Goal: Task Accomplishment & Management: Manage account settings

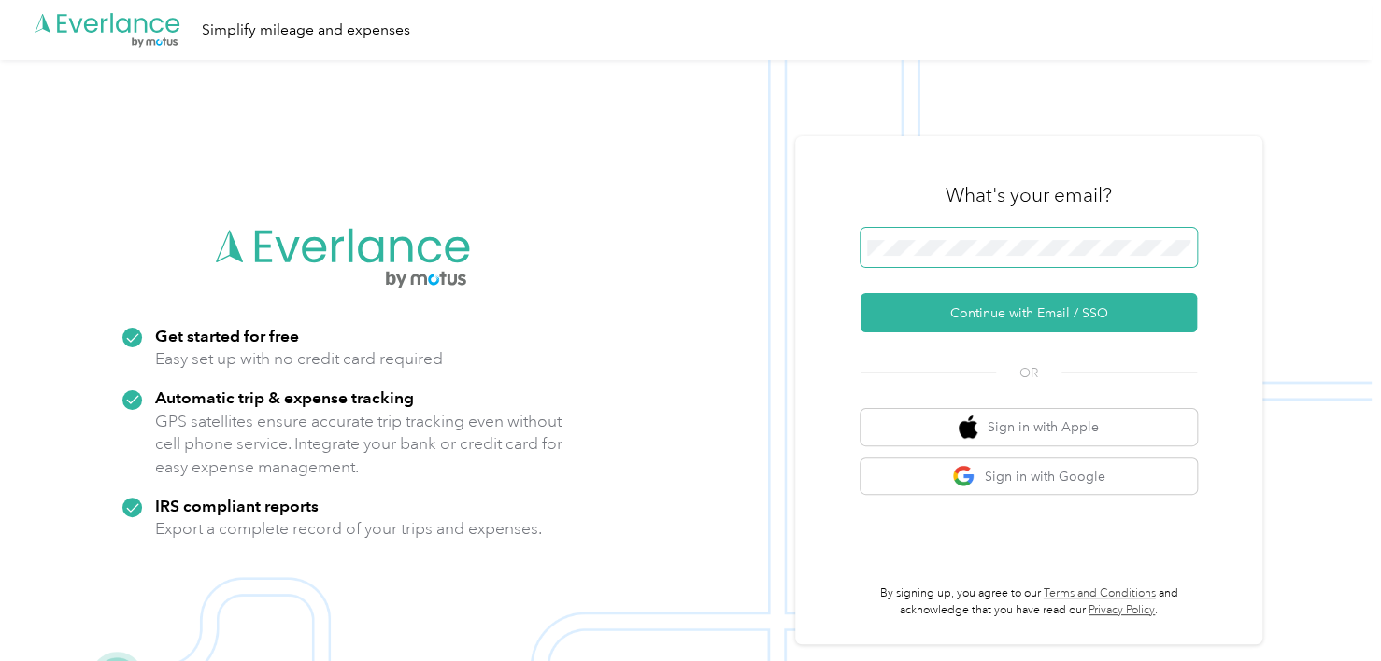
click at [937, 237] on span at bounding box center [1028, 247] width 336 height 39
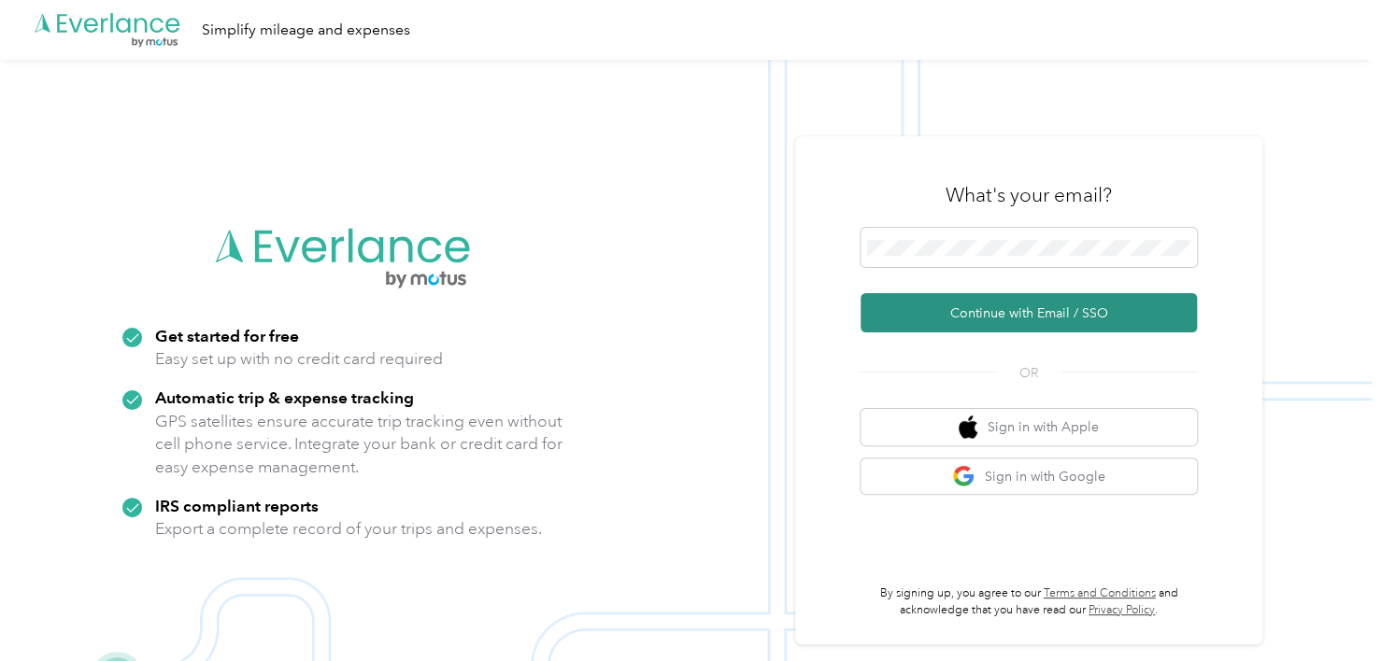
click at [1003, 304] on button "Continue with Email / SSO" at bounding box center [1028, 312] width 336 height 39
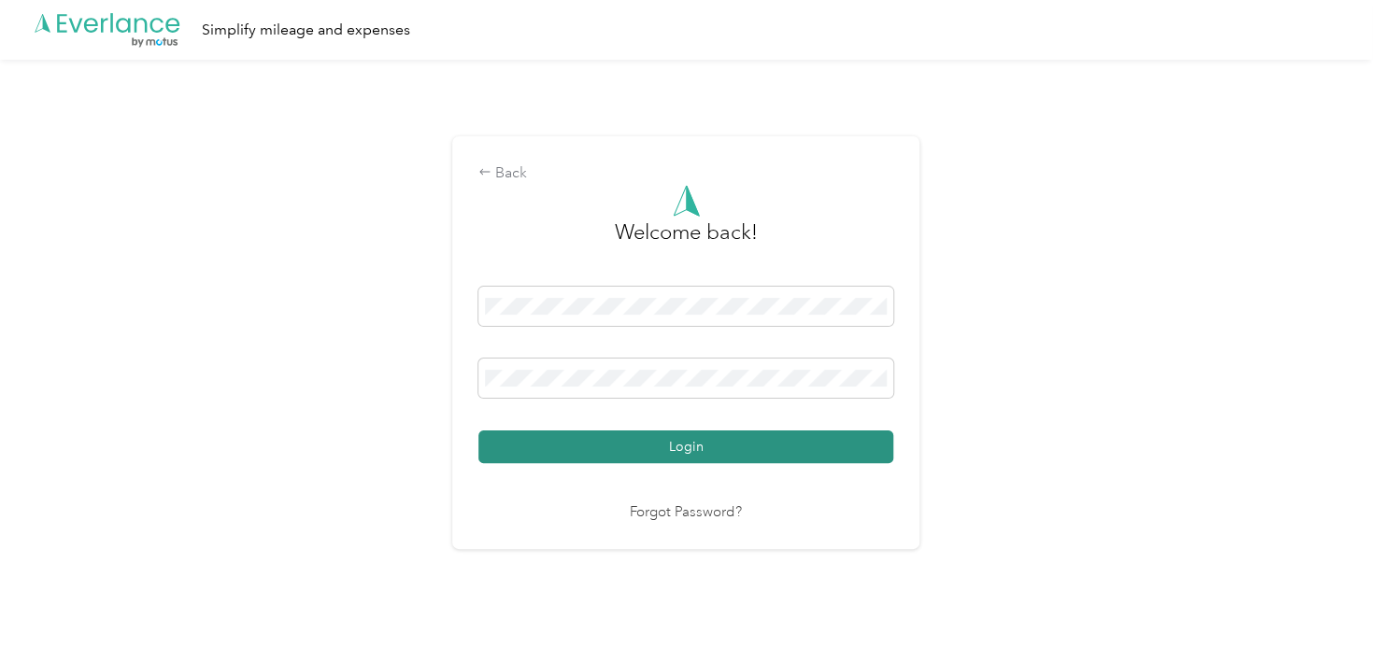
click at [634, 438] on button "Login" at bounding box center [685, 447] width 415 height 33
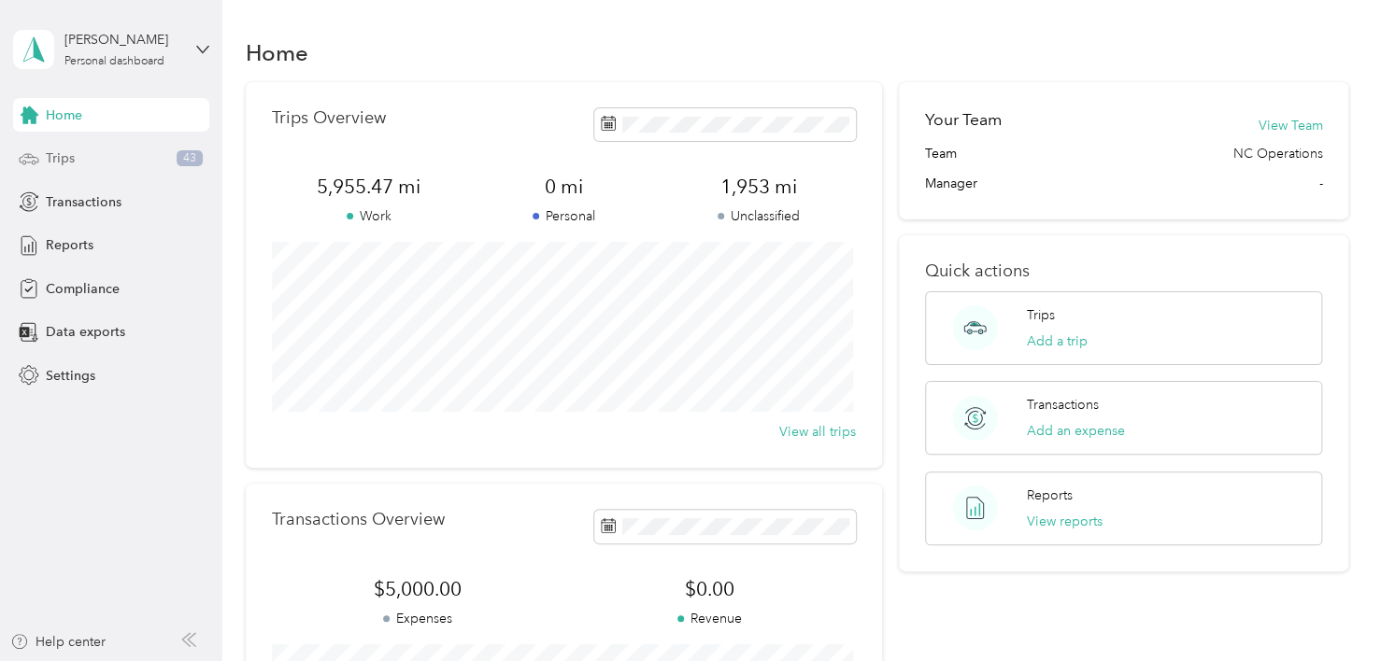
click at [59, 162] on span "Trips" at bounding box center [60, 159] width 29 height 20
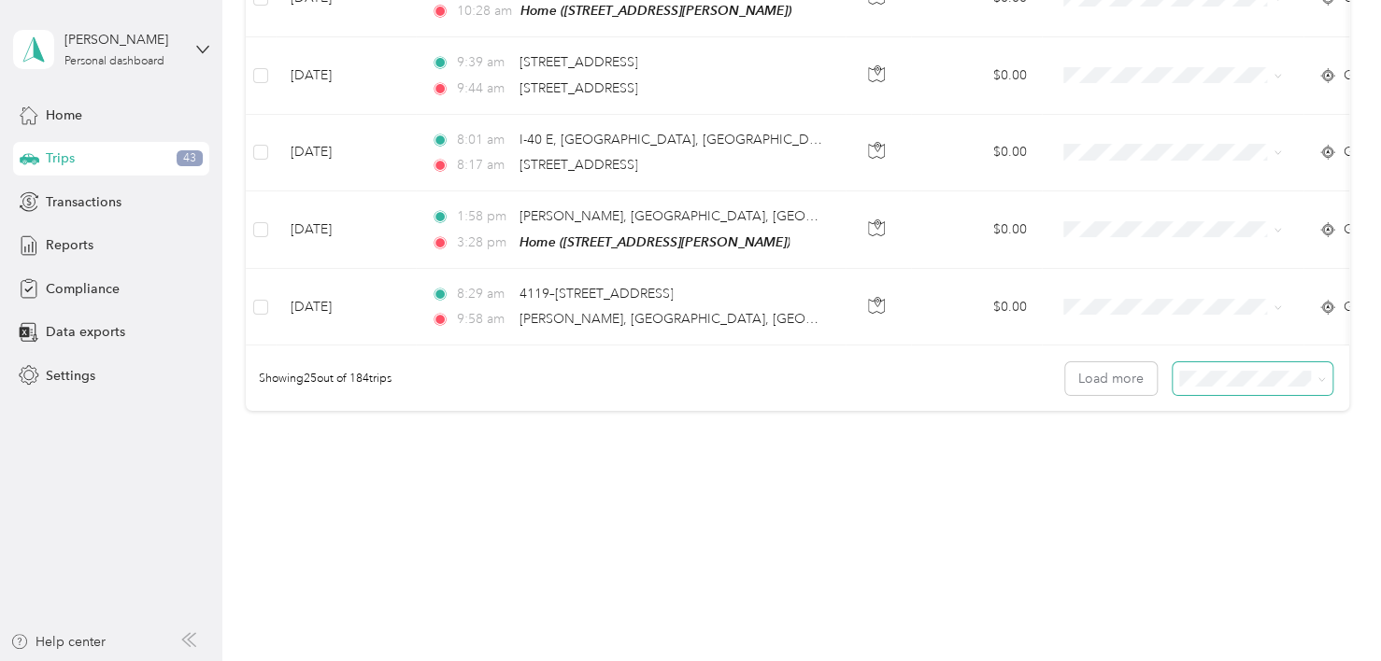
click at [1317, 376] on icon at bounding box center [1321, 380] width 8 height 8
click at [1290, 426] on li "50 per load" at bounding box center [1248, 437] width 160 height 33
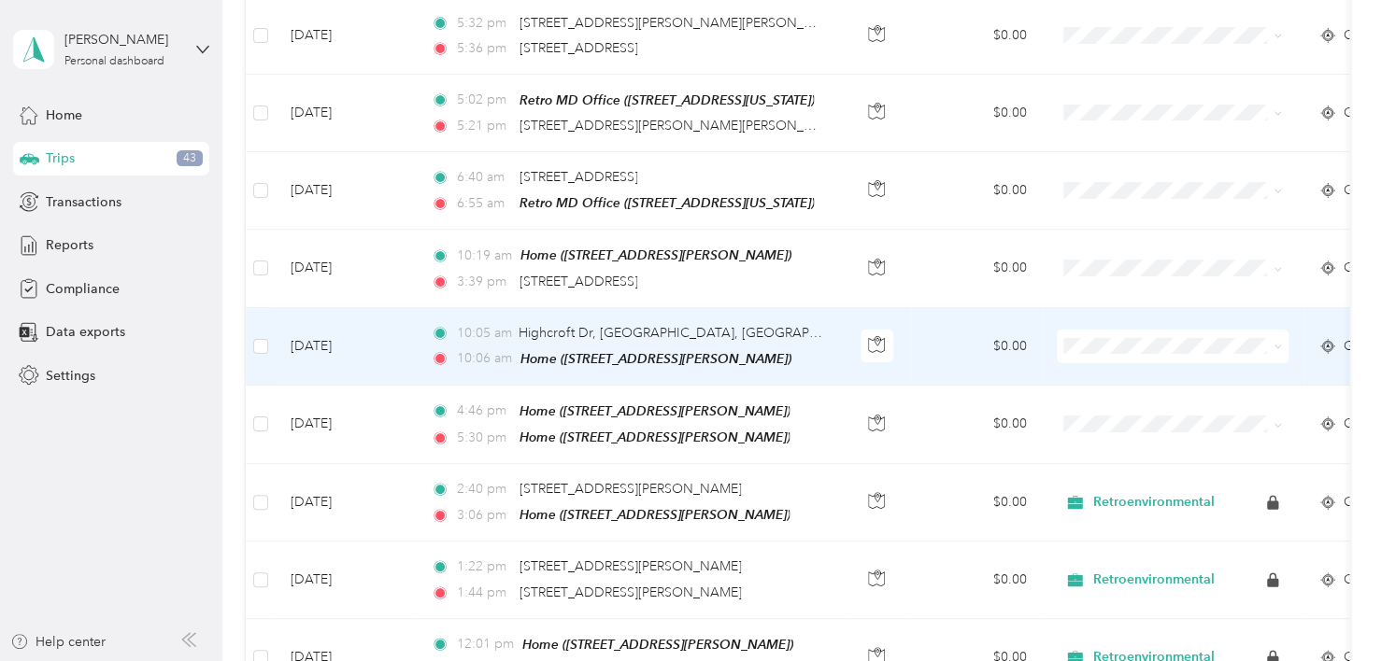
scroll to position [3028, 0]
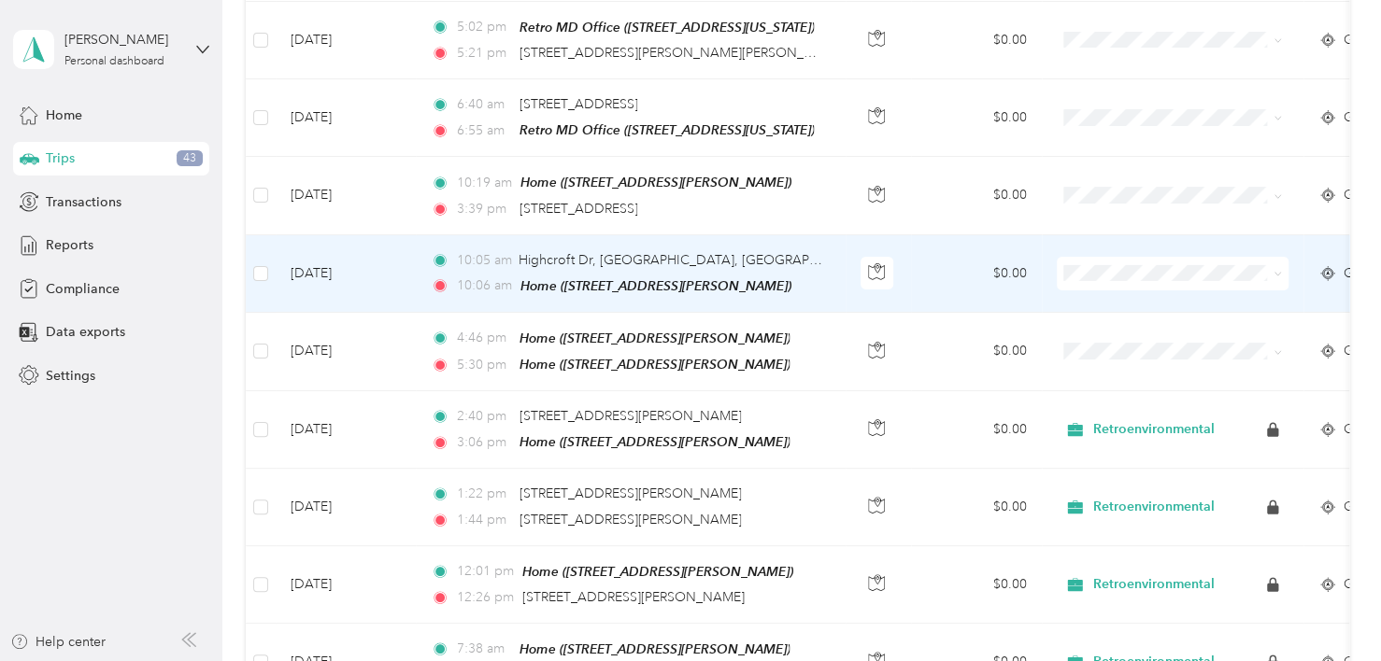
click at [943, 238] on td "$0.00" at bounding box center [976, 274] width 131 height 78
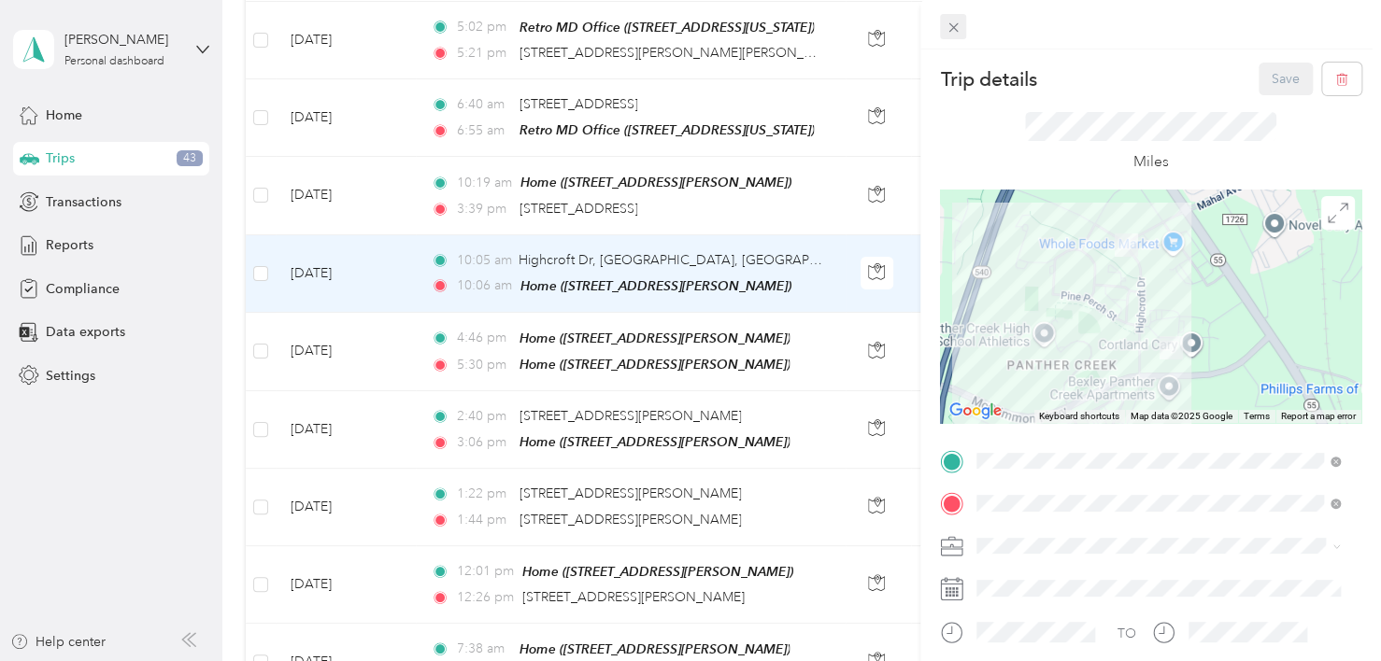
click at [945, 28] on icon at bounding box center [953, 28] width 16 height 16
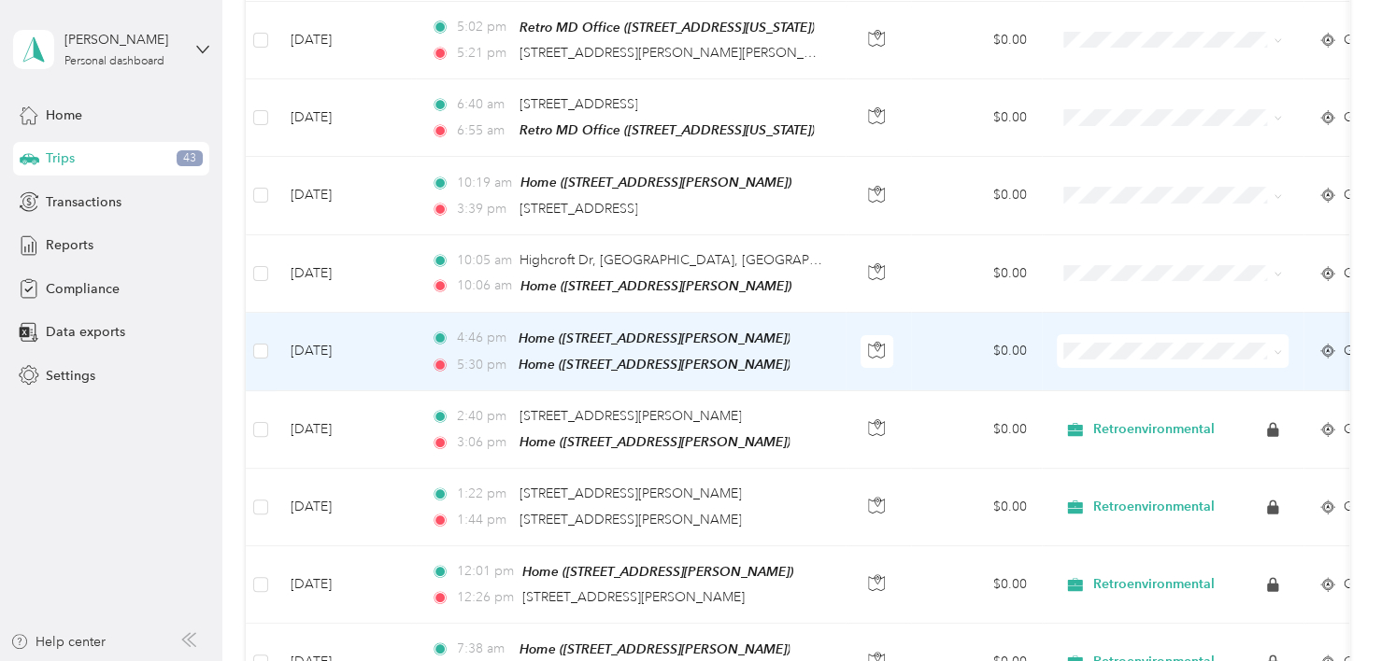
click at [936, 313] on td "$0.00" at bounding box center [976, 352] width 131 height 78
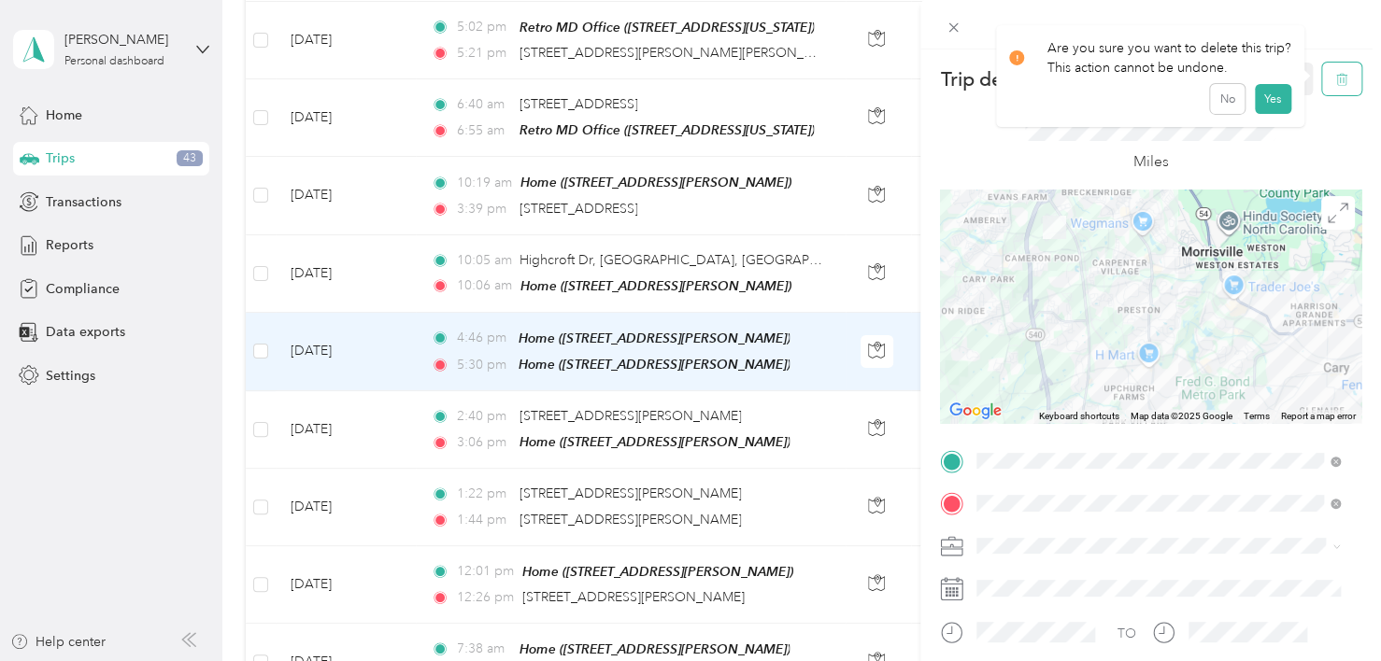
click at [1336, 86] on button "button" at bounding box center [1341, 79] width 39 height 33
click at [1274, 108] on button "Yes" at bounding box center [1272, 102] width 36 height 30
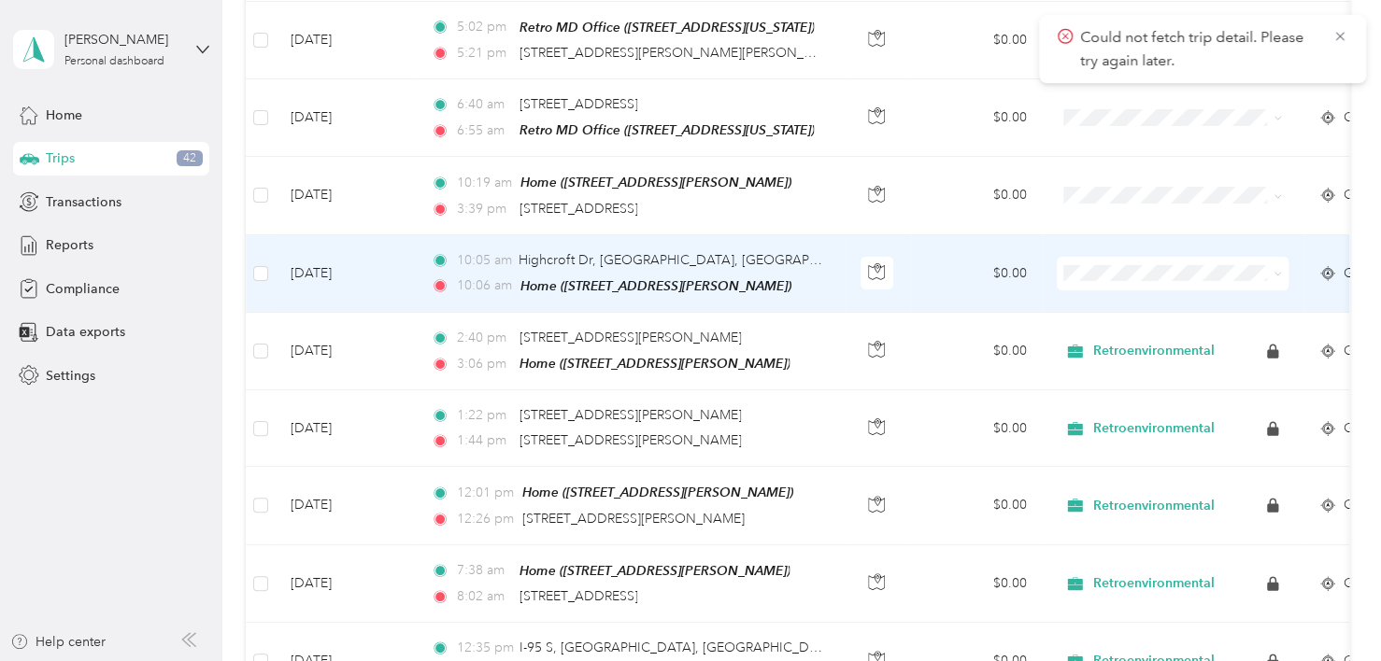
click at [925, 235] on td "$0.00" at bounding box center [976, 274] width 131 height 78
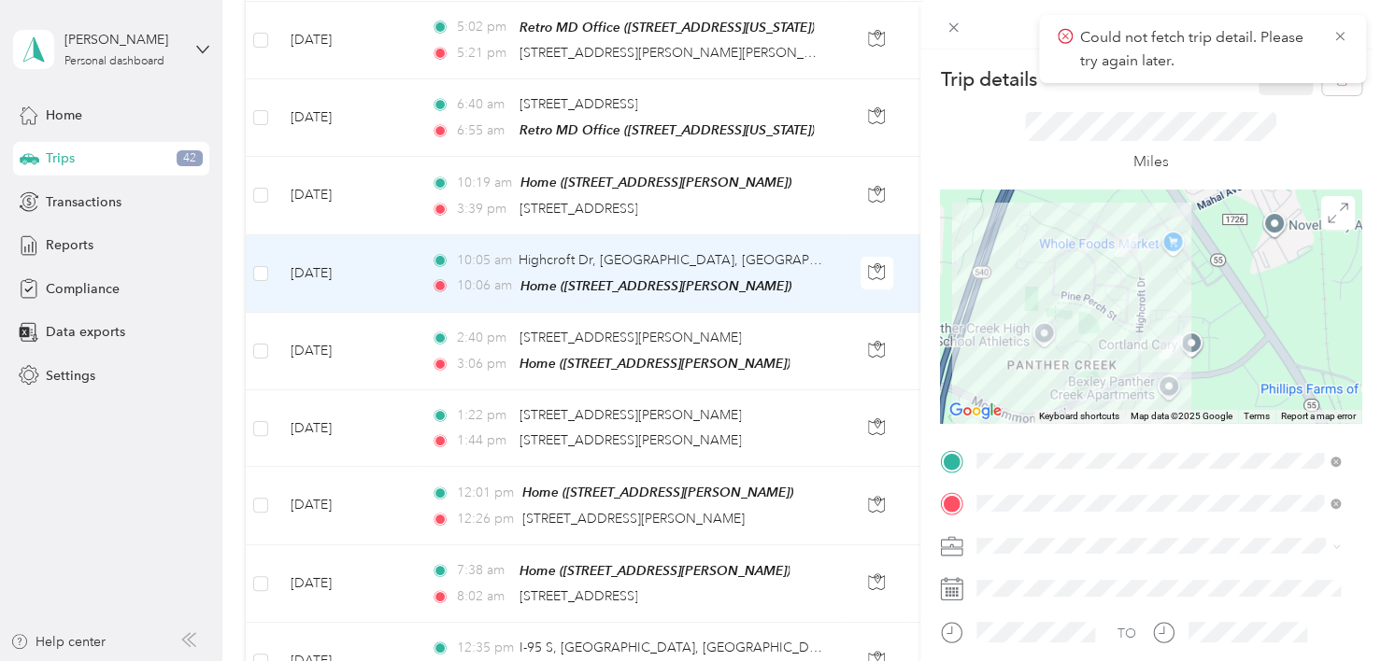
click at [673, 220] on div "Trip details Save This trip cannot be edited because it is either under review,…" at bounding box center [690, 330] width 1381 height 661
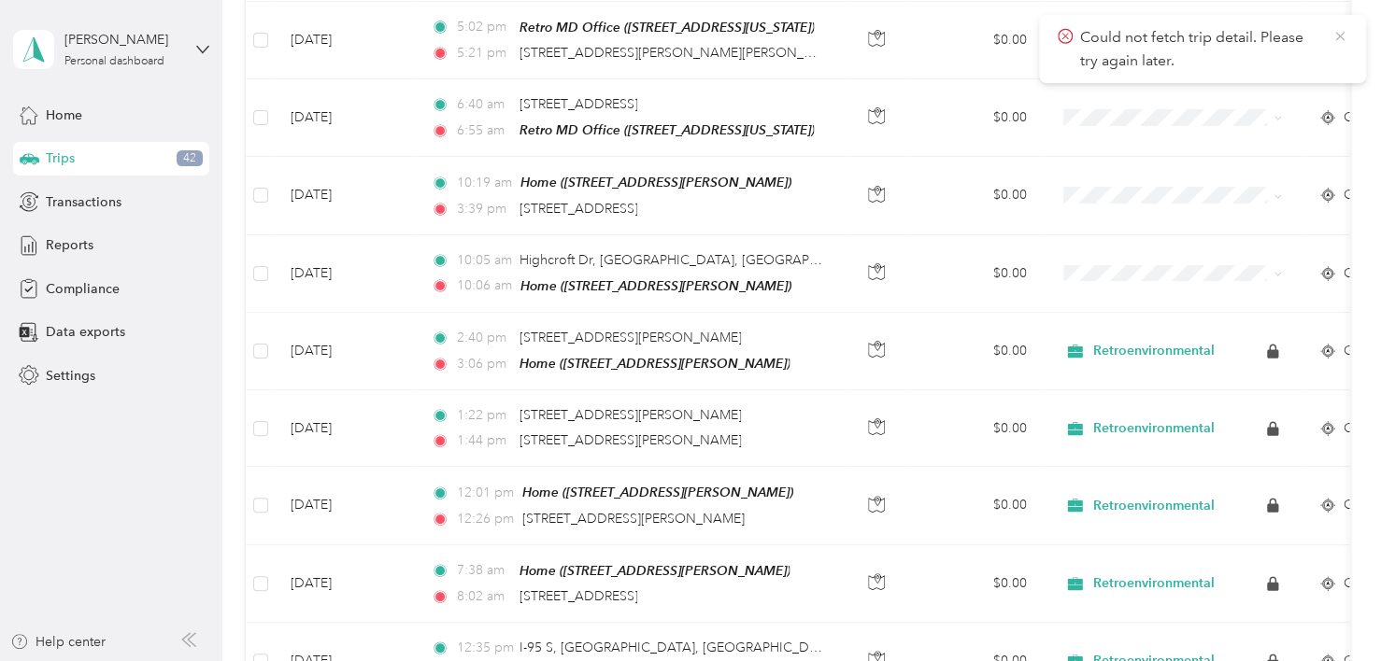
click at [1339, 34] on icon at bounding box center [1339, 36] width 15 height 17
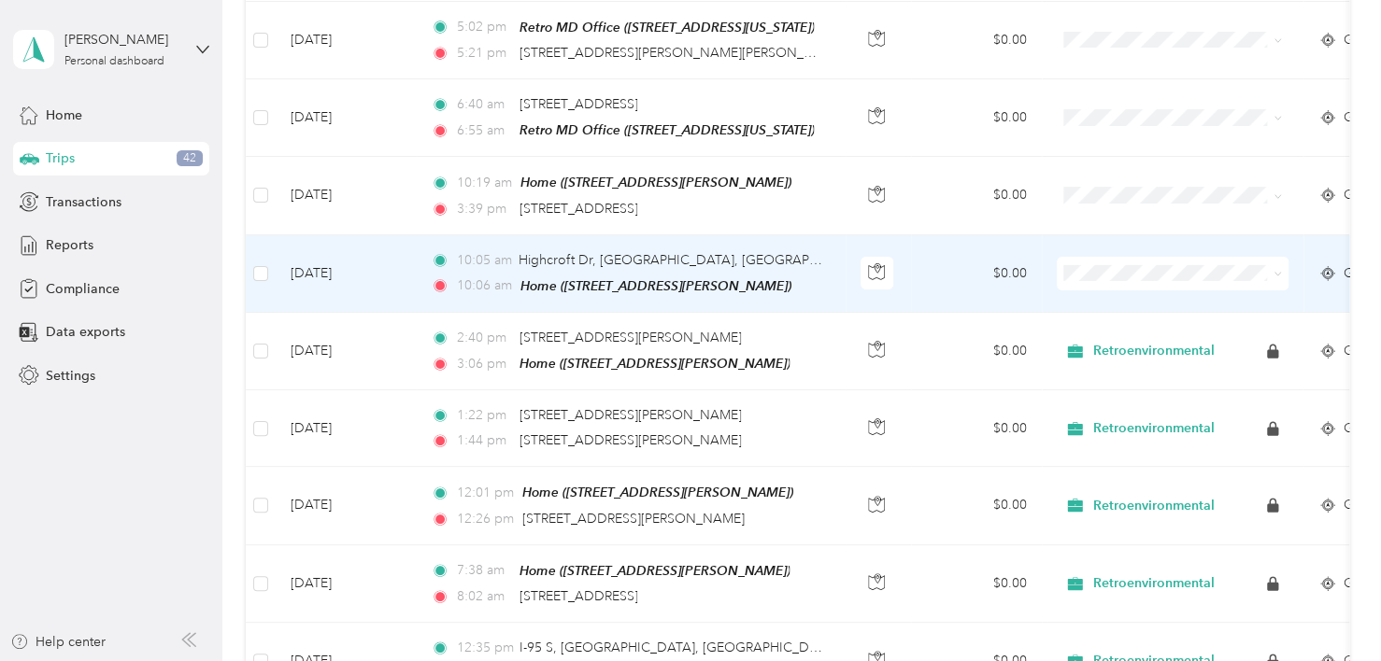
click at [938, 235] on td "$0.00" at bounding box center [976, 274] width 131 height 78
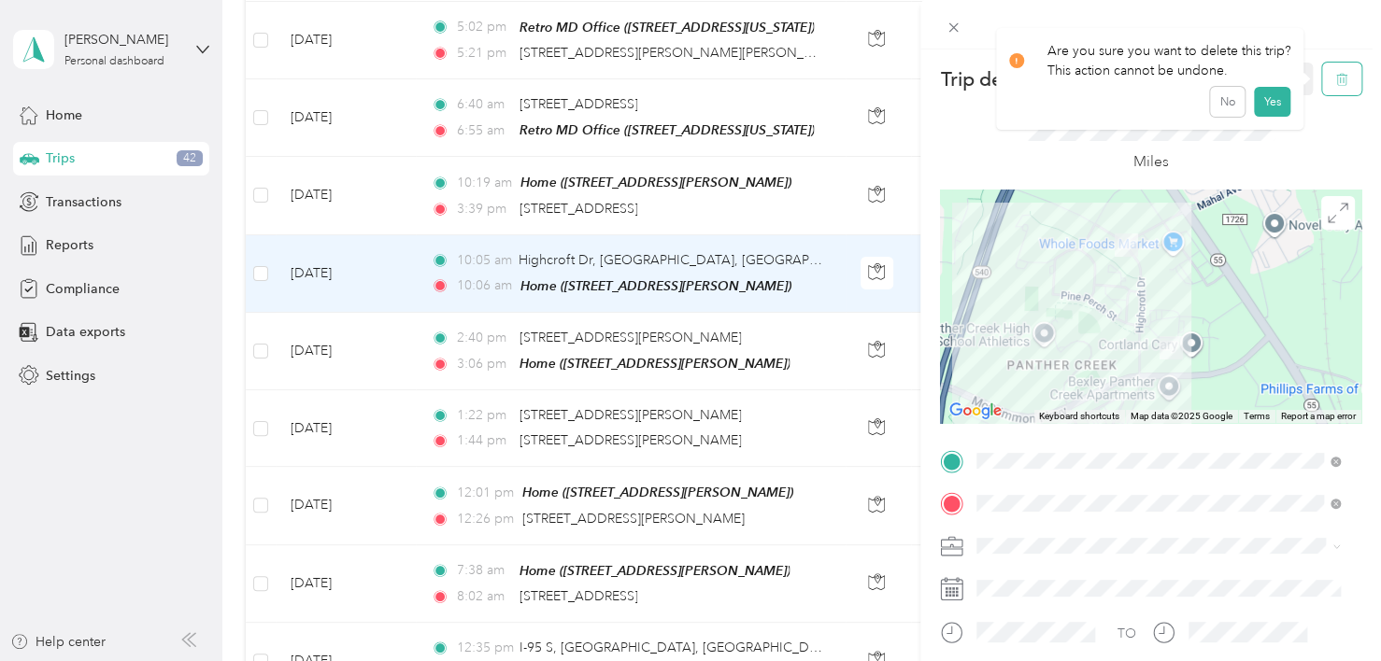
click at [1330, 64] on button "button" at bounding box center [1341, 79] width 39 height 33
click at [1265, 97] on button "Yes" at bounding box center [1272, 102] width 36 height 30
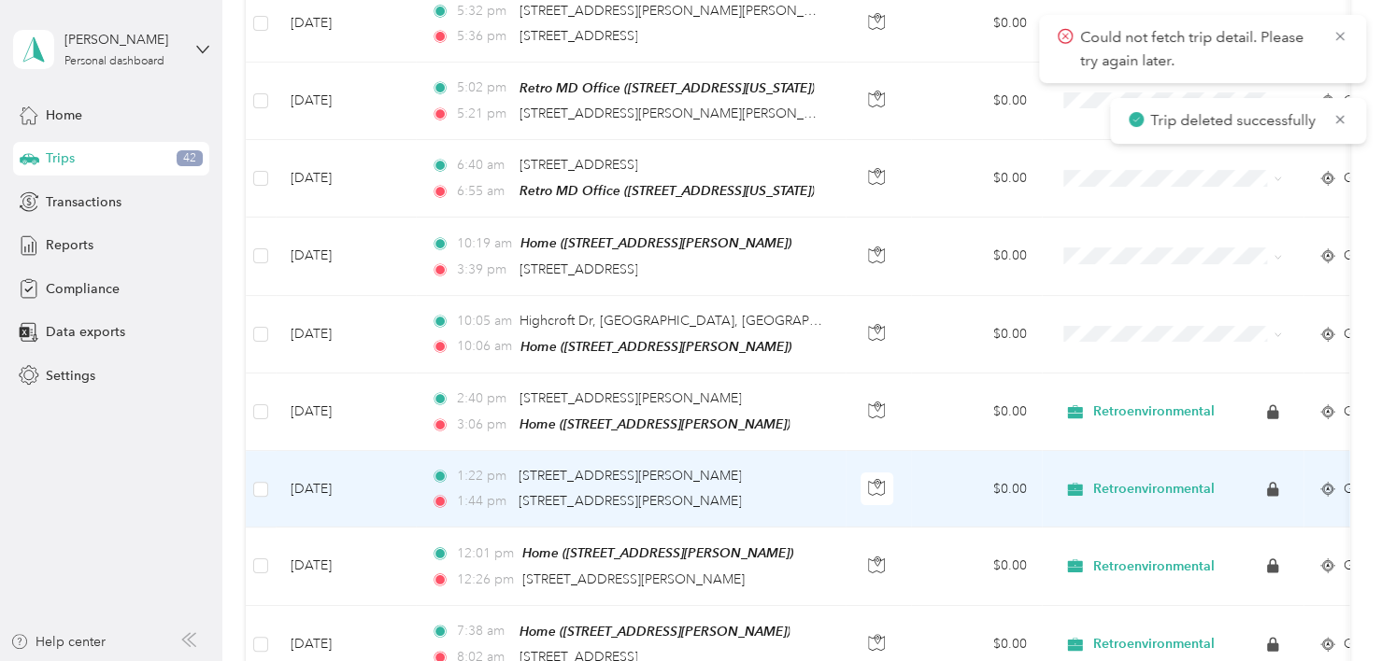
scroll to position [2934, 0]
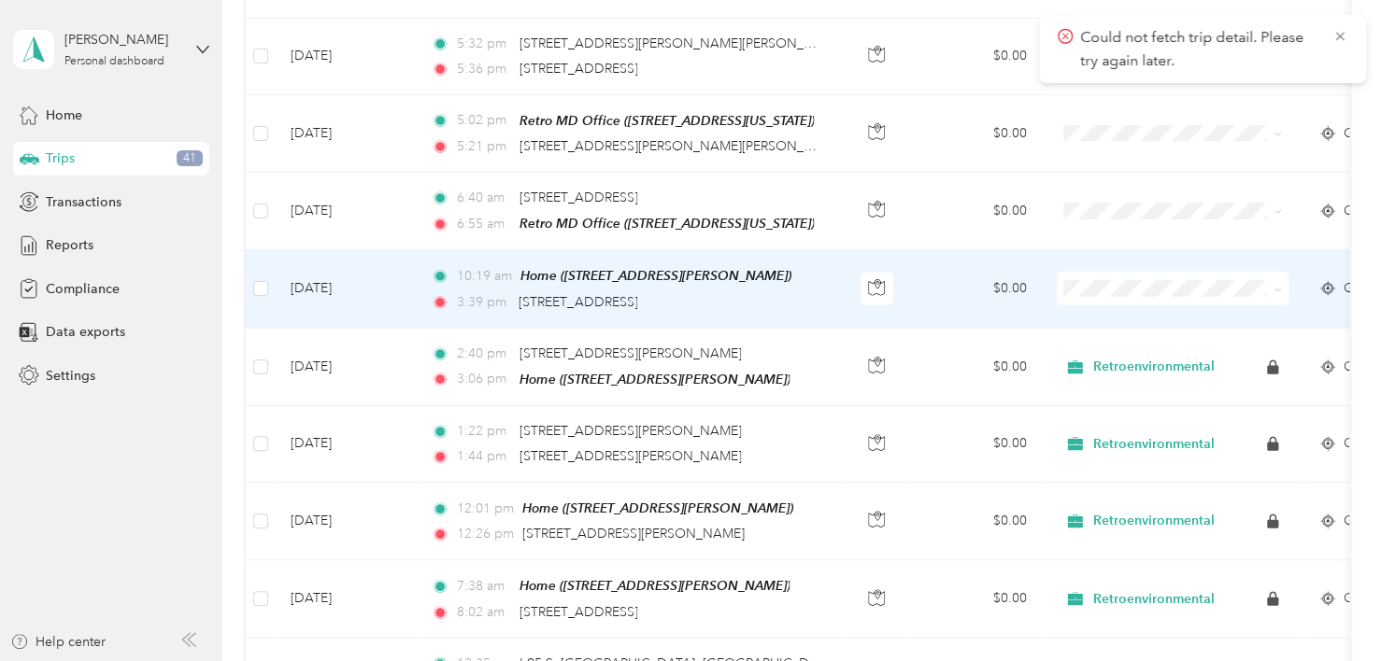
click at [945, 250] on td "$0.00" at bounding box center [976, 289] width 131 height 78
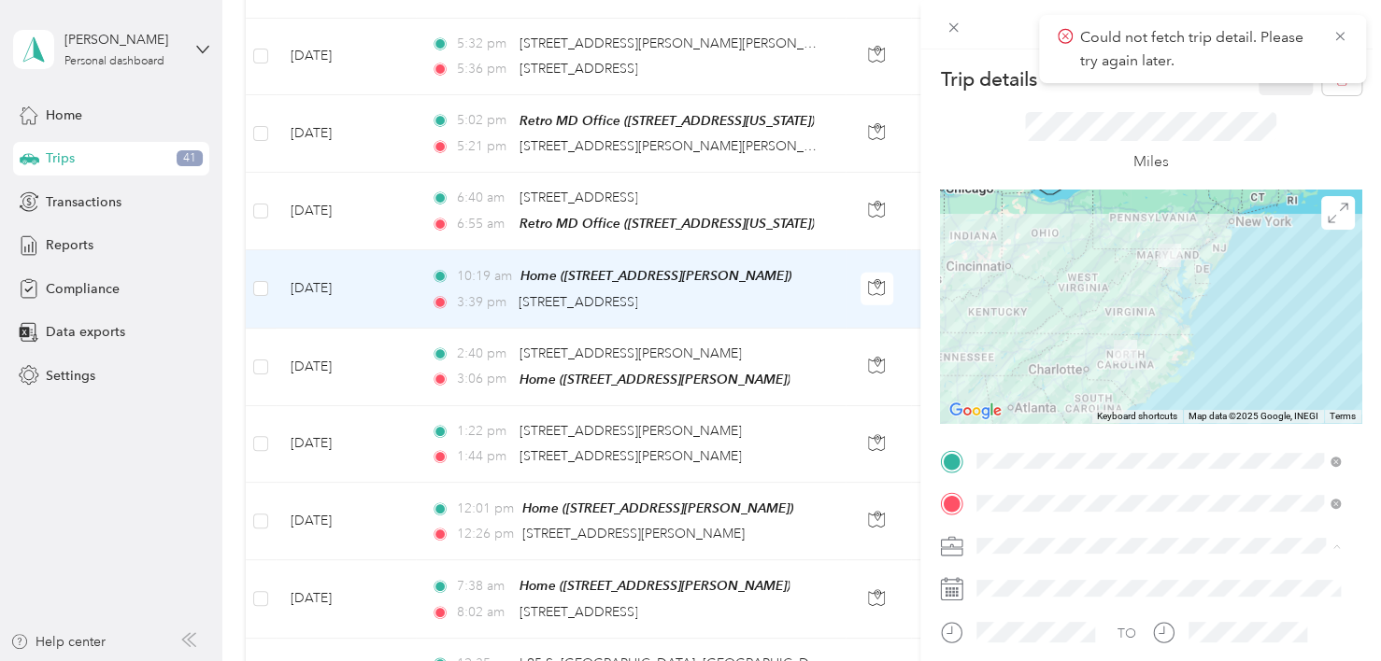
click at [1058, 575] on span "Retroenvironmental" at bounding box center [1041, 579] width 116 height 16
click at [1344, 36] on icon at bounding box center [1339, 36] width 15 height 17
click at [1270, 78] on button "Save" at bounding box center [1285, 79] width 54 height 33
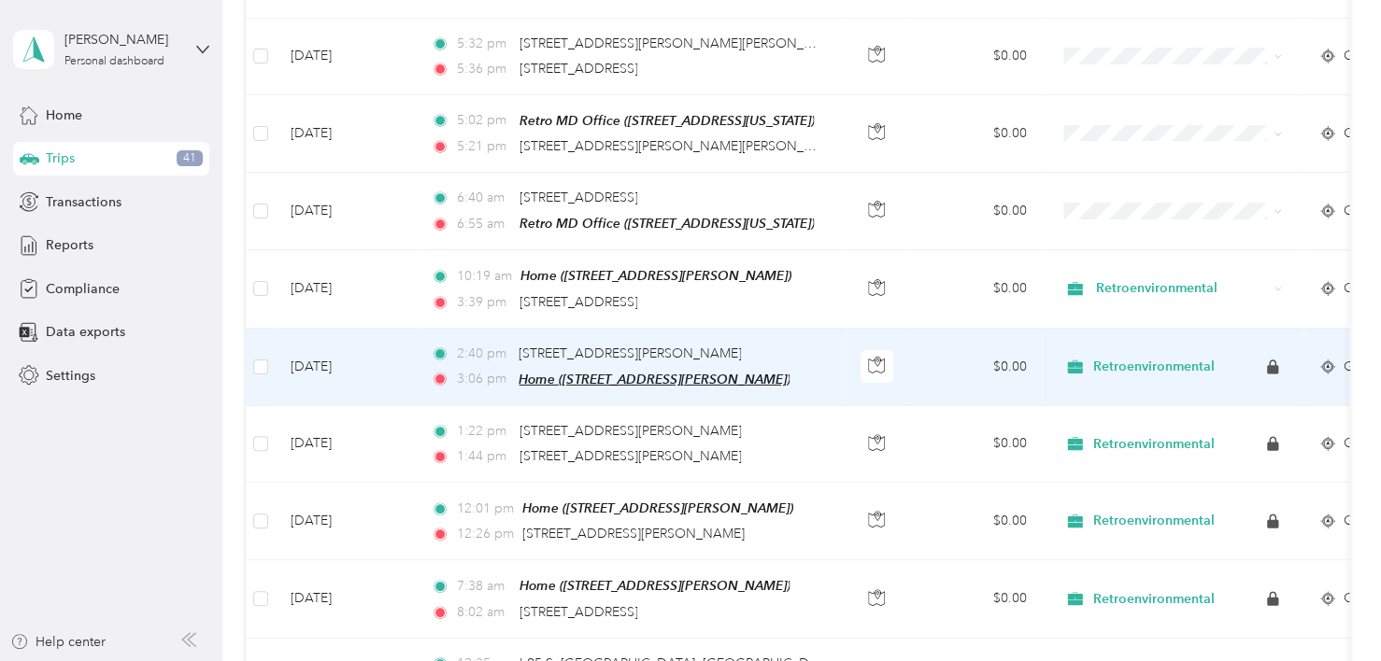
scroll to position [2841, 0]
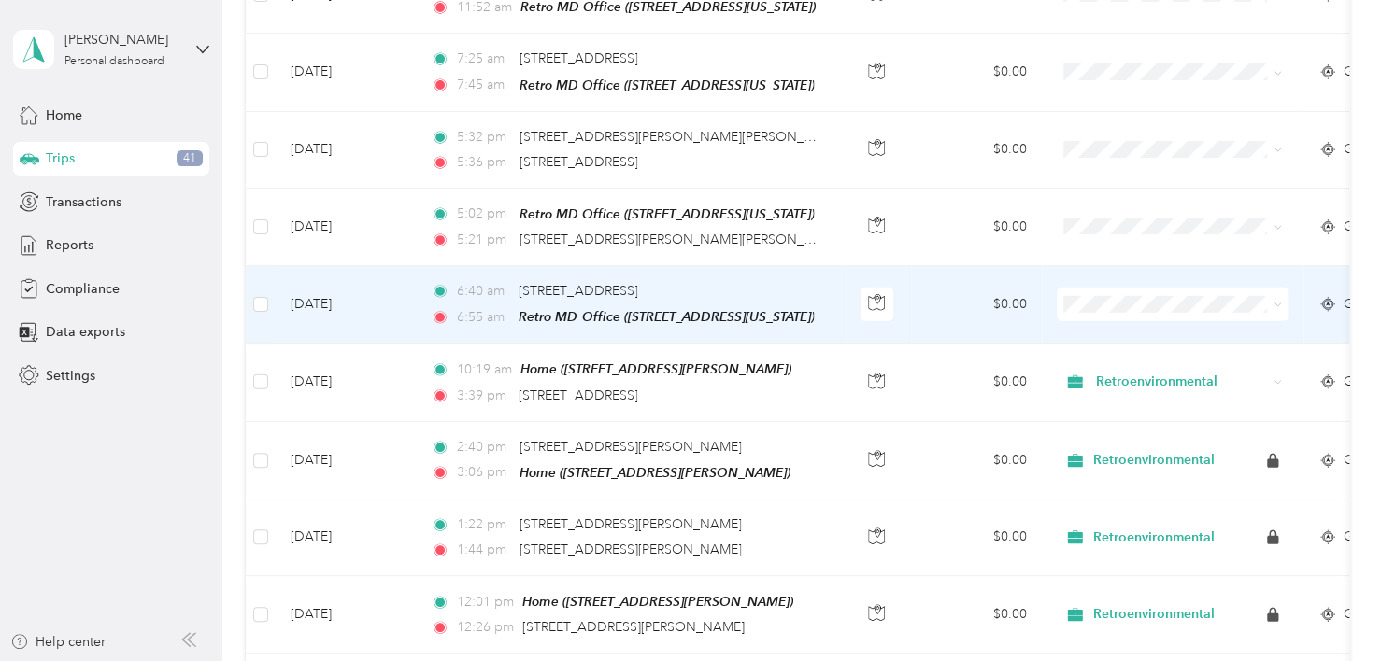
click at [944, 267] on td "$0.00" at bounding box center [976, 305] width 131 height 78
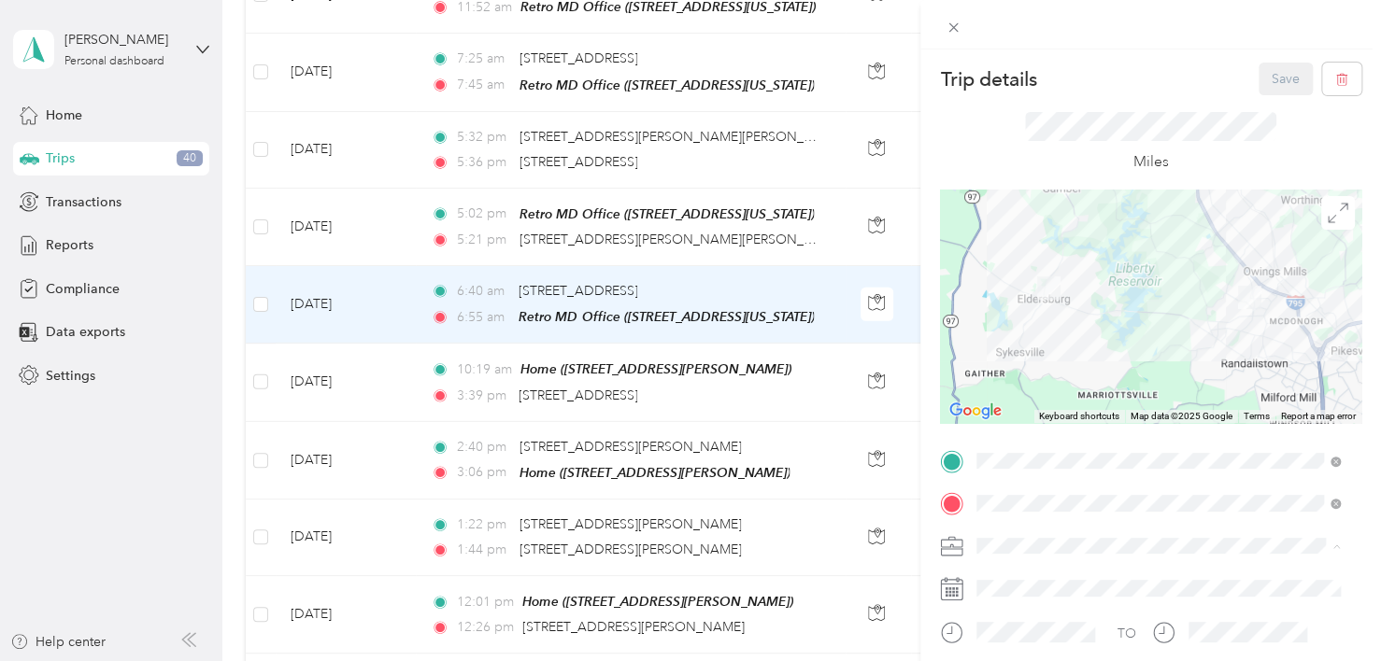
click at [1017, 575] on span "Retroenvironmental" at bounding box center [1041, 579] width 116 height 16
click at [1258, 77] on button "Save" at bounding box center [1285, 79] width 54 height 33
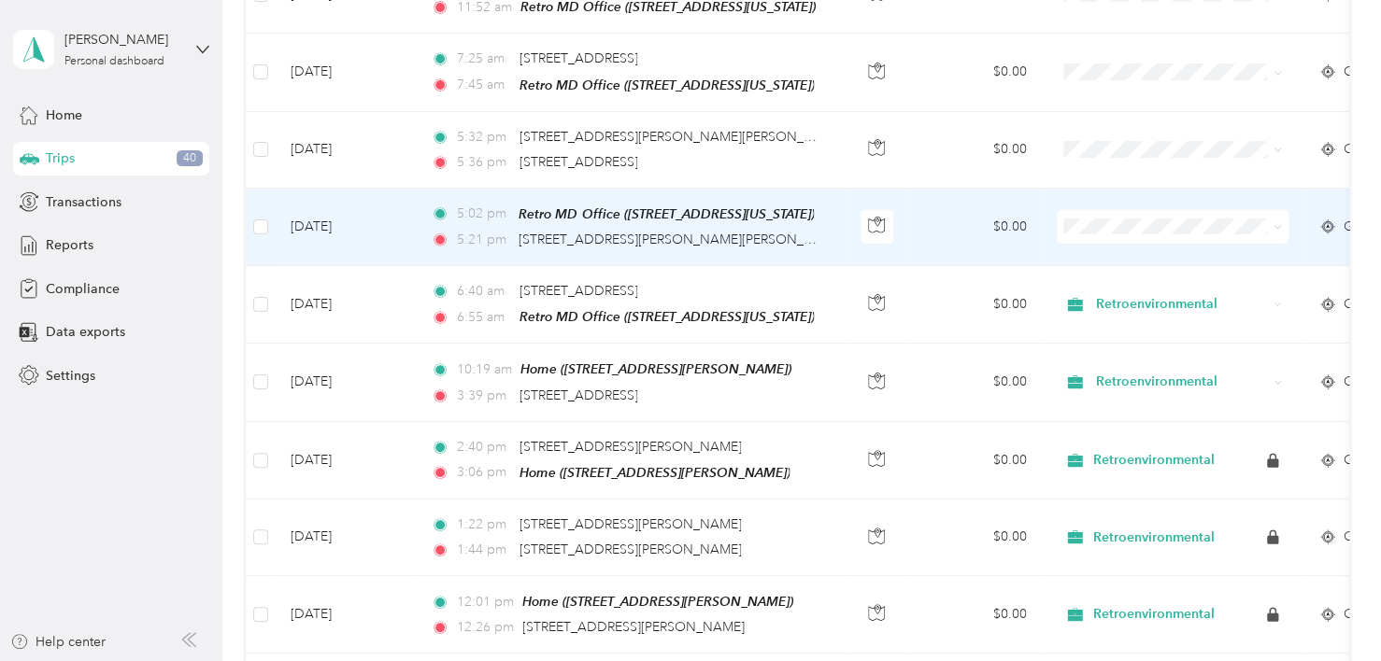
click at [935, 192] on td "$0.00" at bounding box center [976, 228] width 131 height 78
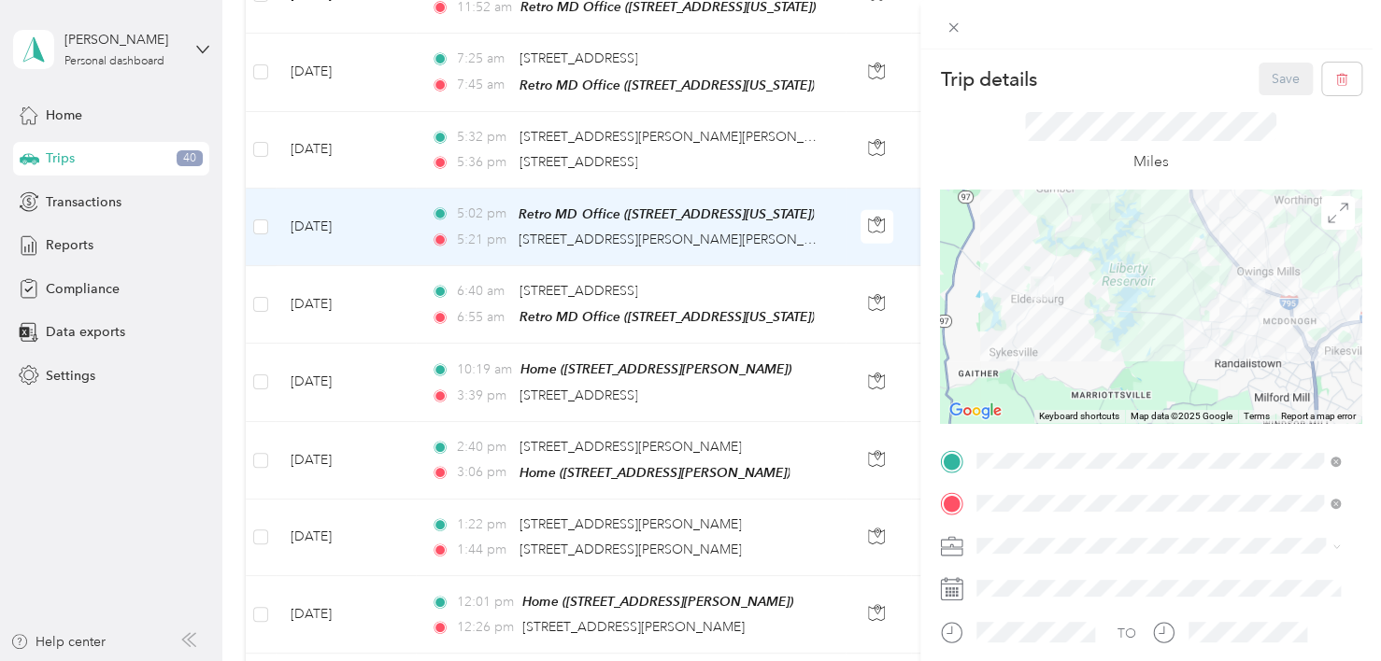
click at [1015, 535] on span at bounding box center [1165, 547] width 391 height 30
click at [1020, 579] on span "Retroenvironmental" at bounding box center [1041, 575] width 116 height 16
click at [1263, 85] on button "Save" at bounding box center [1285, 79] width 54 height 33
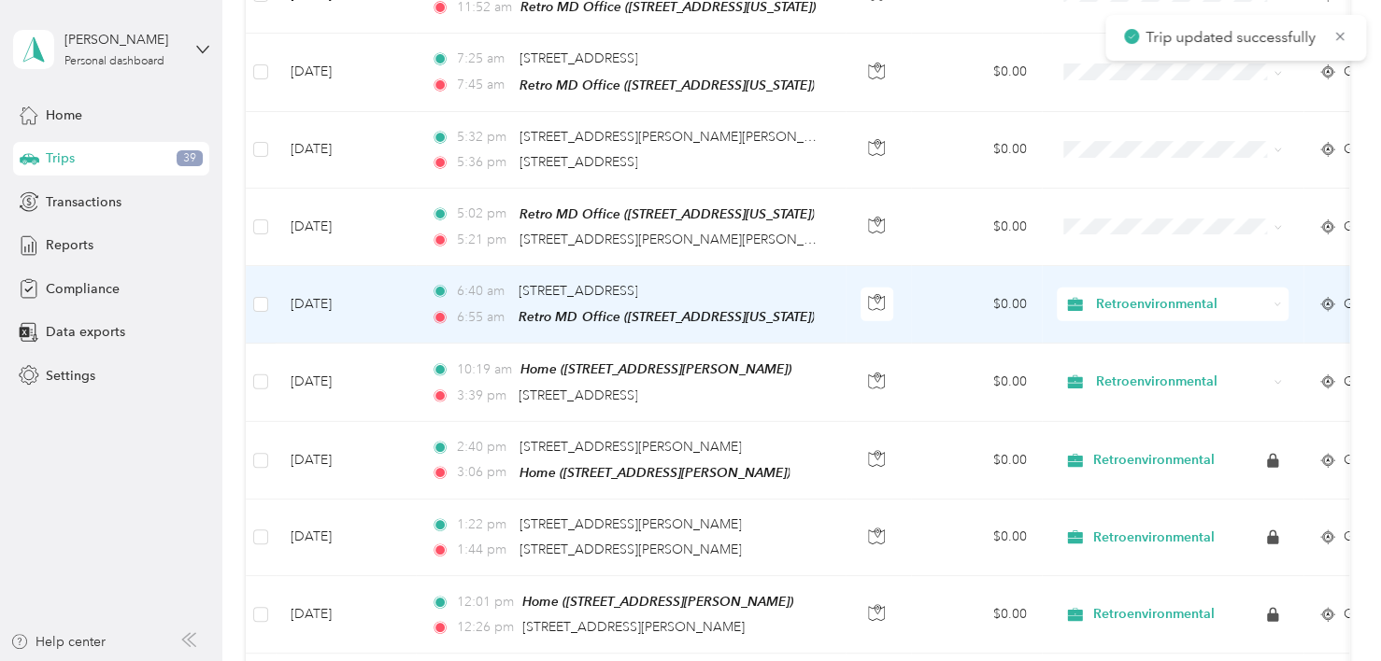
scroll to position [2748, 0]
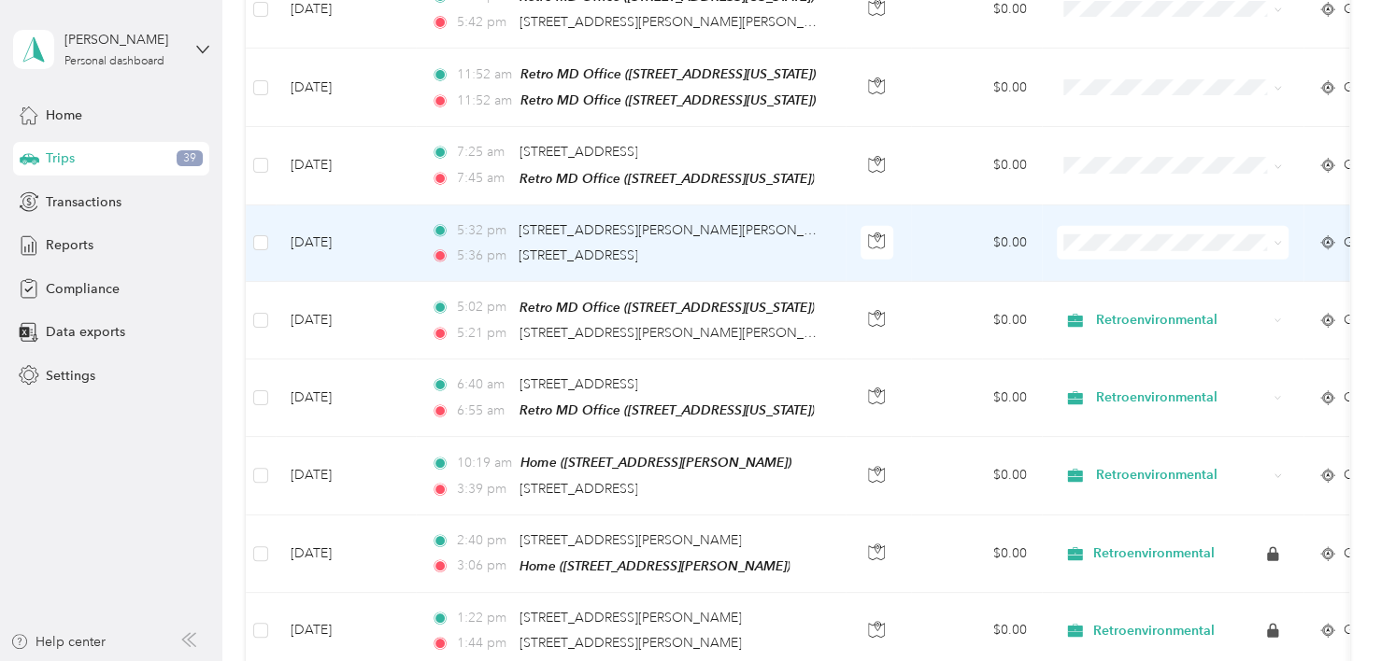
click at [940, 206] on td "$0.00" at bounding box center [976, 244] width 131 height 77
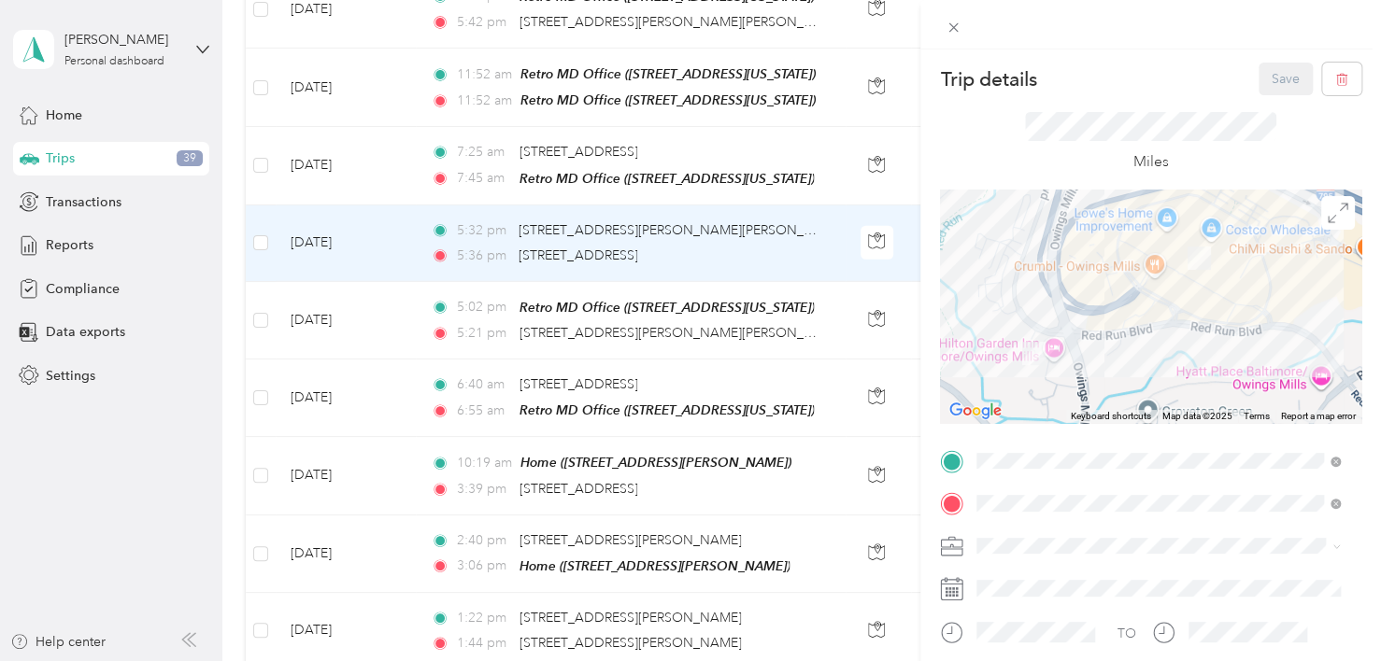
scroll to position [93, 0]
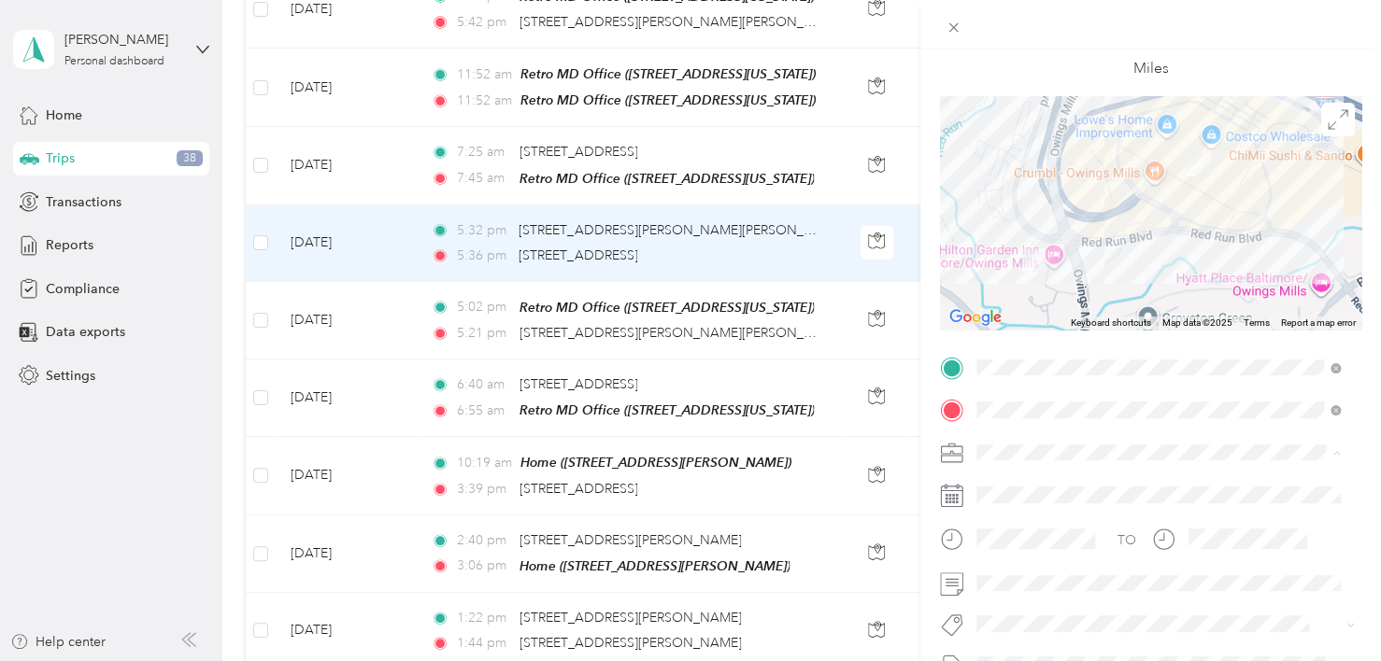
click at [1043, 485] on span "Retroenvironmental" at bounding box center [1041, 485] width 116 height 16
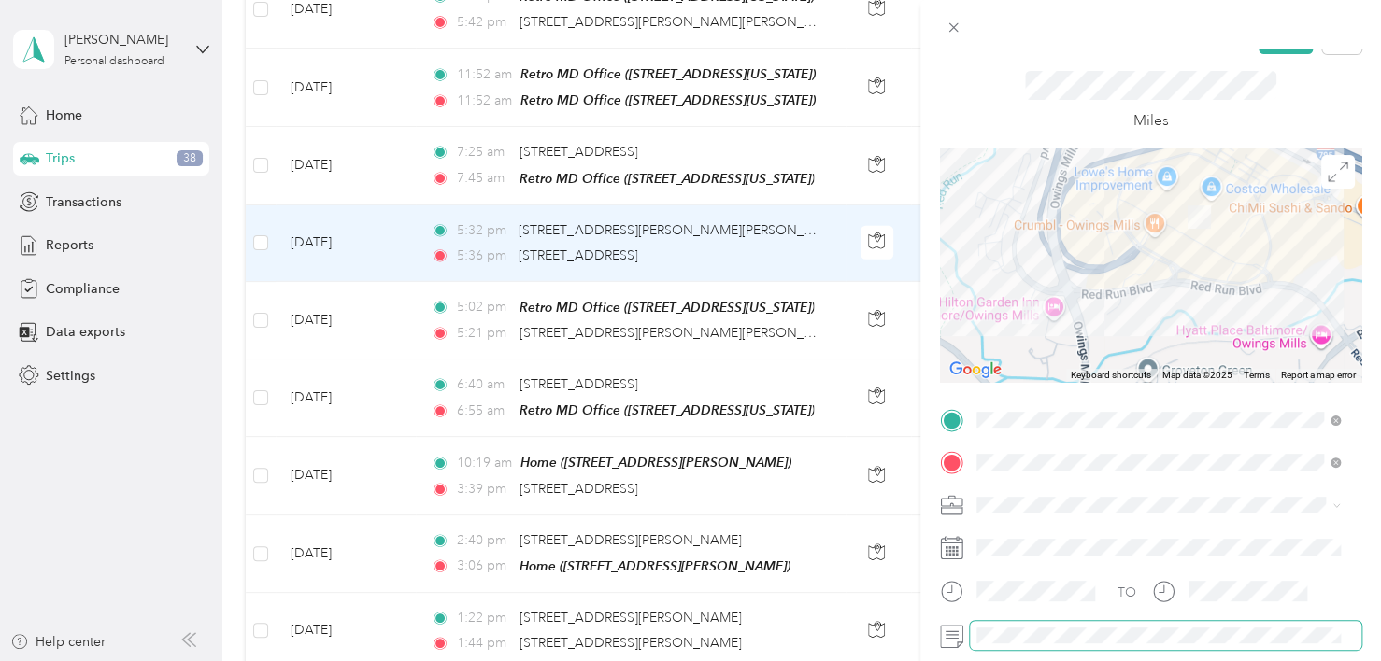
scroll to position [0, 0]
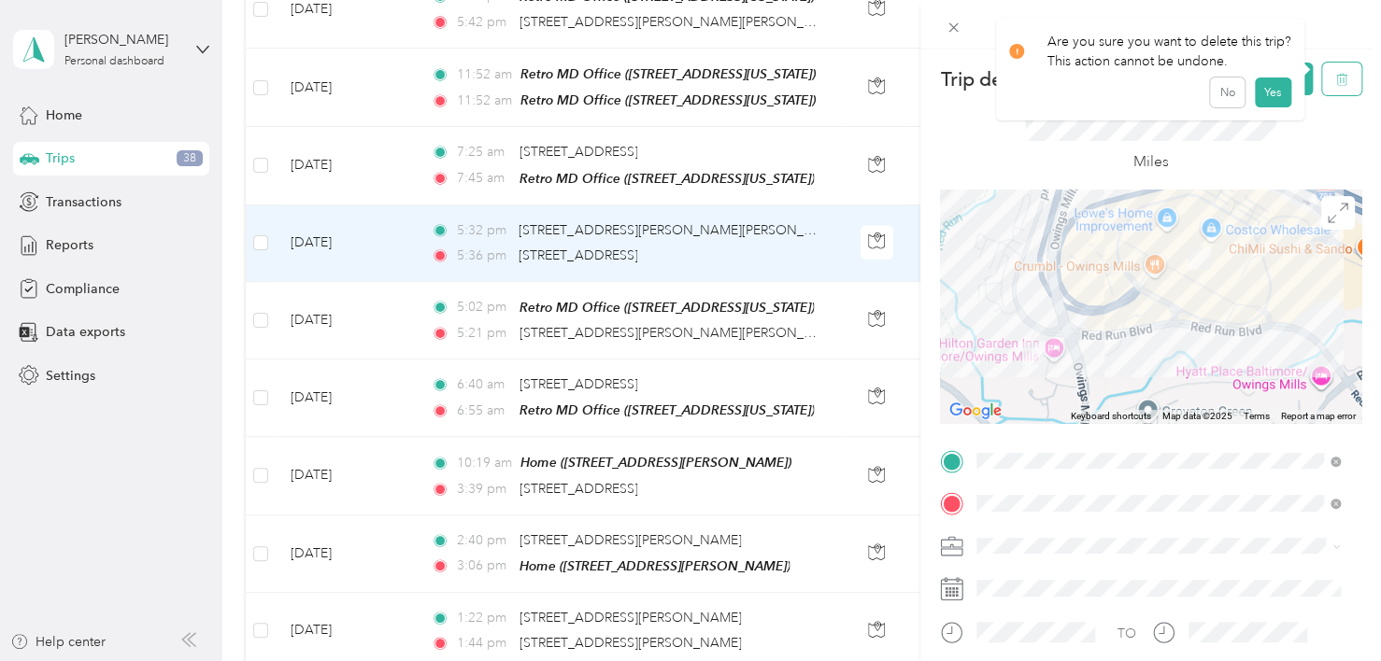
click at [1322, 79] on button "button" at bounding box center [1341, 79] width 39 height 33
click at [1271, 98] on button "Yes" at bounding box center [1272, 102] width 36 height 30
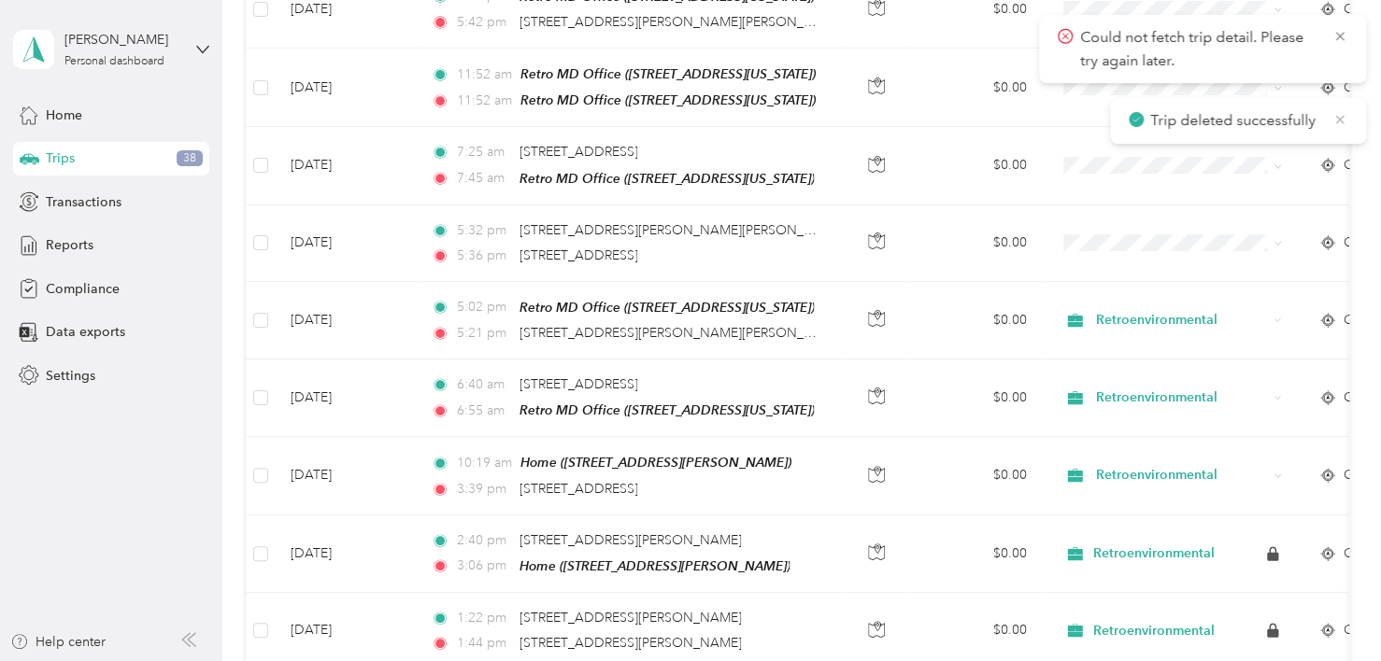
click at [1337, 119] on icon at bounding box center [1339, 119] width 15 height 17
click at [1338, 36] on icon at bounding box center [1339, 36] width 8 height 8
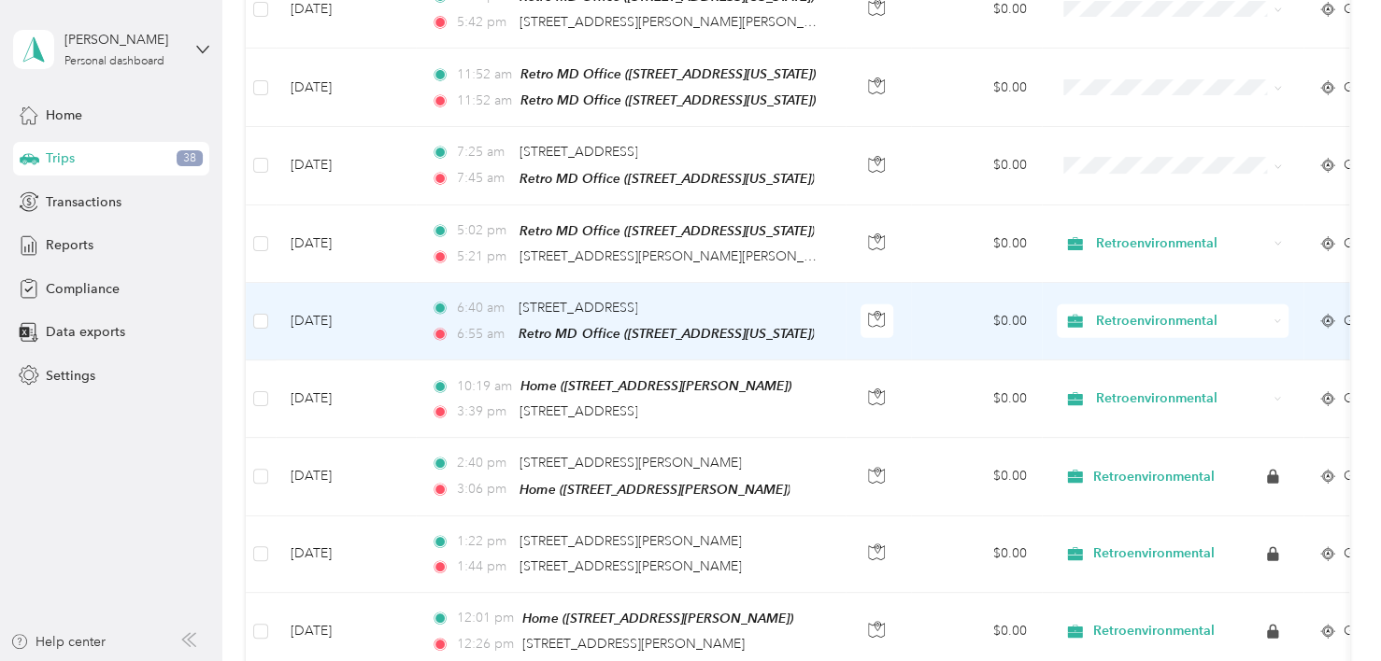
scroll to position [2654, 0]
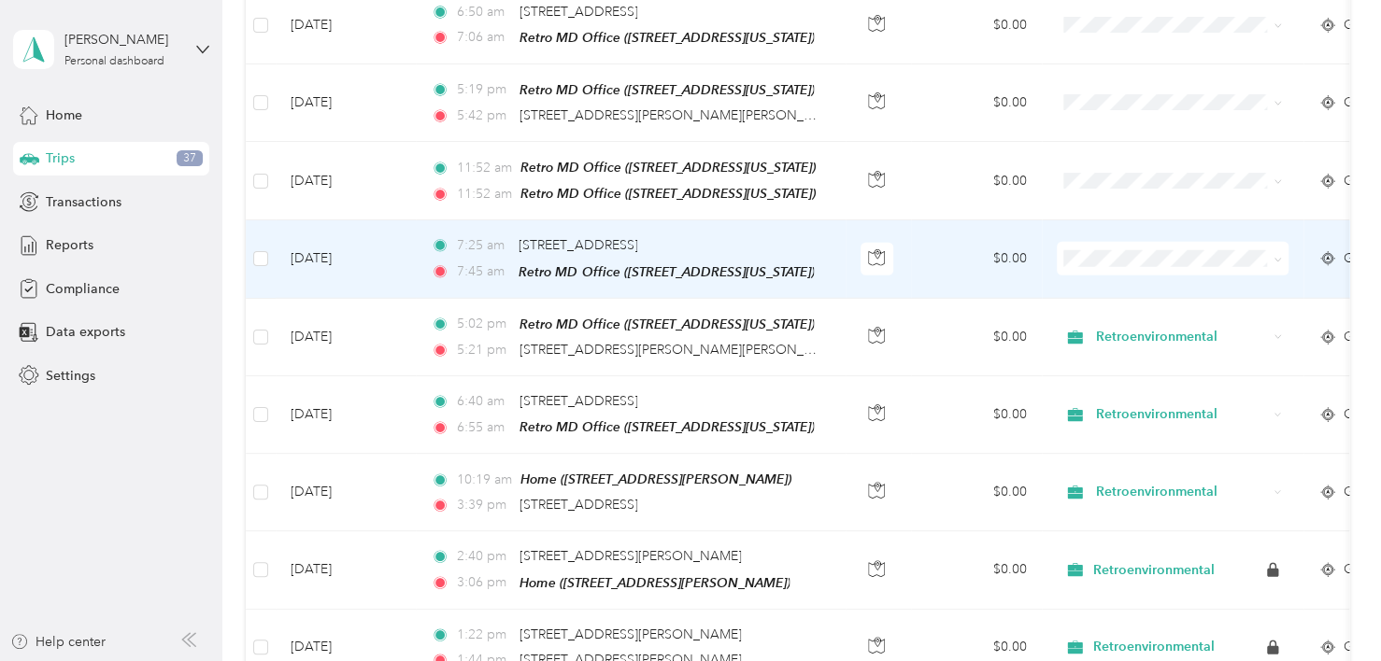
click at [949, 222] on td "$0.00" at bounding box center [976, 259] width 131 height 78
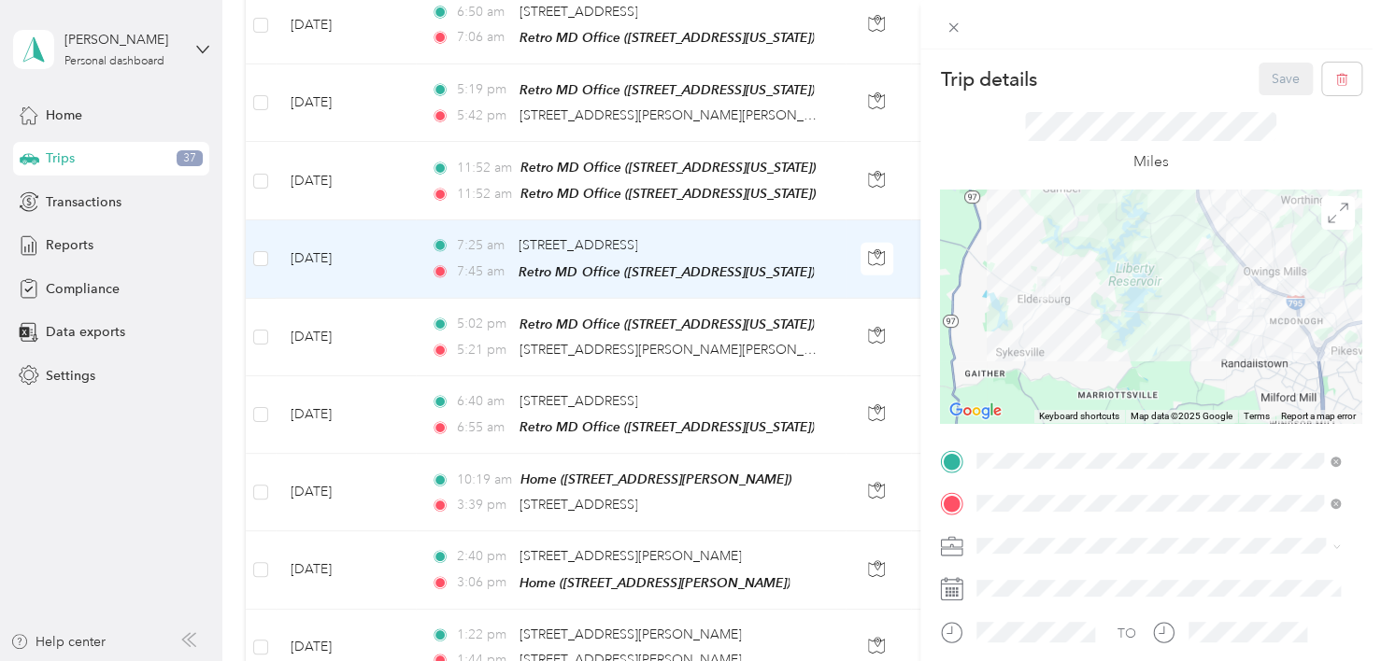
click at [1034, 578] on span "Retroenvironmental" at bounding box center [1041, 579] width 116 height 16
click at [1276, 84] on button "Save" at bounding box center [1285, 79] width 54 height 33
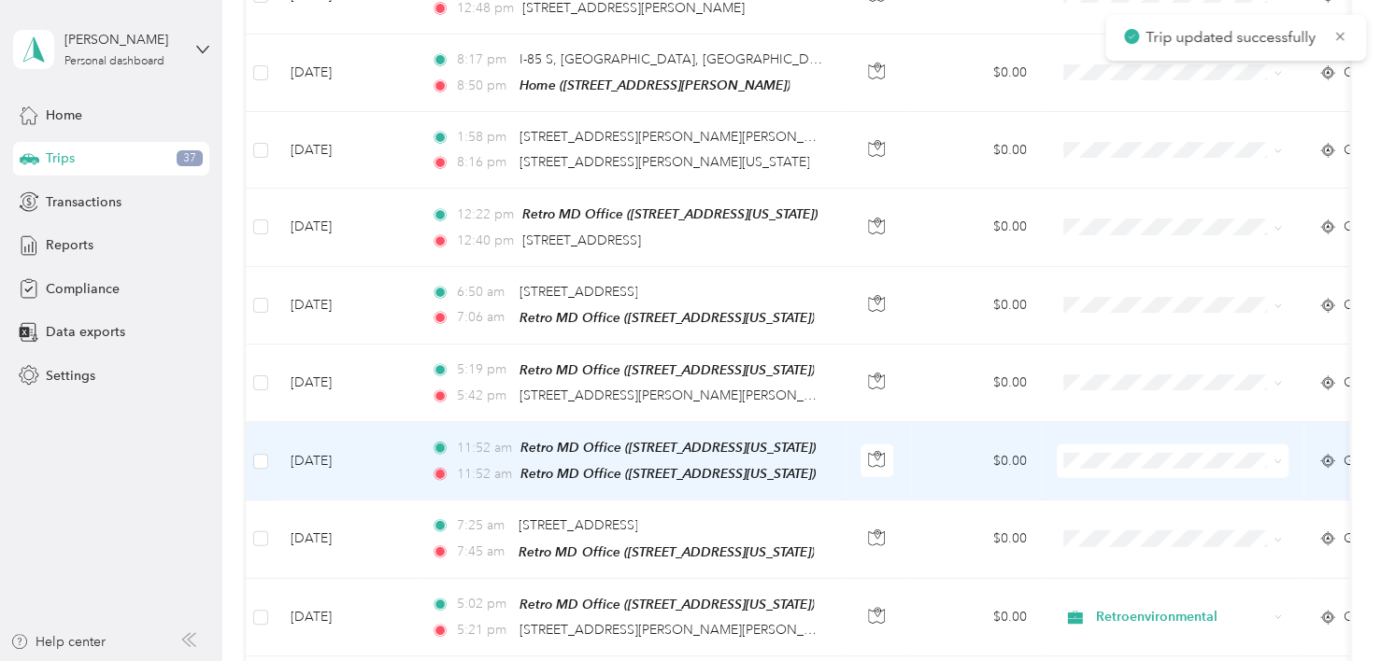
scroll to position [2467, 0]
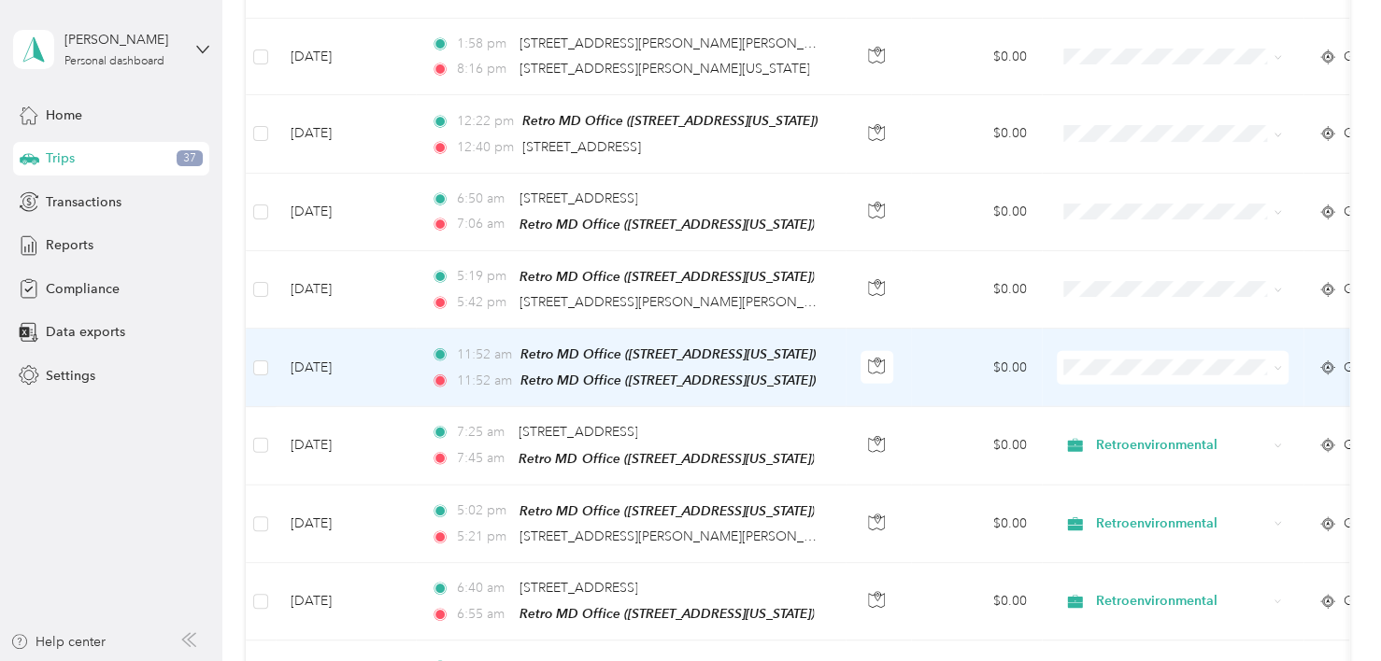
click at [936, 339] on td "$0.00" at bounding box center [976, 368] width 131 height 78
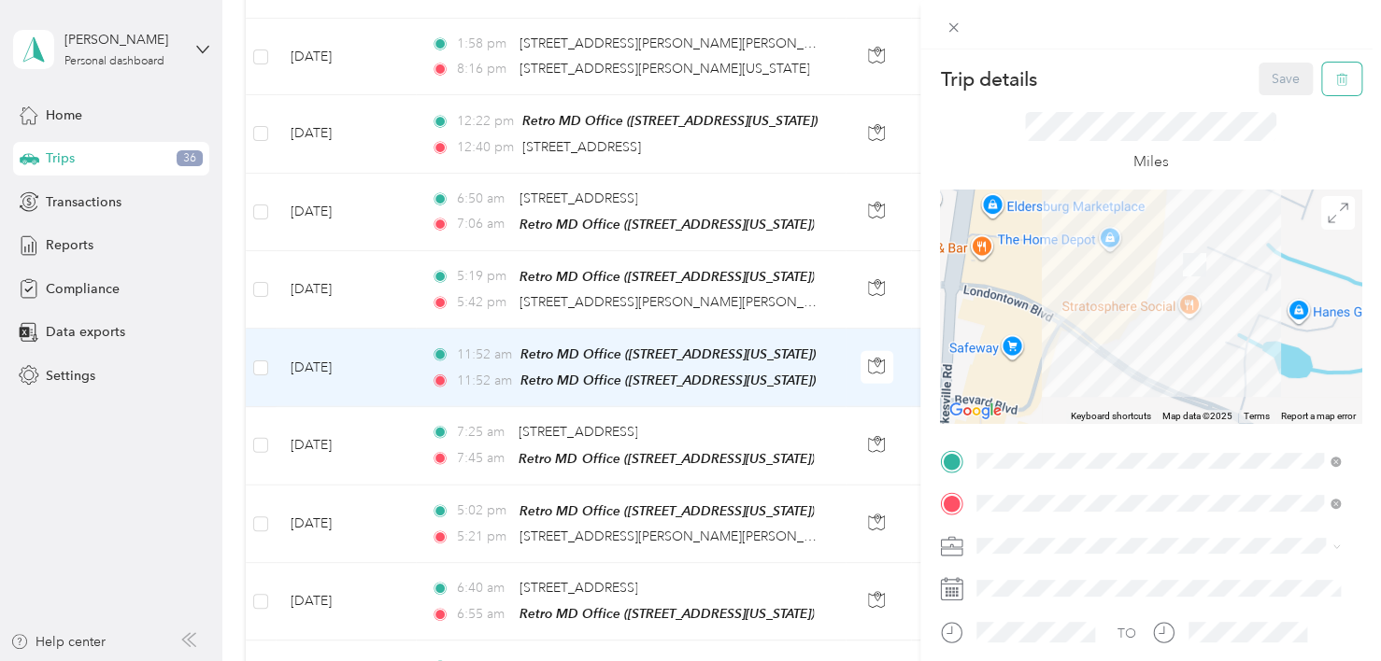
click at [1335, 82] on icon "button" at bounding box center [1341, 79] width 13 height 13
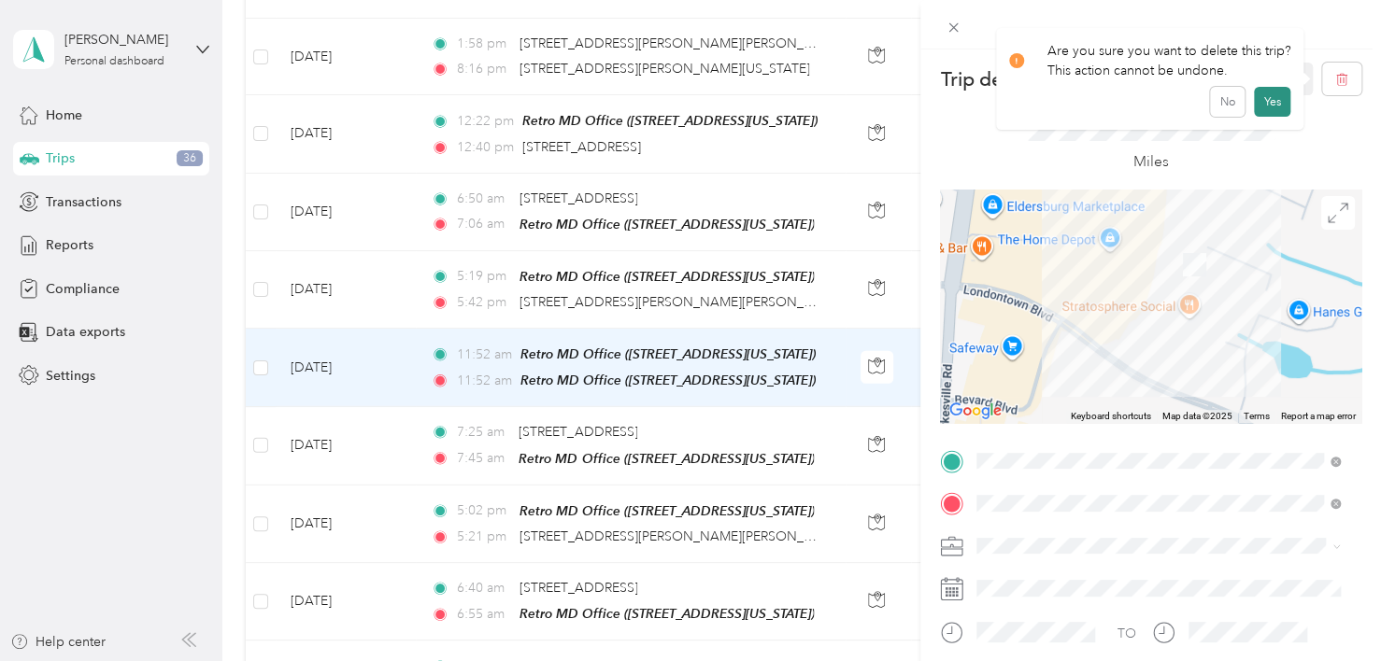
click at [1260, 95] on button "Yes" at bounding box center [1272, 102] width 36 height 30
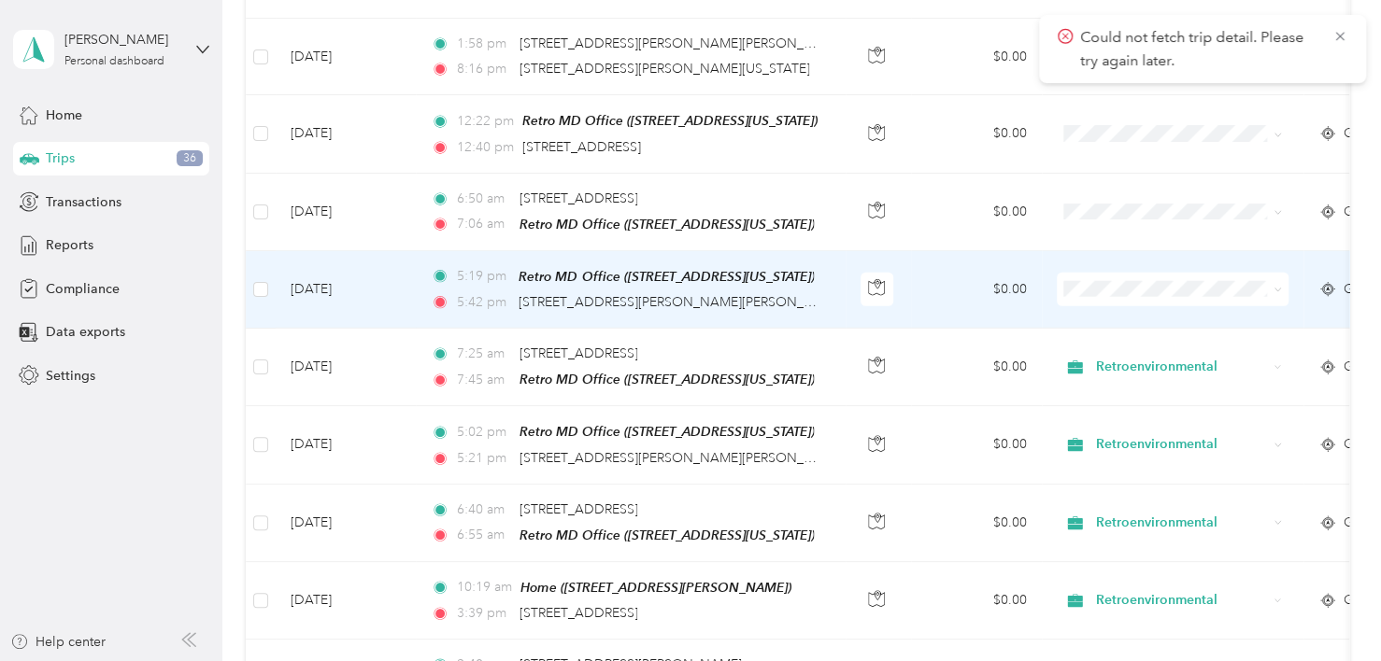
click at [933, 252] on td "$0.00" at bounding box center [976, 290] width 131 height 78
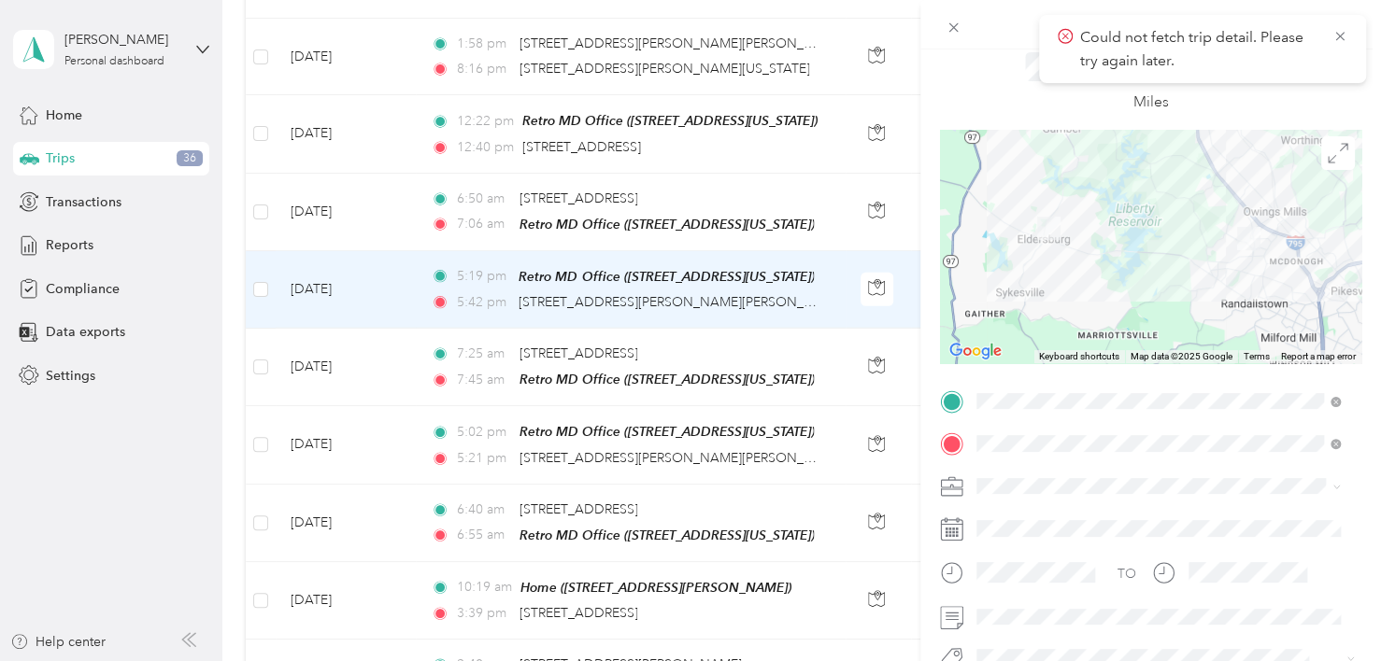
scroll to position [93, 0]
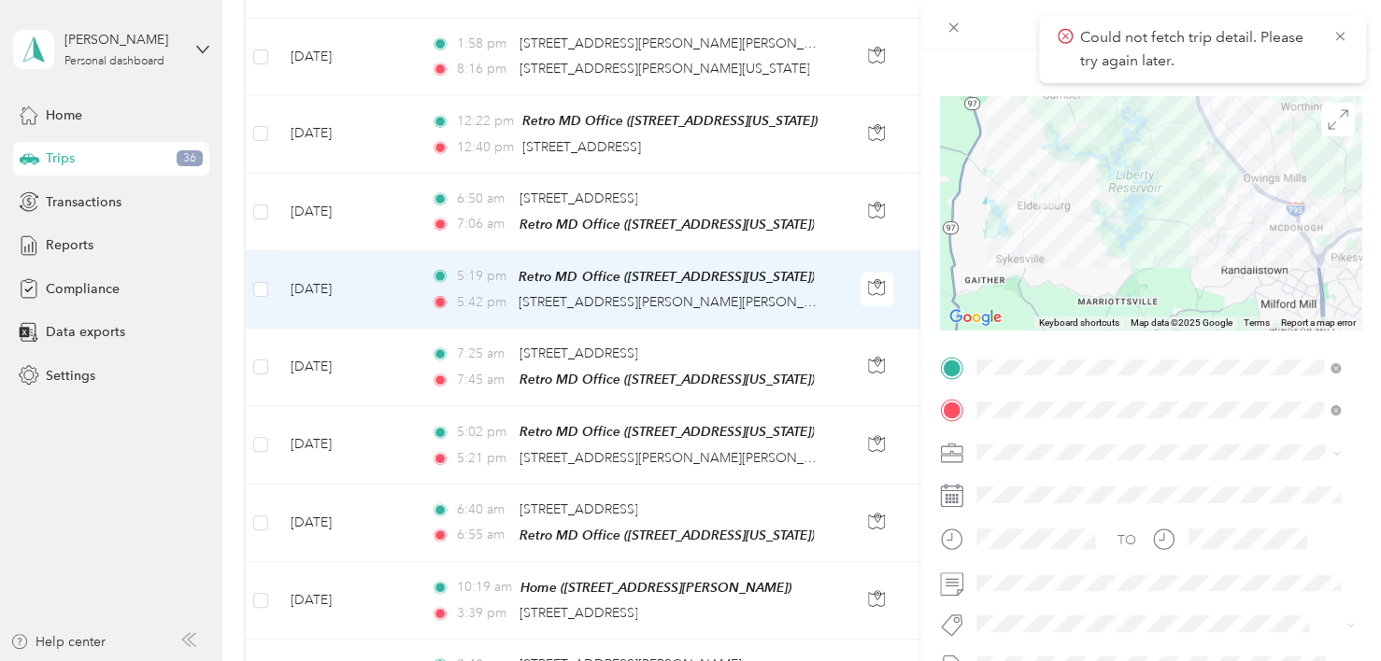
click at [1043, 487] on span "Retroenvironmental" at bounding box center [1041, 484] width 116 height 16
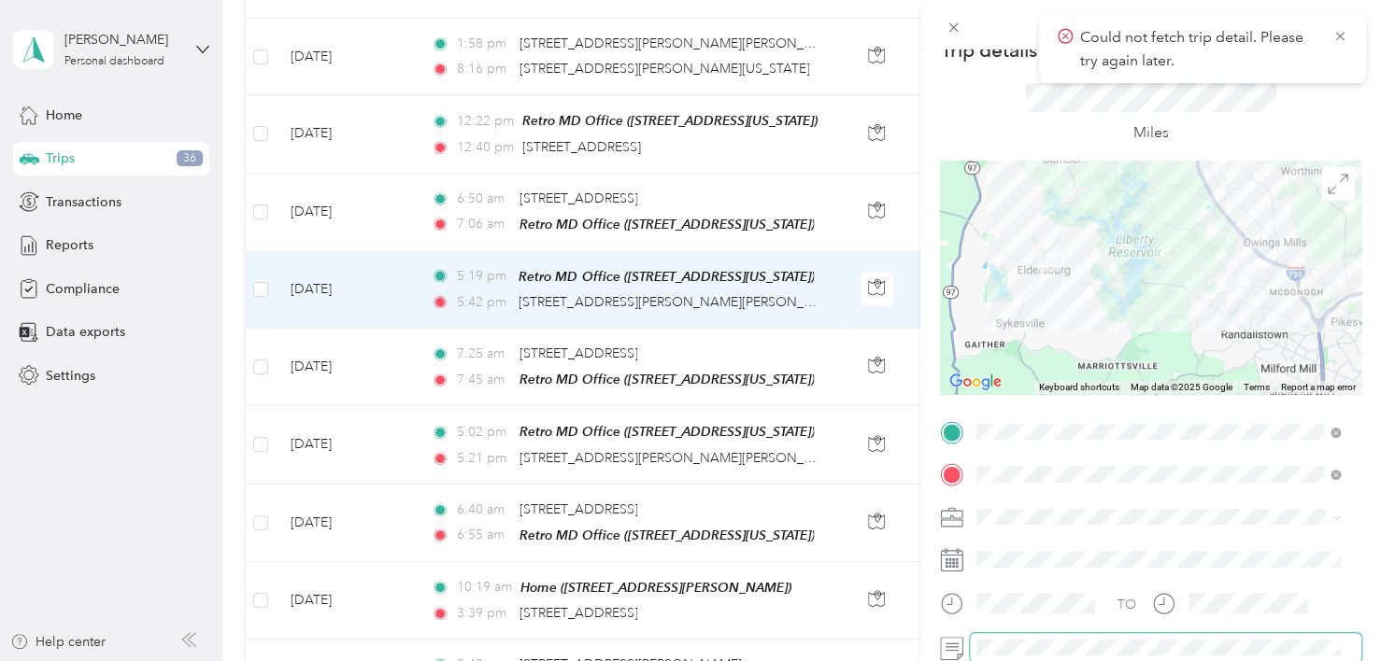
scroll to position [0, 0]
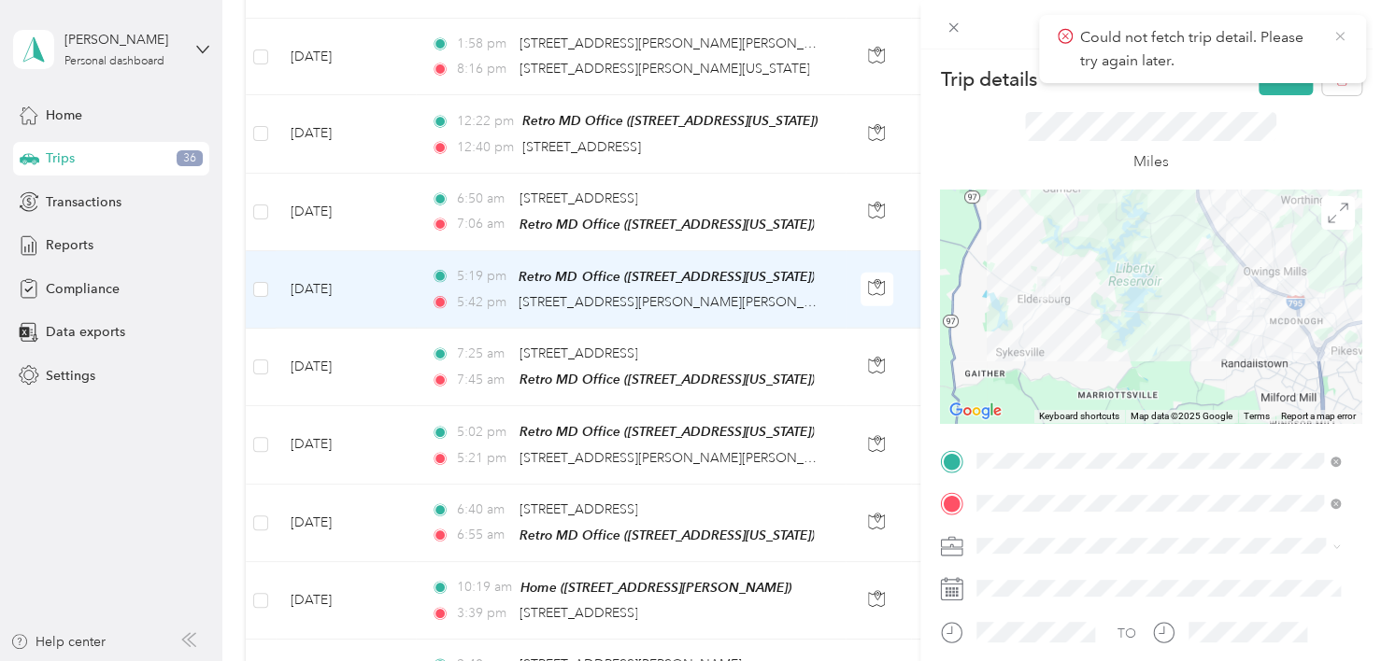
click at [1336, 35] on icon at bounding box center [1339, 36] width 15 height 17
click at [1264, 81] on button "Save" at bounding box center [1285, 79] width 54 height 33
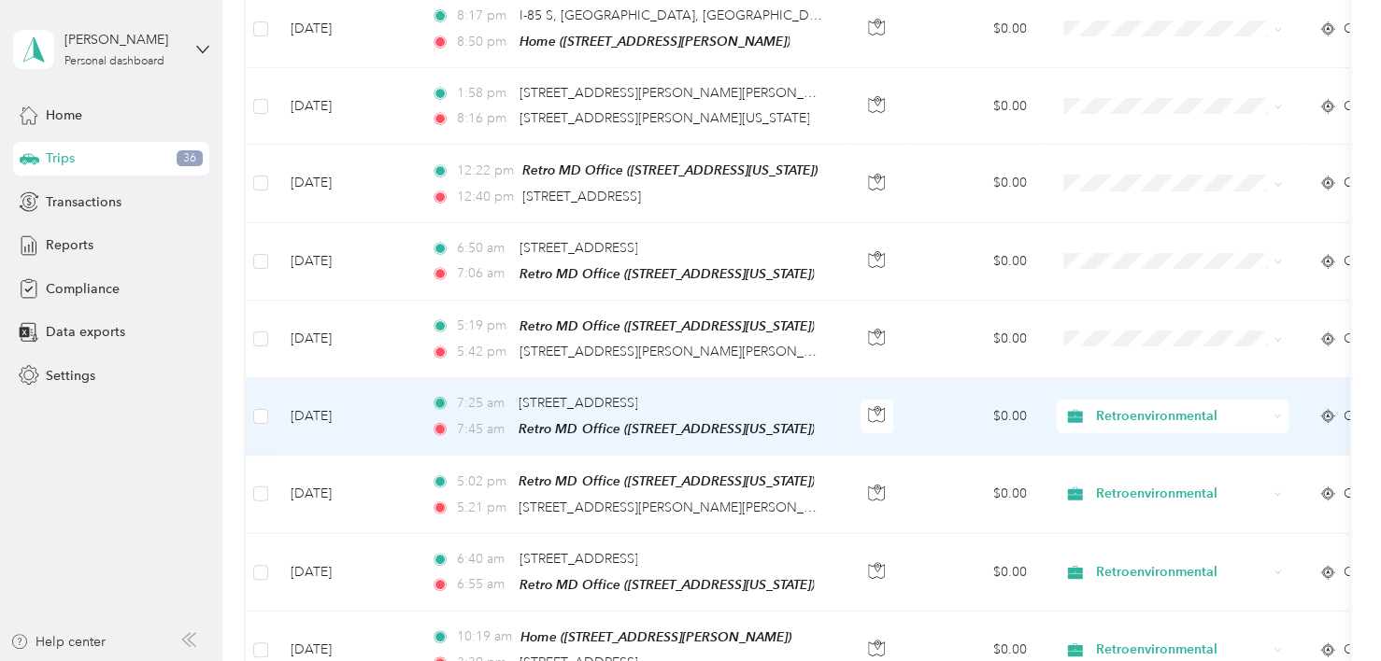
scroll to position [2374, 0]
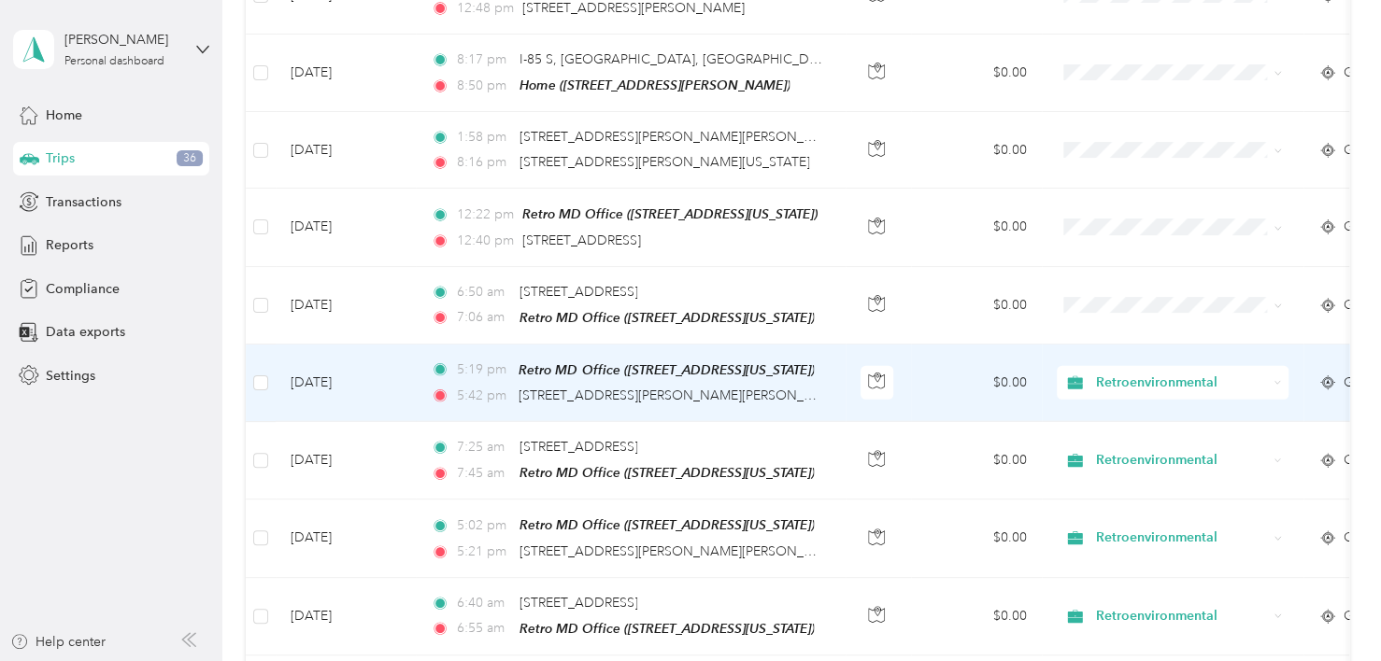
click at [939, 352] on td "$0.00" at bounding box center [976, 384] width 131 height 78
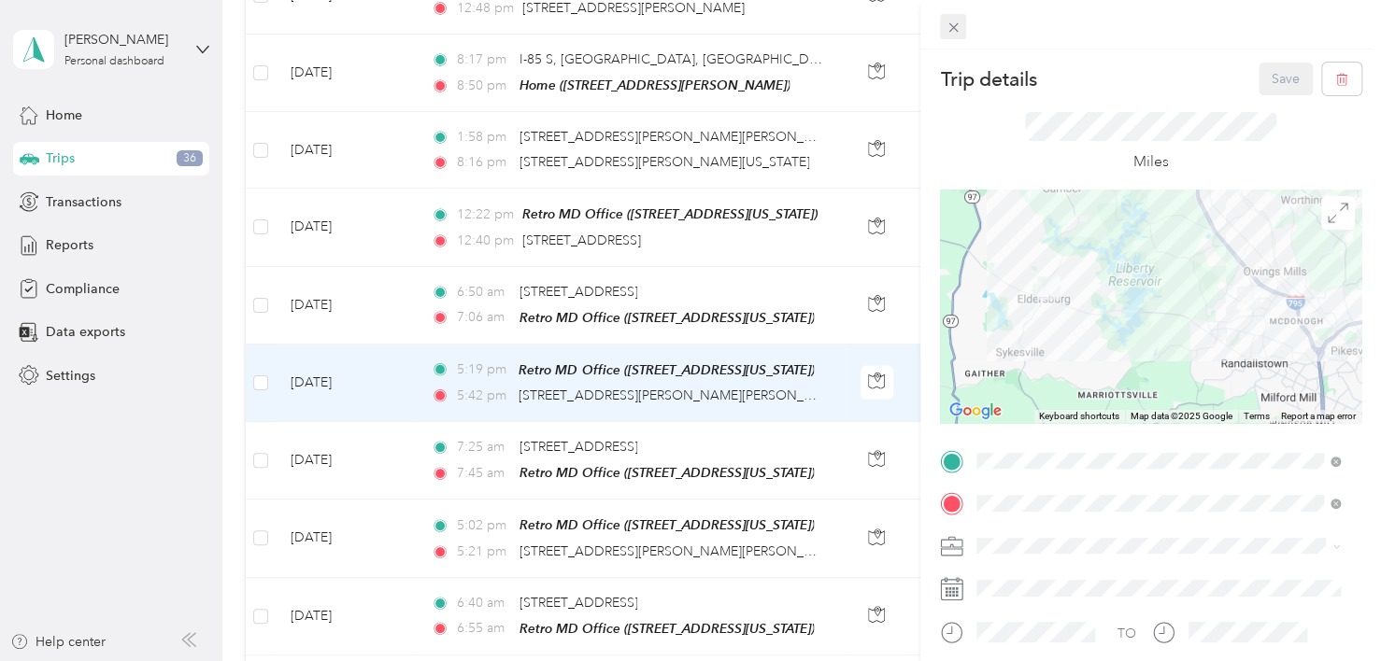
click at [944, 19] on span at bounding box center [953, 27] width 26 height 26
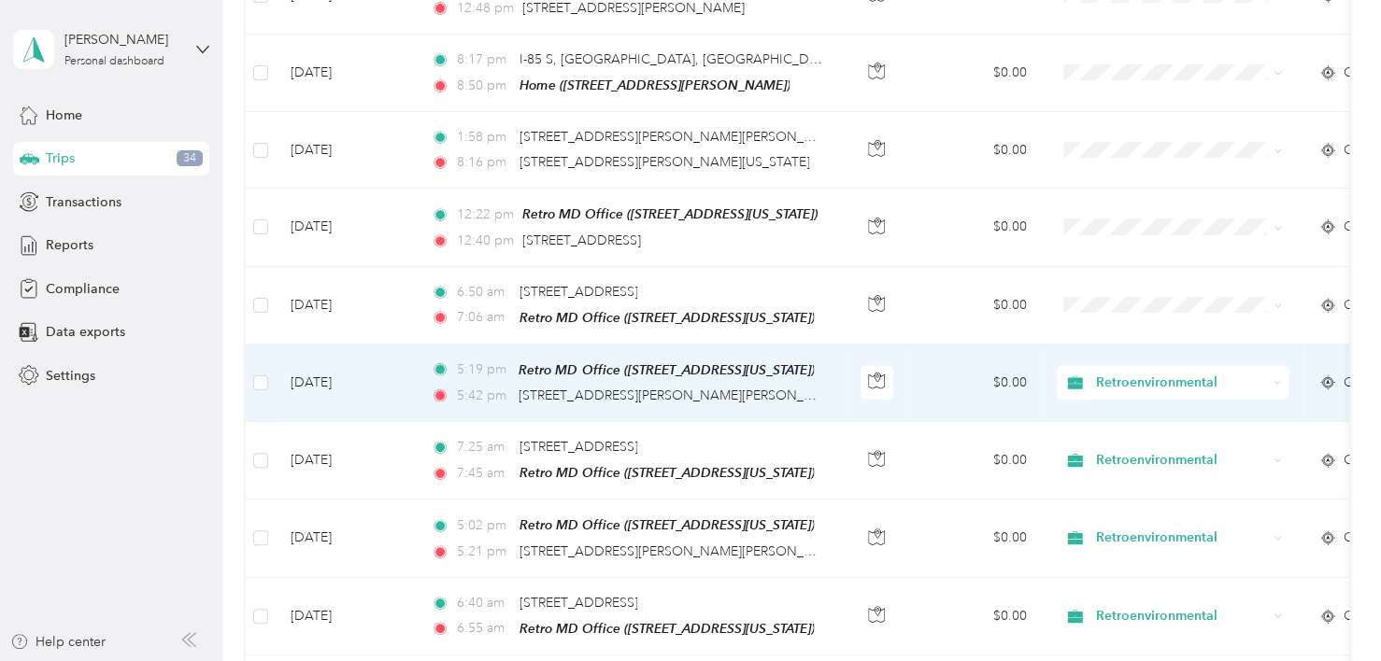
scroll to position [2280, 0]
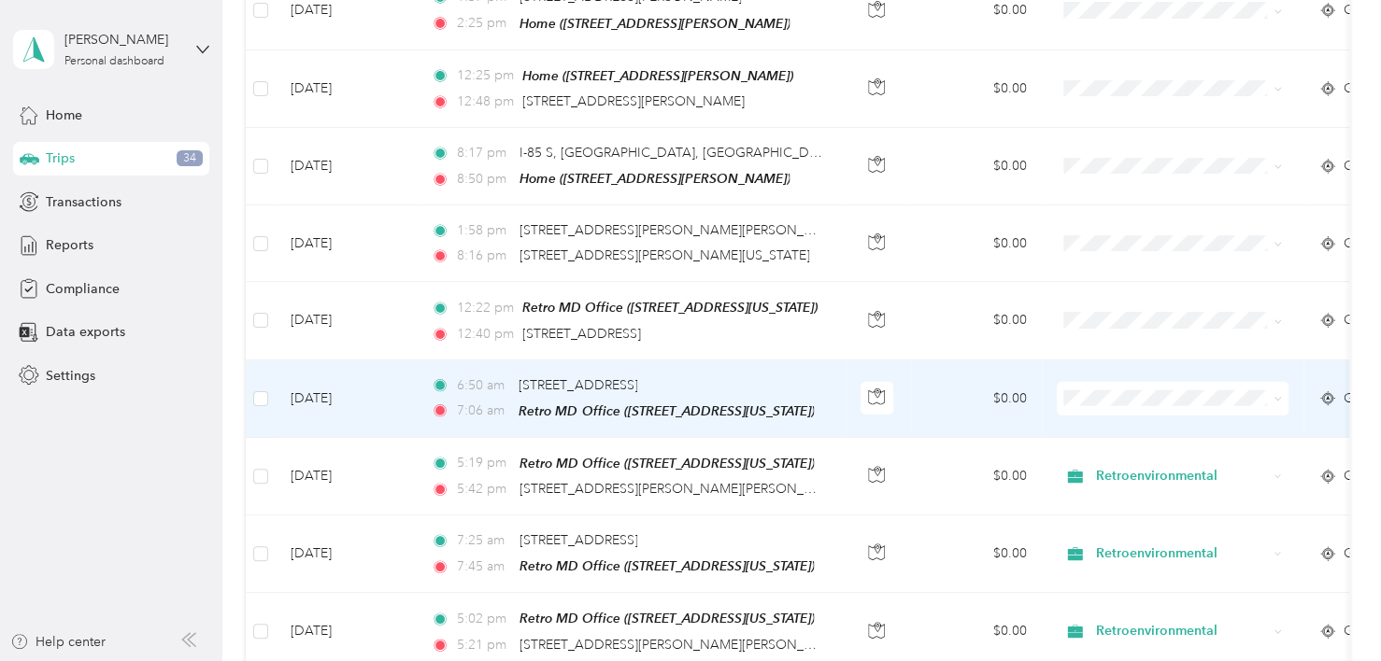
click at [936, 366] on td "$0.00" at bounding box center [976, 400] width 131 height 78
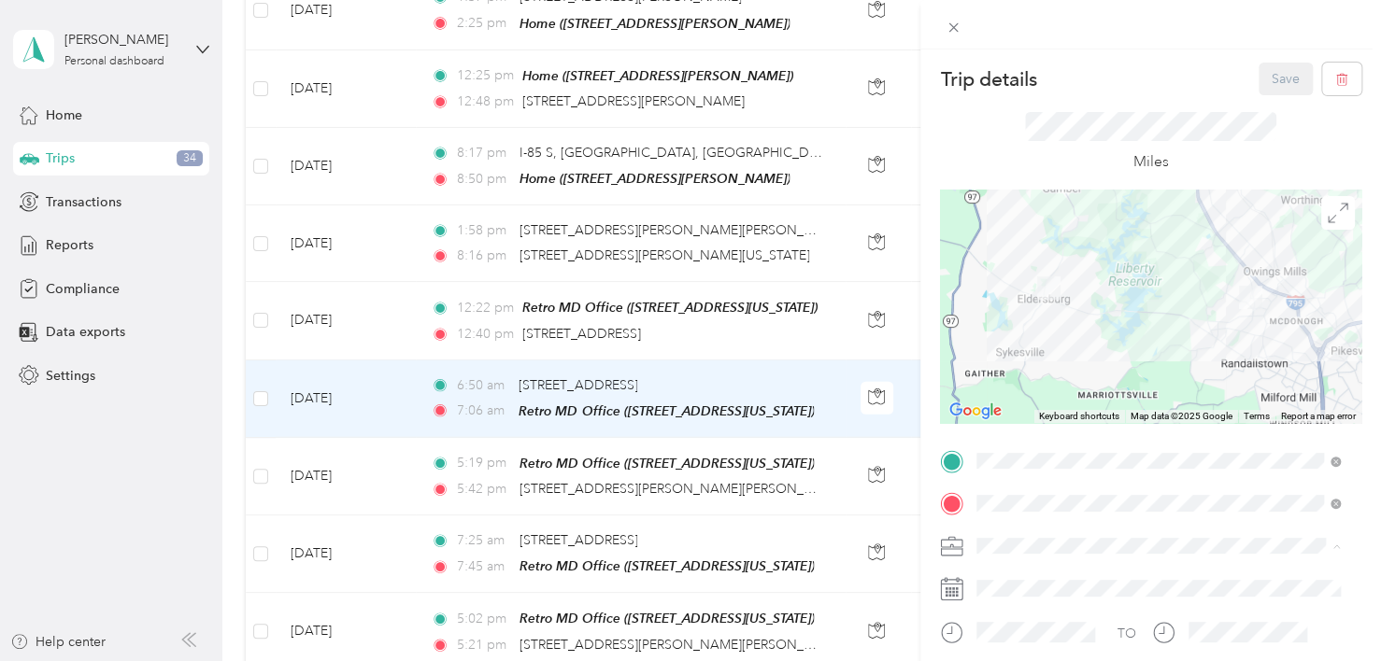
click at [1043, 578] on div "Retroenvironmental" at bounding box center [1158, 579] width 350 height 20
click at [1270, 82] on button "Save" at bounding box center [1285, 79] width 54 height 33
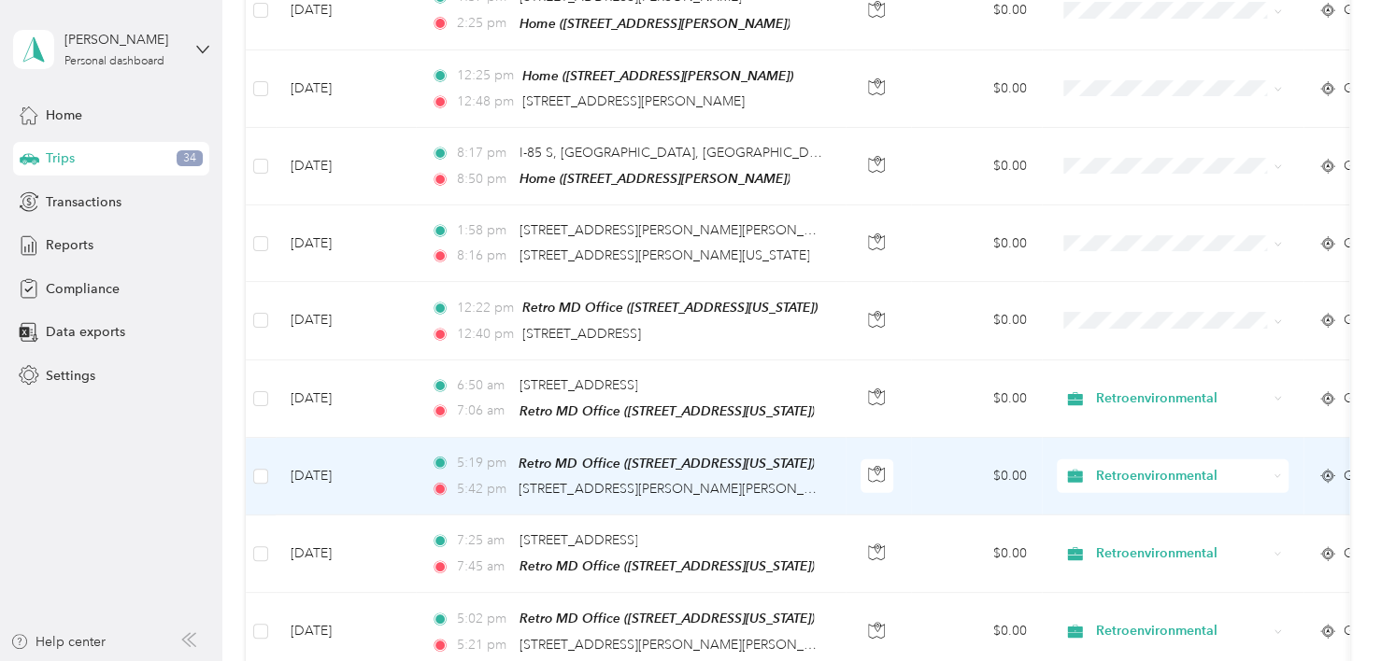
scroll to position [2187, 0]
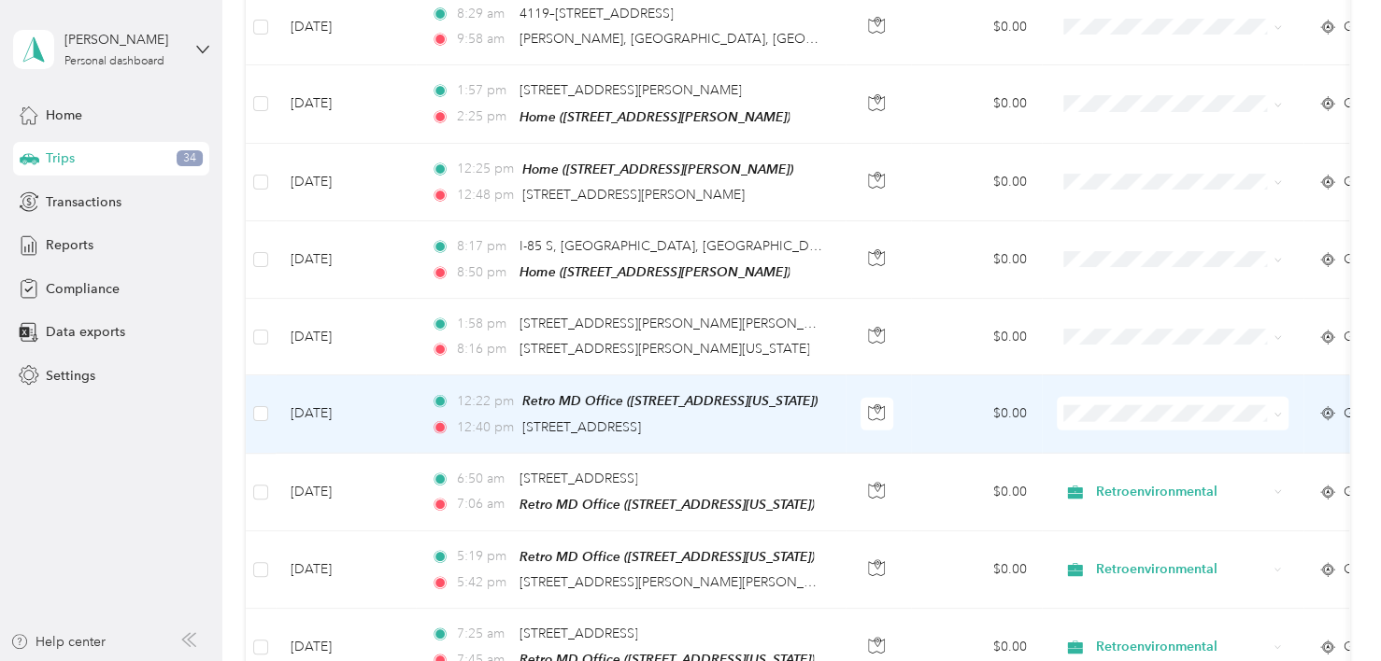
click at [930, 382] on td "$0.00" at bounding box center [976, 415] width 131 height 78
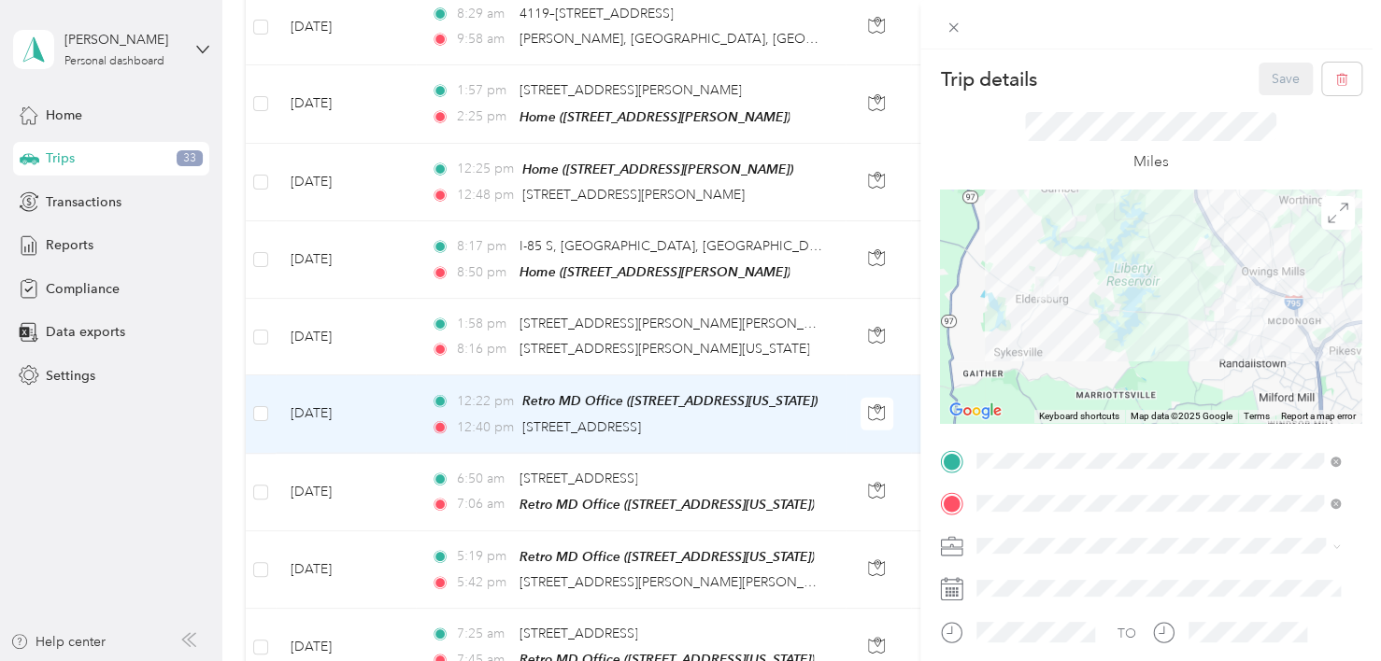
click at [1021, 575] on span "Retroenvironmental" at bounding box center [1041, 579] width 116 height 16
click at [1266, 64] on button "Save" at bounding box center [1285, 79] width 54 height 33
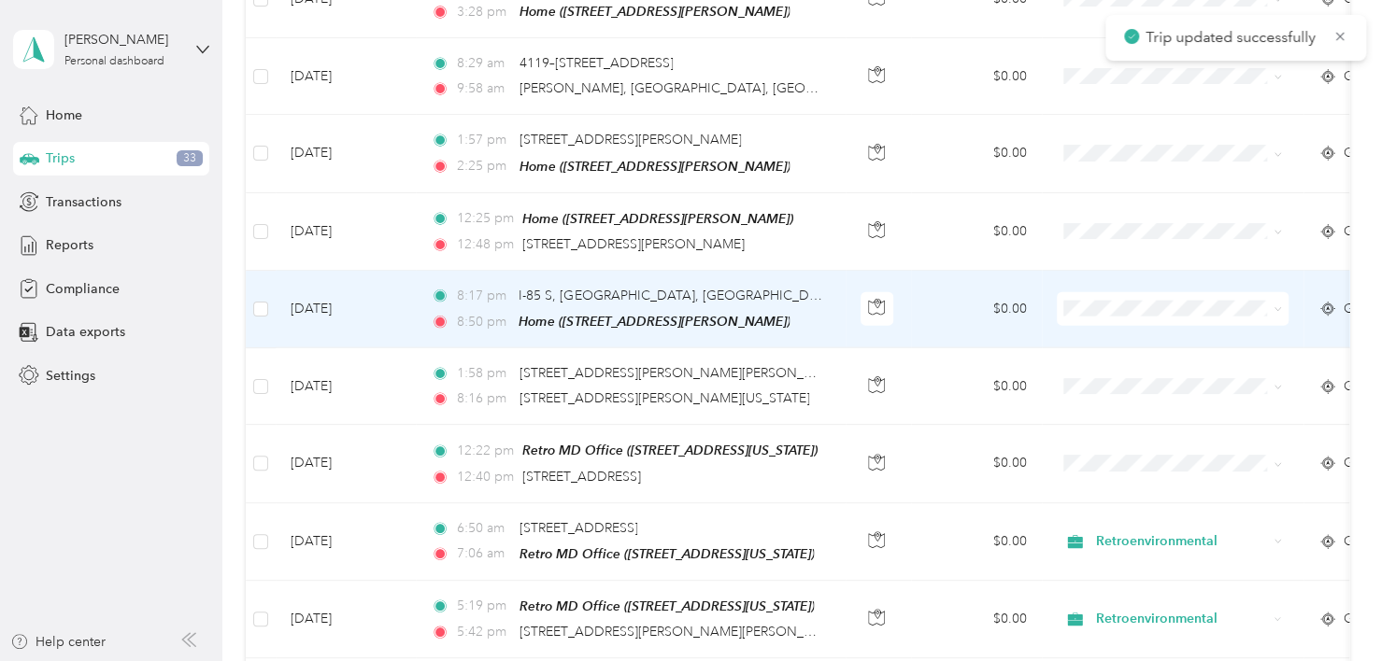
scroll to position [2094, 0]
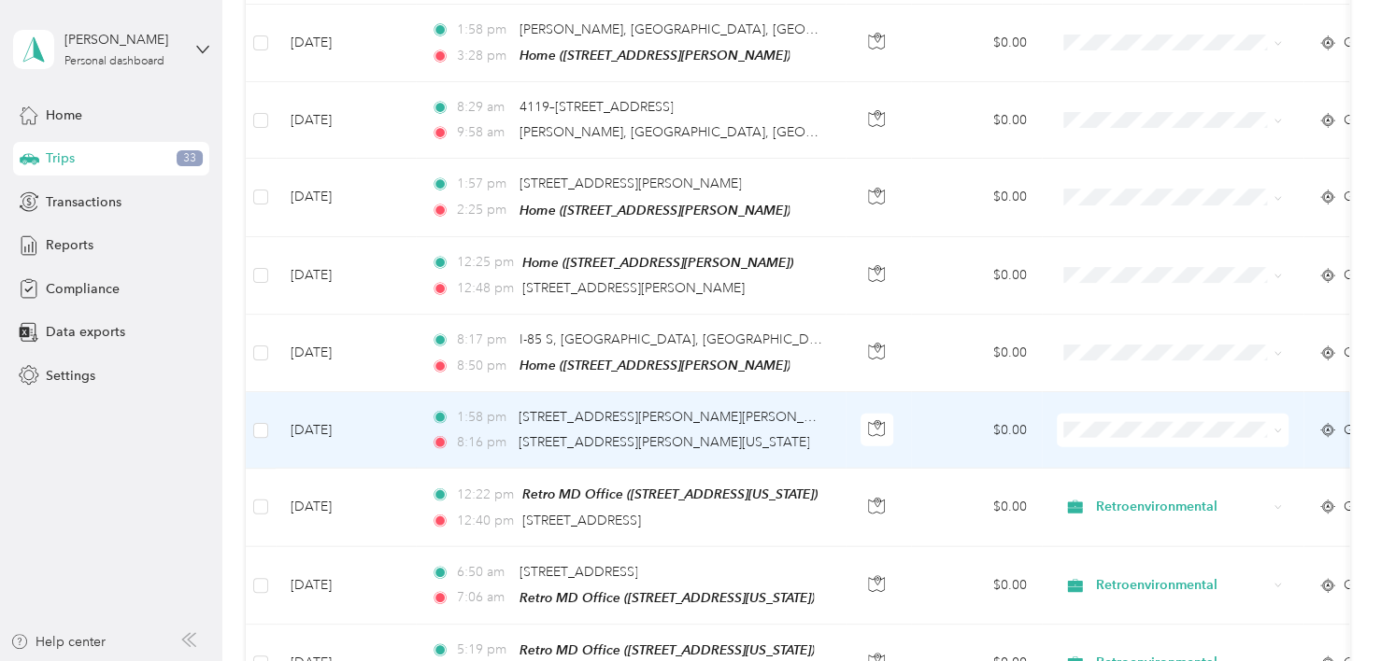
click at [930, 400] on td "$0.00" at bounding box center [976, 430] width 131 height 77
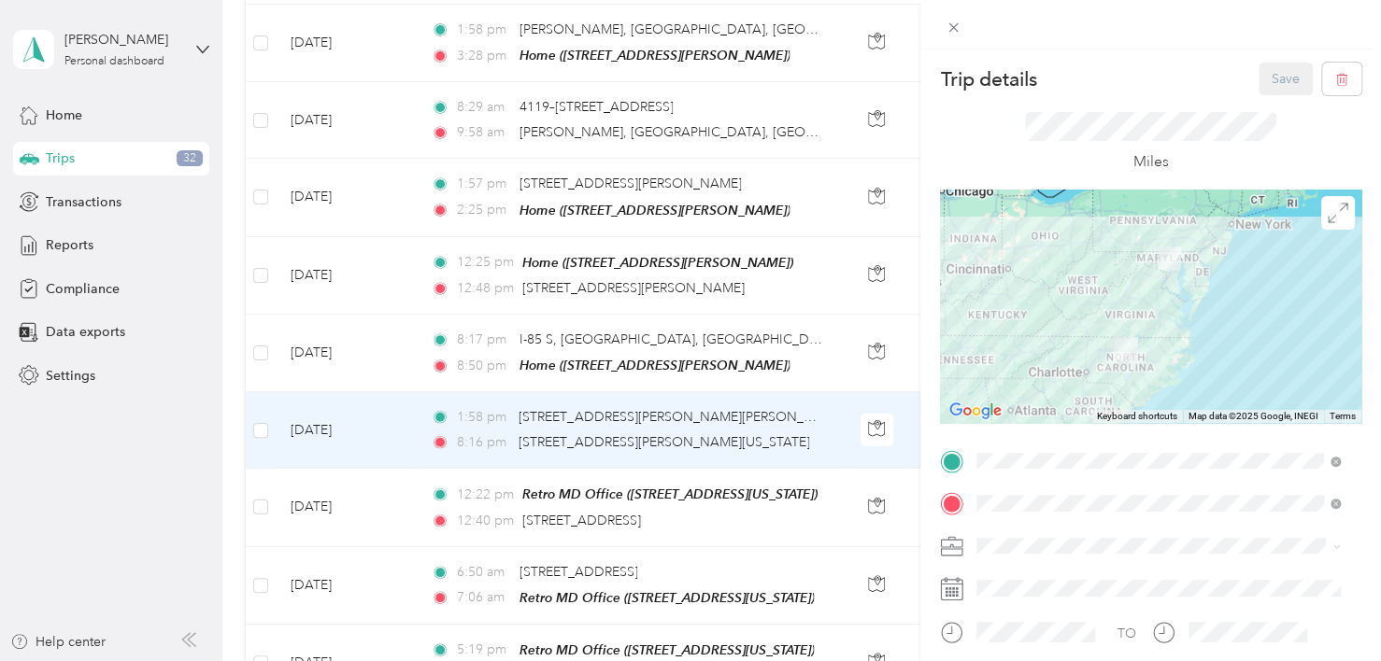
click at [1025, 579] on span "Retroenvironmental" at bounding box center [1041, 579] width 116 height 16
click at [1262, 76] on button "Save" at bounding box center [1285, 79] width 54 height 33
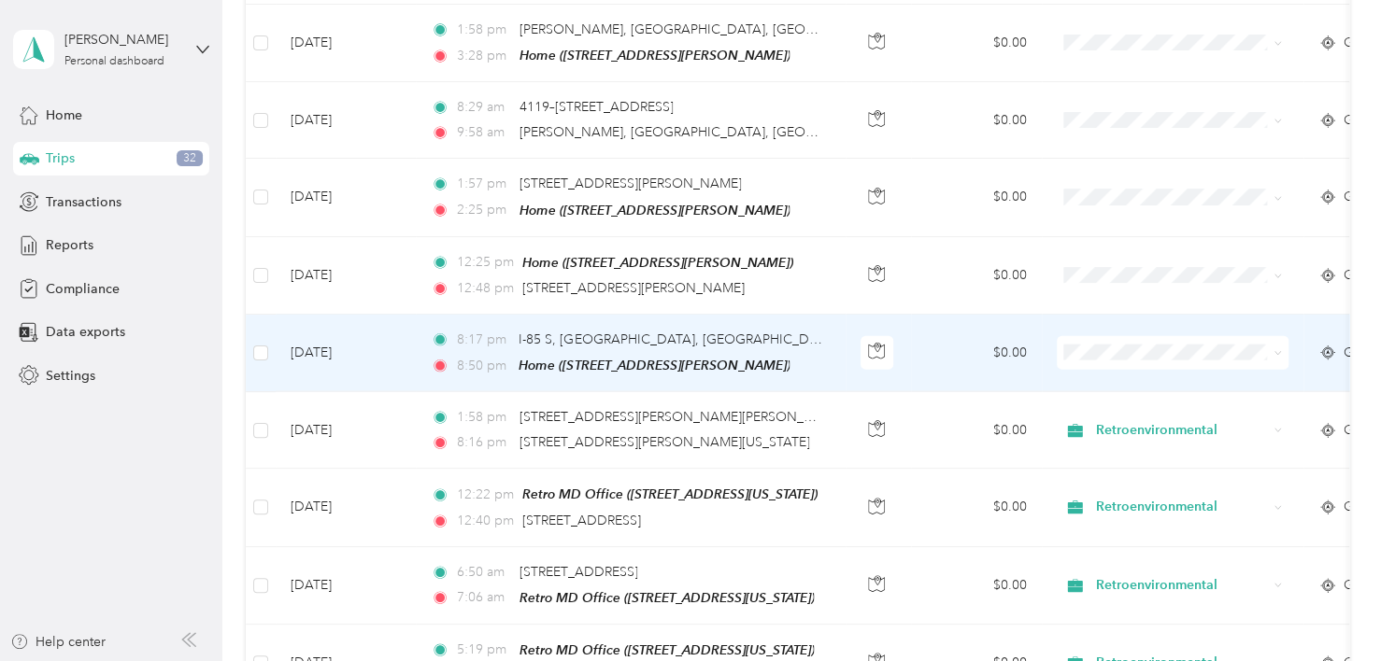
click at [925, 324] on td "$0.00" at bounding box center [976, 354] width 131 height 78
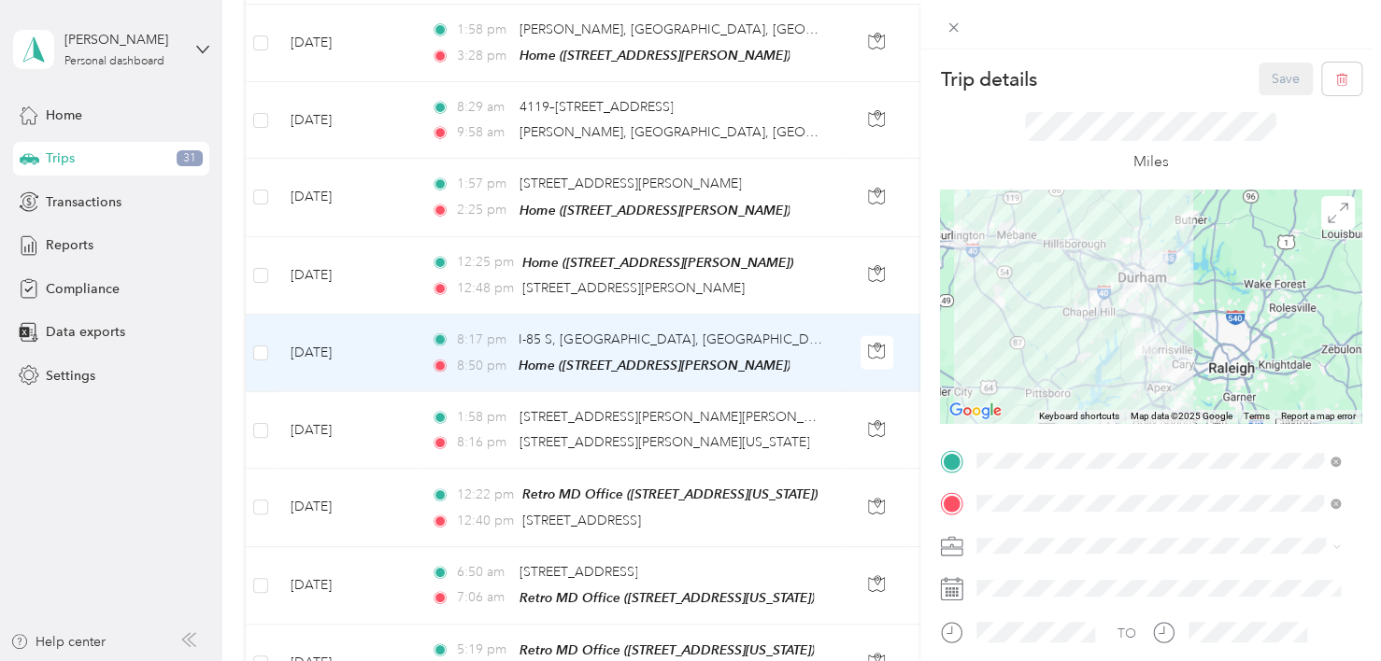
click at [1031, 575] on span "Retroenvironmental" at bounding box center [1041, 574] width 116 height 16
click at [1258, 82] on button "Save" at bounding box center [1285, 79] width 54 height 33
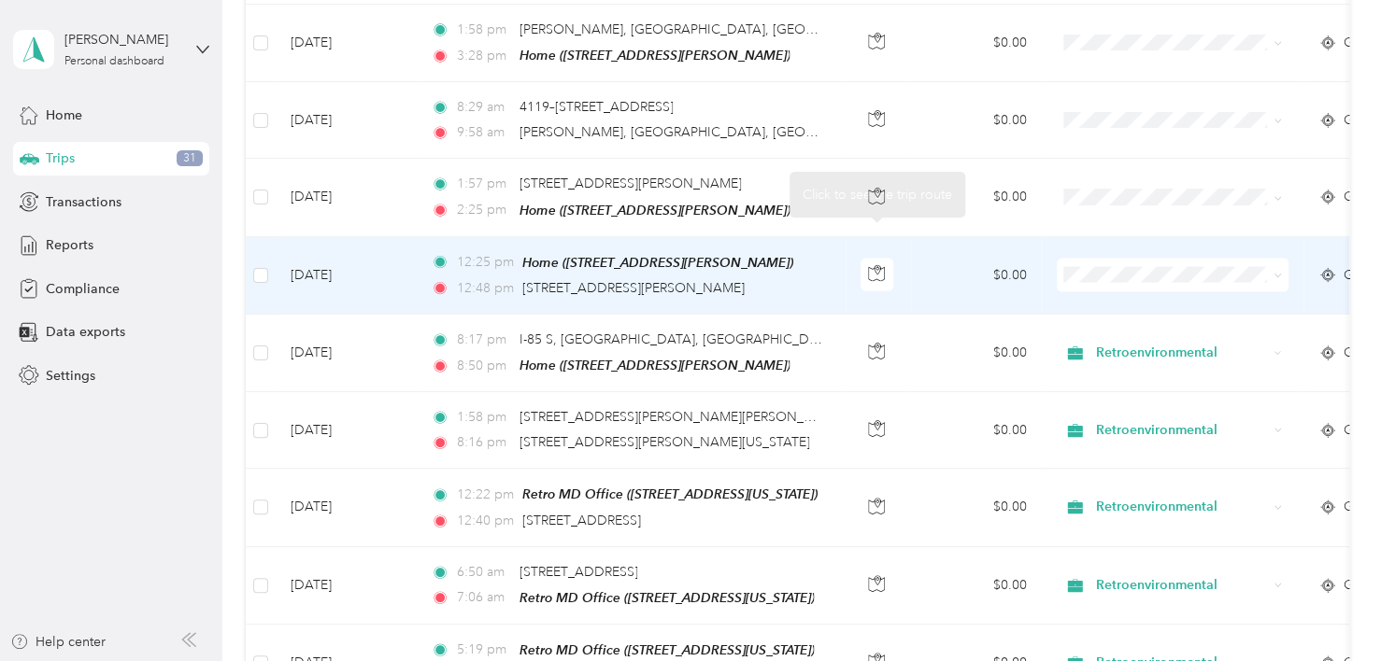
click at [942, 249] on td "$0.00" at bounding box center [976, 276] width 131 height 78
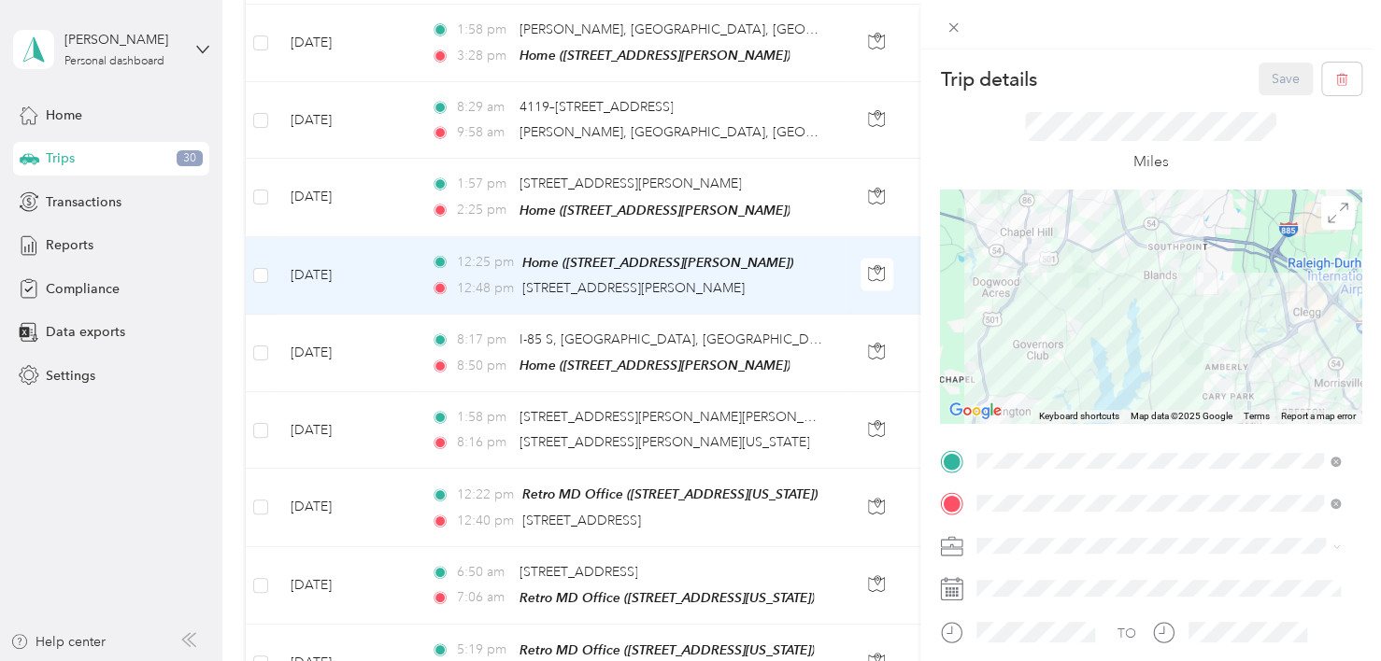
scroll to position [93, 0]
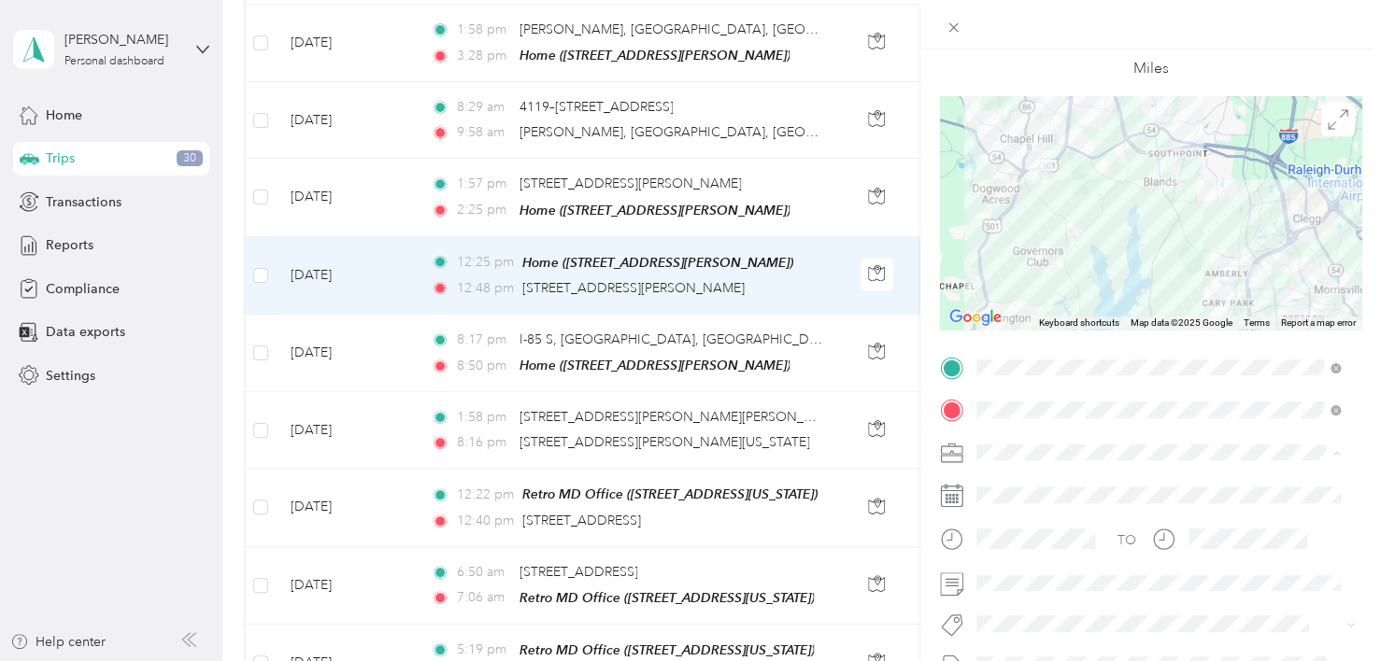
click at [1026, 483] on span "Retroenvironmental" at bounding box center [1041, 485] width 116 height 16
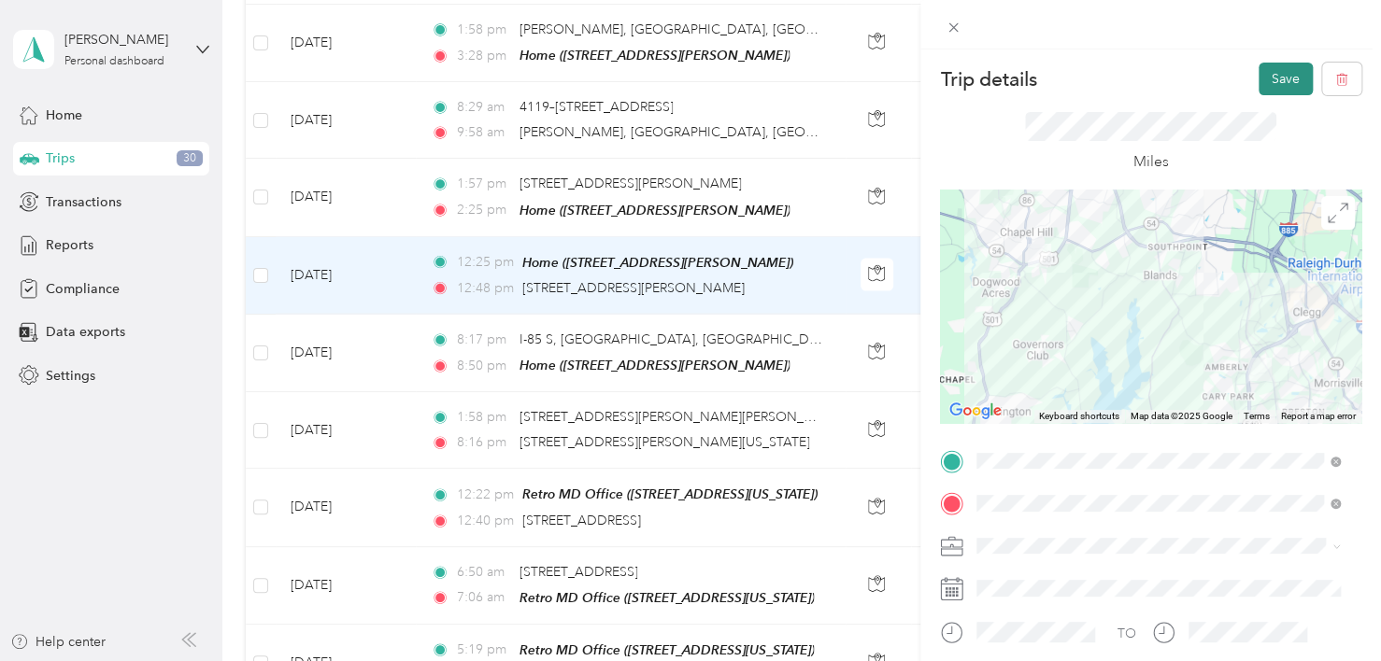
click at [1259, 81] on button "Save" at bounding box center [1285, 79] width 54 height 33
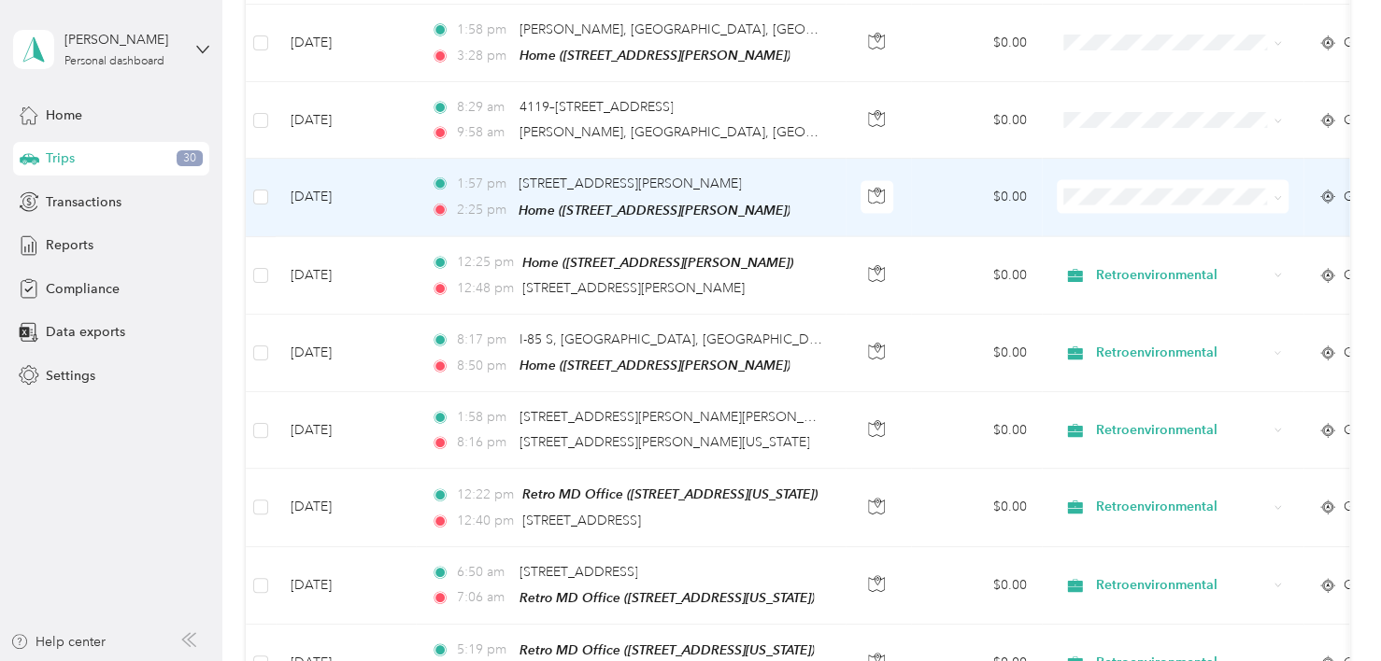
click at [948, 159] on td "$0.00" at bounding box center [976, 198] width 131 height 78
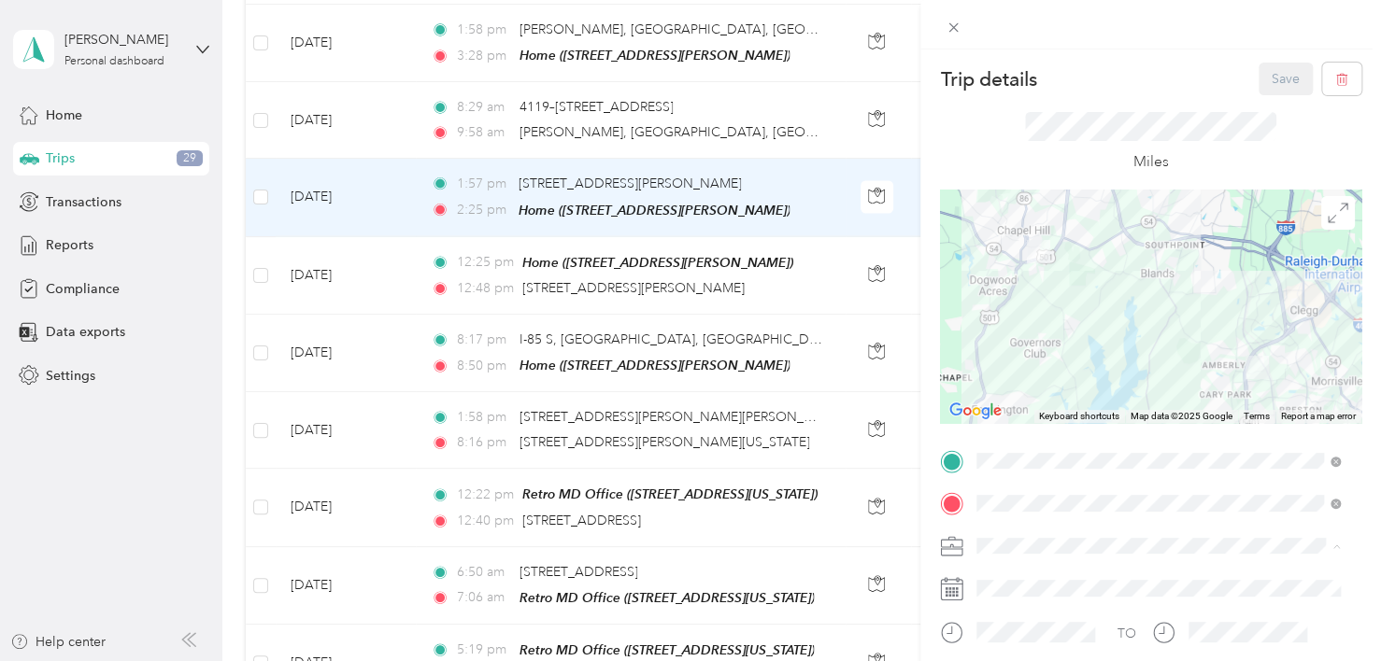
click at [1024, 575] on span "Retroenvironmental" at bounding box center [1041, 579] width 116 height 16
click at [1264, 75] on button "Save" at bounding box center [1285, 79] width 54 height 33
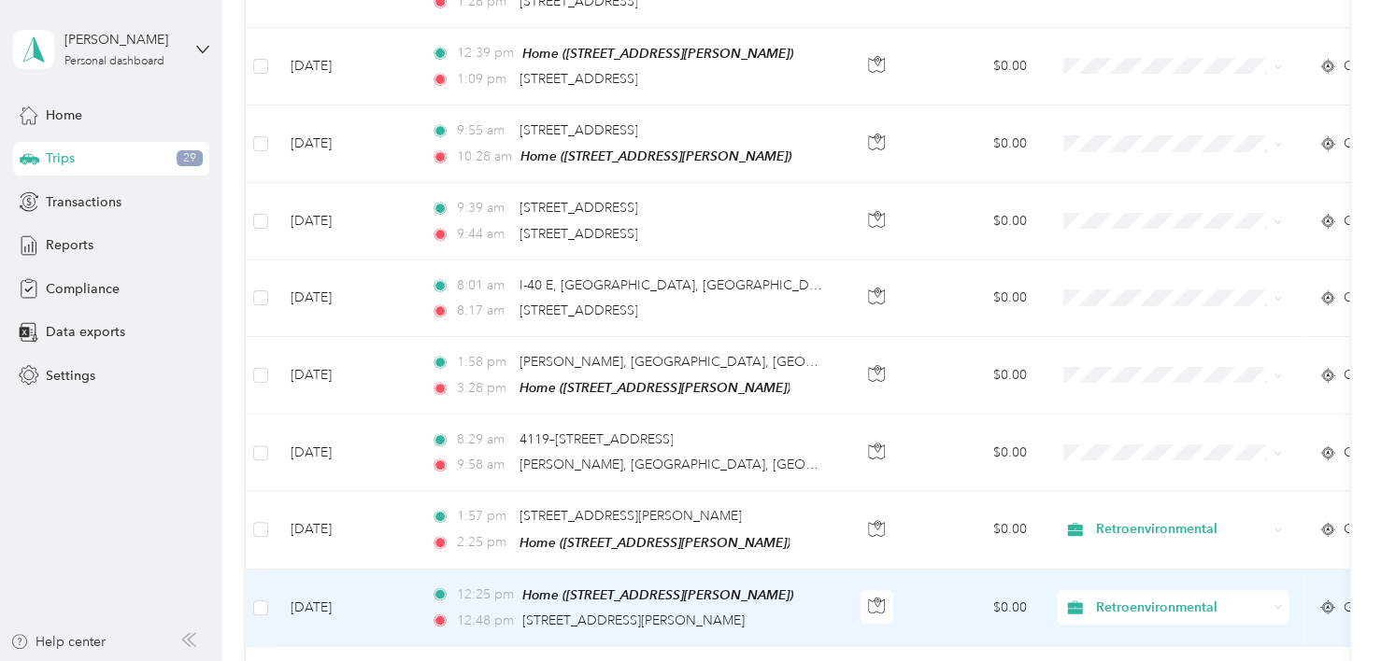
scroll to position [1720, 0]
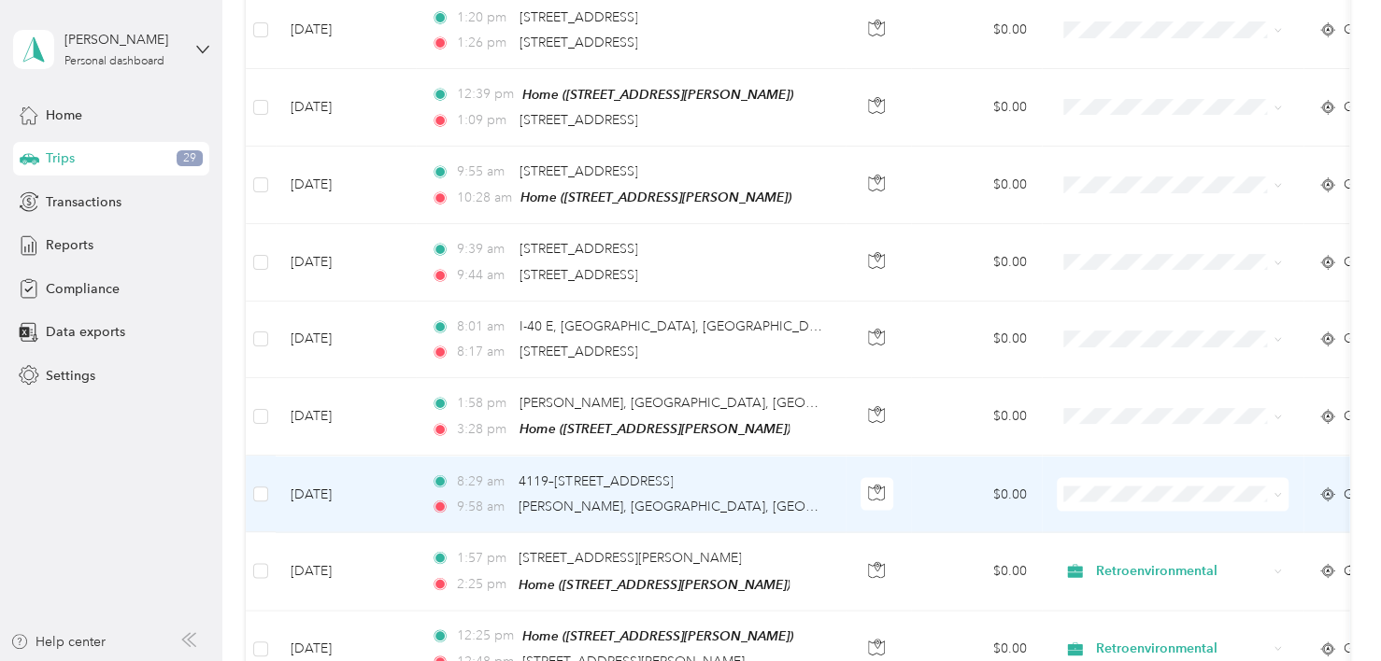
click at [927, 471] on td "$0.00" at bounding box center [976, 494] width 131 height 77
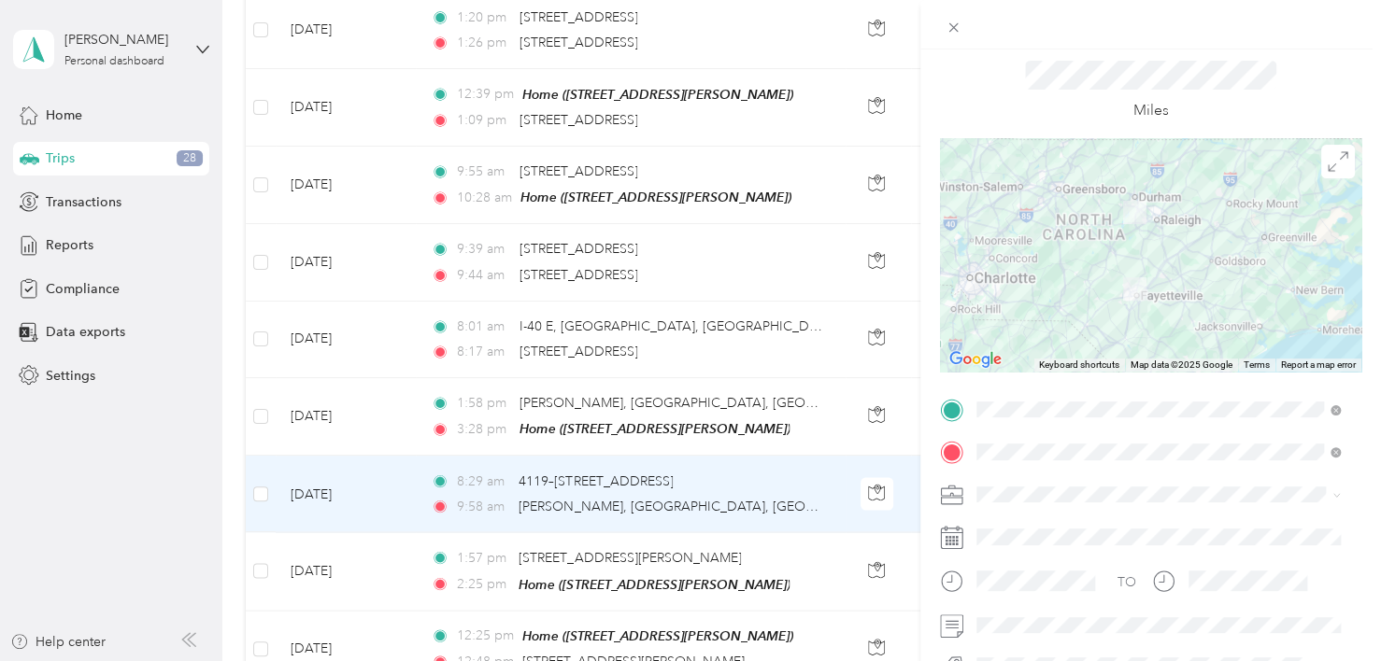
scroll to position [93, 0]
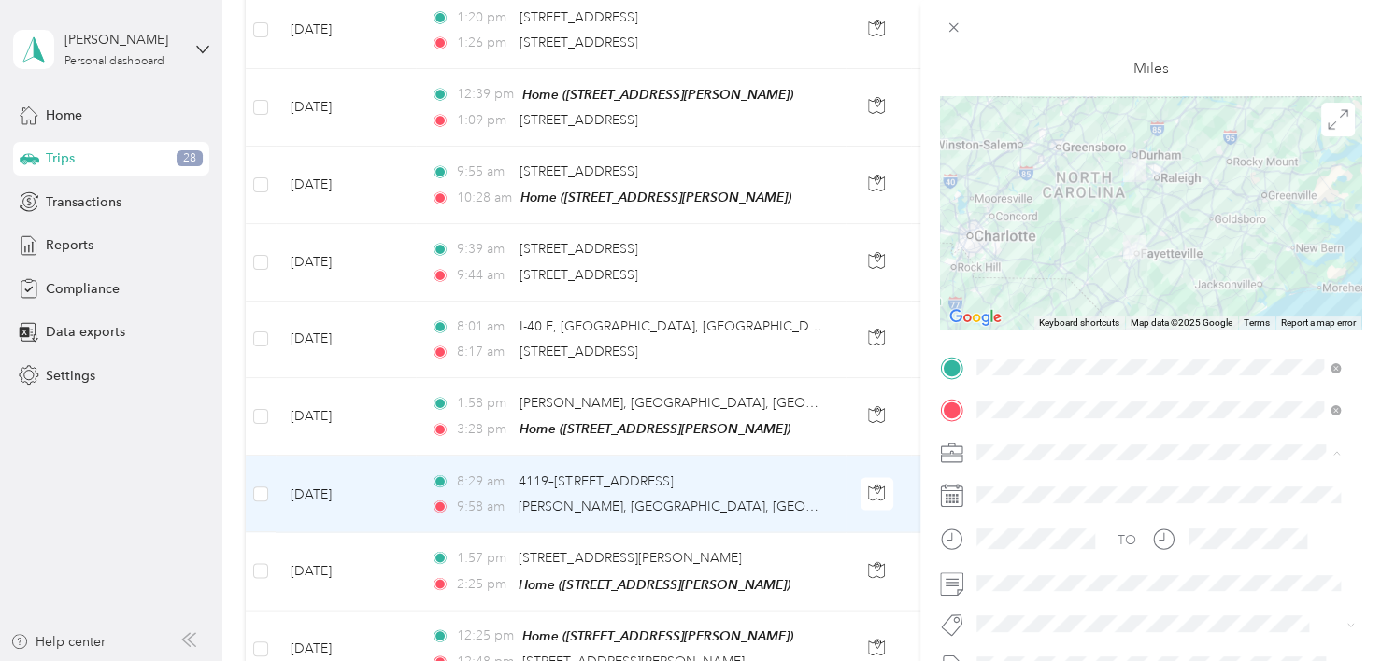
click at [1072, 486] on span "Retroenvironmental" at bounding box center [1041, 485] width 116 height 16
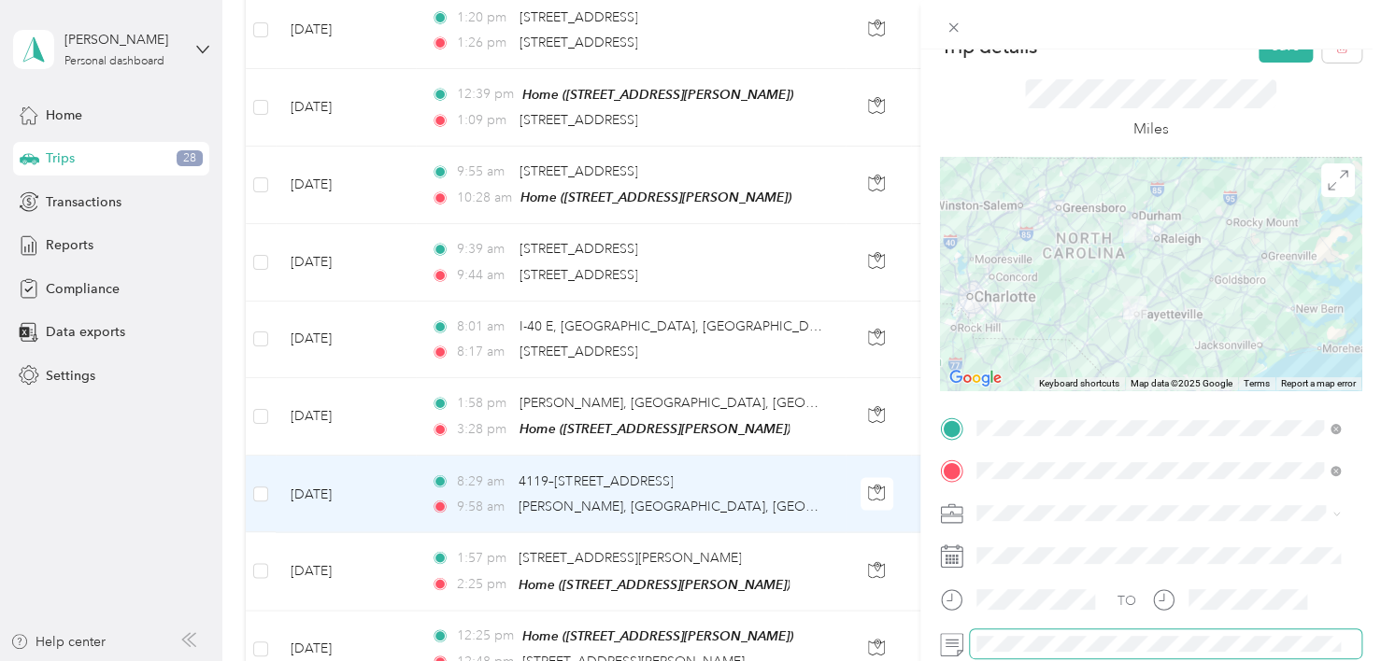
scroll to position [0, 0]
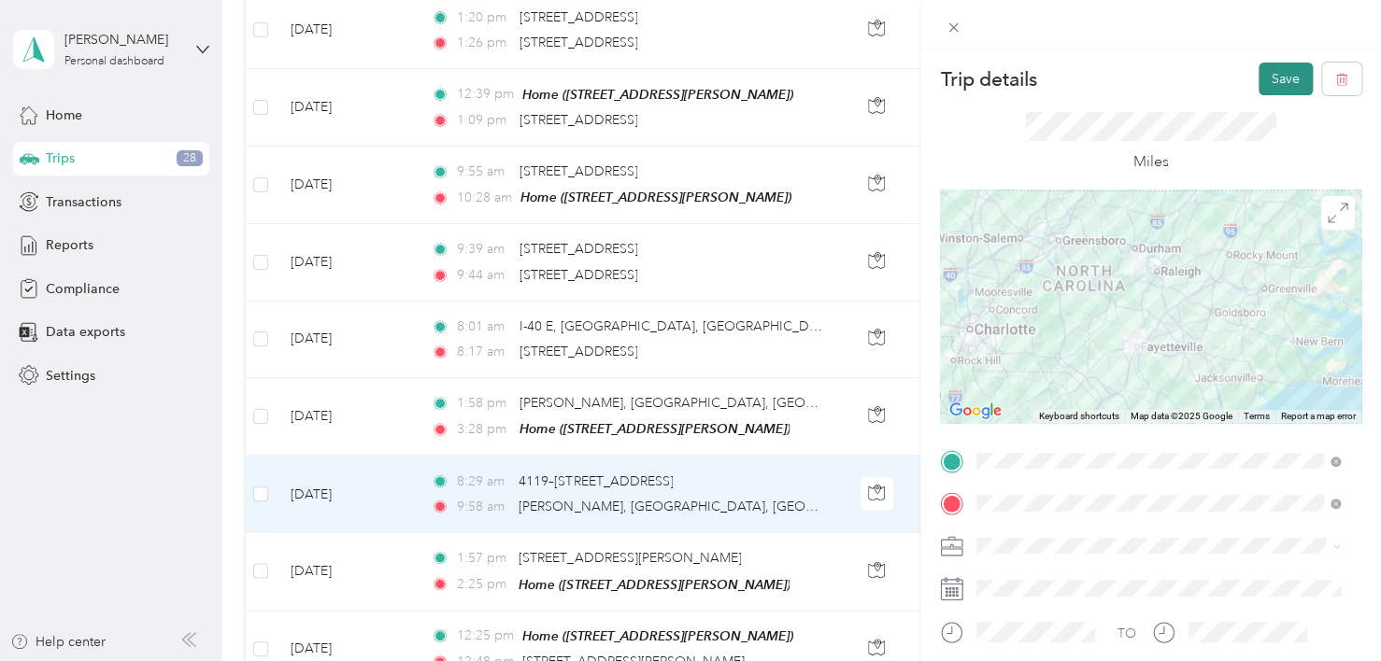
click at [1260, 81] on button "Save" at bounding box center [1285, 79] width 54 height 33
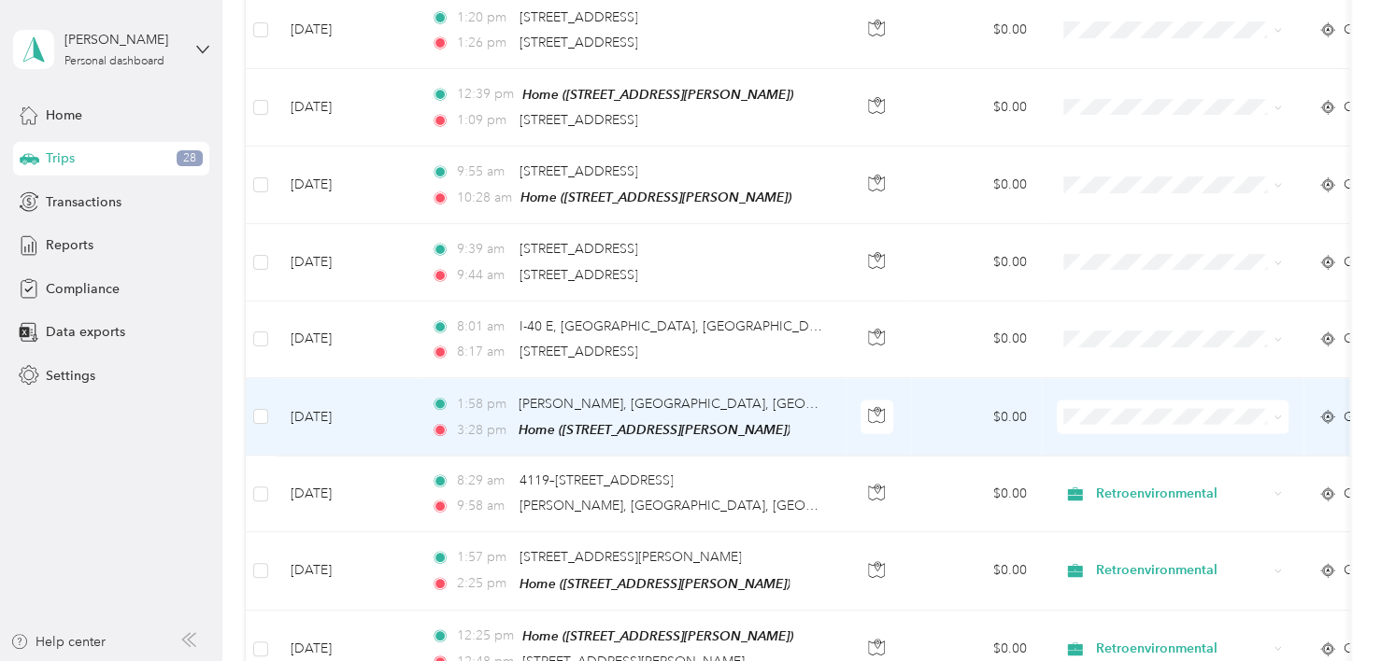
click at [930, 397] on td "$0.00" at bounding box center [976, 417] width 131 height 78
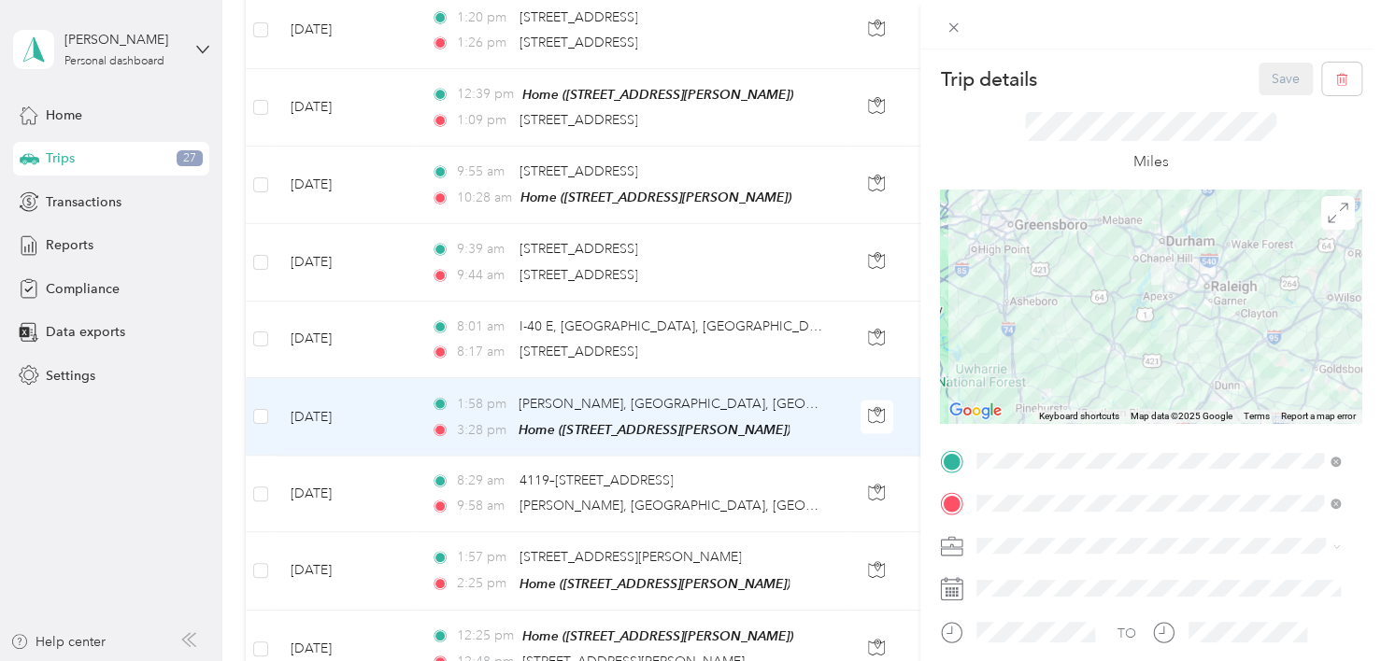
scroll to position [187, 0]
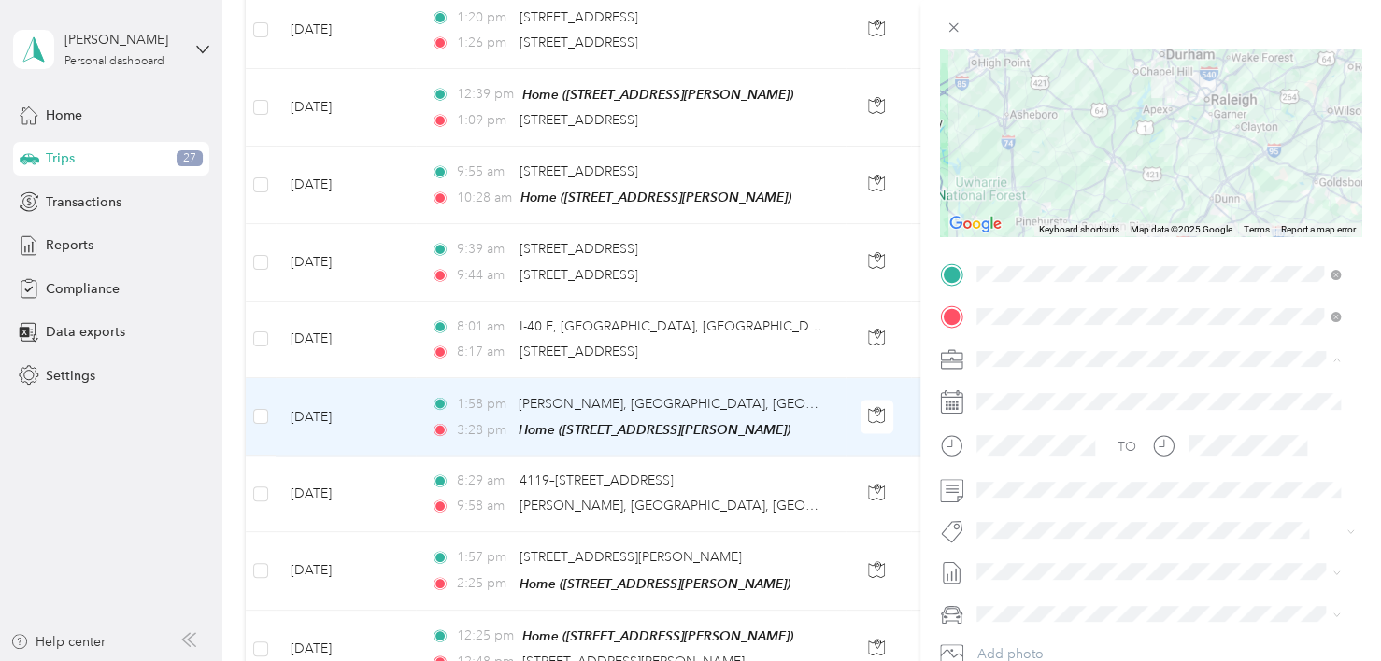
click at [1036, 393] on span "Retroenvironmental" at bounding box center [1041, 392] width 116 height 16
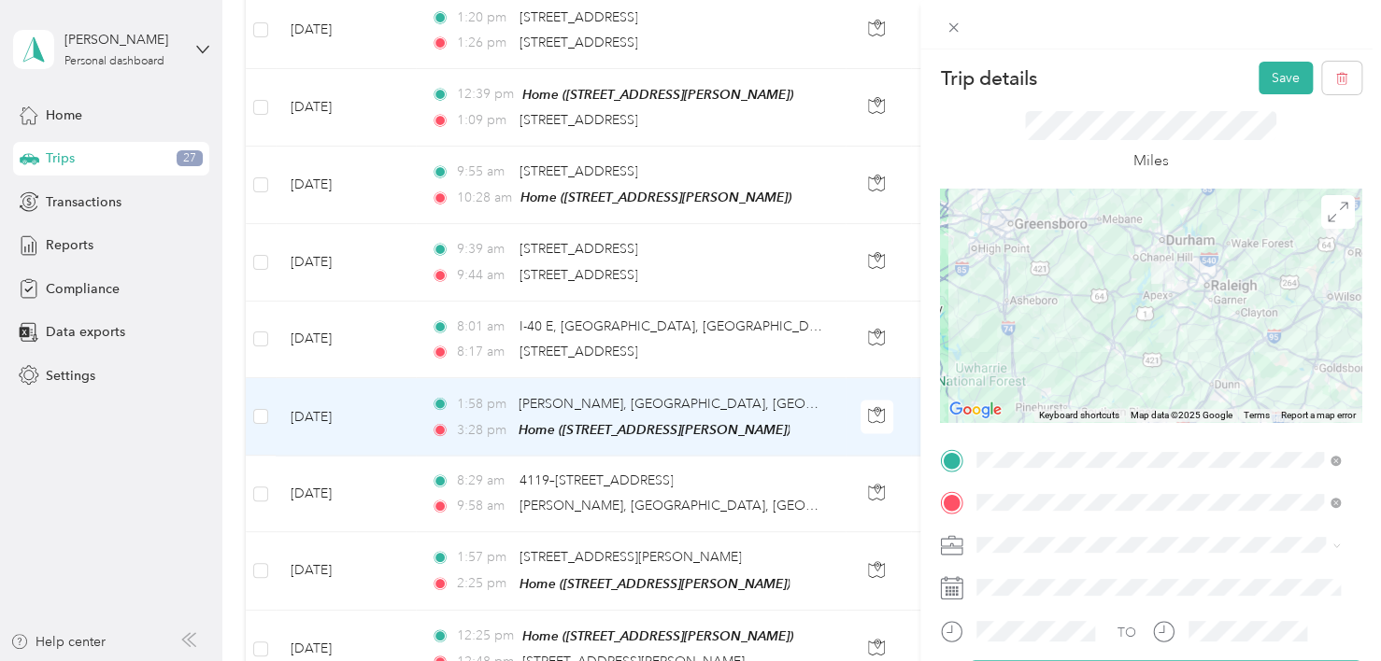
scroll to position [0, 0]
click at [1268, 78] on button "Save" at bounding box center [1285, 79] width 54 height 33
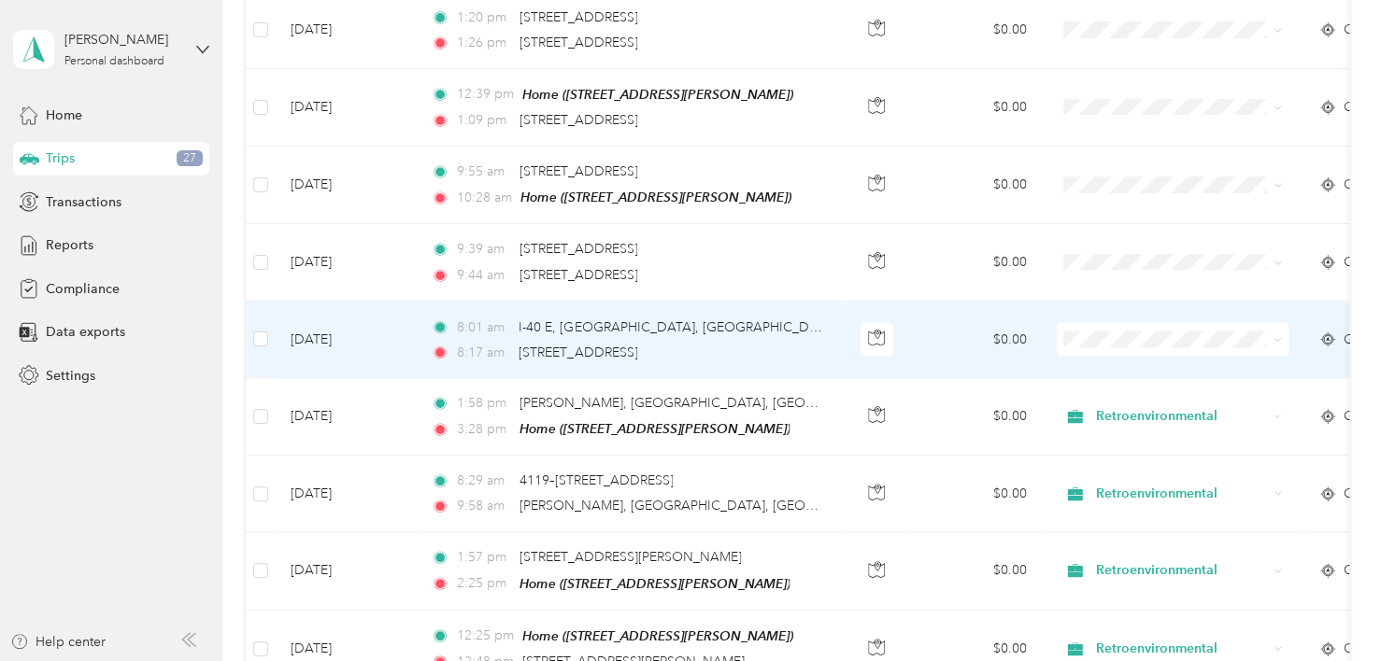
click at [949, 315] on td "$0.00" at bounding box center [976, 340] width 131 height 77
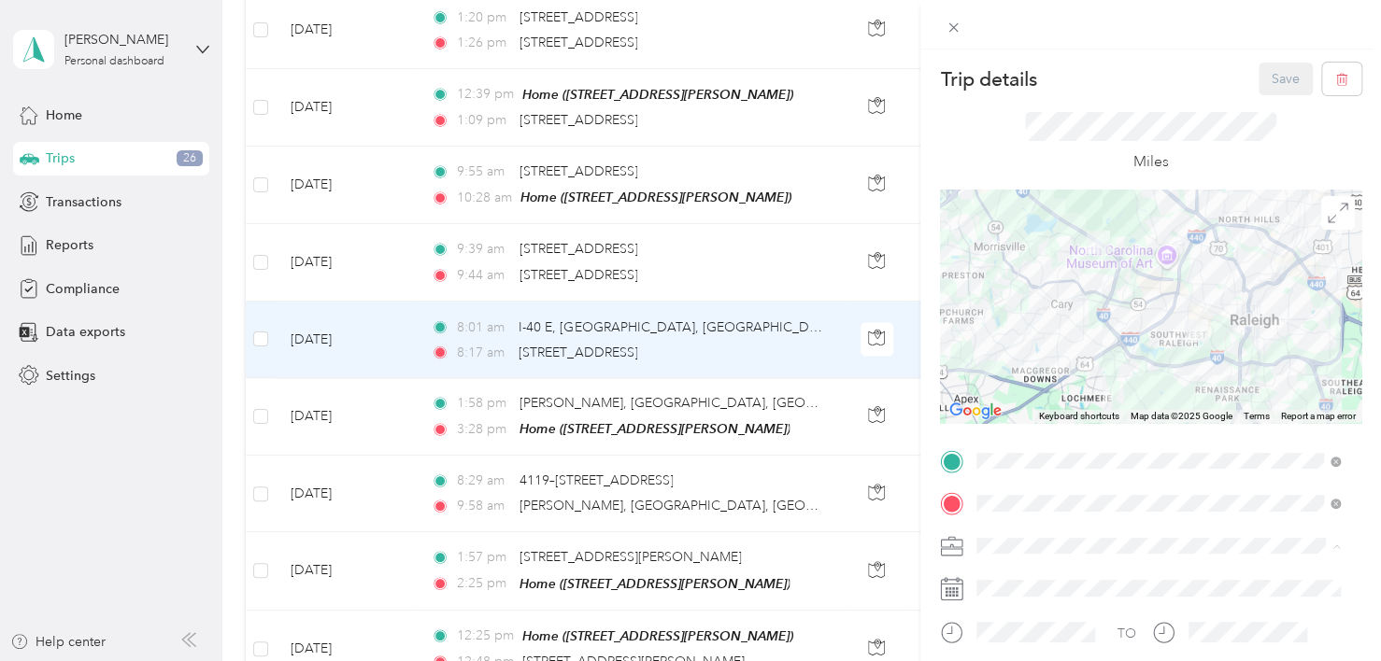
click at [1042, 575] on span "Retroenvironmental" at bounding box center [1041, 579] width 116 height 16
click at [1266, 70] on button "Save" at bounding box center [1285, 79] width 54 height 33
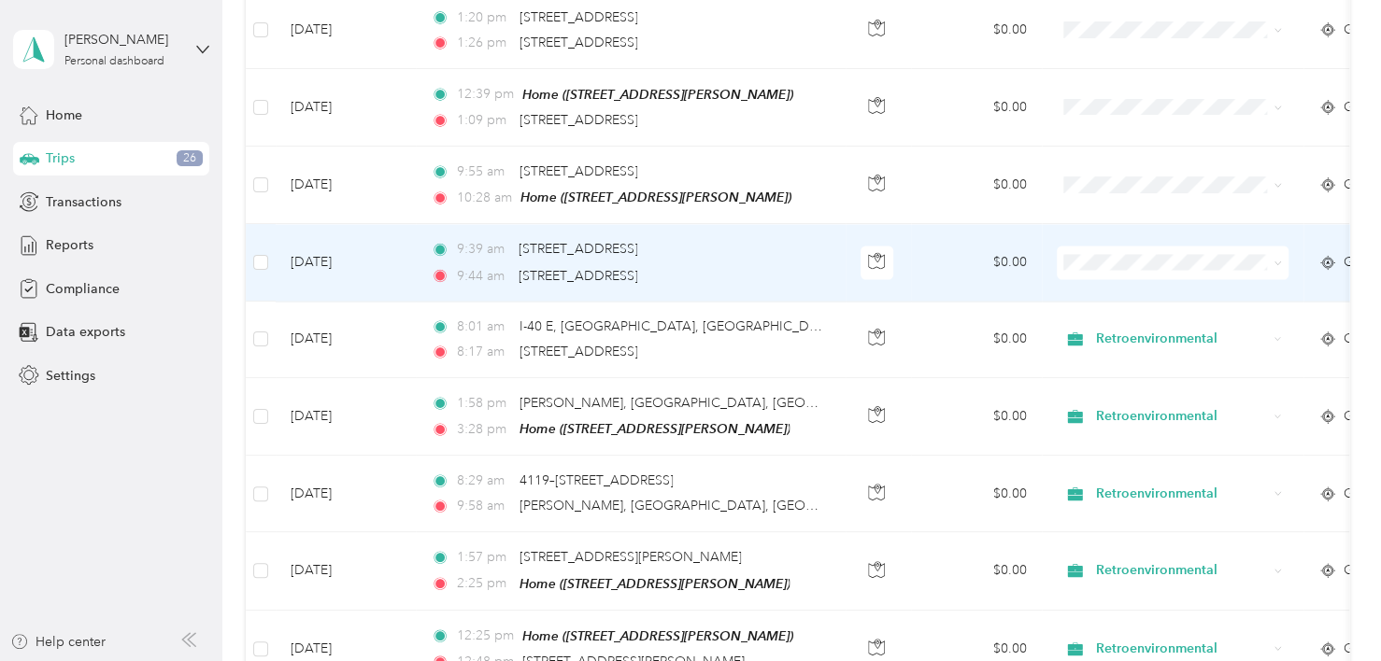
click at [930, 236] on td "$0.00" at bounding box center [976, 262] width 131 height 77
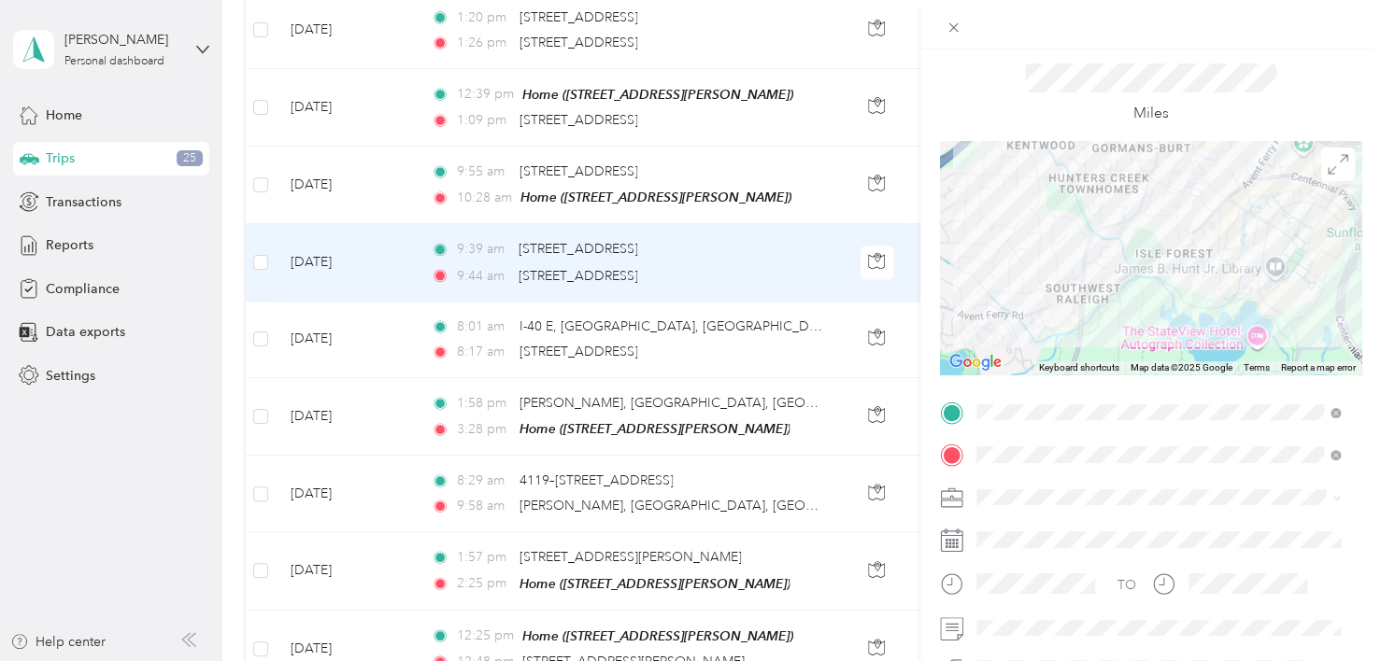
scroll to position [93, 0]
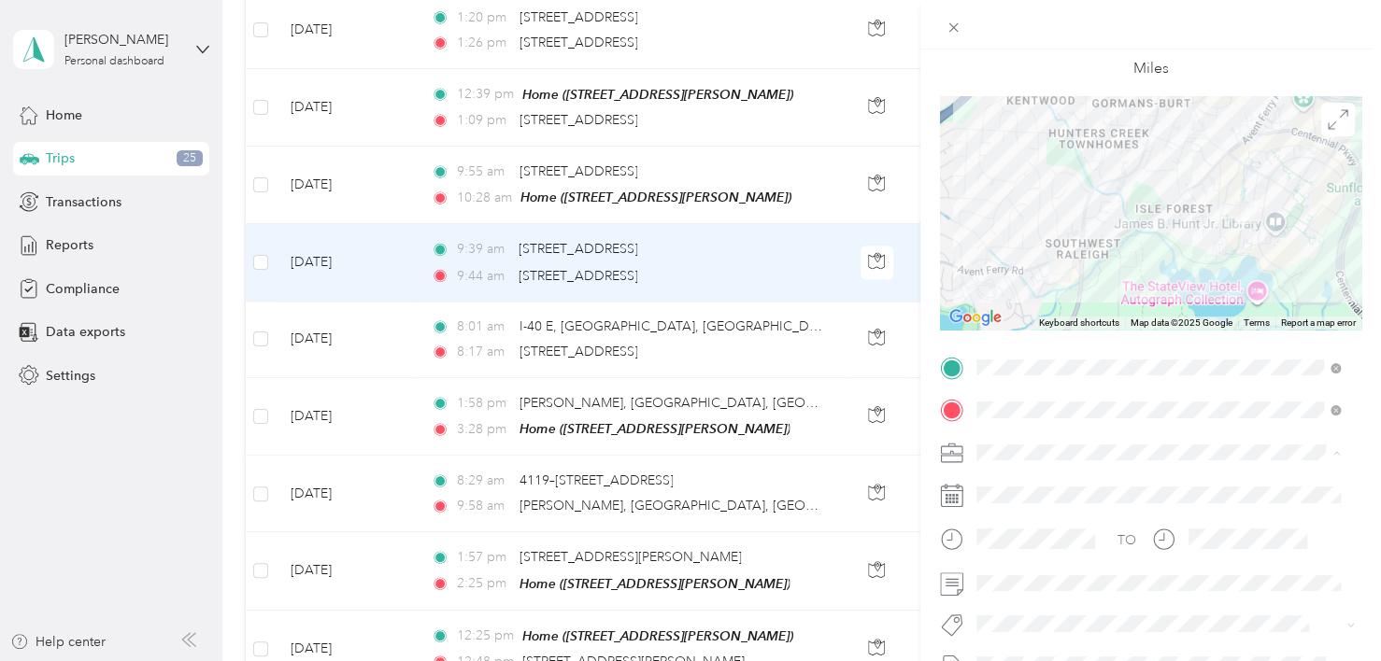
click at [1039, 483] on span "Retroenvironmental" at bounding box center [1041, 485] width 116 height 16
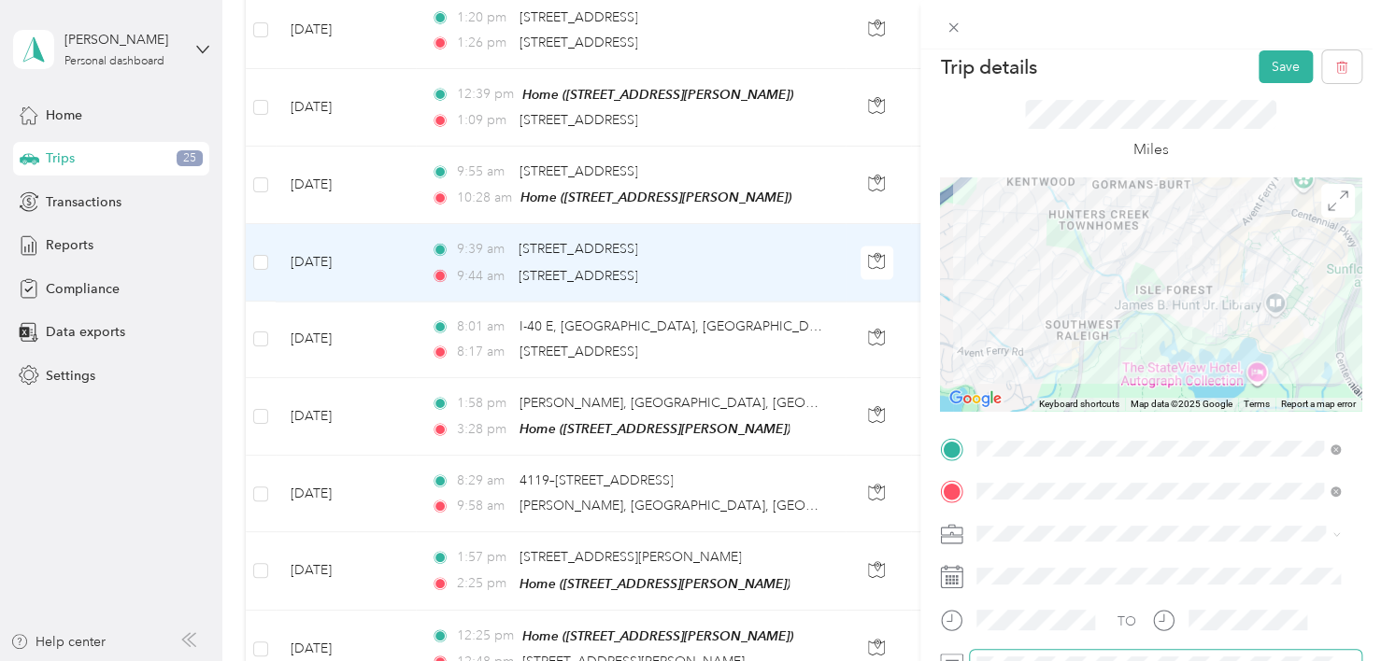
scroll to position [0, 0]
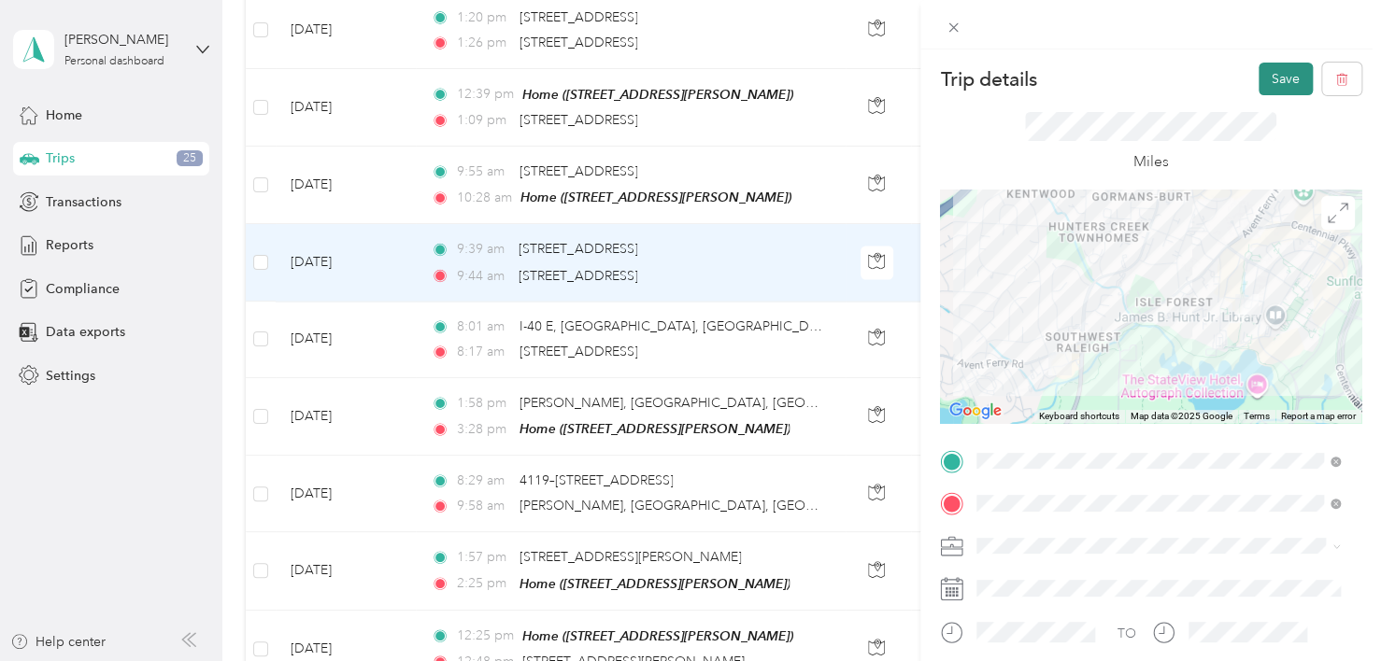
click at [1262, 82] on button "Save" at bounding box center [1285, 79] width 54 height 33
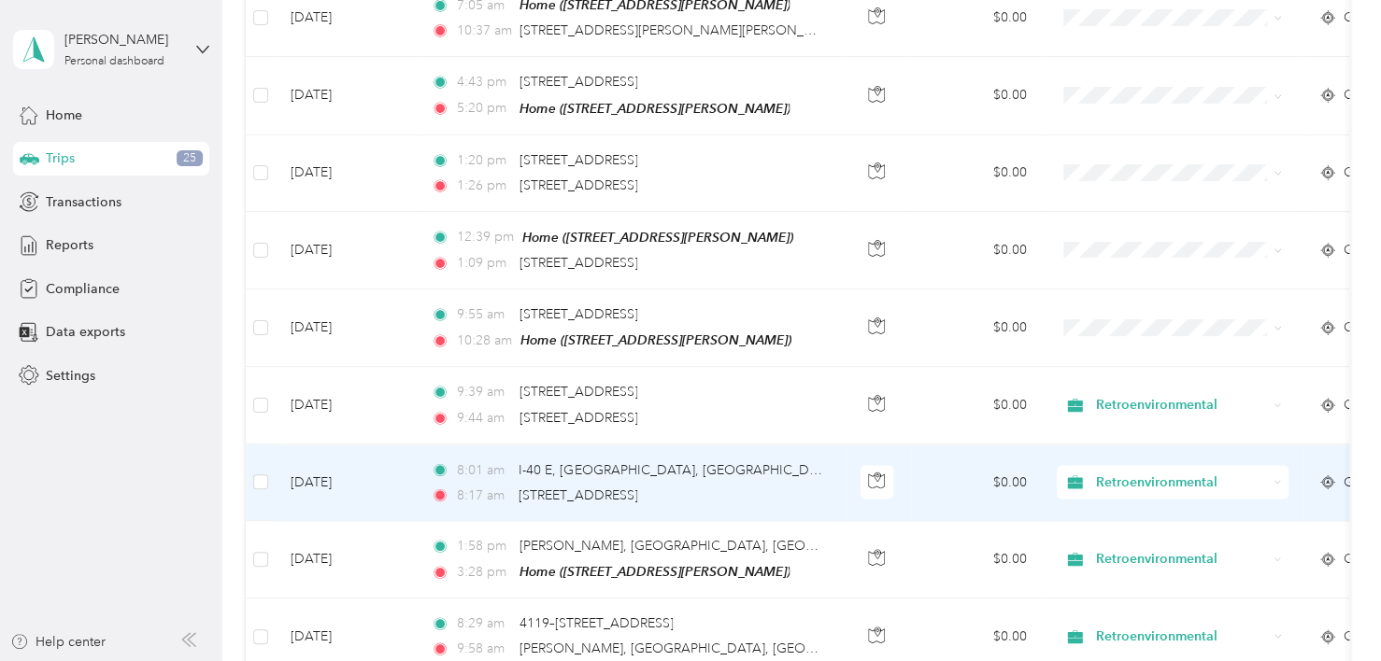
scroll to position [1533, 0]
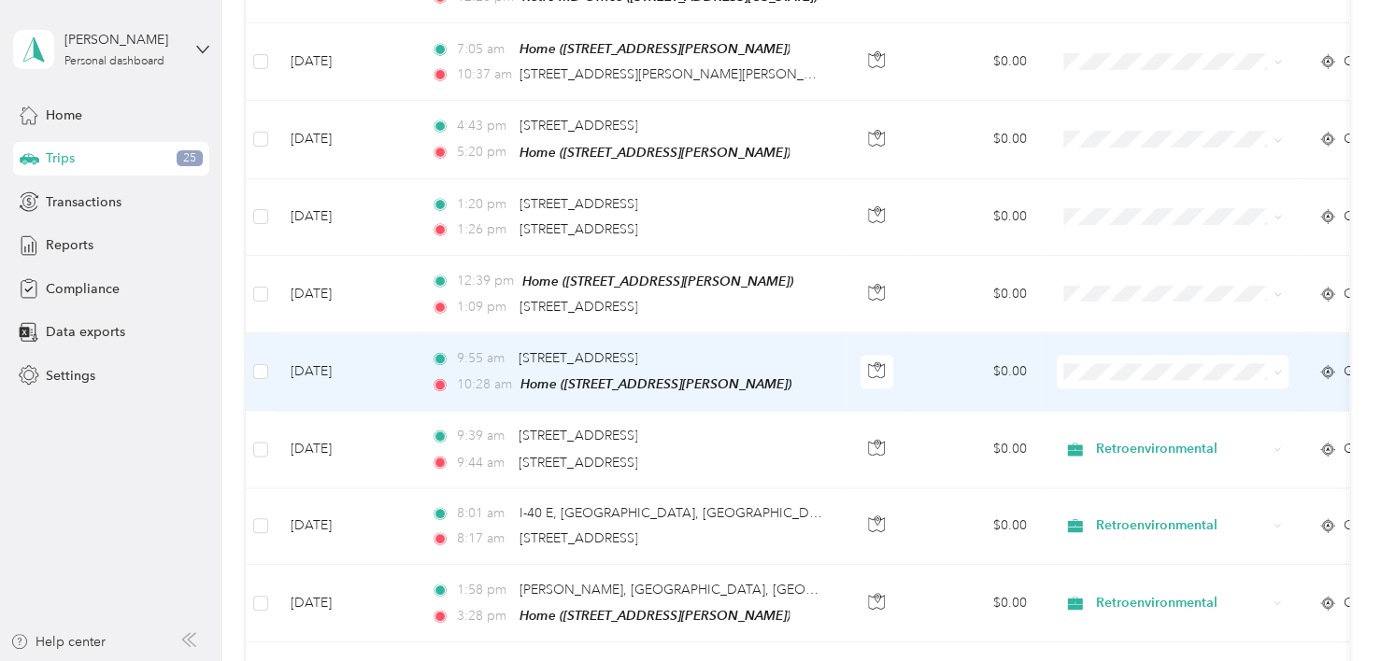
click at [947, 348] on td "$0.00" at bounding box center [976, 373] width 131 height 78
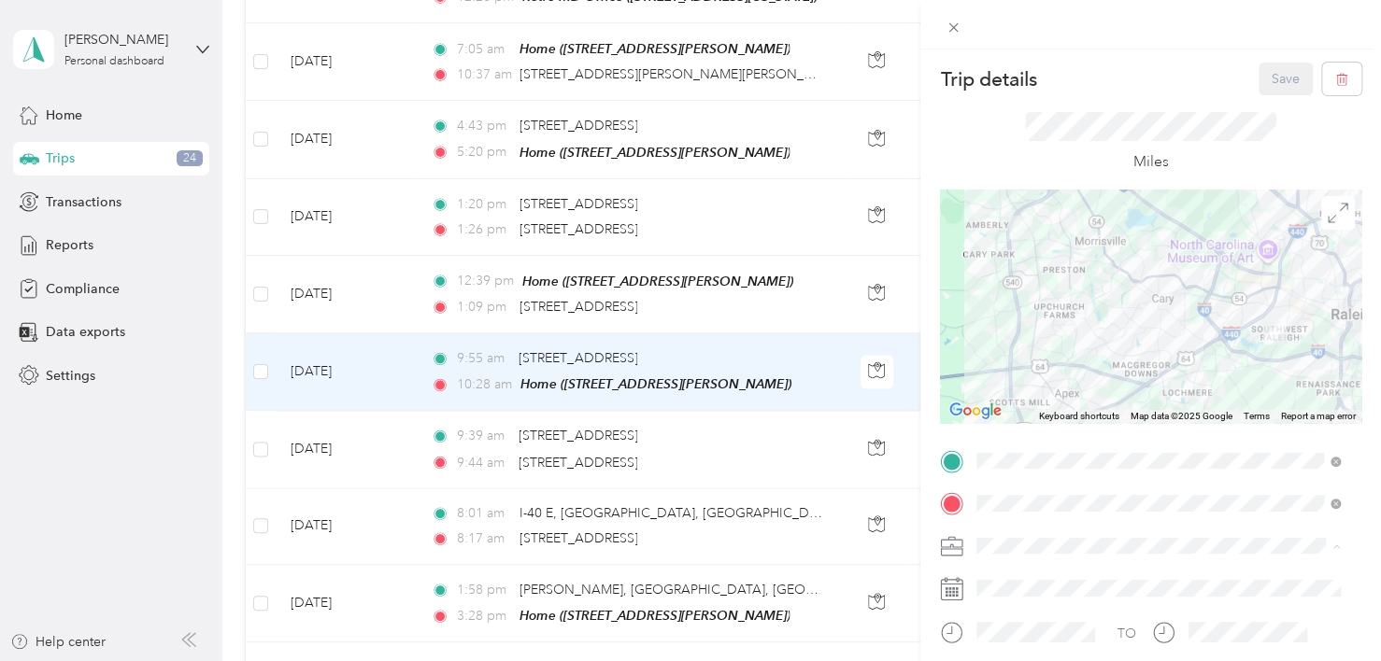
click at [1027, 569] on div "Retroenvironmental" at bounding box center [1158, 579] width 350 height 20
click at [1261, 75] on button "Save" at bounding box center [1285, 79] width 54 height 33
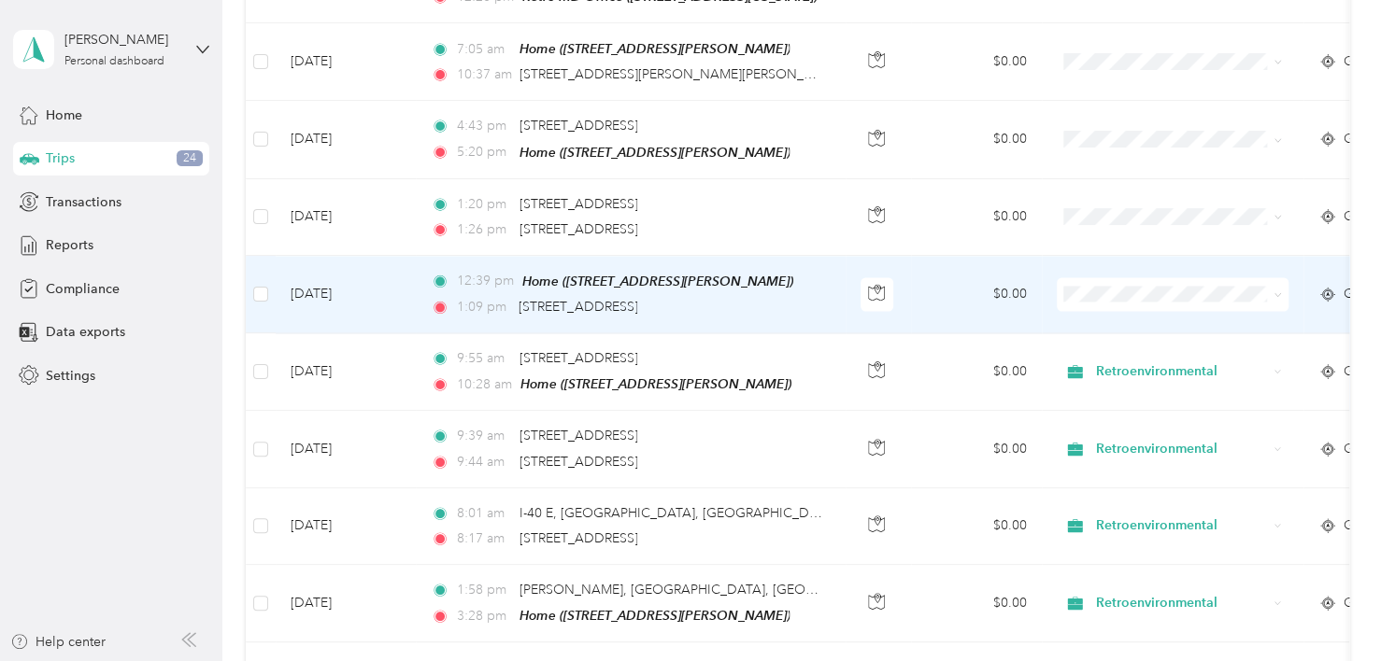
click at [945, 266] on td "$0.00" at bounding box center [976, 295] width 131 height 78
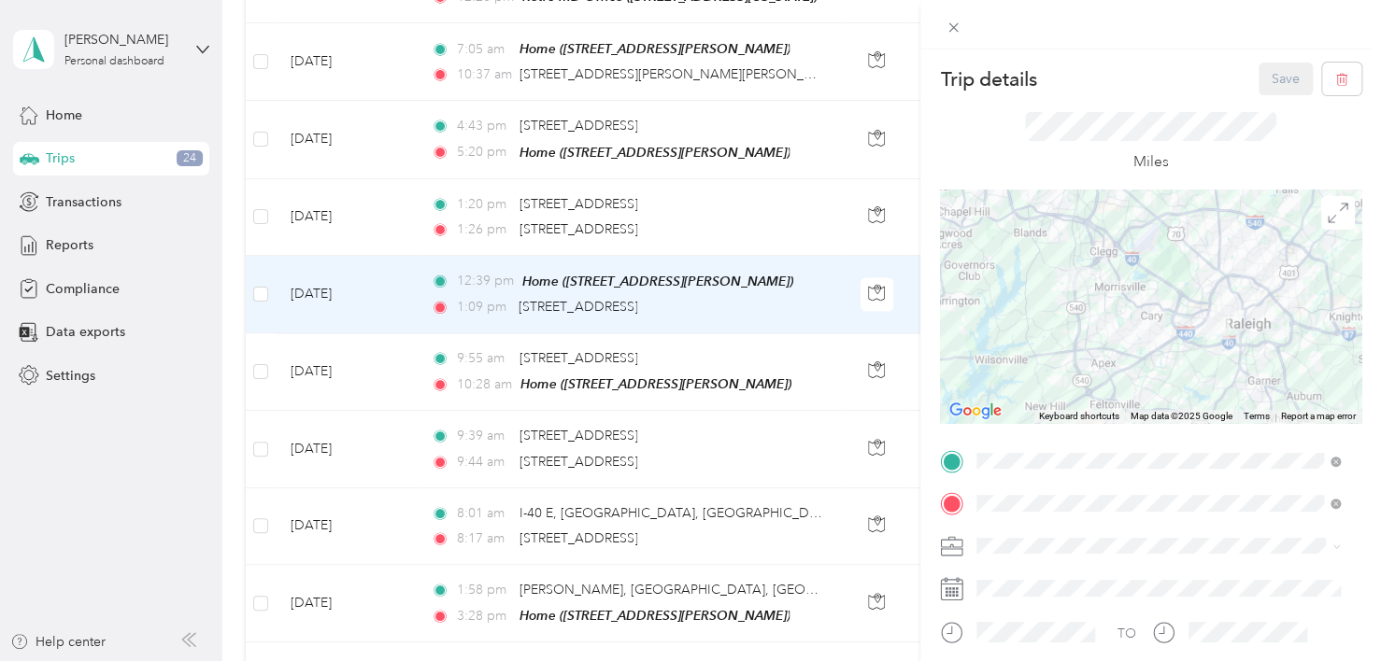
scroll to position [93, 0]
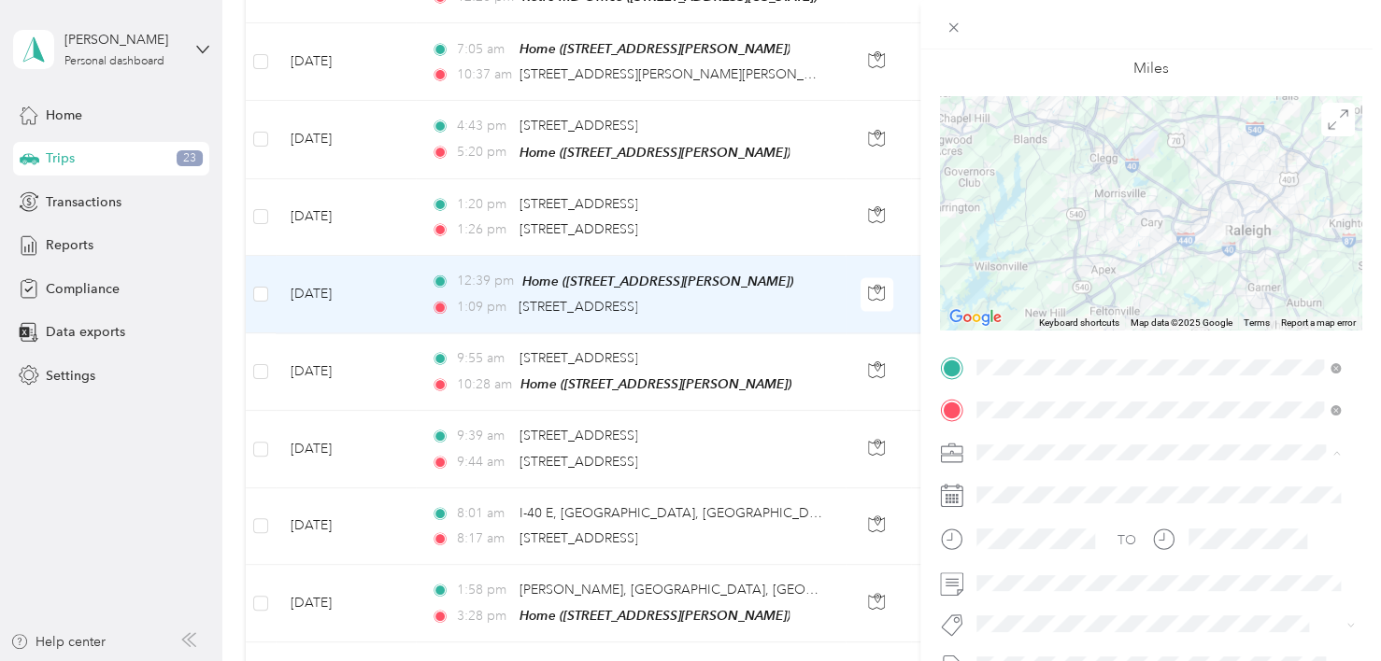
click at [1040, 481] on span "Retroenvironmental" at bounding box center [1041, 485] width 116 height 16
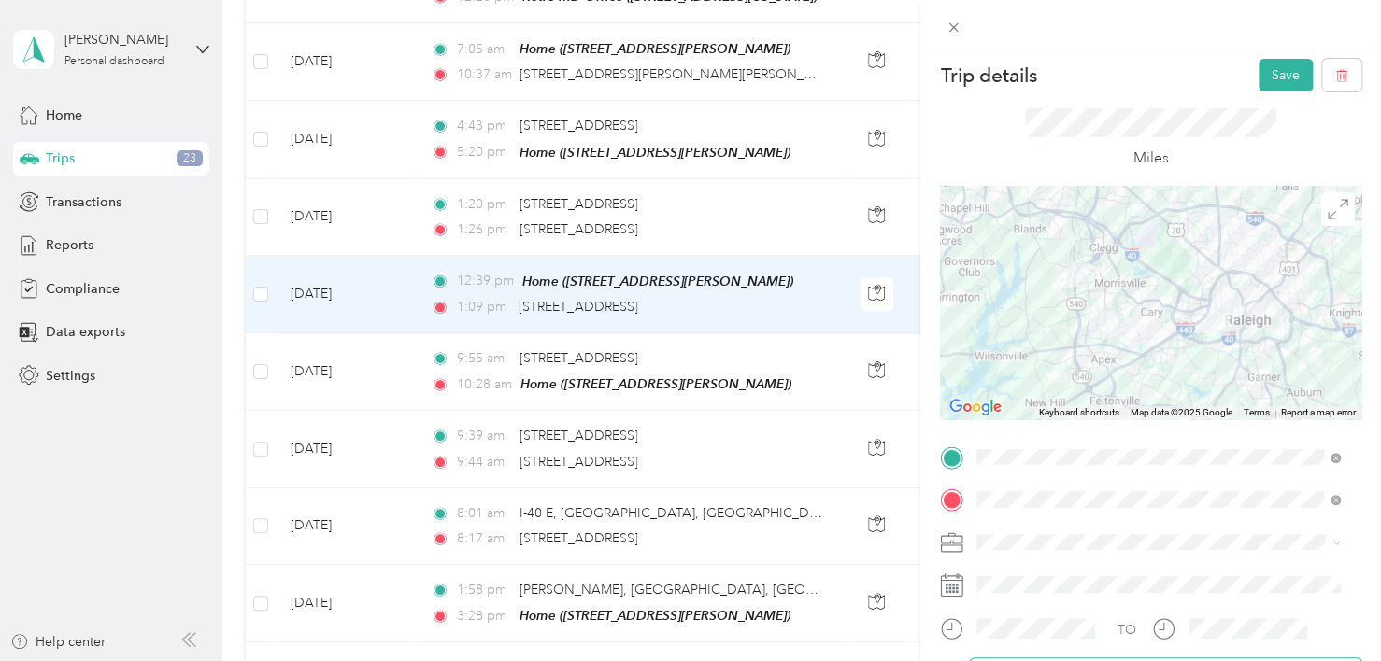
scroll to position [0, 0]
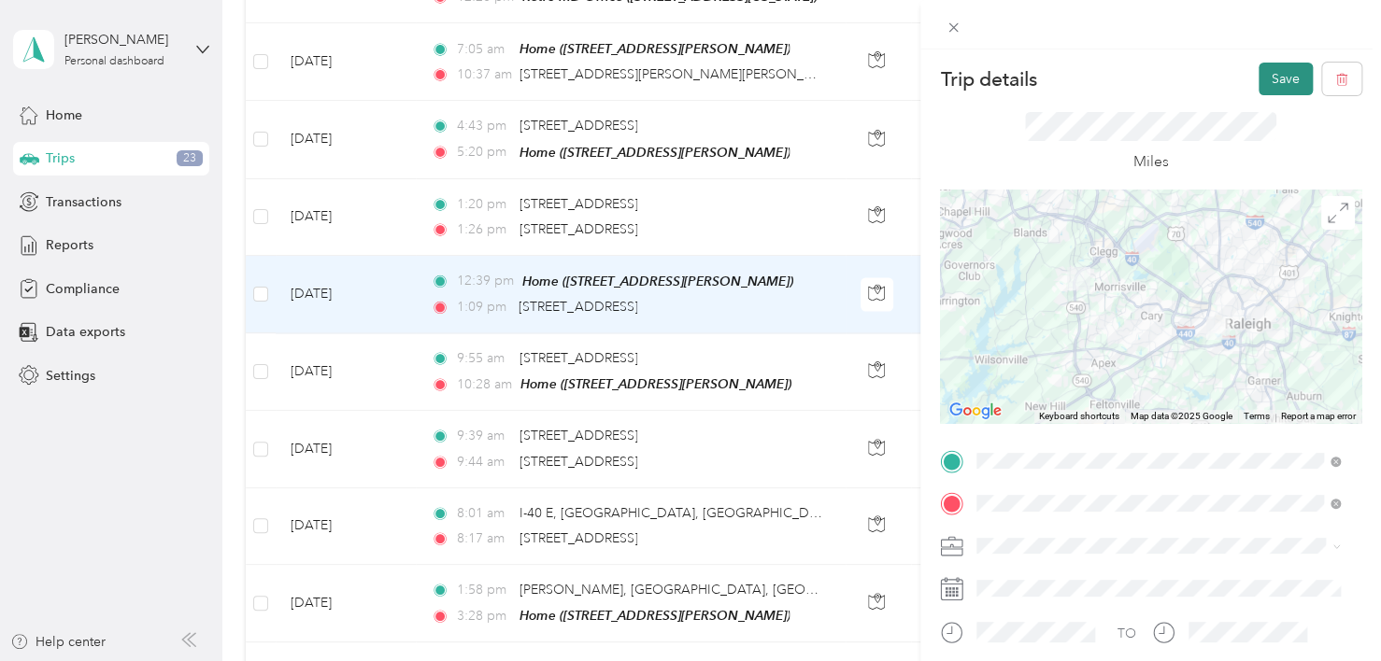
click at [1258, 71] on button "Save" at bounding box center [1285, 79] width 54 height 33
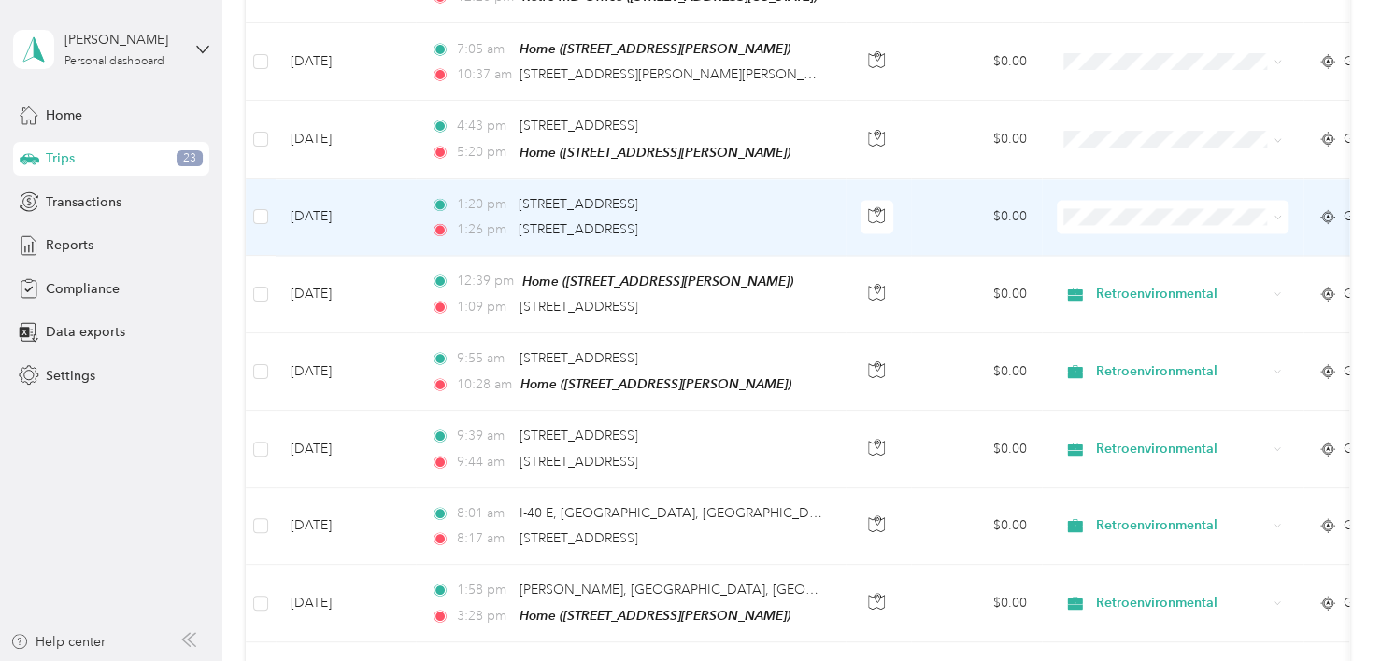
click at [936, 198] on td "$0.00" at bounding box center [976, 217] width 131 height 77
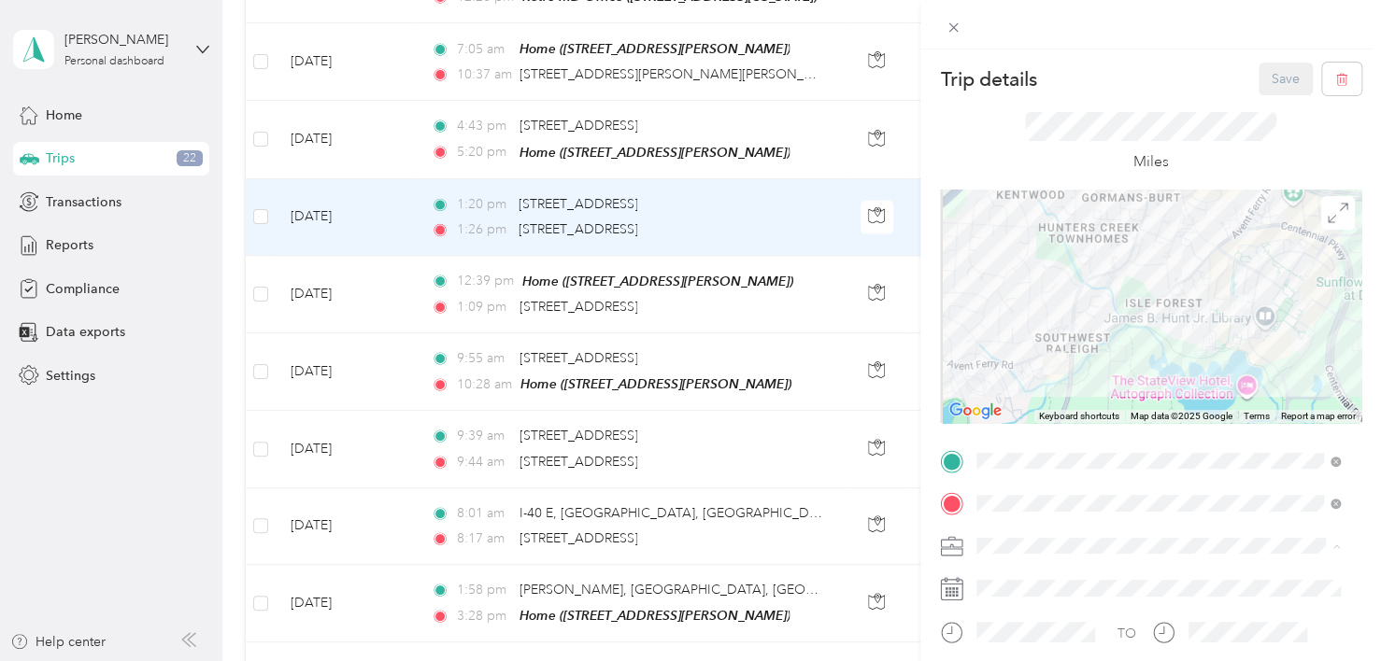
click at [1030, 572] on span "Retroenvironmental" at bounding box center [1041, 579] width 116 height 16
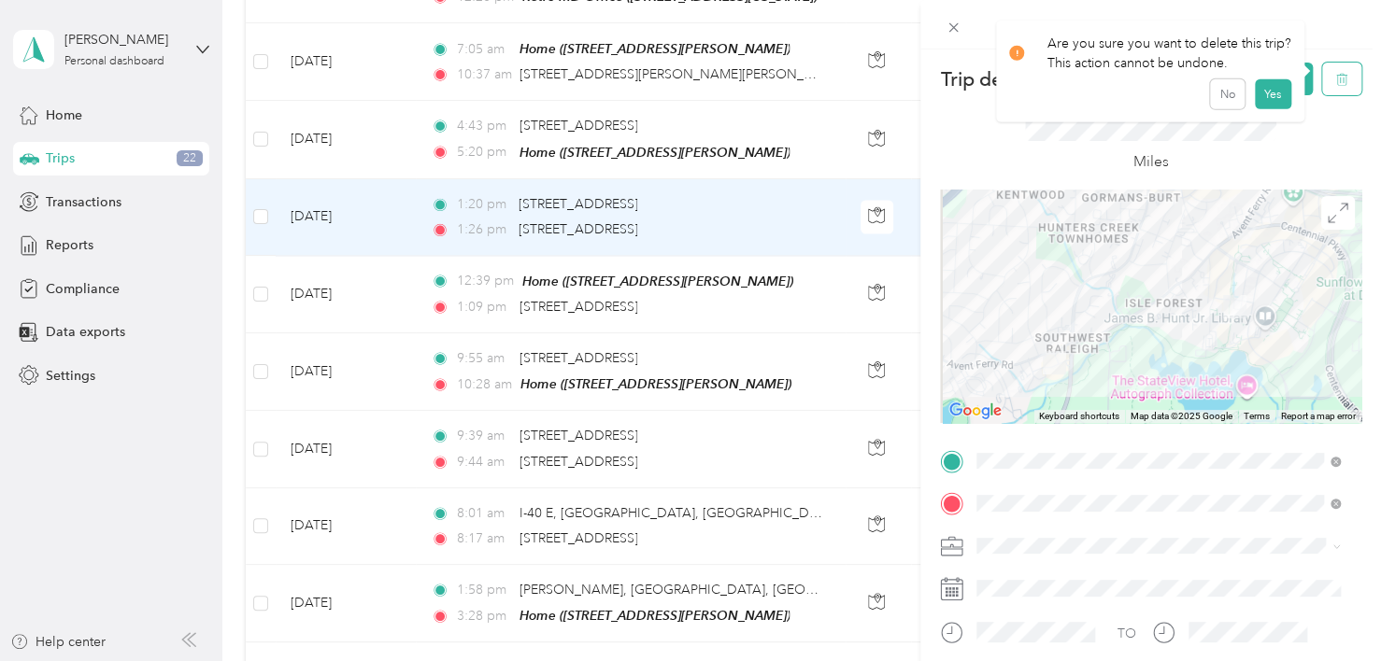
click at [1335, 82] on icon "button" at bounding box center [1341, 79] width 13 height 13
click at [1220, 101] on button "No" at bounding box center [1227, 102] width 35 height 30
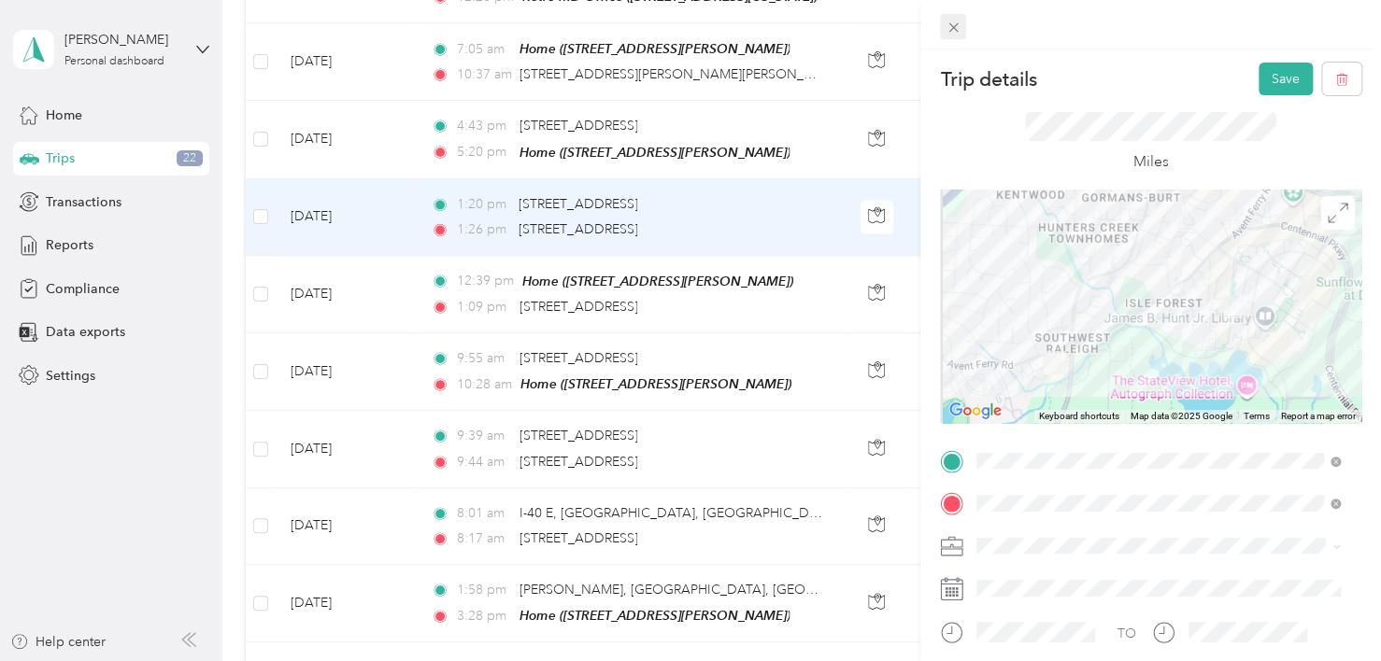
click at [956, 26] on icon at bounding box center [953, 28] width 16 height 16
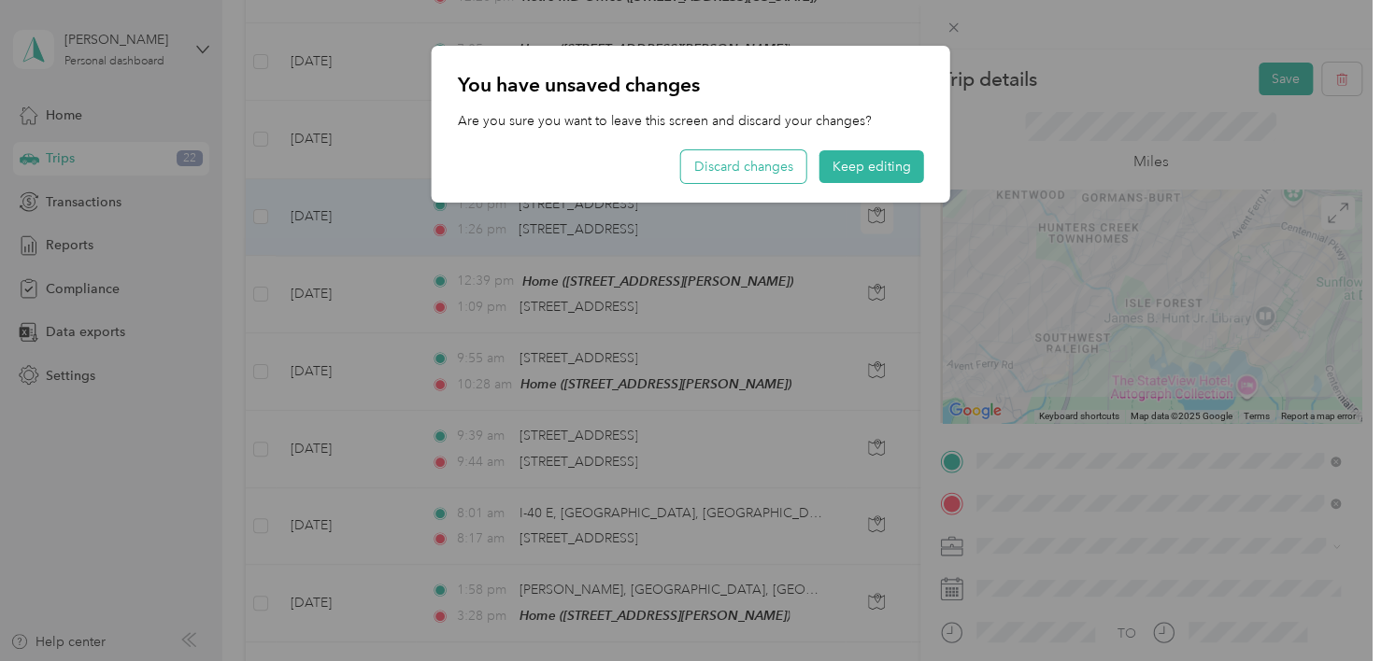
click at [745, 157] on button "Discard changes" at bounding box center [743, 166] width 125 height 33
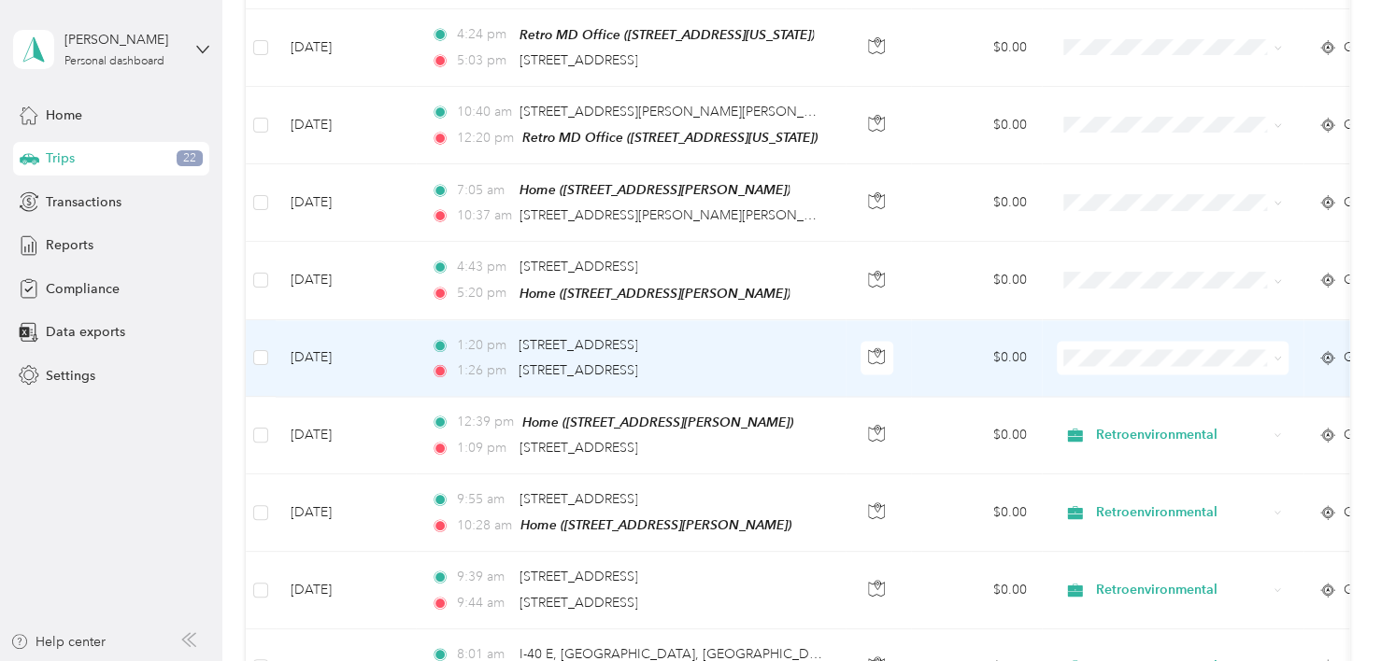
scroll to position [1346, 0]
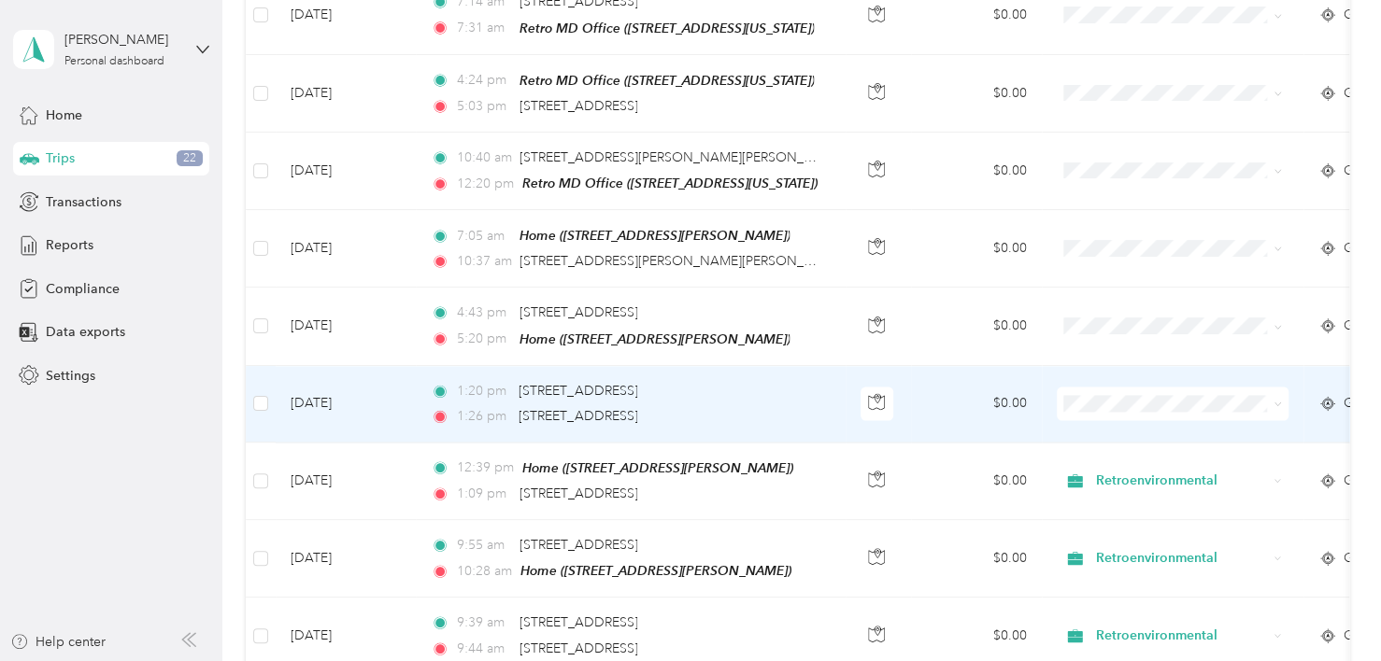
click at [928, 376] on td "$0.00" at bounding box center [976, 404] width 131 height 77
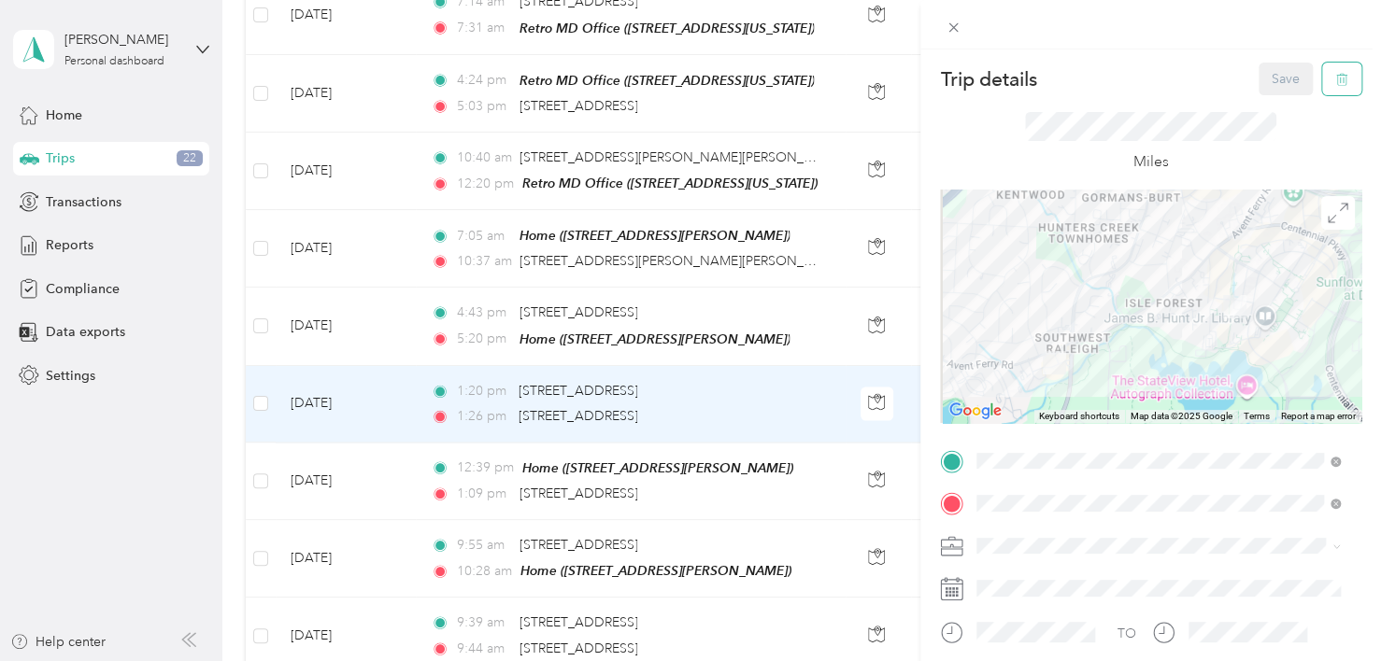
click at [1325, 67] on button "button" at bounding box center [1341, 79] width 39 height 33
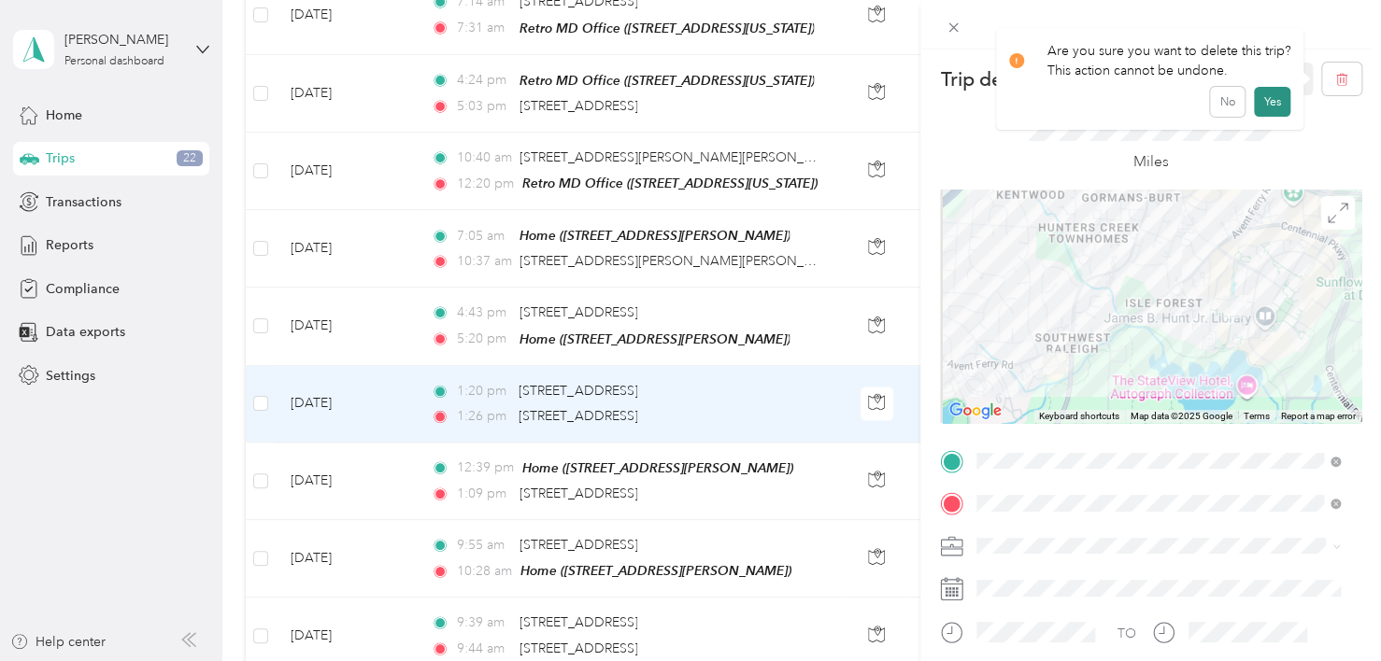
click at [1267, 105] on button "Yes" at bounding box center [1272, 102] width 36 height 30
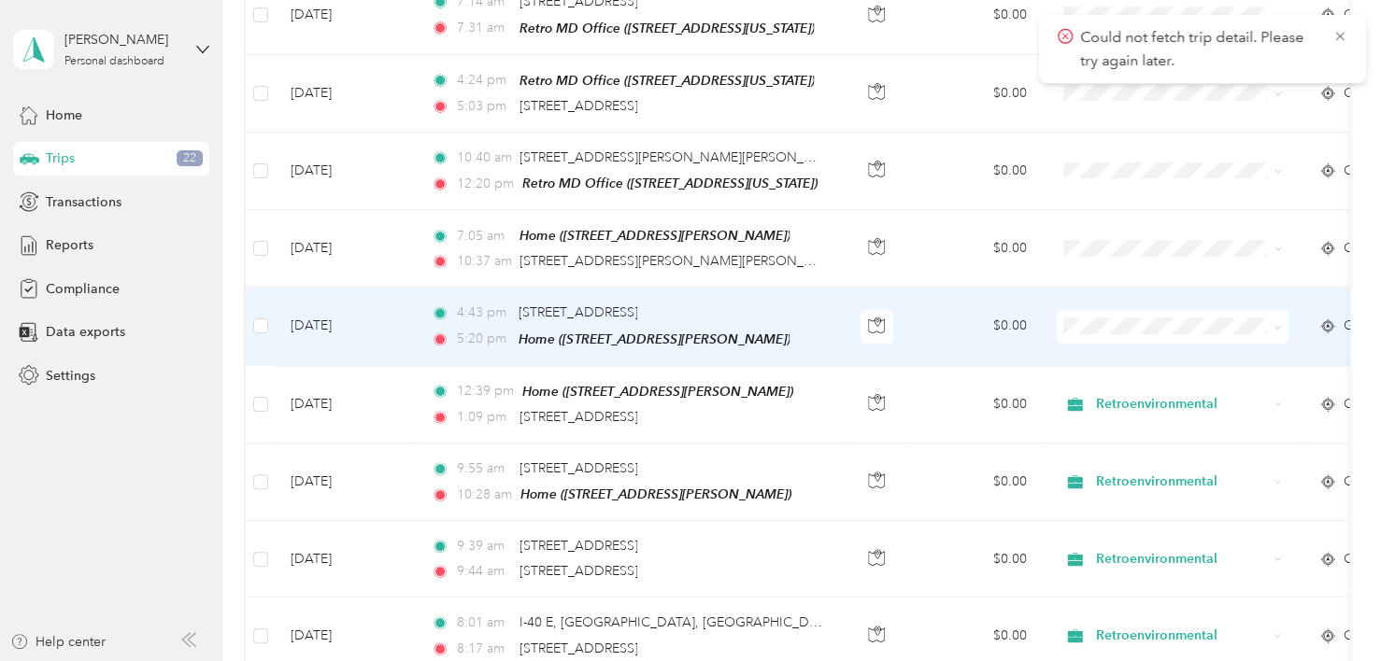
click at [942, 310] on td "$0.00" at bounding box center [976, 327] width 131 height 78
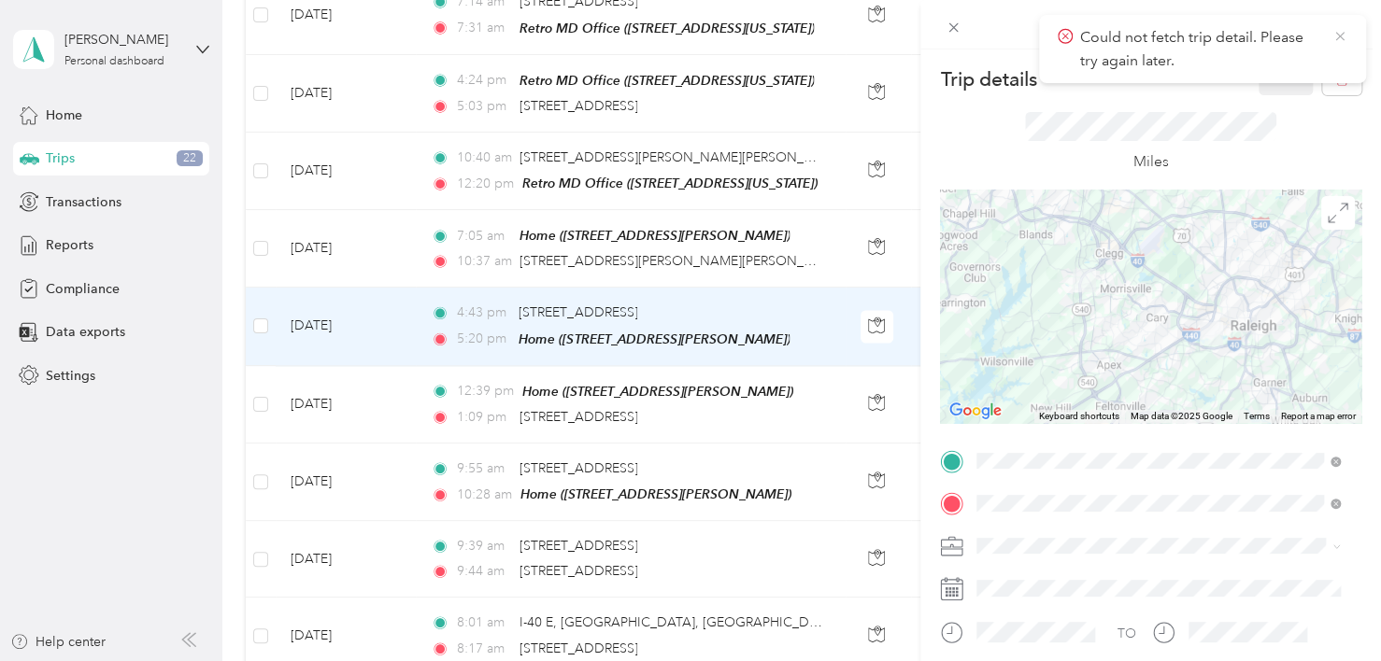
click at [1342, 34] on icon at bounding box center [1339, 36] width 15 height 17
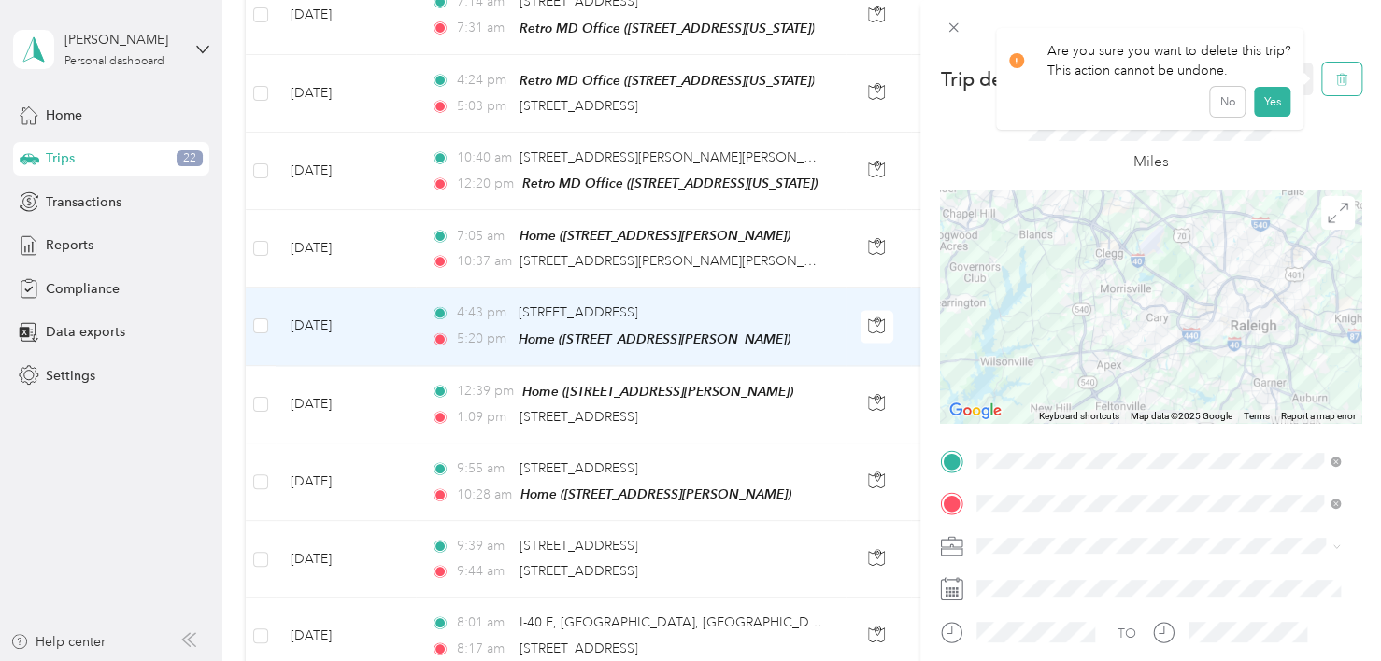
click at [1340, 78] on icon "button" at bounding box center [1340, 80] width 0 height 5
click at [1264, 96] on button "Yes" at bounding box center [1272, 102] width 36 height 30
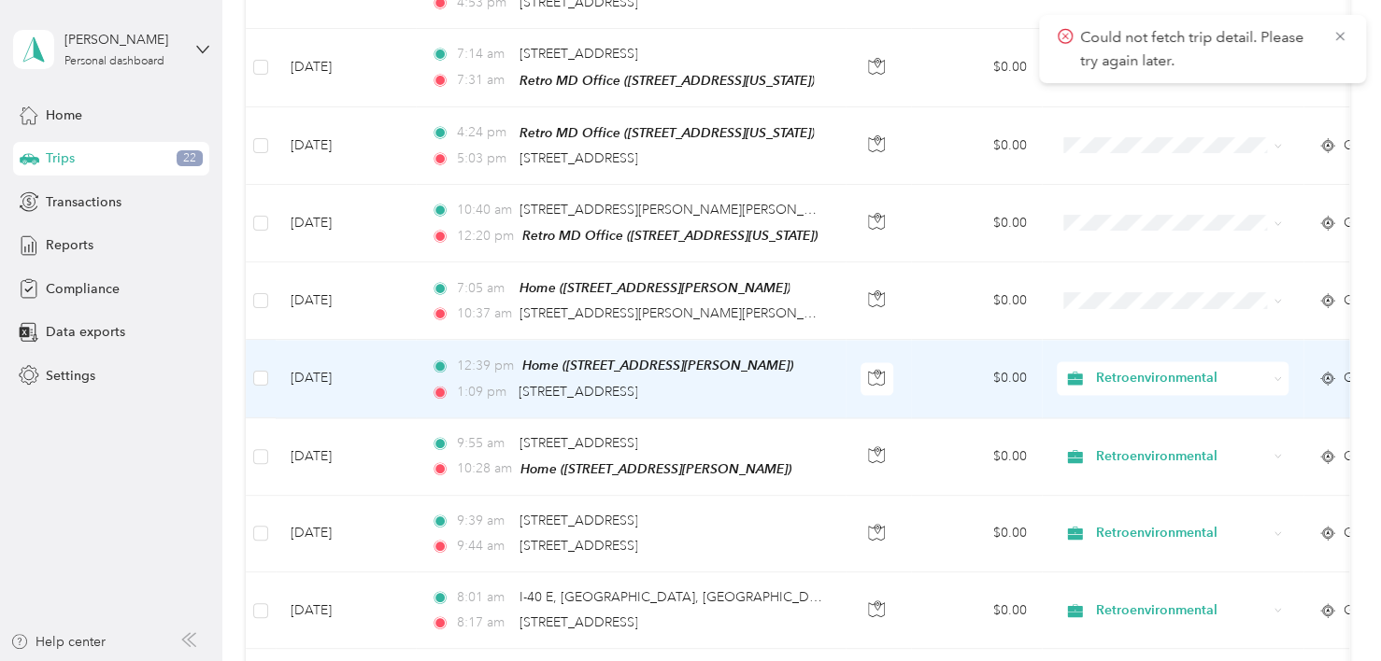
scroll to position [1253, 0]
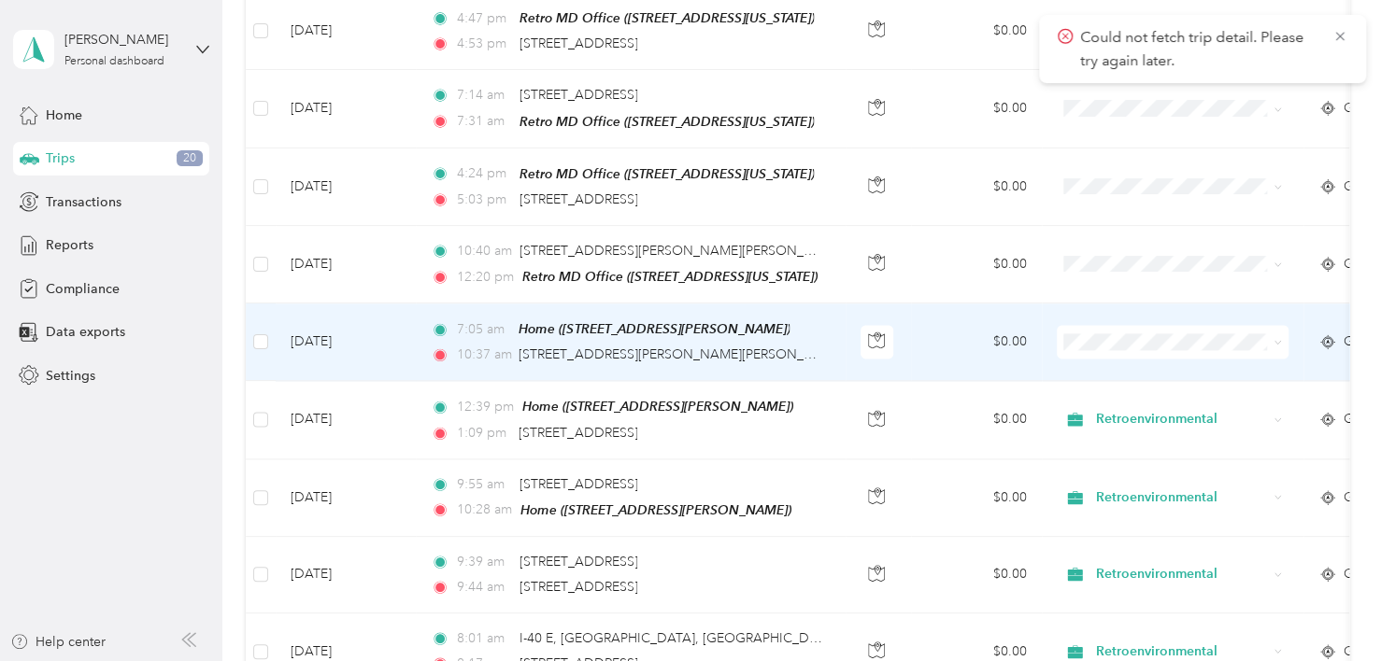
click at [934, 321] on td "$0.00" at bounding box center [976, 343] width 131 height 78
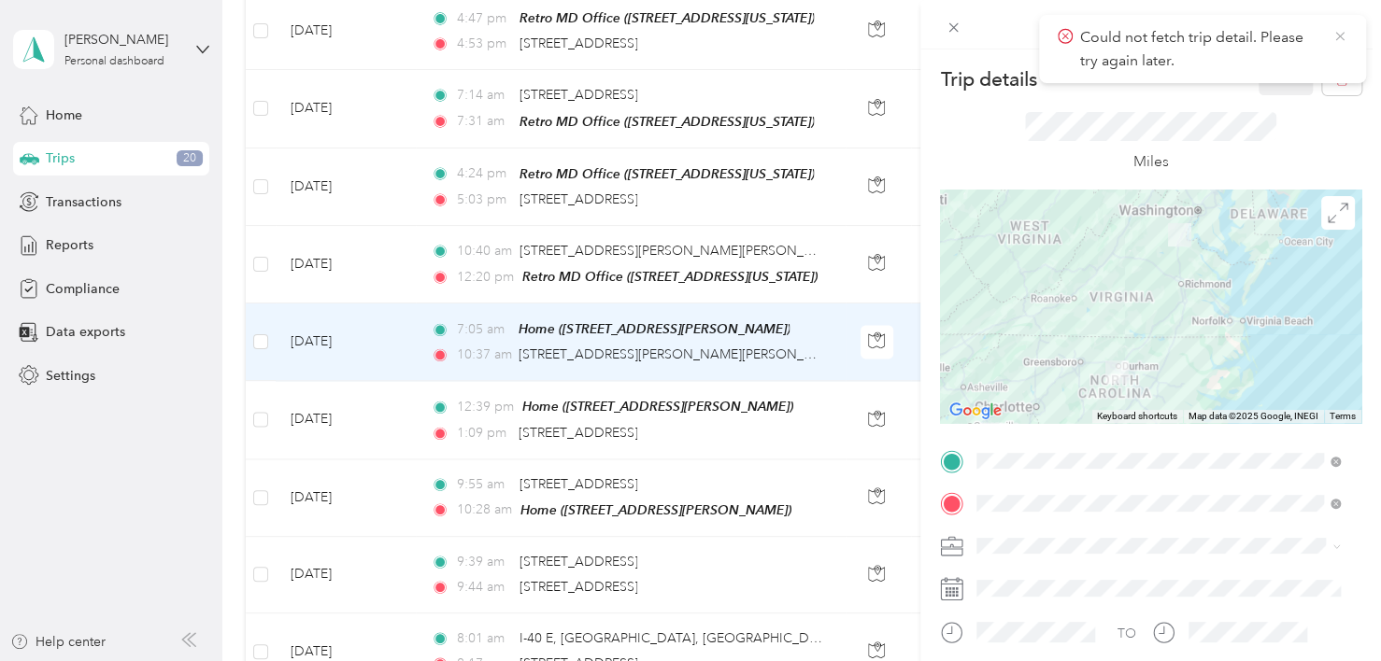
click at [1338, 34] on icon at bounding box center [1339, 36] width 15 height 17
click at [1048, 576] on span "Retroenvironmental" at bounding box center [1041, 577] width 116 height 16
click at [1266, 79] on button "Save" at bounding box center [1285, 79] width 54 height 33
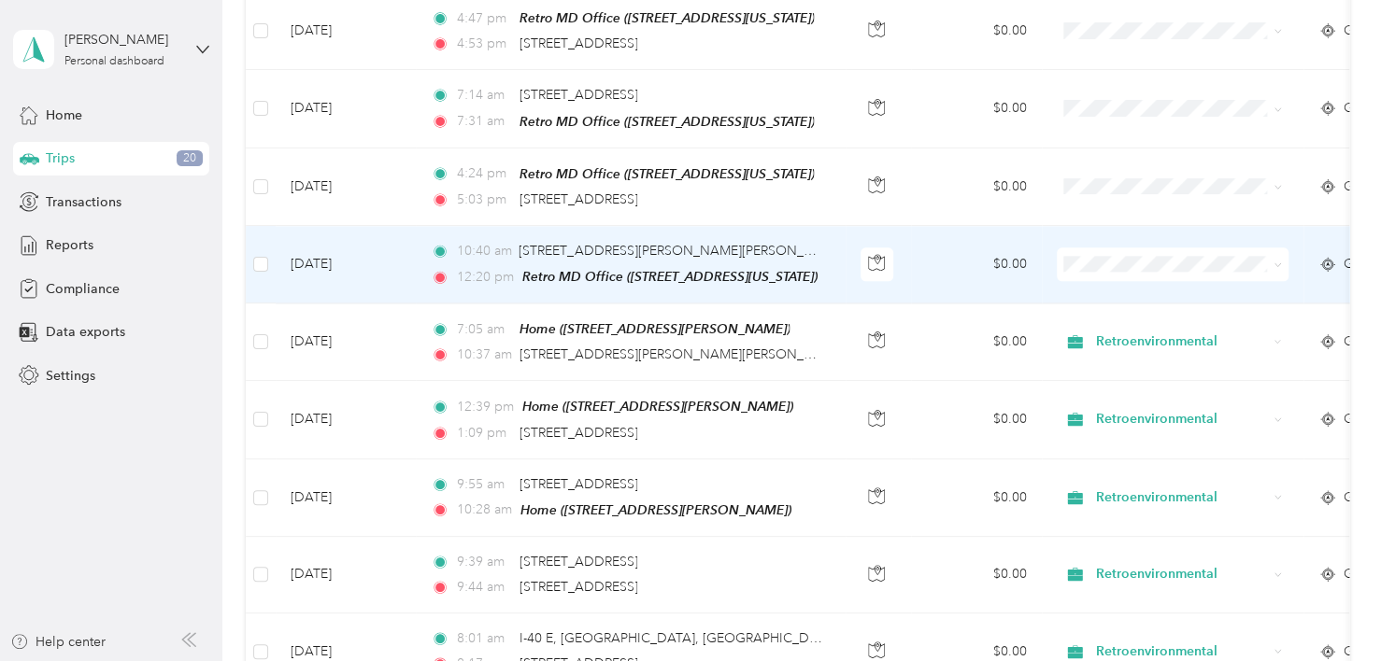
click at [941, 245] on td "$0.00" at bounding box center [976, 265] width 131 height 78
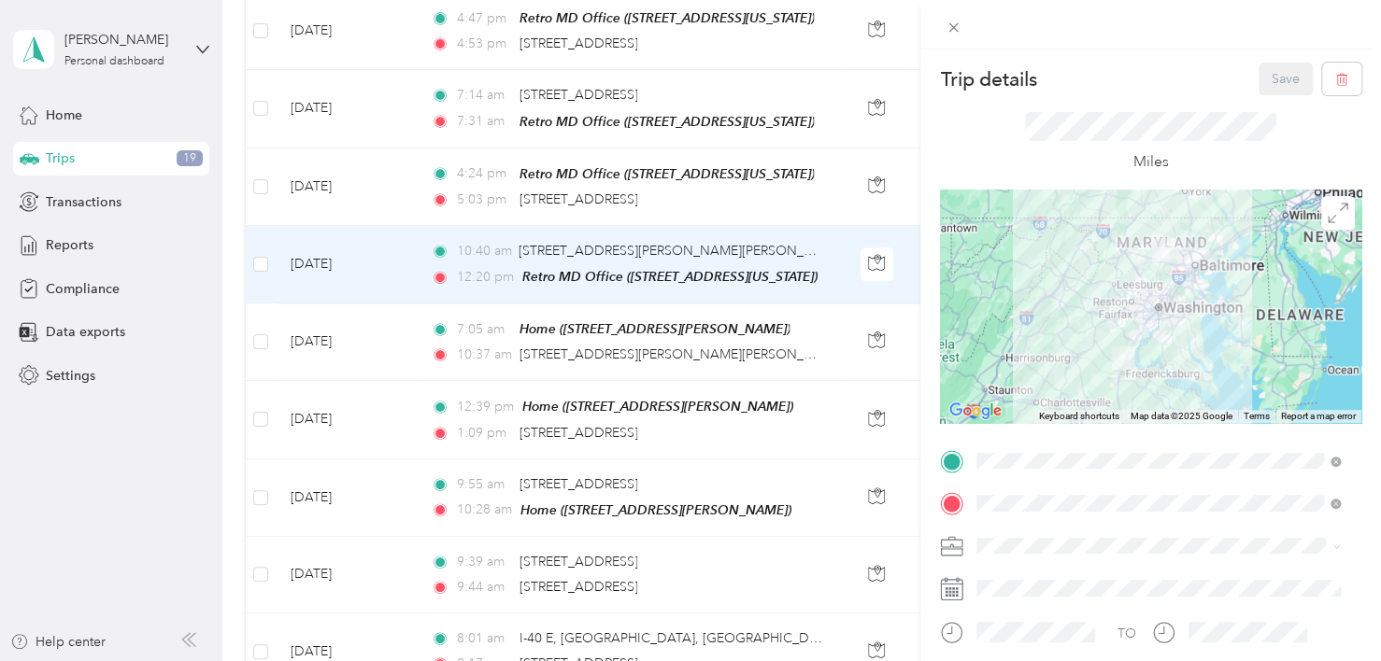
click at [1044, 534] on span at bounding box center [1165, 547] width 391 height 30
click at [1050, 572] on span "Retroenvironmental" at bounding box center [1041, 579] width 116 height 16
click at [1272, 86] on button "Save" at bounding box center [1285, 79] width 54 height 33
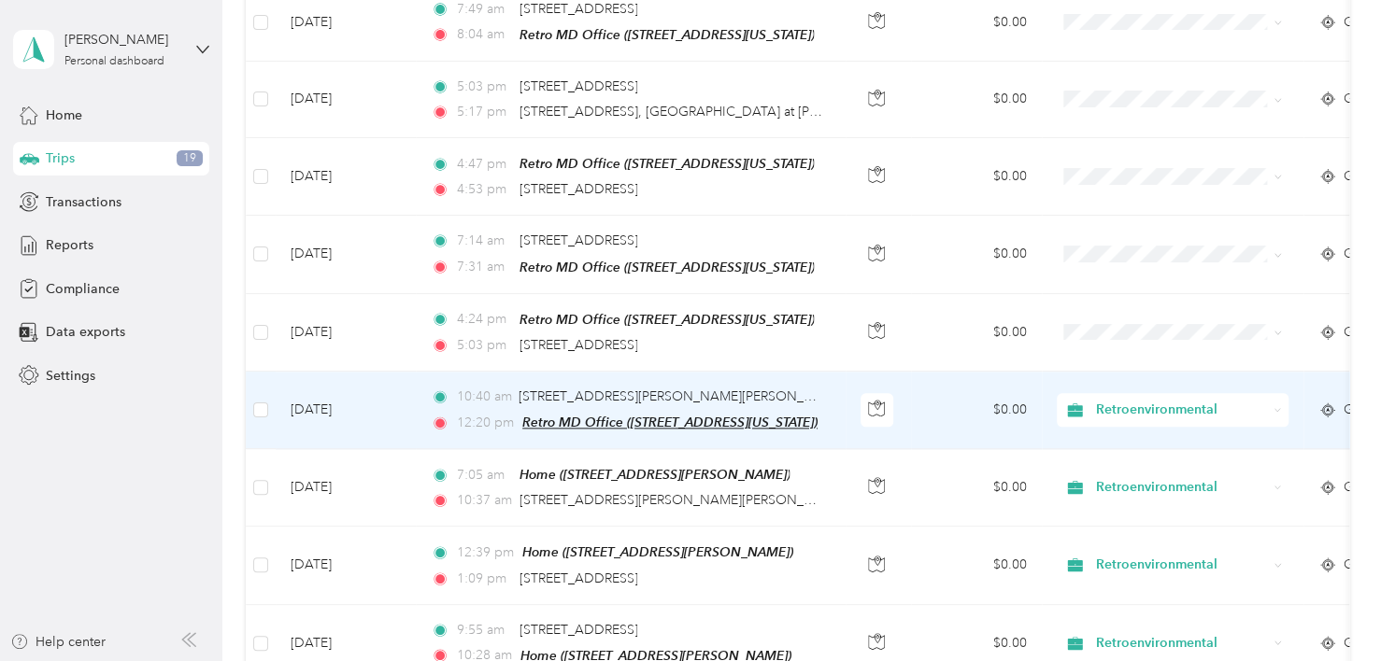
scroll to position [1066, 0]
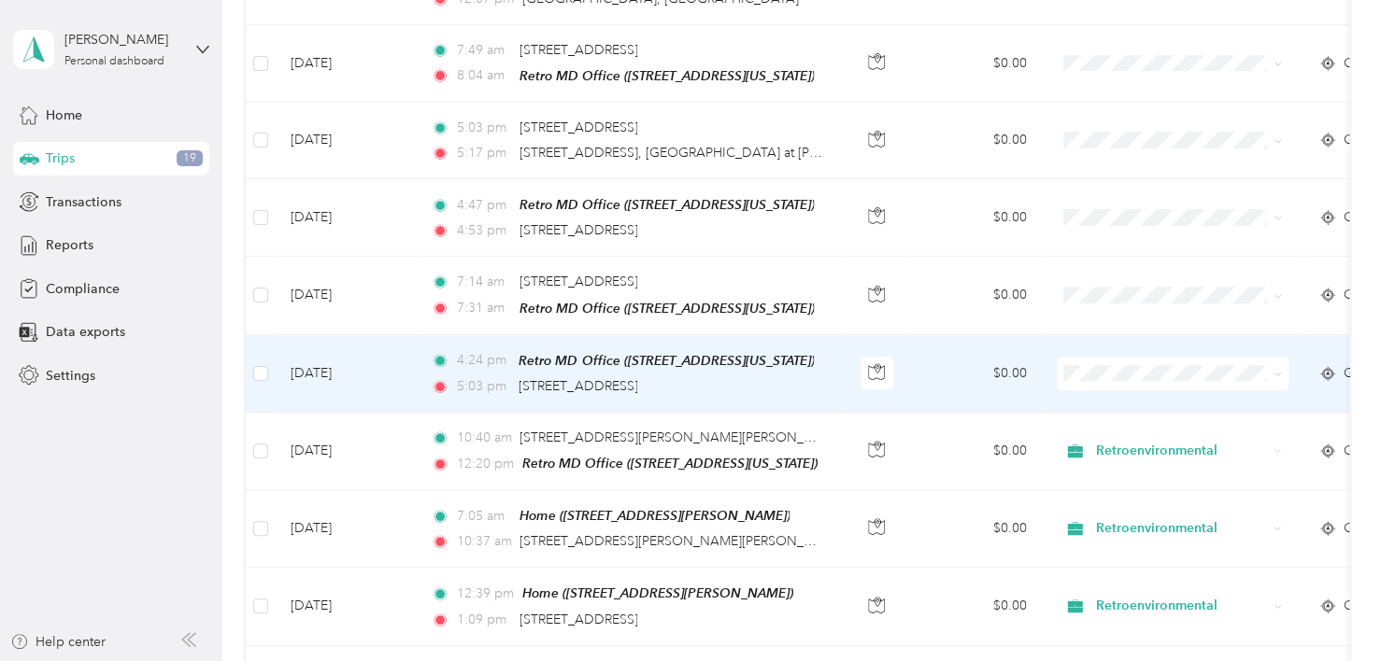
click at [950, 349] on td "$0.00" at bounding box center [976, 374] width 131 height 78
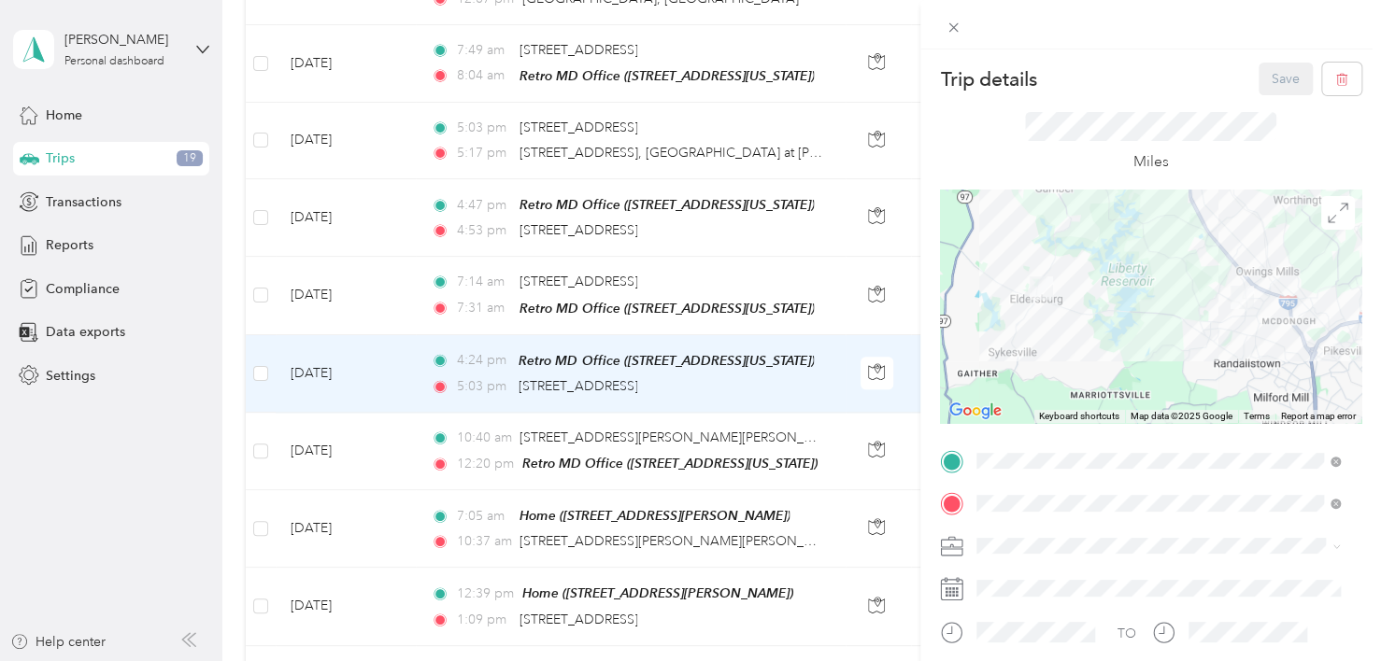
click at [1025, 577] on span "Retroenvironmental" at bounding box center [1041, 577] width 116 height 16
click at [1267, 75] on button "Save" at bounding box center [1285, 79] width 54 height 33
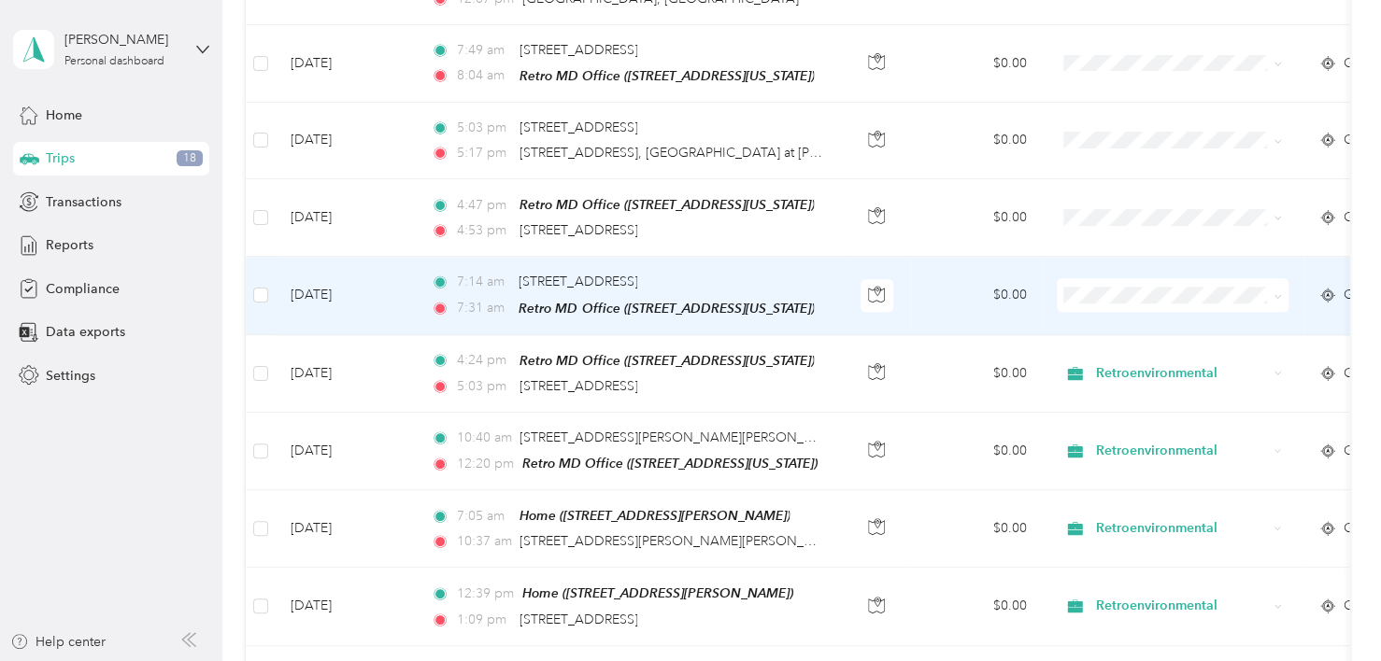
click at [945, 277] on td "$0.00" at bounding box center [976, 296] width 131 height 78
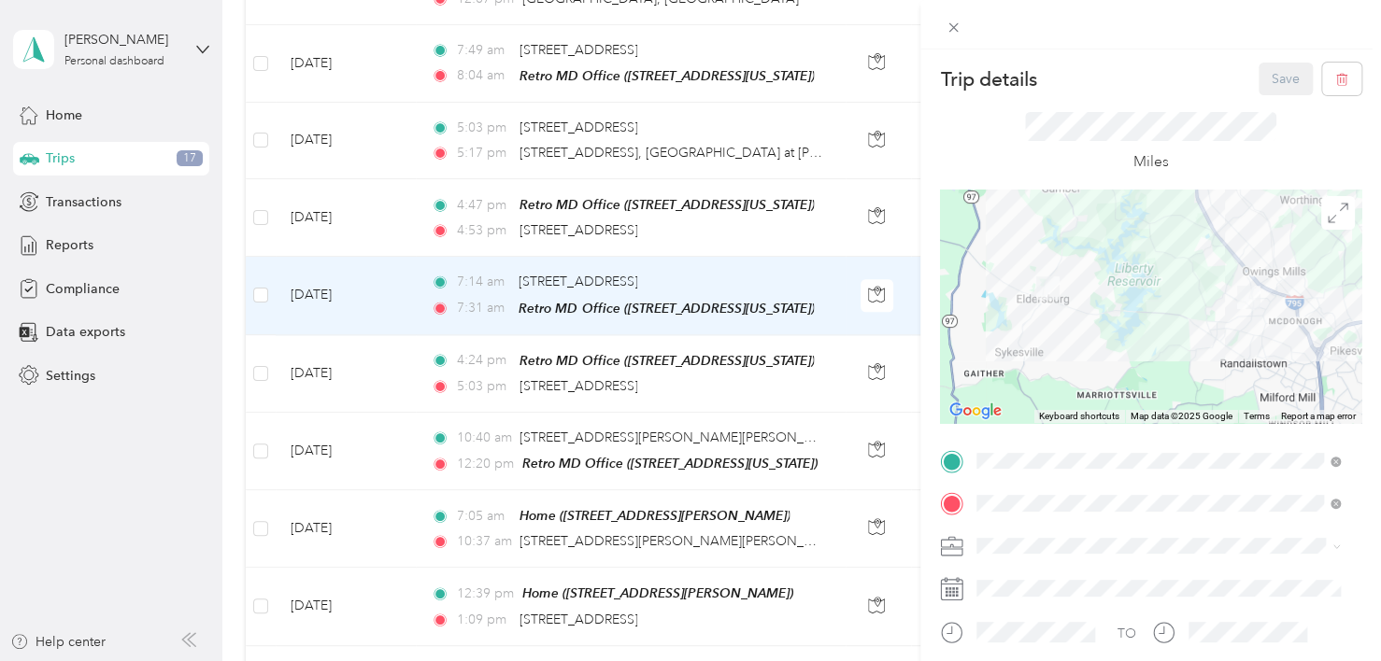
click at [1047, 580] on span "Retroenvironmental" at bounding box center [1041, 575] width 116 height 16
click at [1269, 78] on button "Save" at bounding box center [1285, 79] width 54 height 33
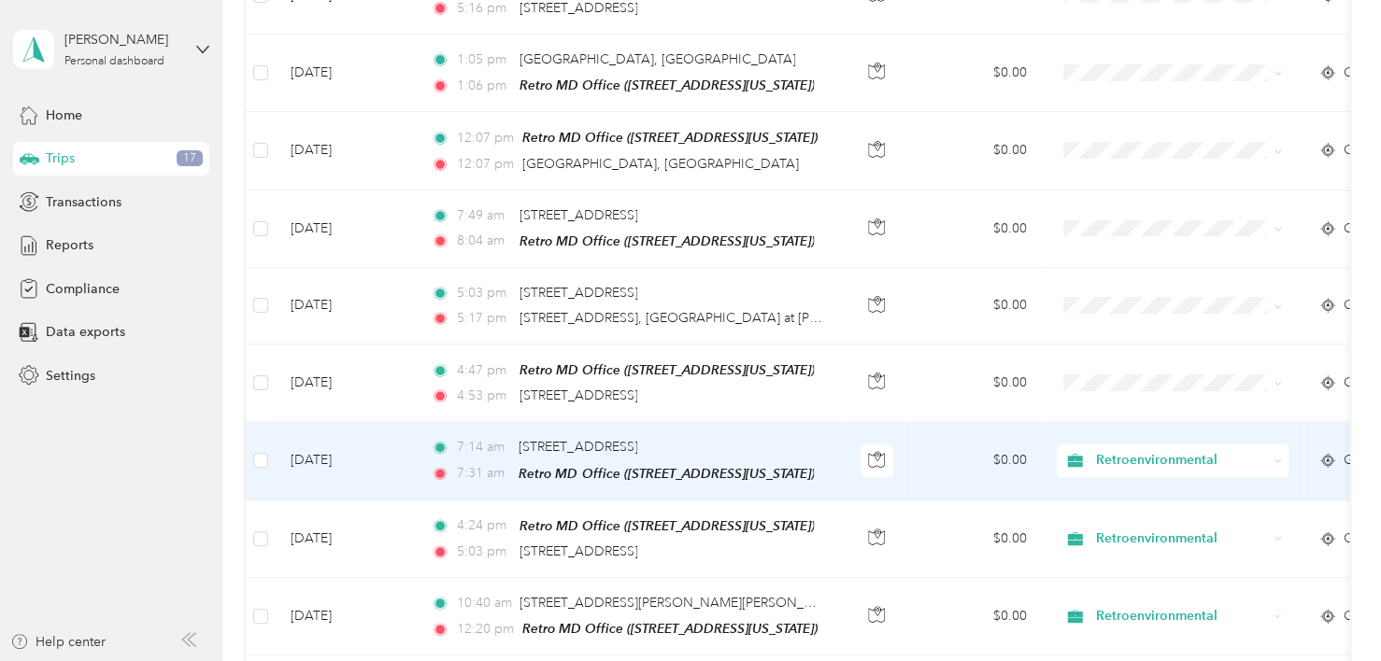
scroll to position [879, 0]
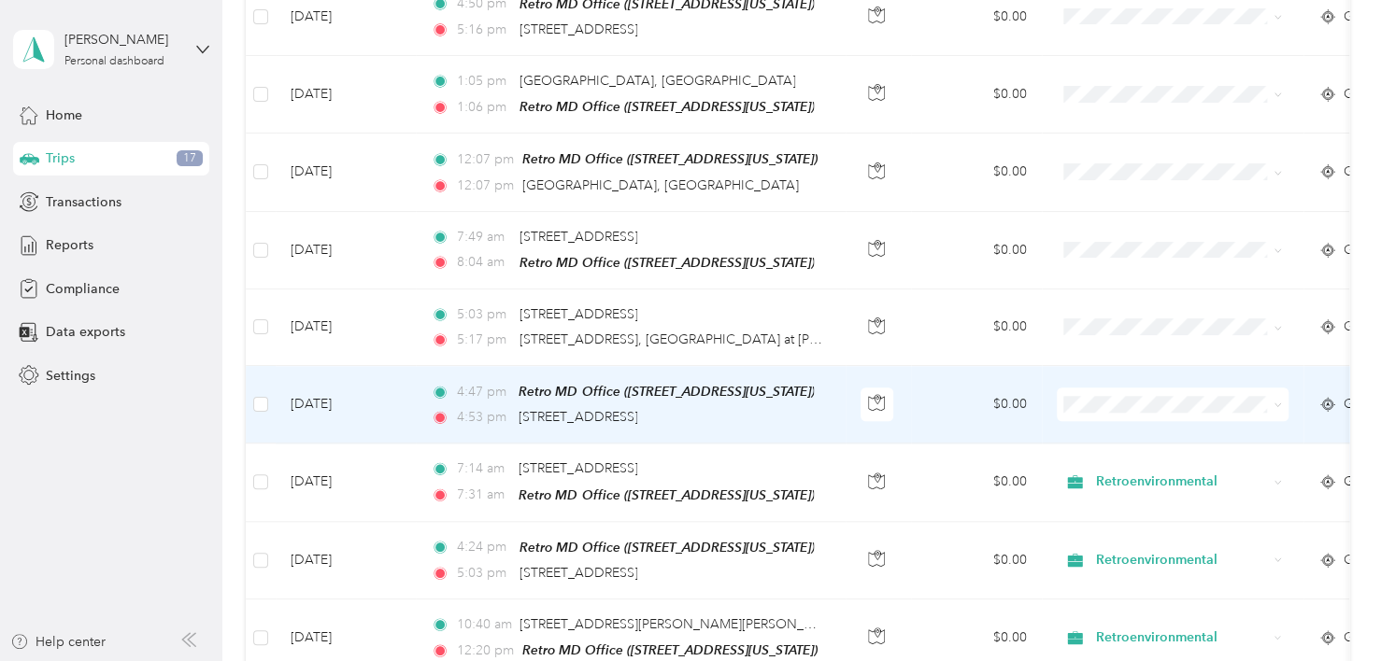
click at [939, 394] on td "$0.00" at bounding box center [976, 405] width 131 height 78
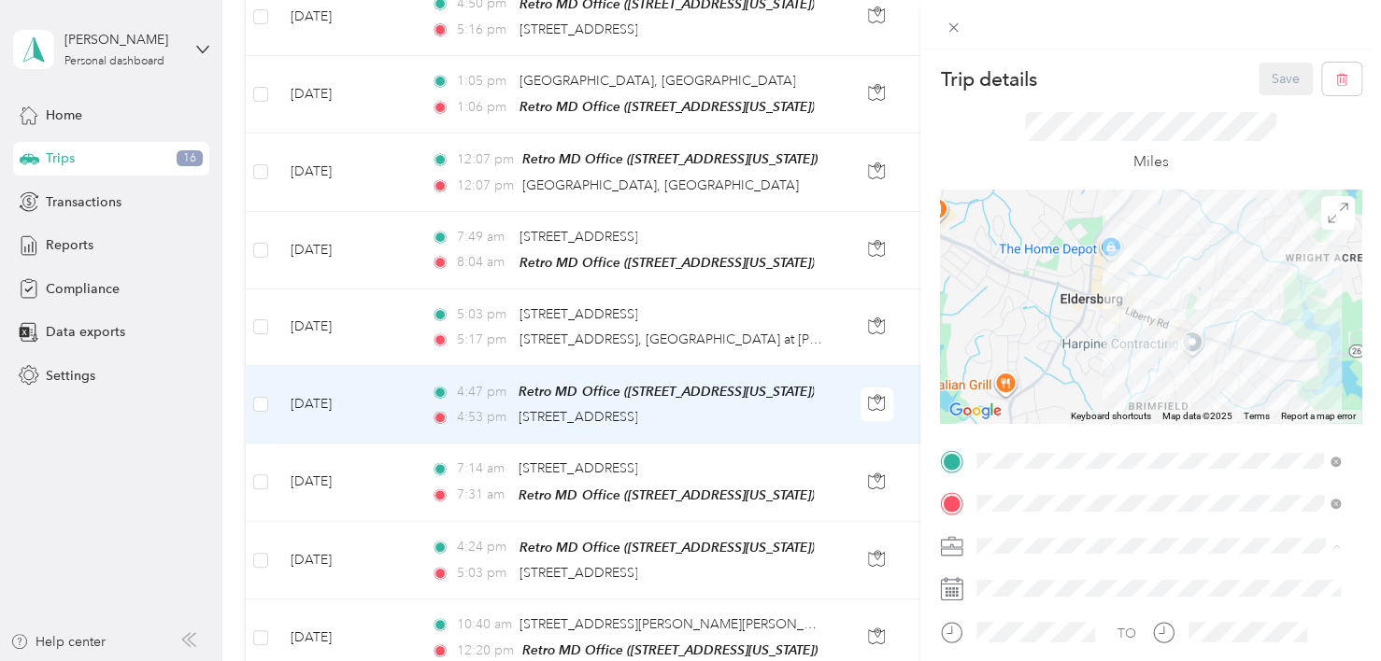
click at [1035, 575] on span "Retroenvironmental" at bounding box center [1041, 579] width 116 height 16
click at [1263, 75] on button "Save" at bounding box center [1285, 79] width 54 height 33
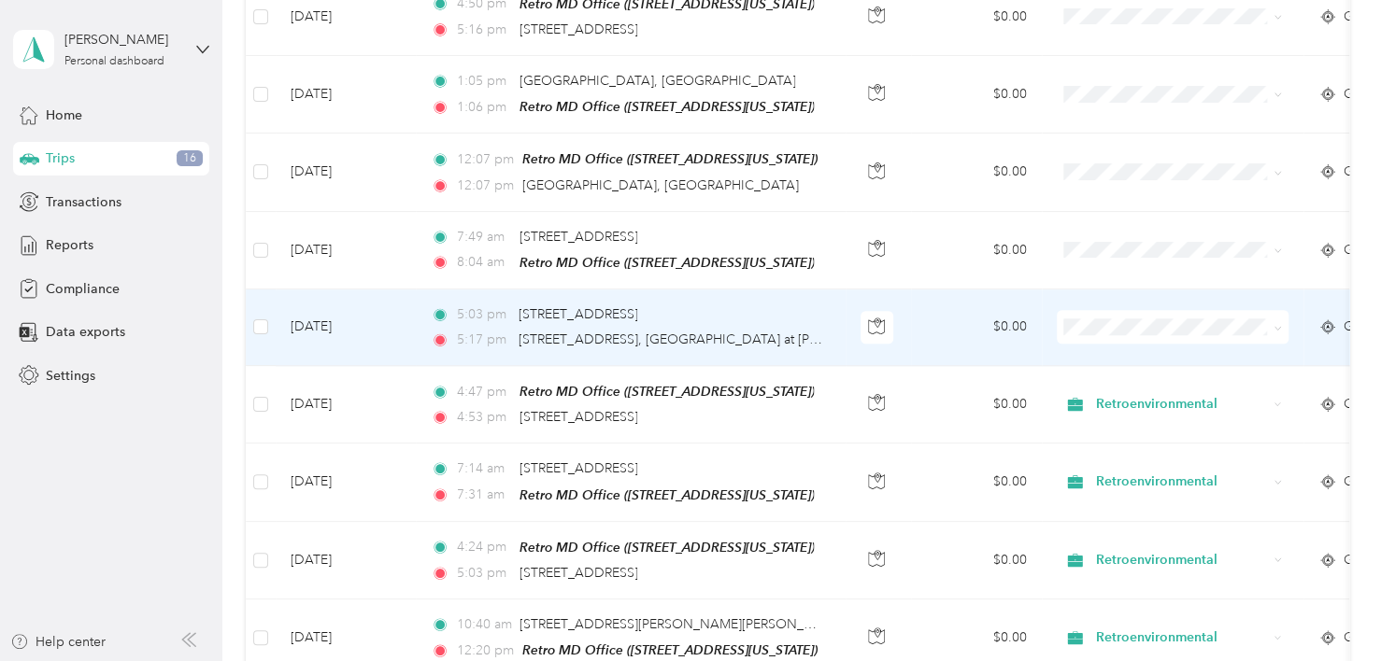
click at [929, 314] on td "$0.00" at bounding box center [976, 328] width 131 height 77
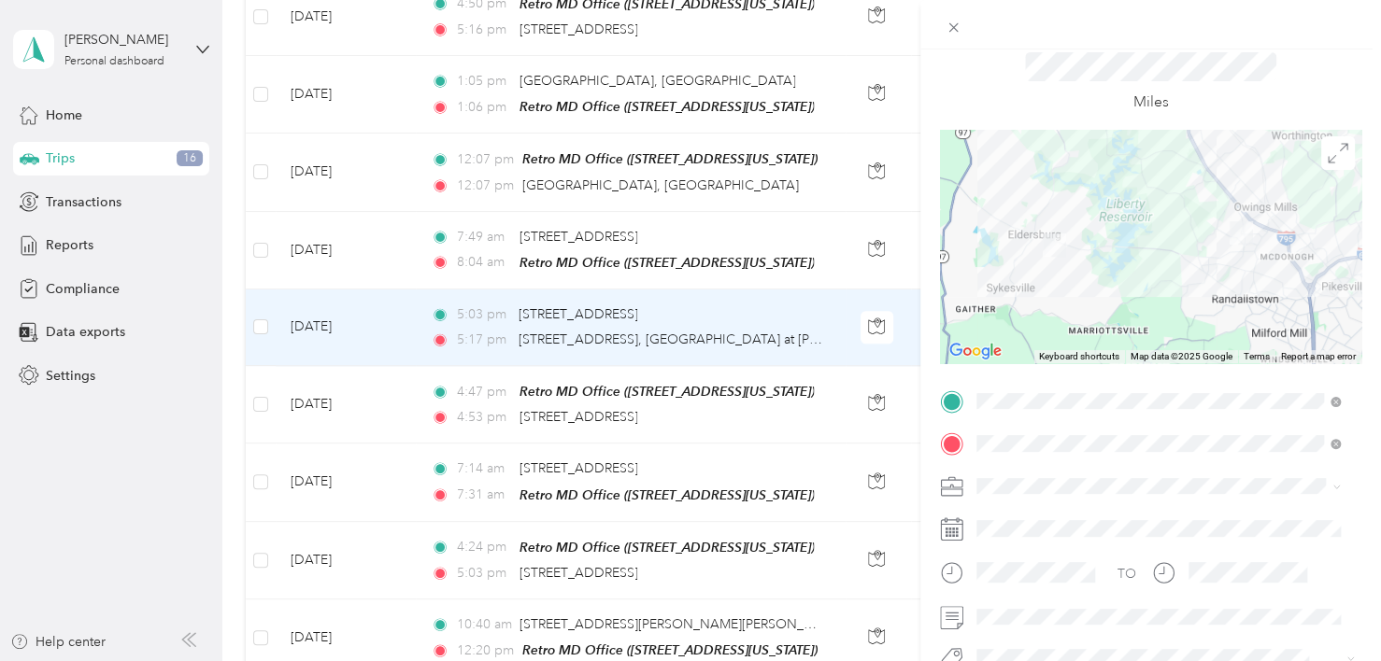
scroll to position [93, 0]
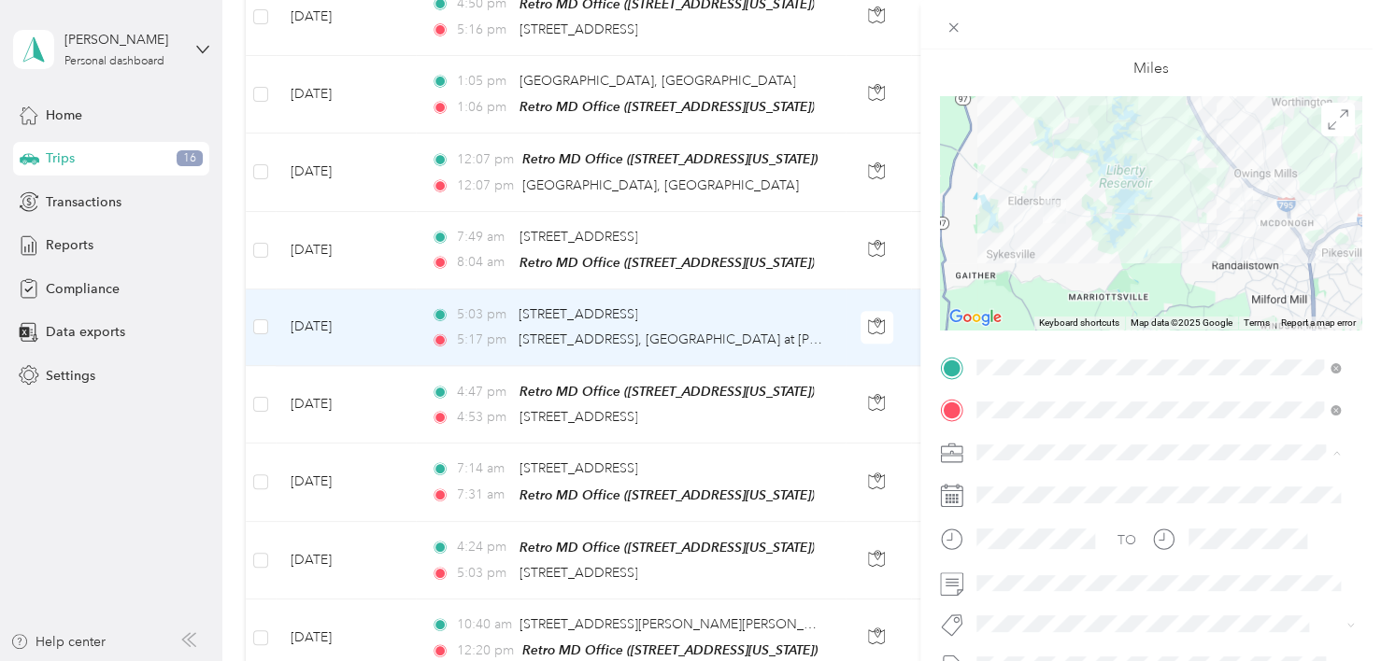
click at [1046, 483] on span "Retroenvironmental" at bounding box center [1041, 485] width 116 height 16
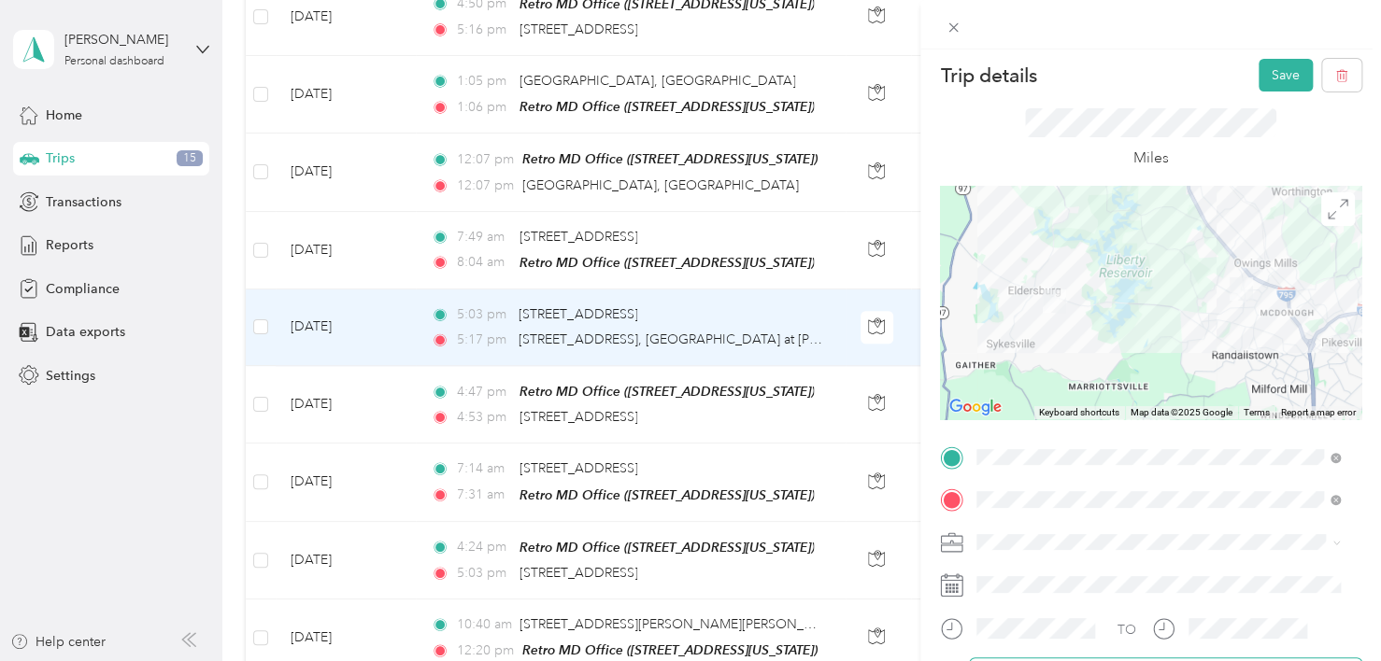
scroll to position [0, 0]
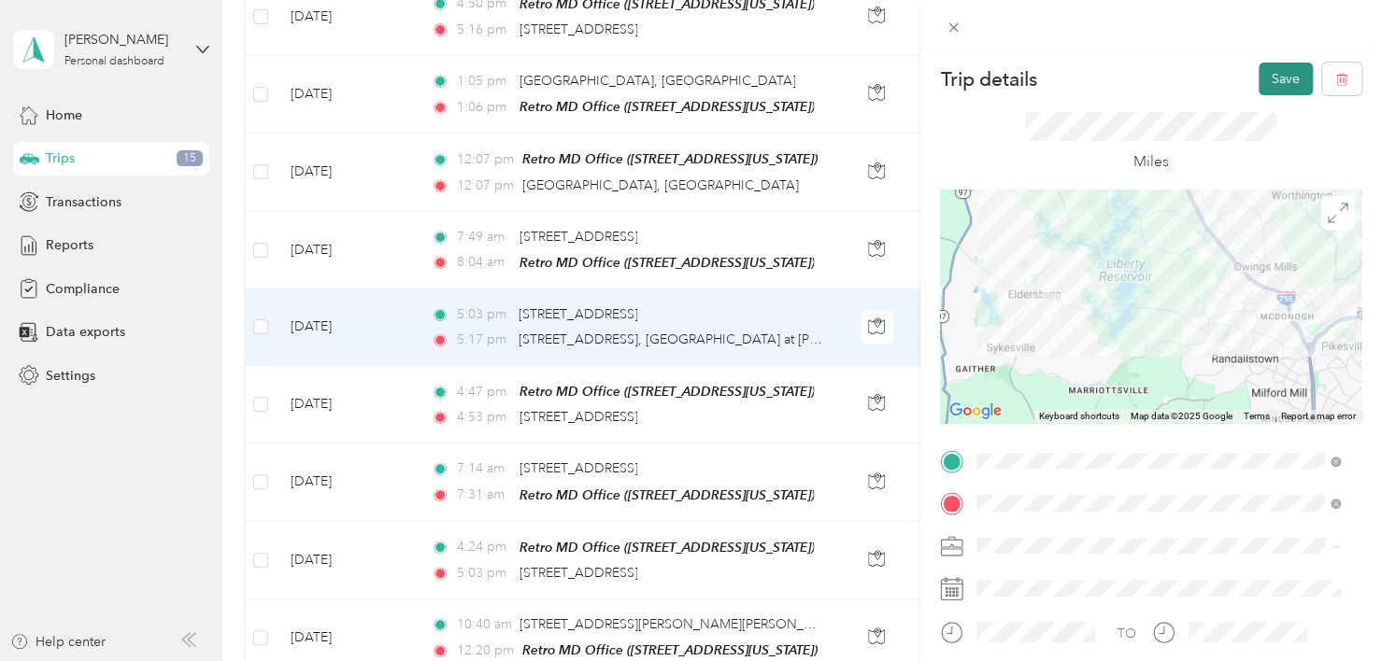
click at [1262, 67] on button "Save" at bounding box center [1285, 79] width 54 height 33
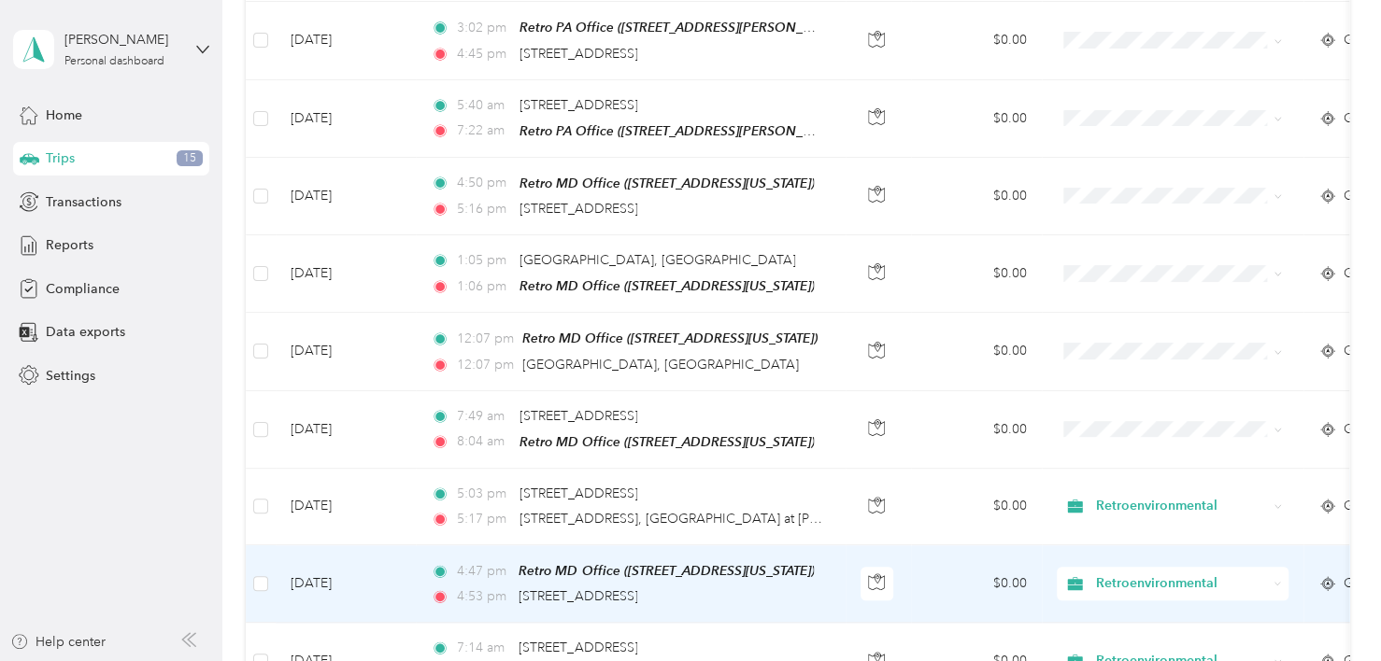
scroll to position [692, 0]
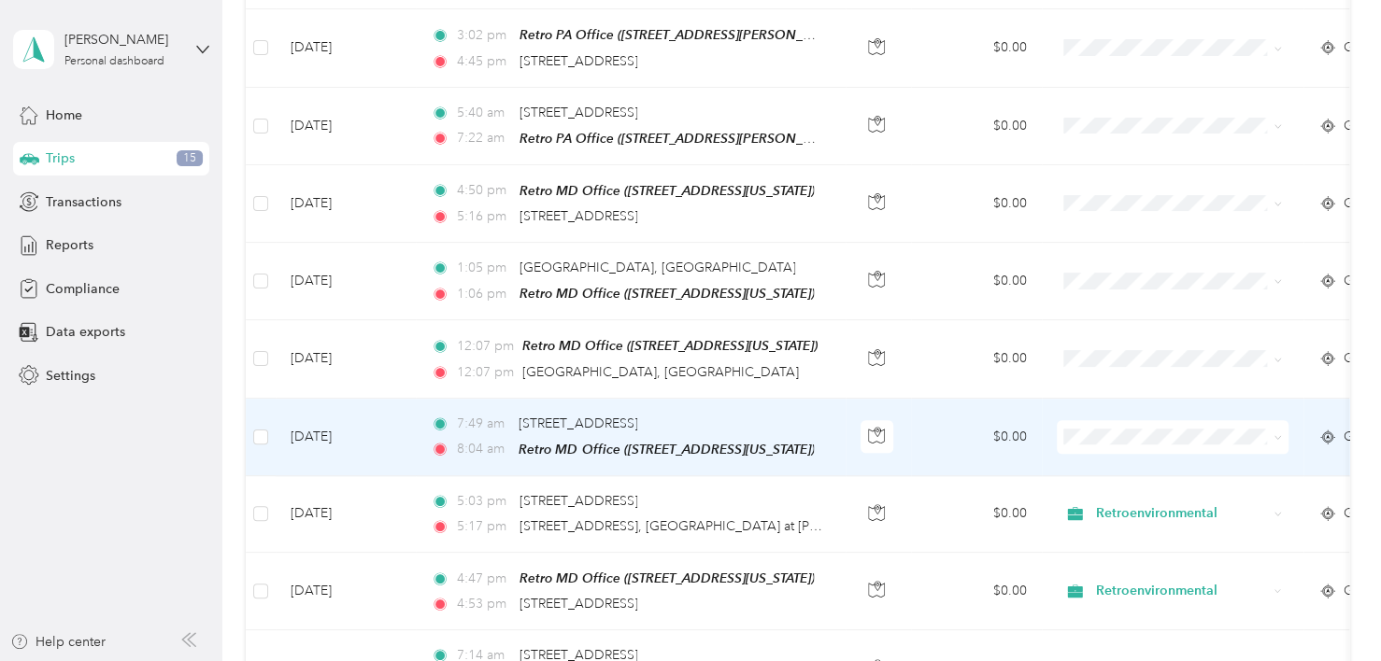
click at [927, 427] on td "$0.00" at bounding box center [976, 438] width 131 height 78
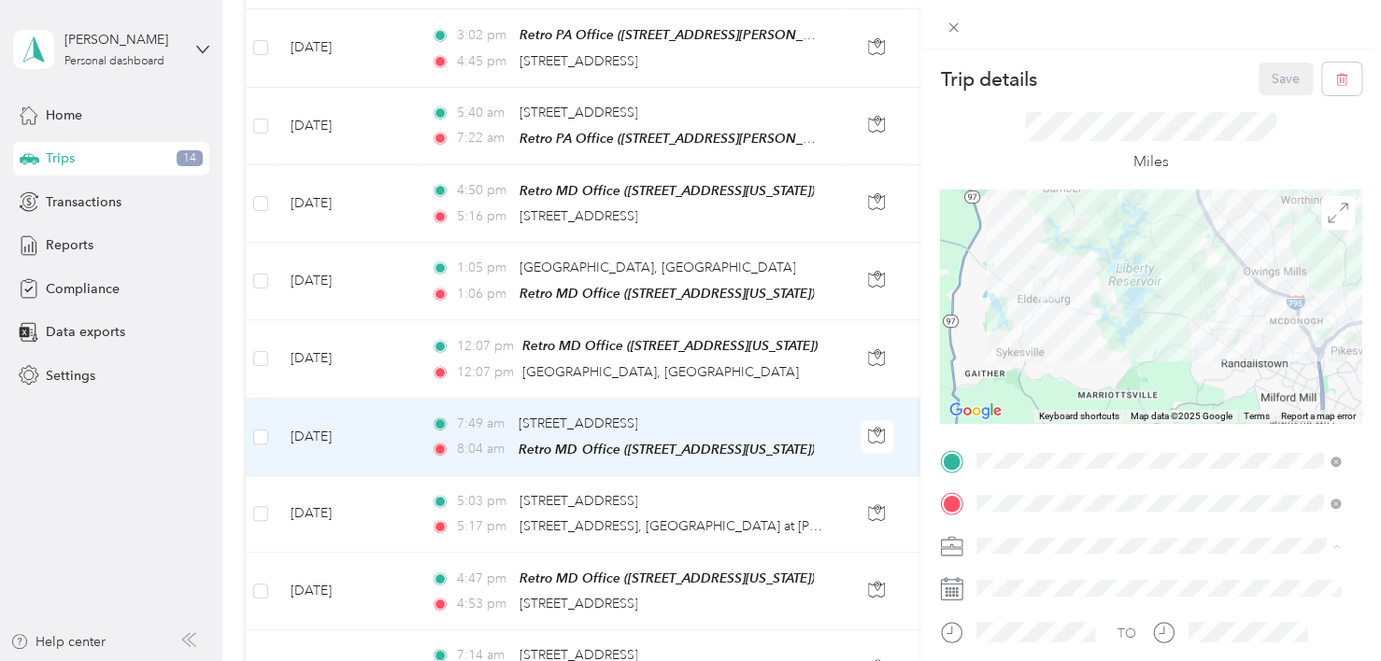
click at [1028, 580] on div "Retroenvironmental" at bounding box center [1158, 579] width 350 height 20
click at [1262, 78] on button "Save" at bounding box center [1285, 79] width 54 height 33
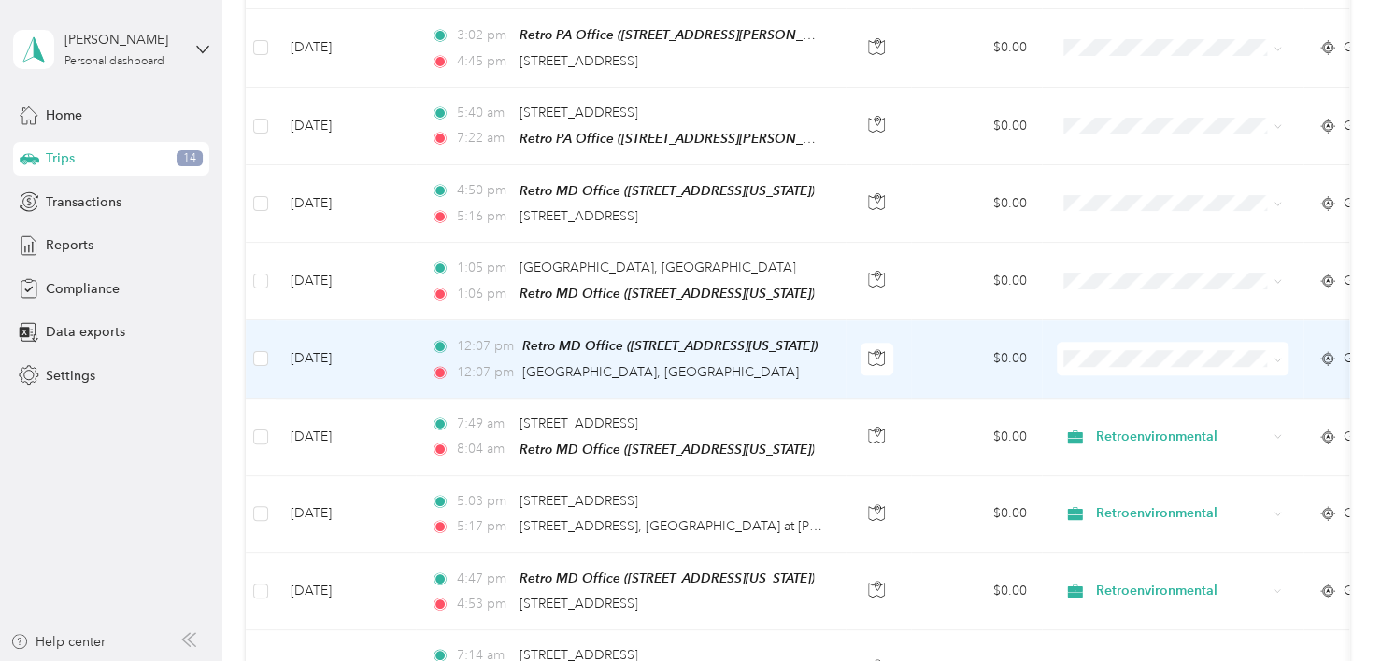
click at [929, 346] on td "$0.00" at bounding box center [976, 359] width 131 height 78
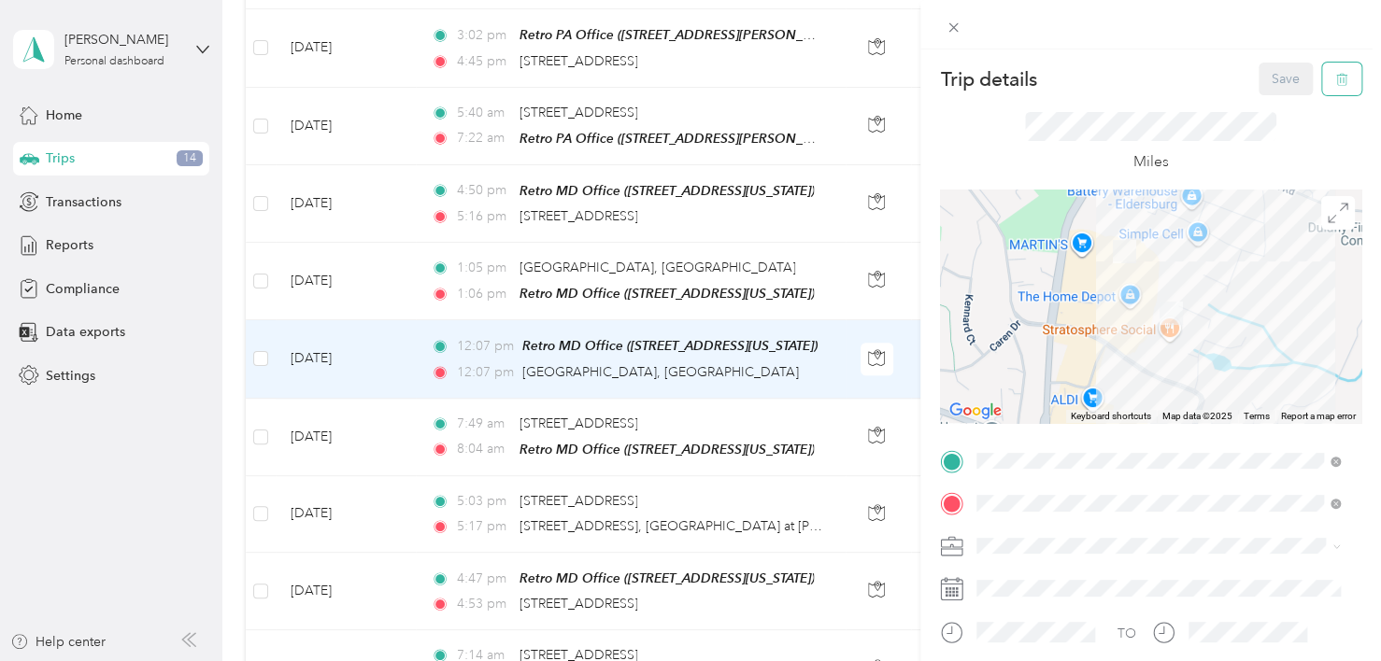
click at [1335, 81] on icon "button" at bounding box center [1341, 79] width 13 height 13
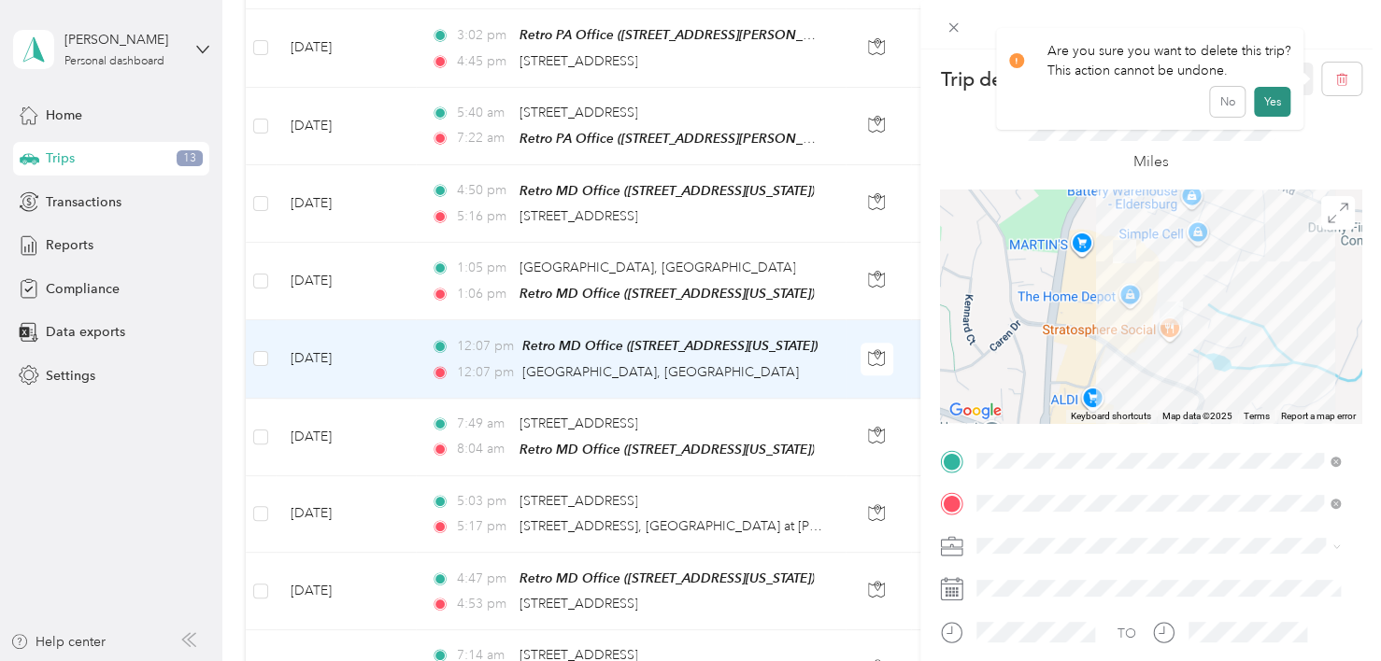
click at [1268, 101] on button "Yes" at bounding box center [1272, 102] width 36 height 30
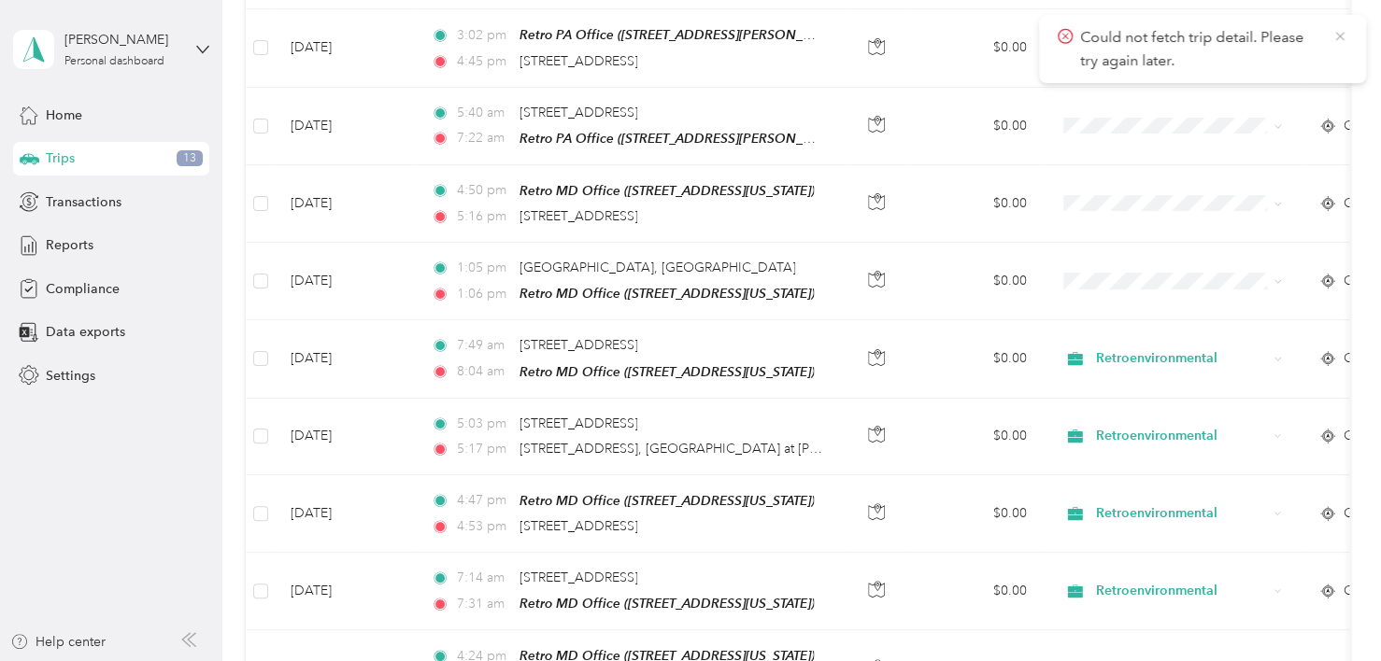
click at [1341, 33] on icon at bounding box center [1339, 36] width 15 height 17
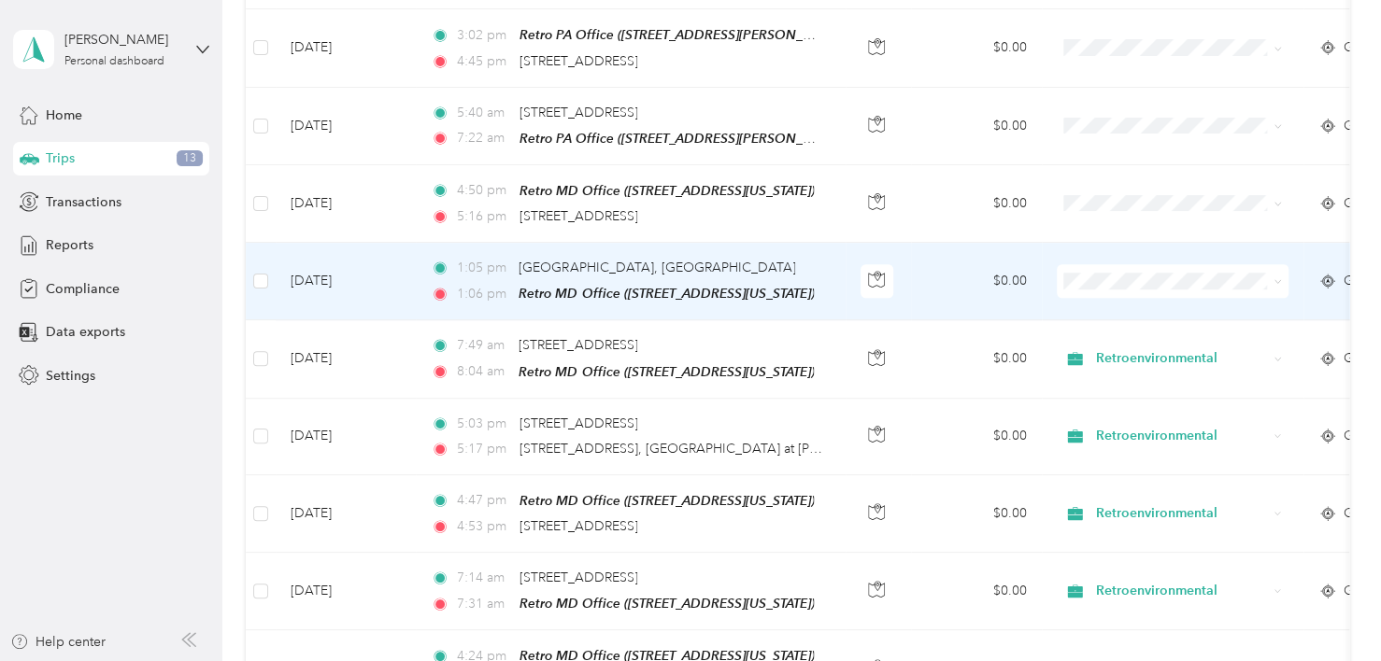
click at [960, 273] on td "$0.00" at bounding box center [976, 282] width 131 height 78
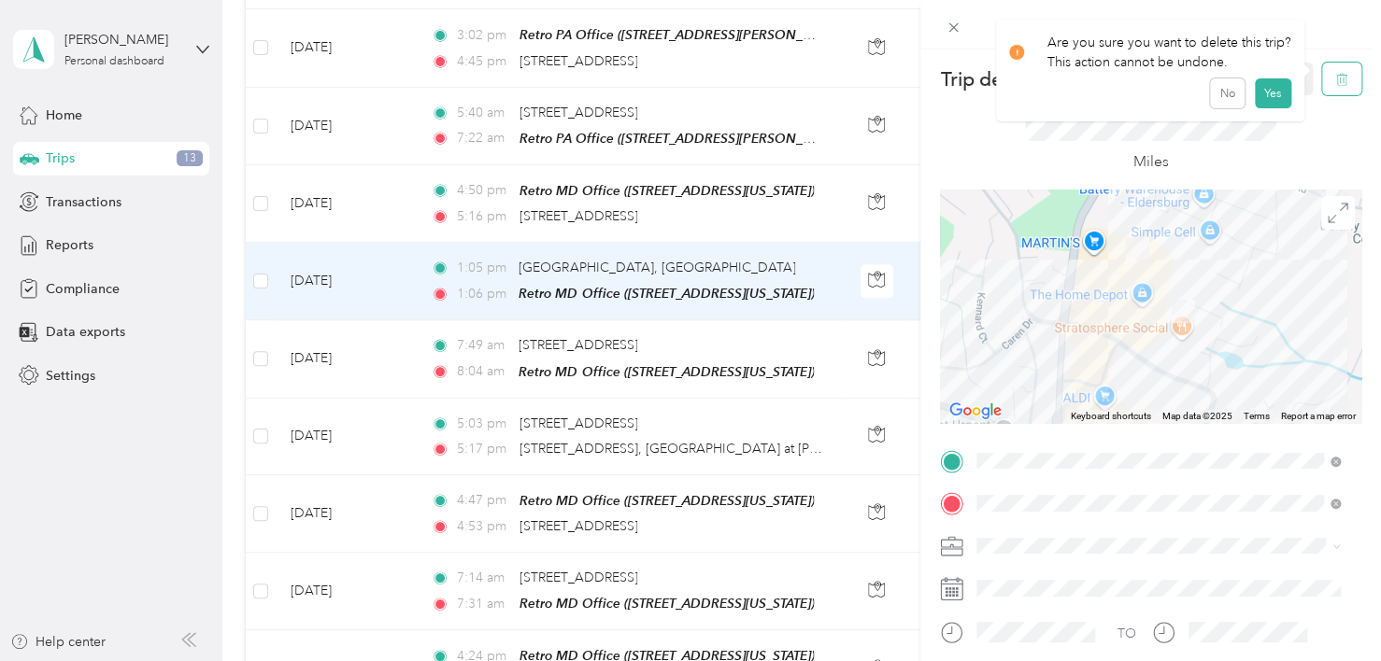
click at [1322, 82] on button "button" at bounding box center [1341, 79] width 39 height 33
click at [1265, 99] on button "Yes" at bounding box center [1272, 102] width 36 height 30
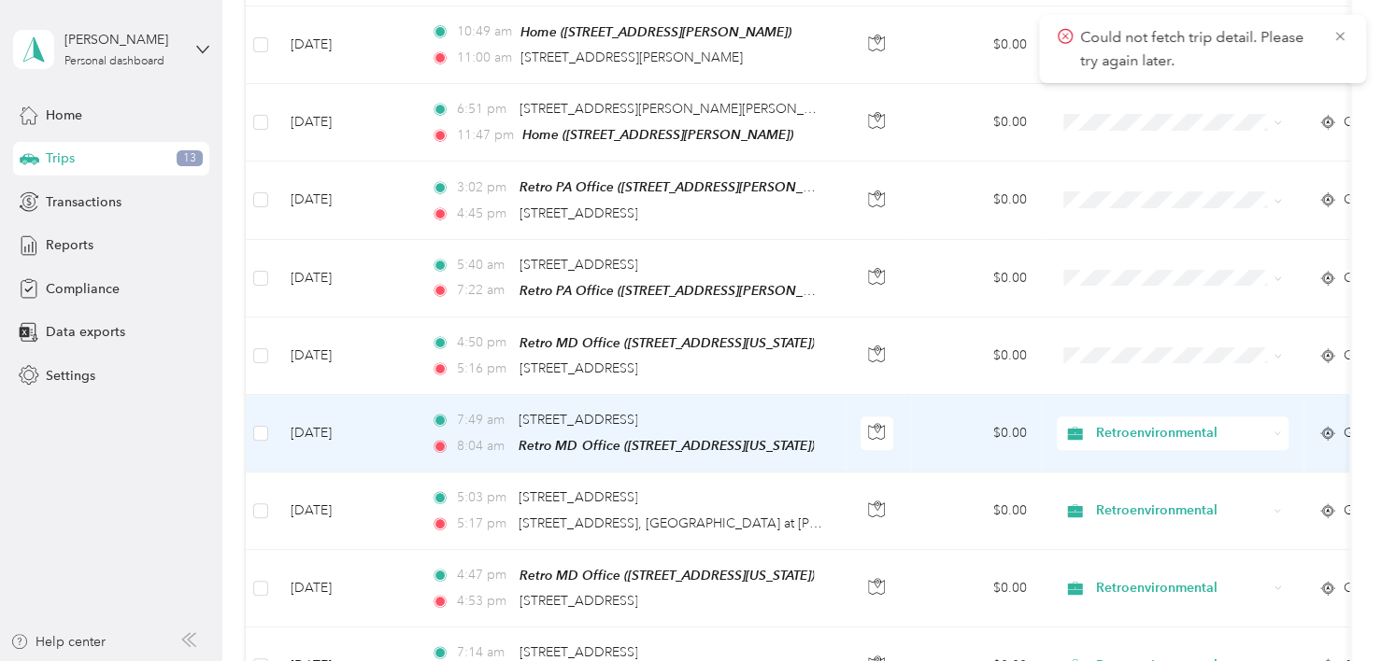
scroll to position [505, 0]
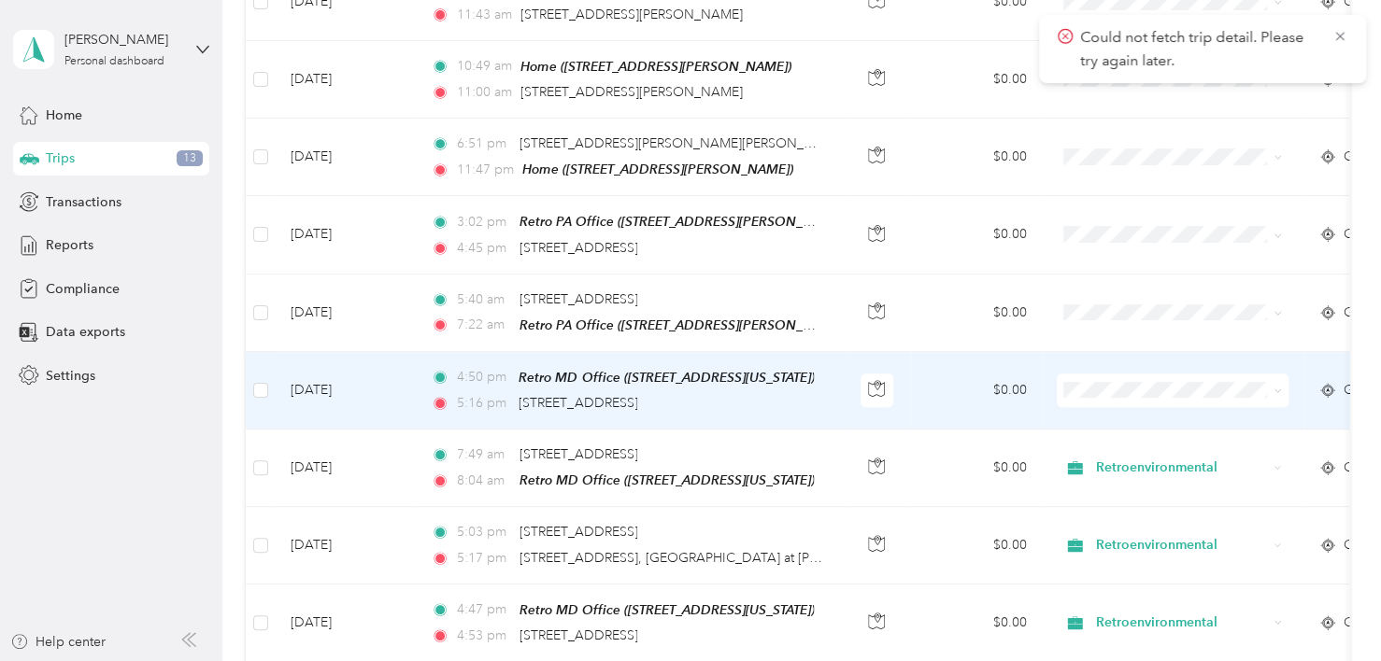
click at [940, 381] on td "$0.00" at bounding box center [976, 391] width 131 height 78
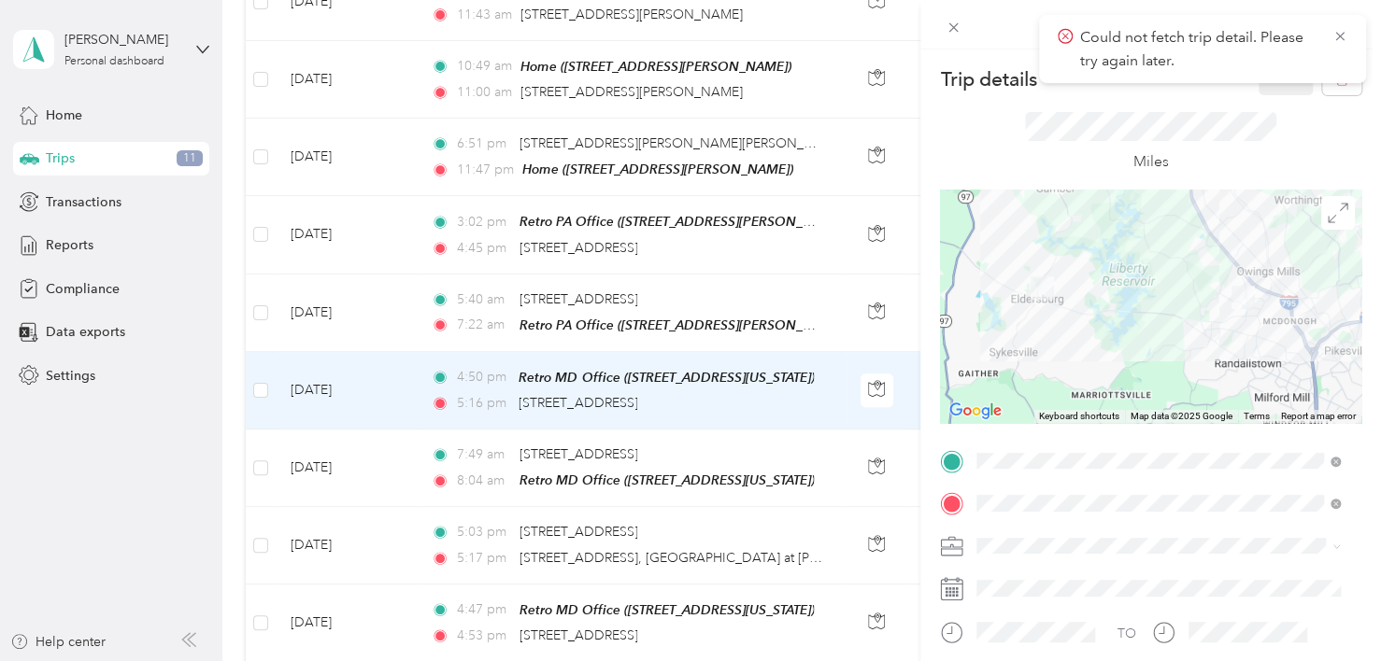
click at [1019, 574] on span "Retroenvironmental" at bounding box center [1041, 573] width 116 height 16
click at [1338, 34] on icon at bounding box center [1339, 36] width 8 height 8
click at [1277, 70] on button "Save" at bounding box center [1285, 79] width 54 height 33
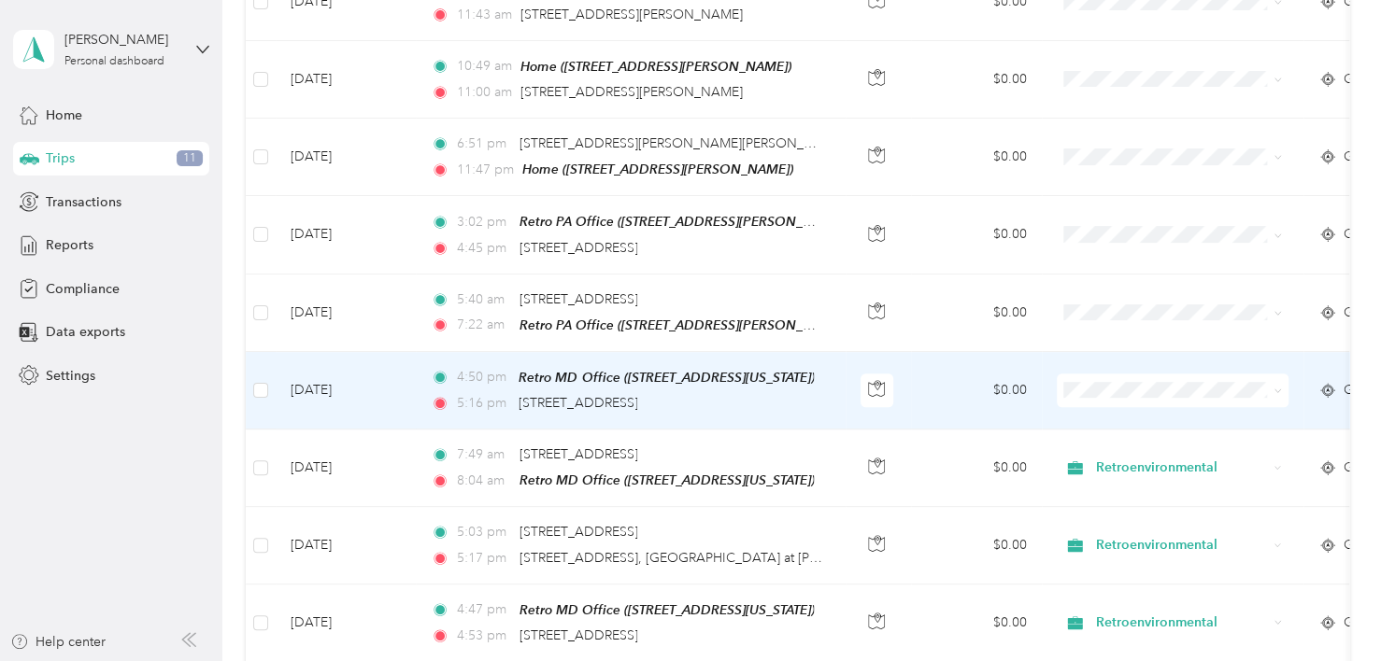
scroll to position [412, 0]
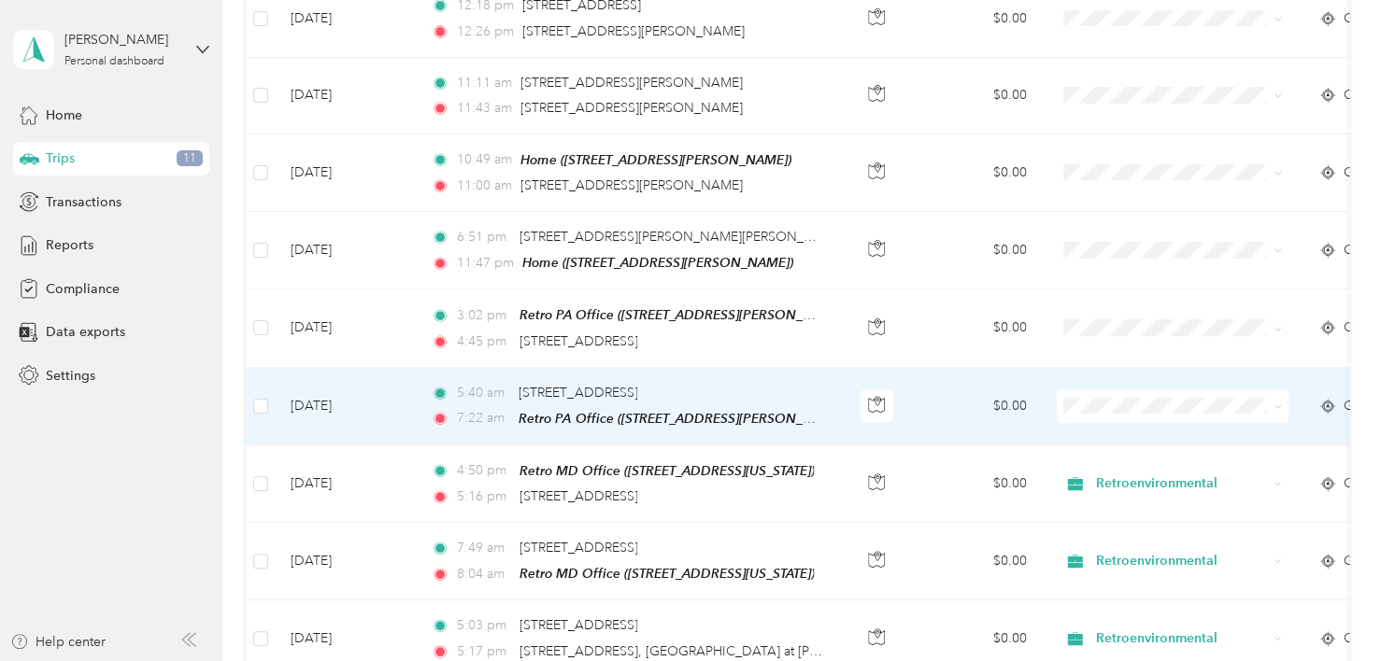
click at [918, 400] on td "$0.00" at bounding box center [976, 407] width 131 height 78
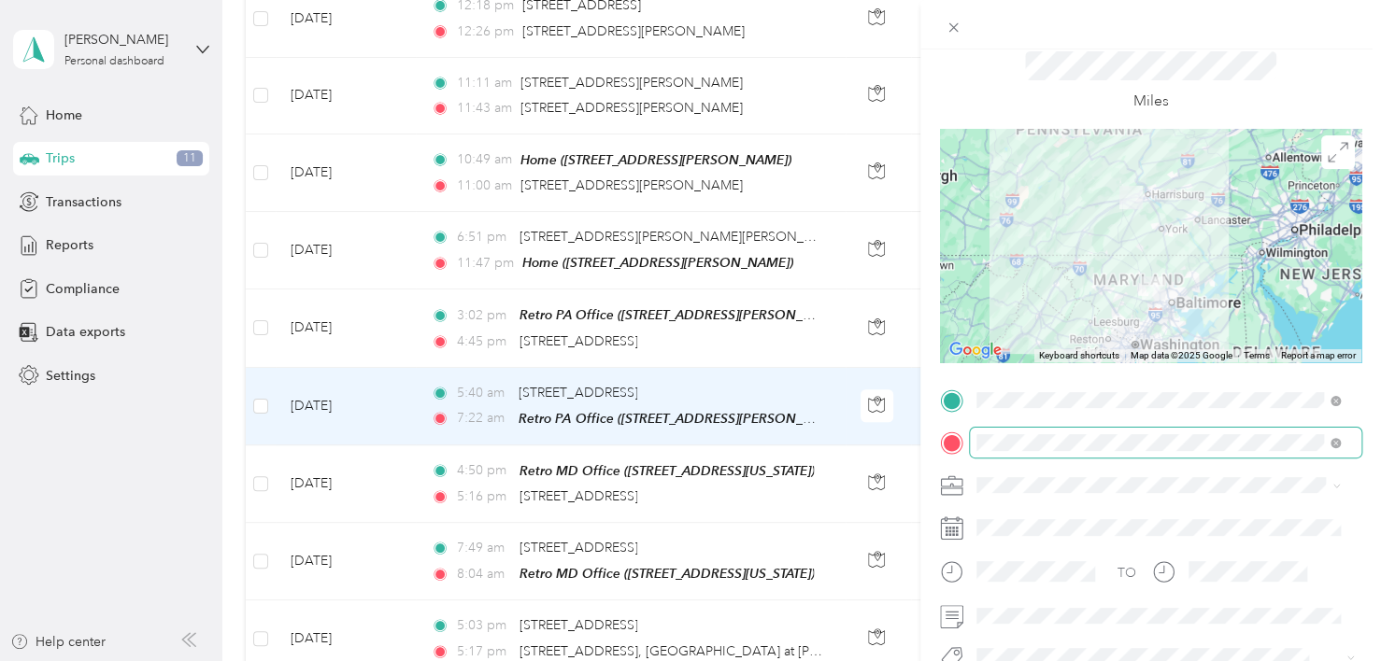
scroll to position [93, 0]
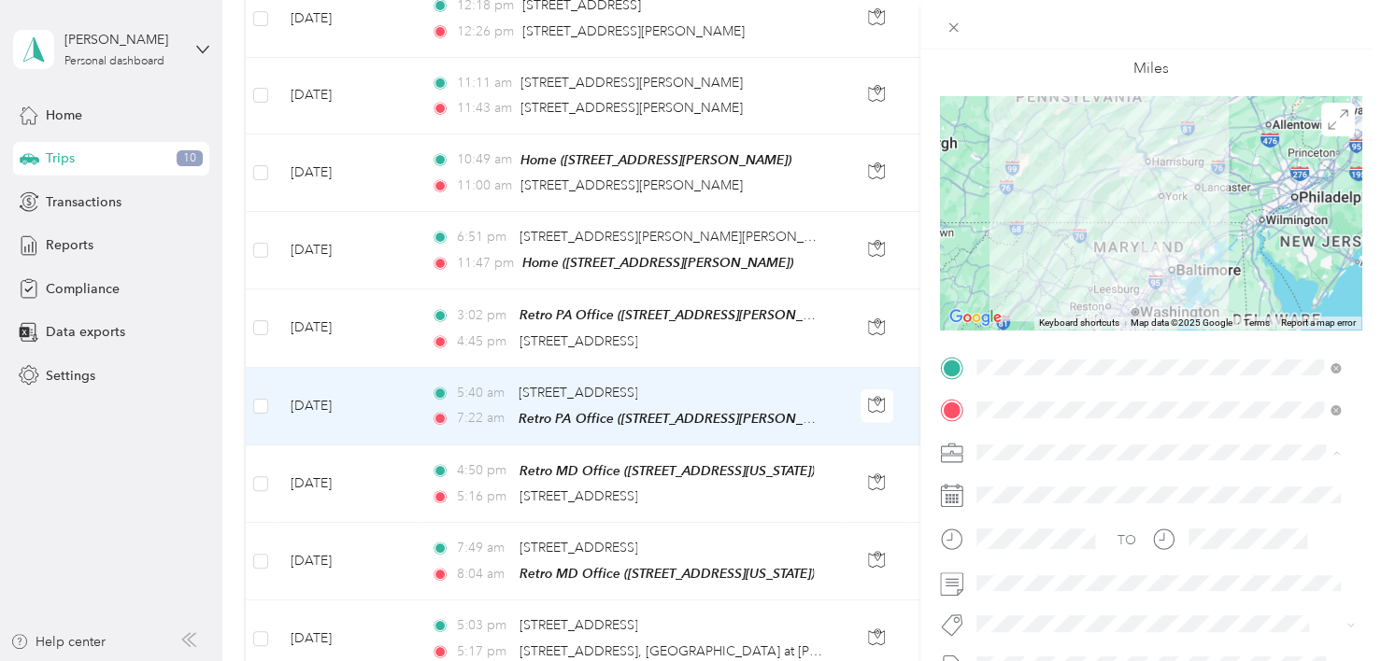
click at [1028, 482] on span "Retroenvironmental" at bounding box center [1041, 485] width 116 height 16
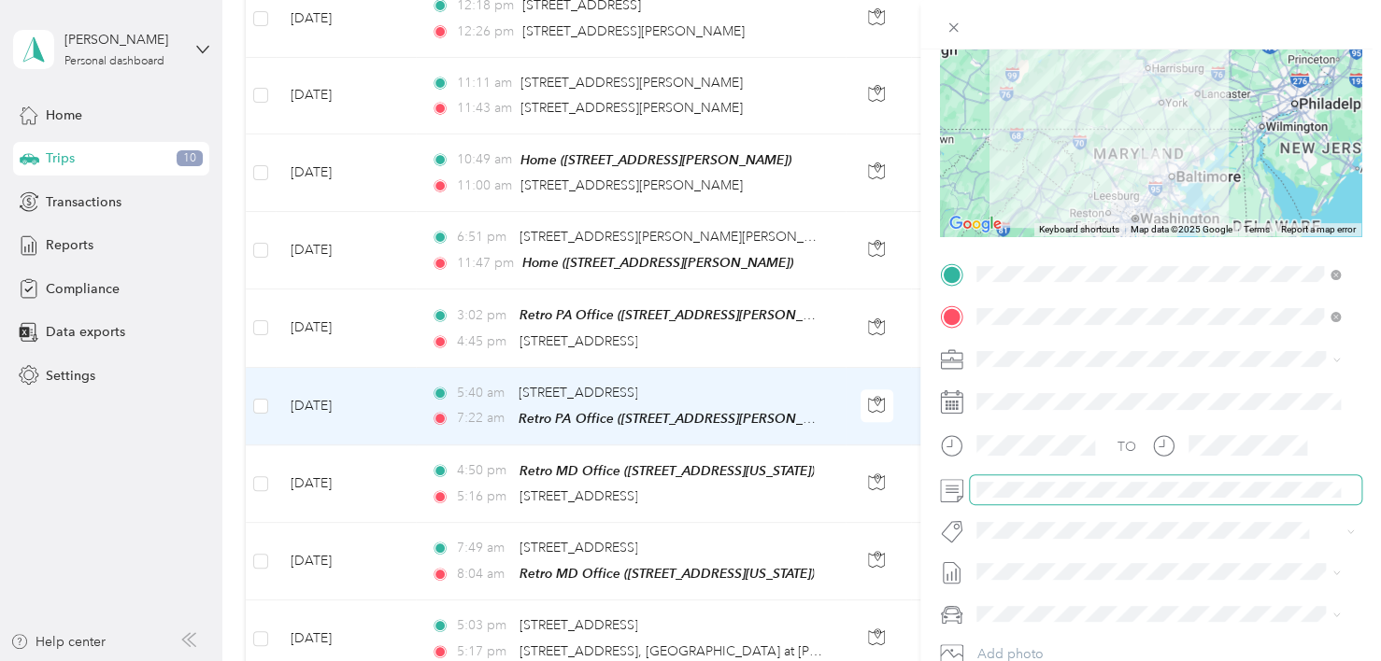
scroll to position [0, 0]
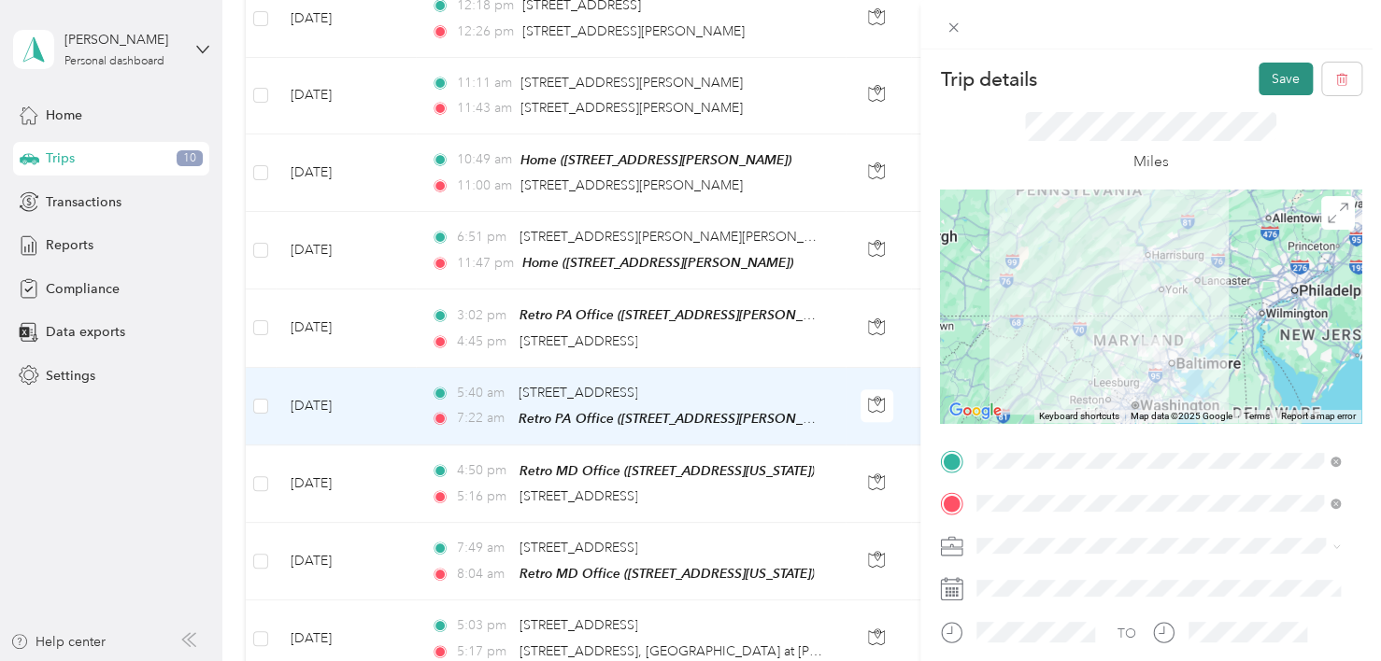
click at [1258, 76] on button "Save" at bounding box center [1285, 79] width 54 height 33
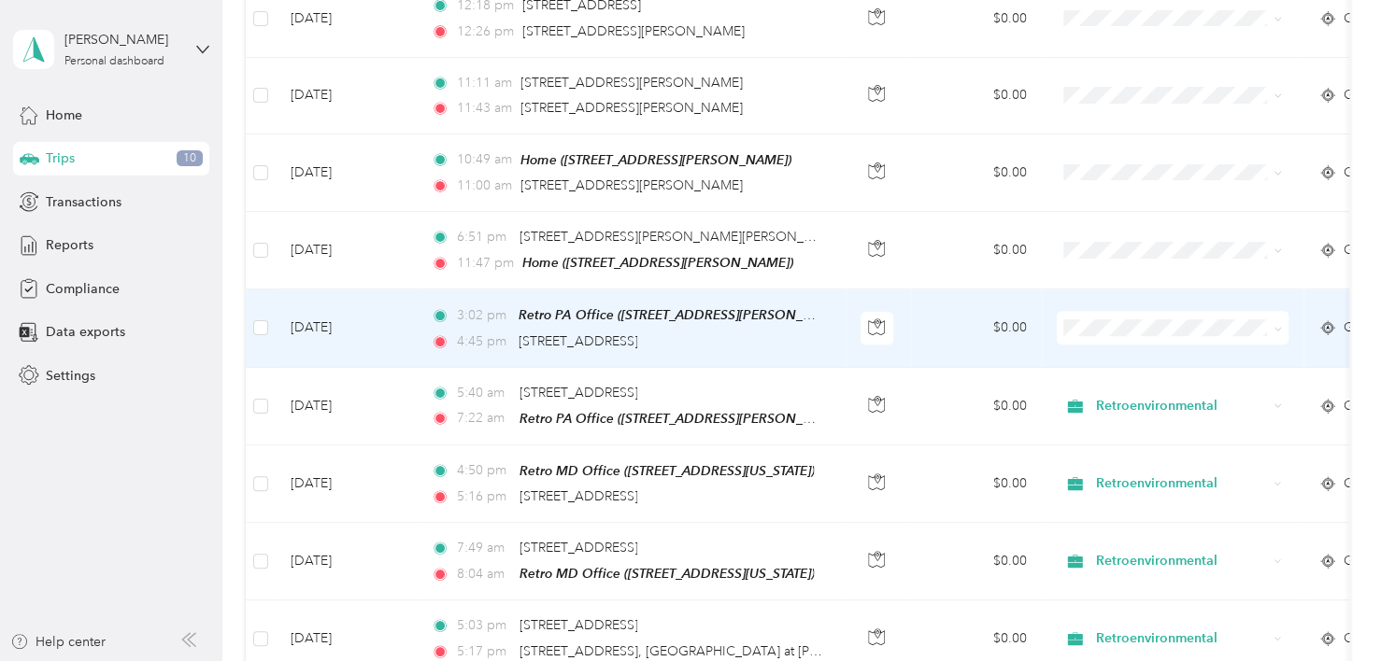
click at [943, 316] on td "$0.00" at bounding box center [976, 329] width 131 height 78
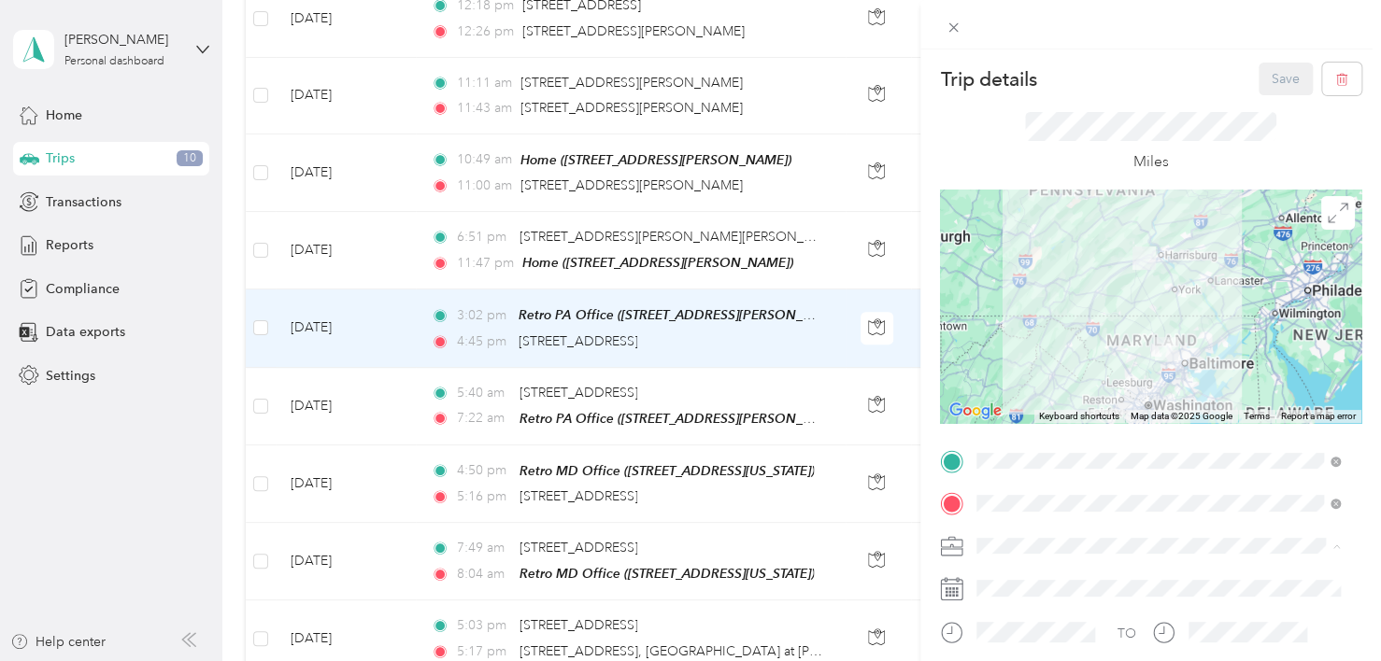
click at [1043, 576] on span "Retroenvironmental" at bounding box center [1041, 579] width 116 height 16
click at [1269, 83] on button "Save" at bounding box center [1285, 79] width 54 height 33
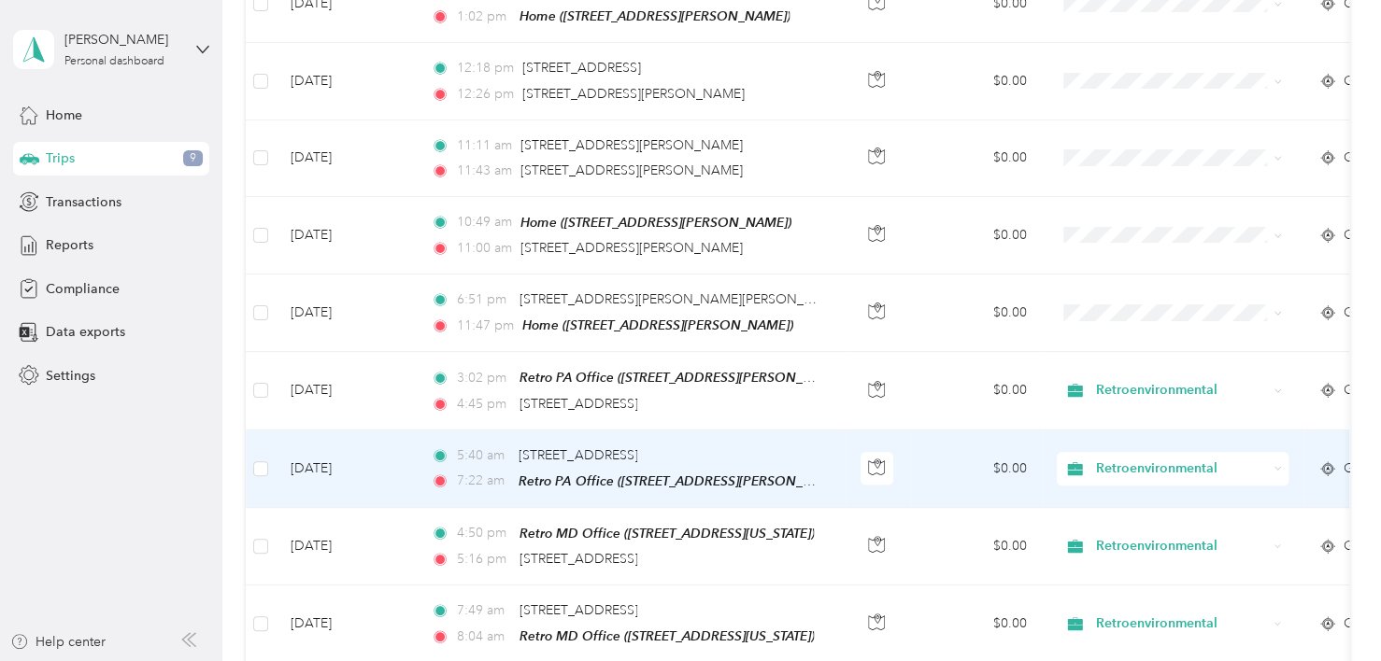
scroll to position [225, 0]
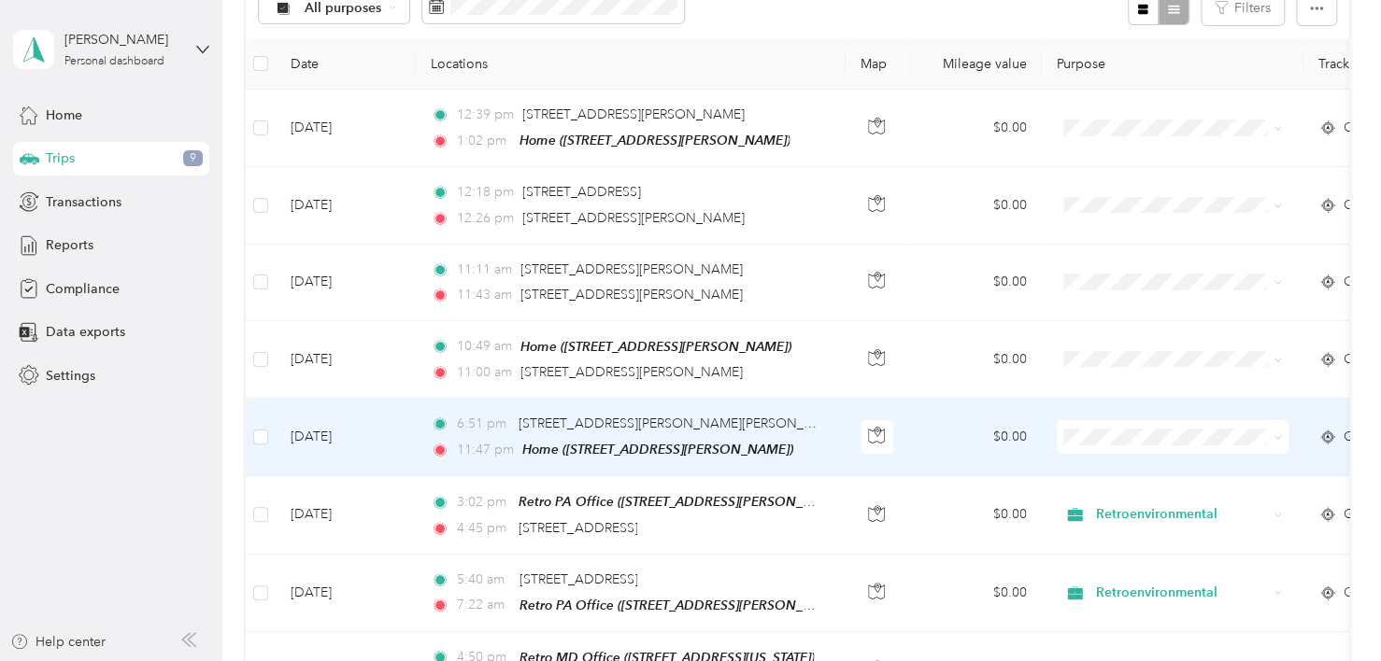
click at [930, 426] on td "$0.00" at bounding box center [976, 438] width 131 height 78
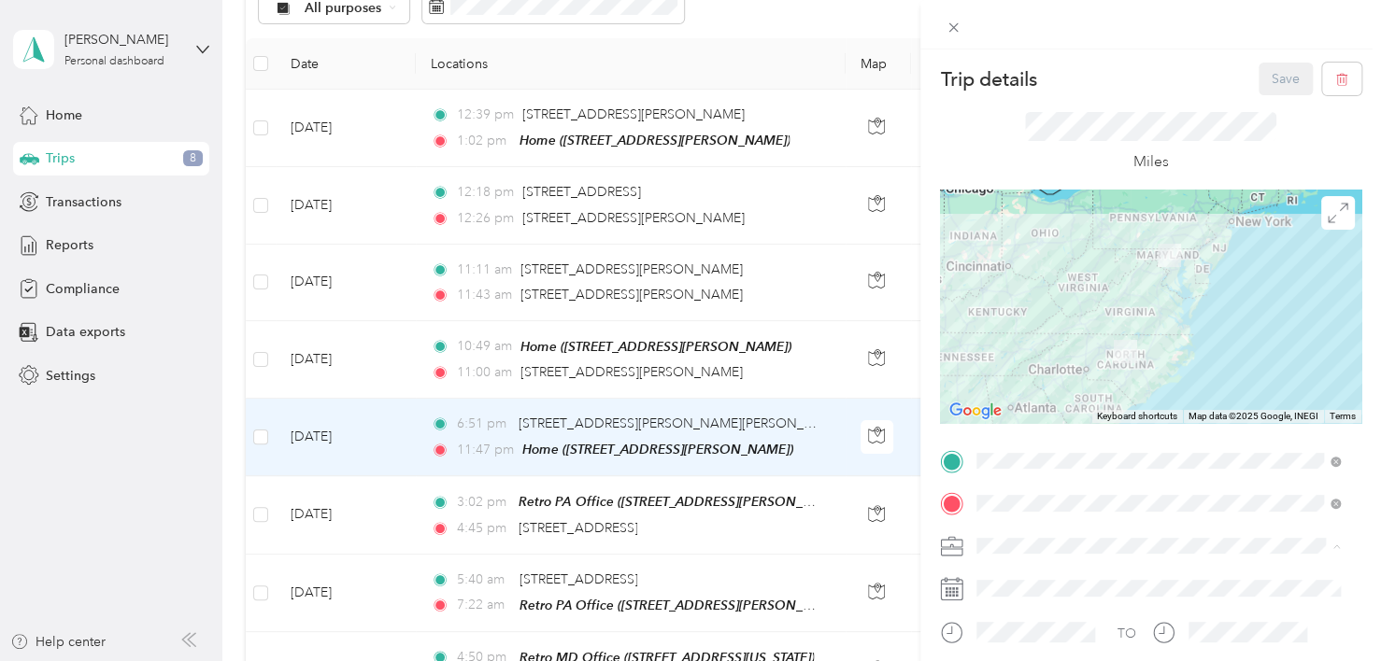
click at [1041, 577] on span "Retroenvironmental" at bounding box center [1041, 579] width 116 height 16
click at [1258, 81] on button "Save" at bounding box center [1285, 79] width 54 height 33
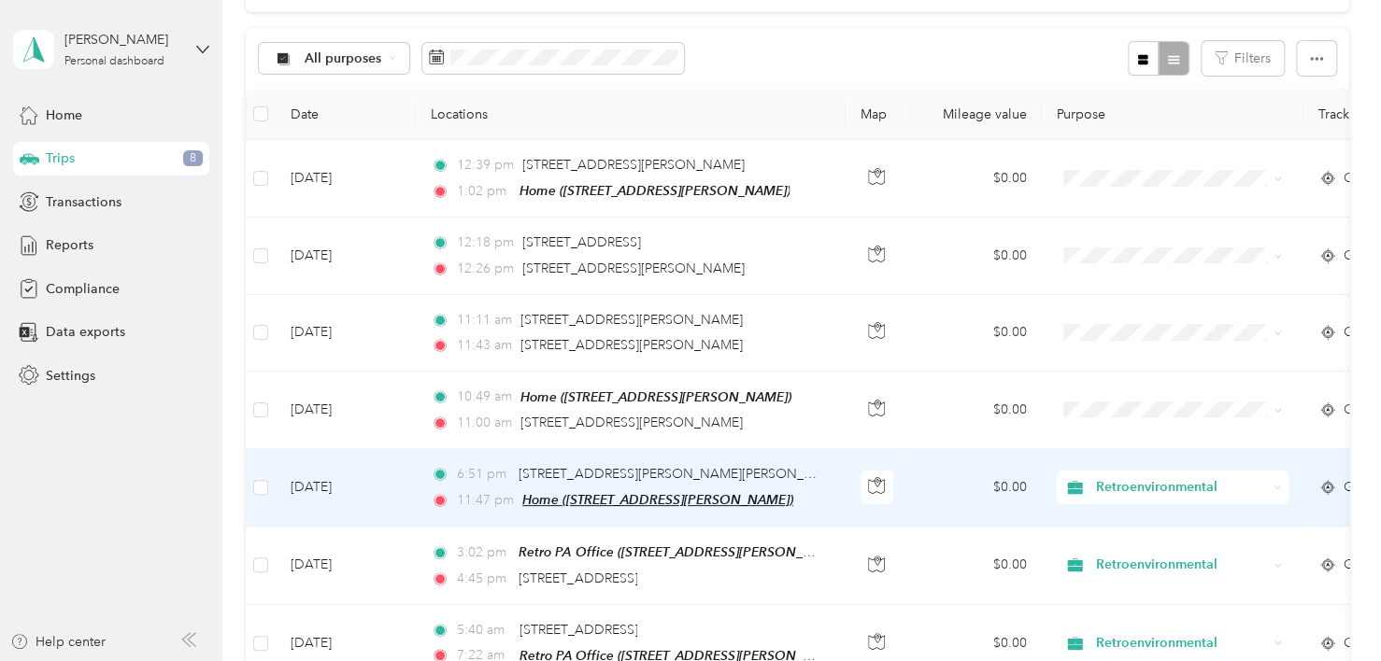
scroll to position [132, 0]
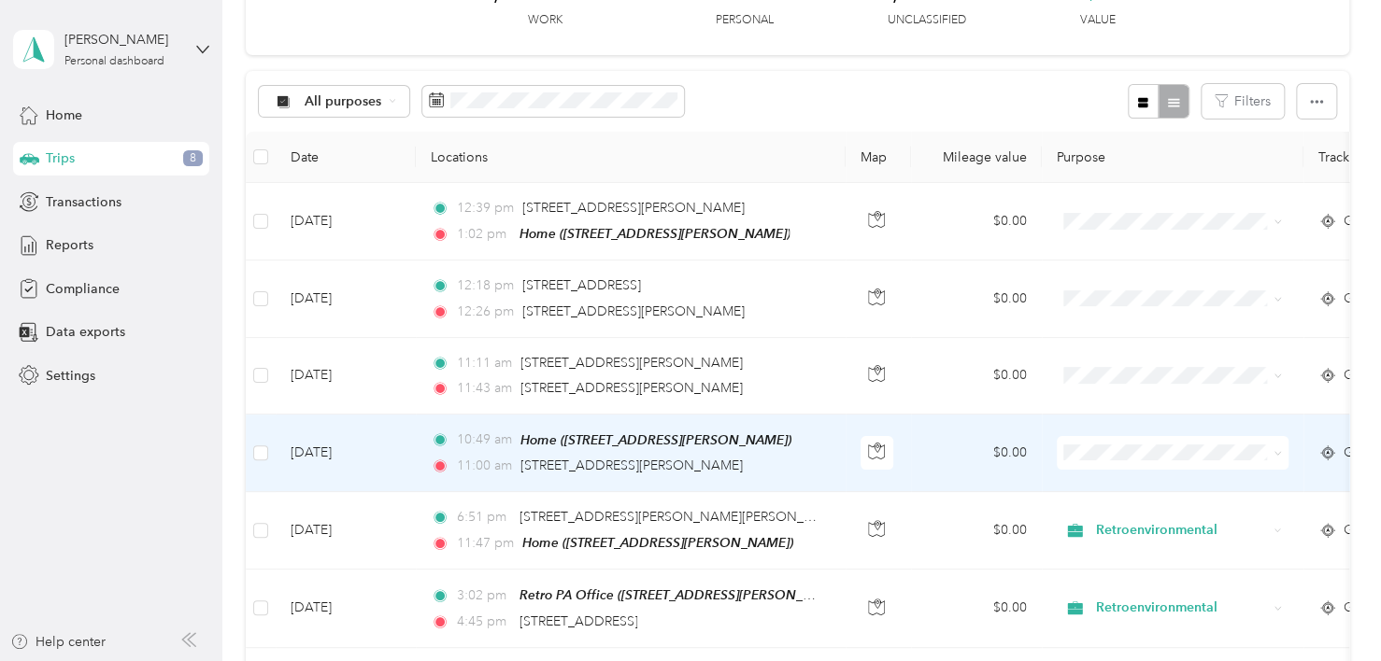
click at [937, 454] on td "$0.00" at bounding box center [976, 454] width 131 height 78
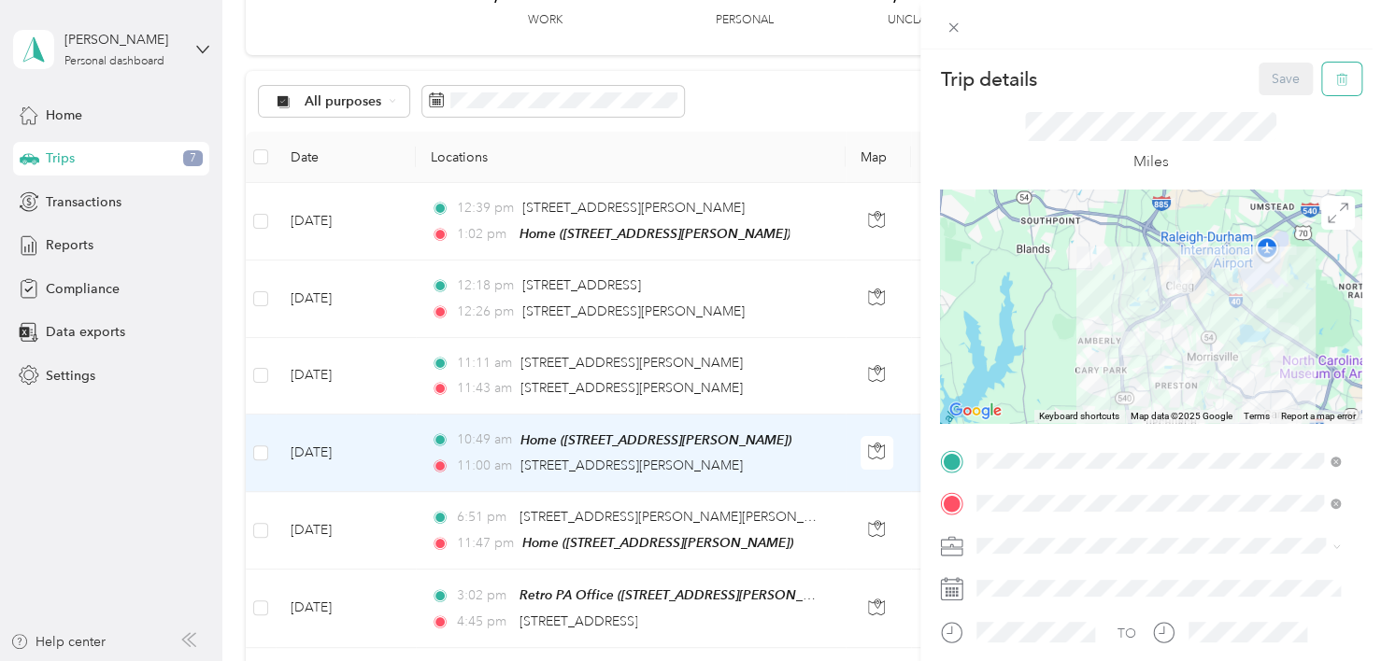
click at [1336, 81] on button "button" at bounding box center [1341, 79] width 39 height 33
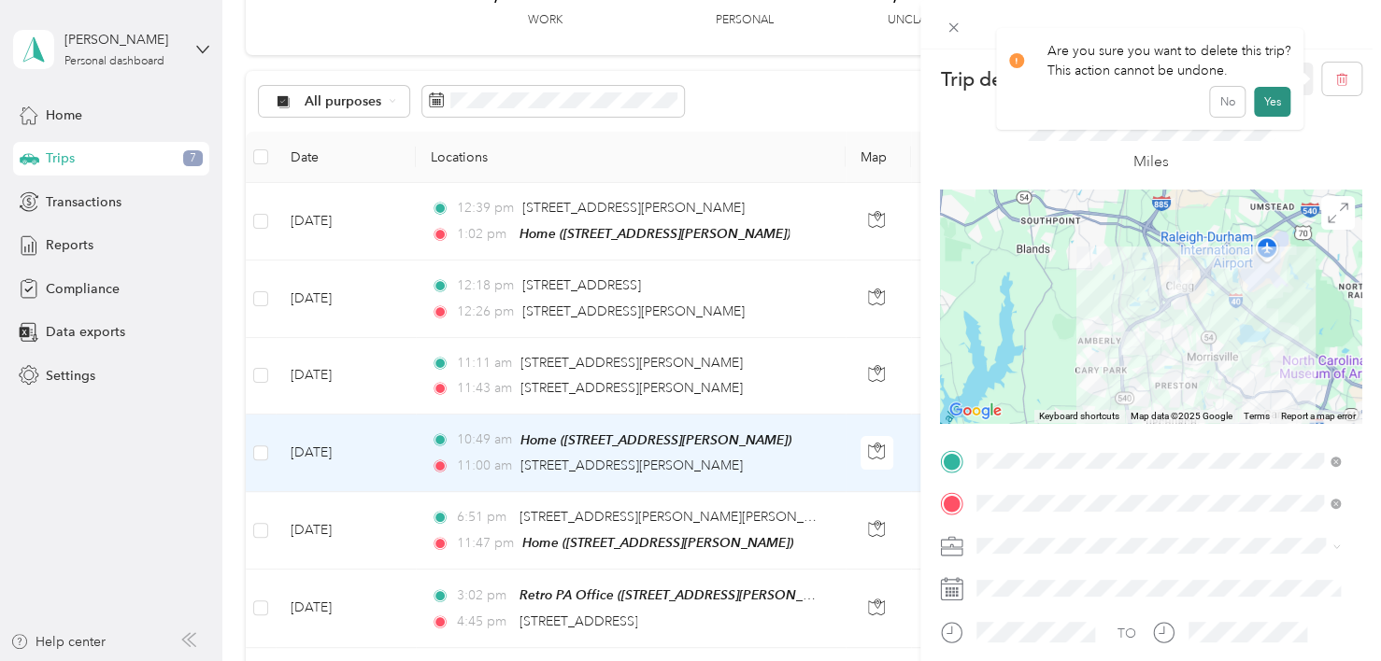
click at [1267, 97] on button "Yes" at bounding box center [1272, 102] width 36 height 30
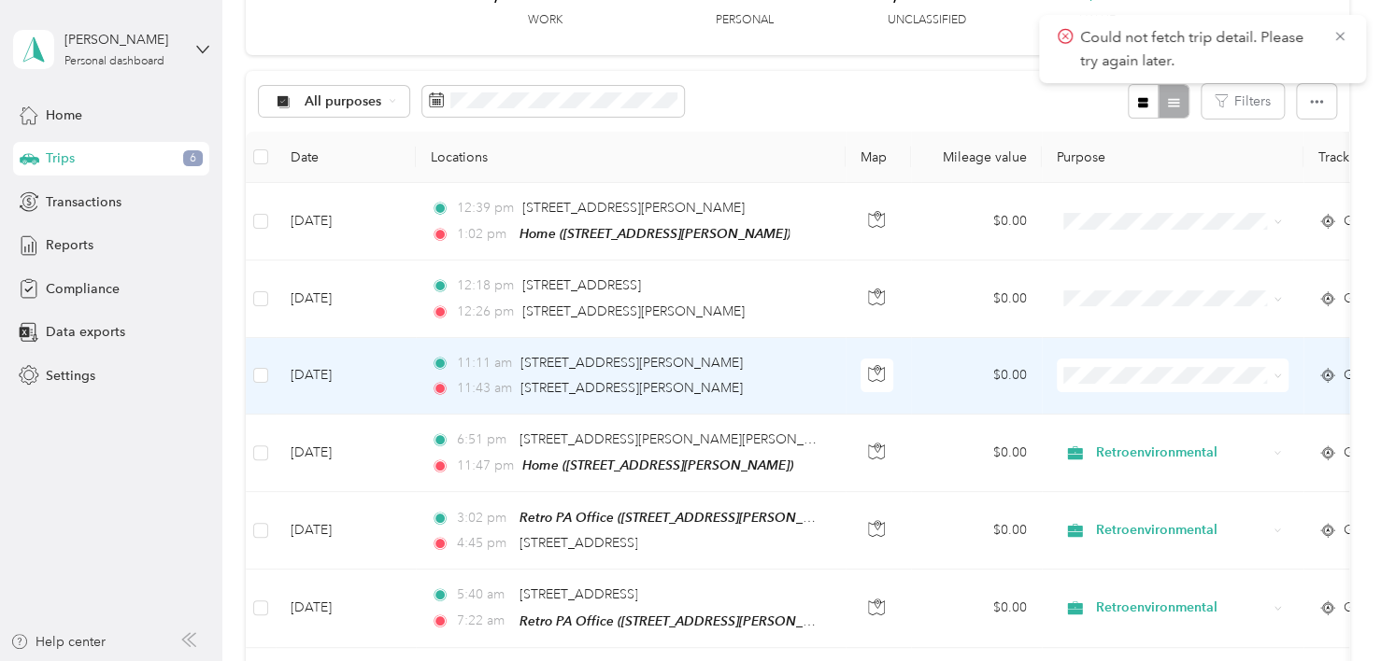
click at [950, 376] on td "$0.00" at bounding box center [976, 376] width 131 height 77
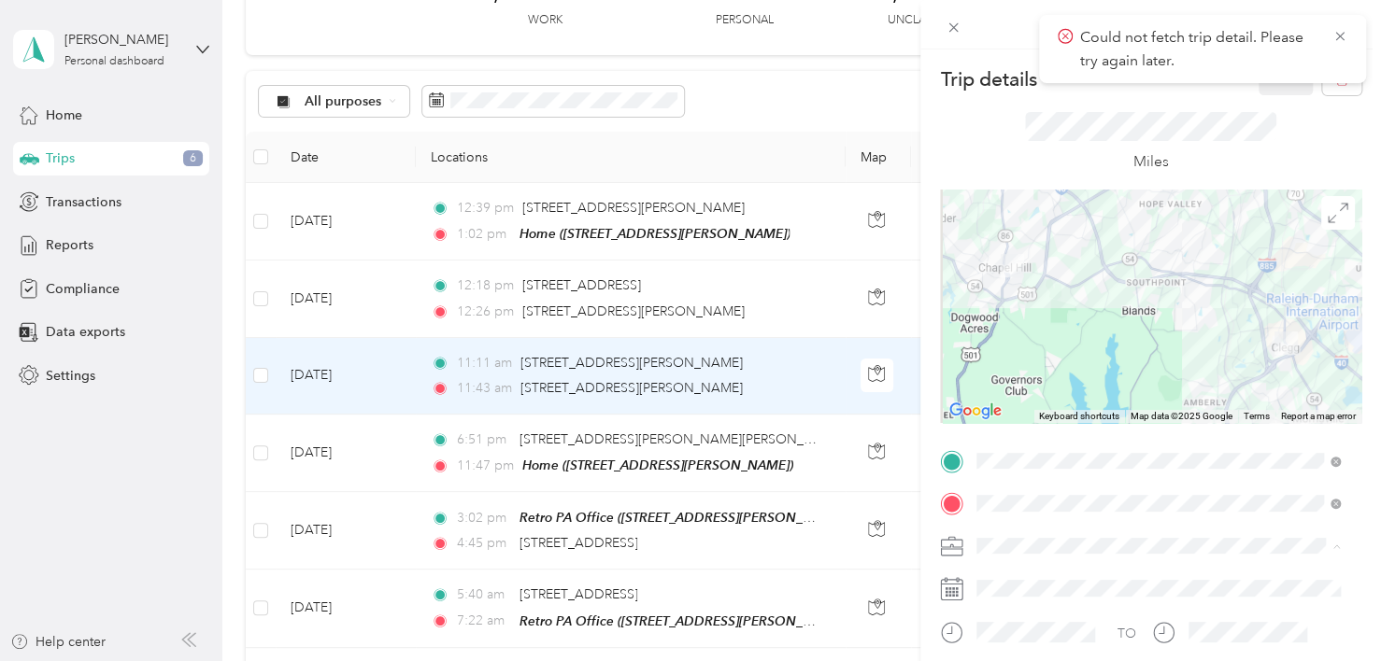
click at [1038, 584] on li "Retroenvironmental" at bounding box center [1158, 578] width 376 height 33
click at [1339, 35] on icon at bounding box center [1339, 36] width 15 height 17
click at [1267, 75] on button "Save" at bounding box center [1285, 79] width 54 height 33
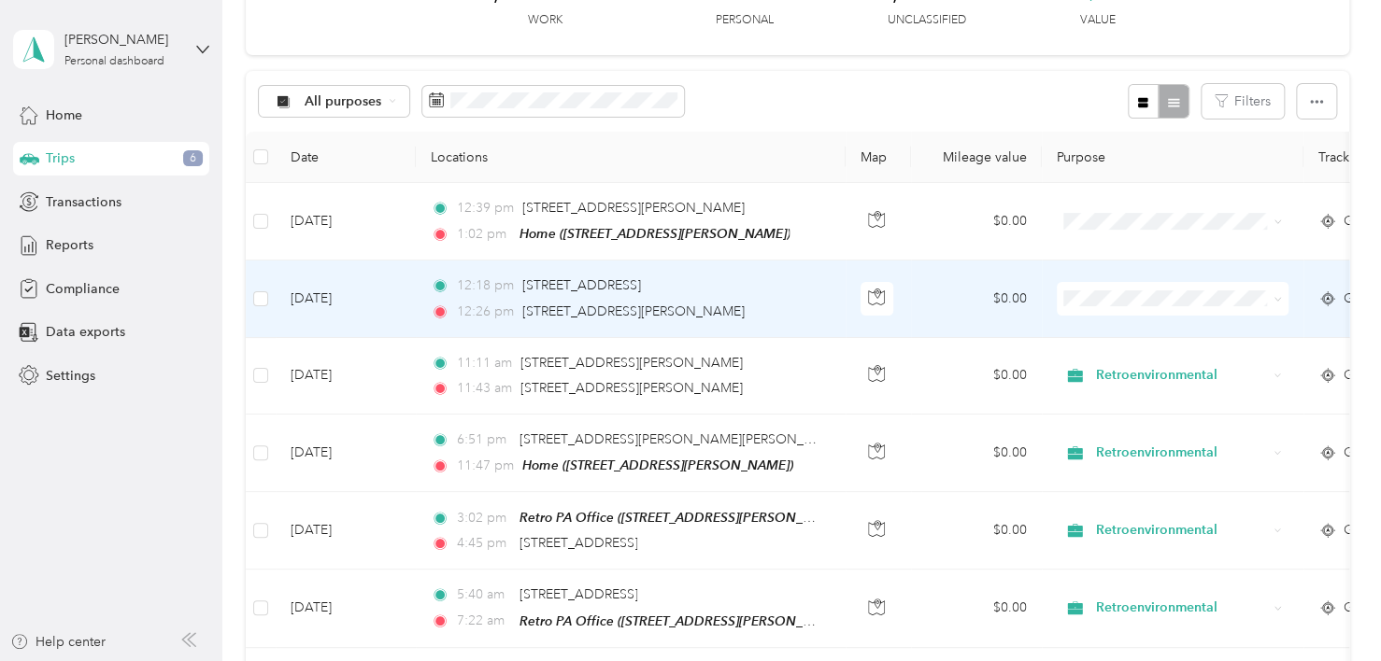
click at [938, 290] on td "$0.00" at bounding box center [976, 299] width 131 height 77
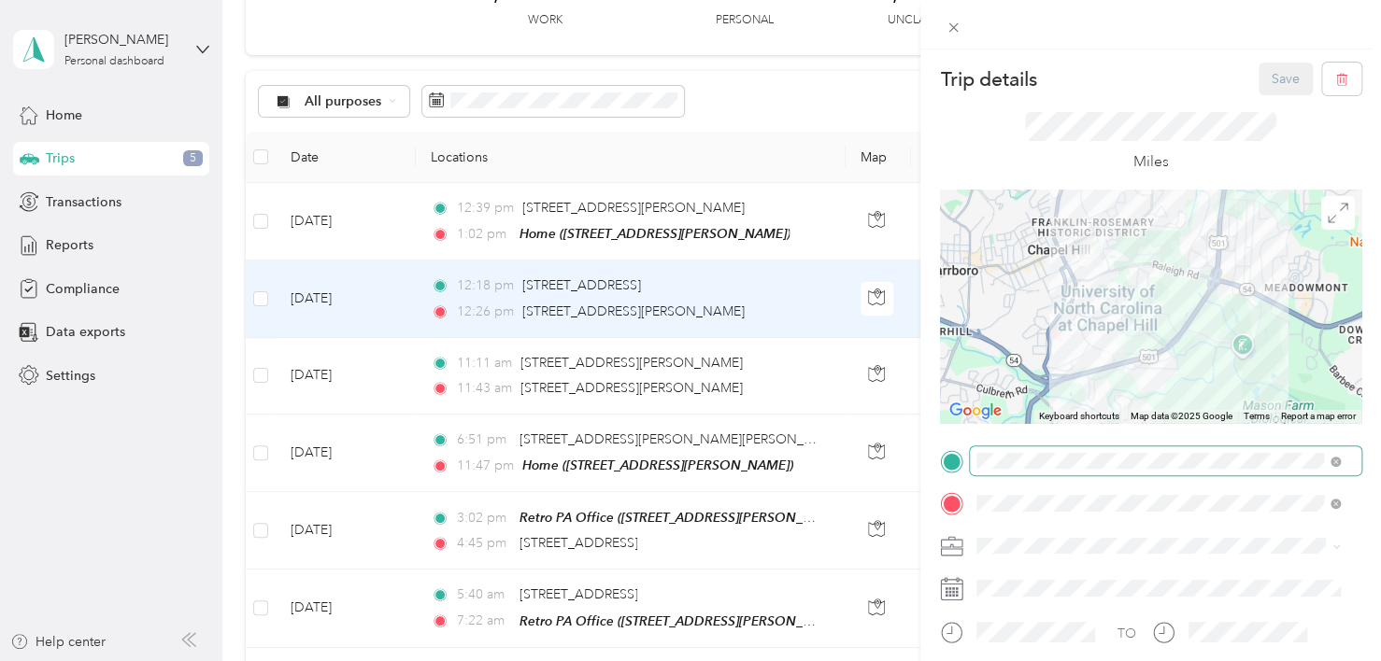
scroll to position [93, 0]
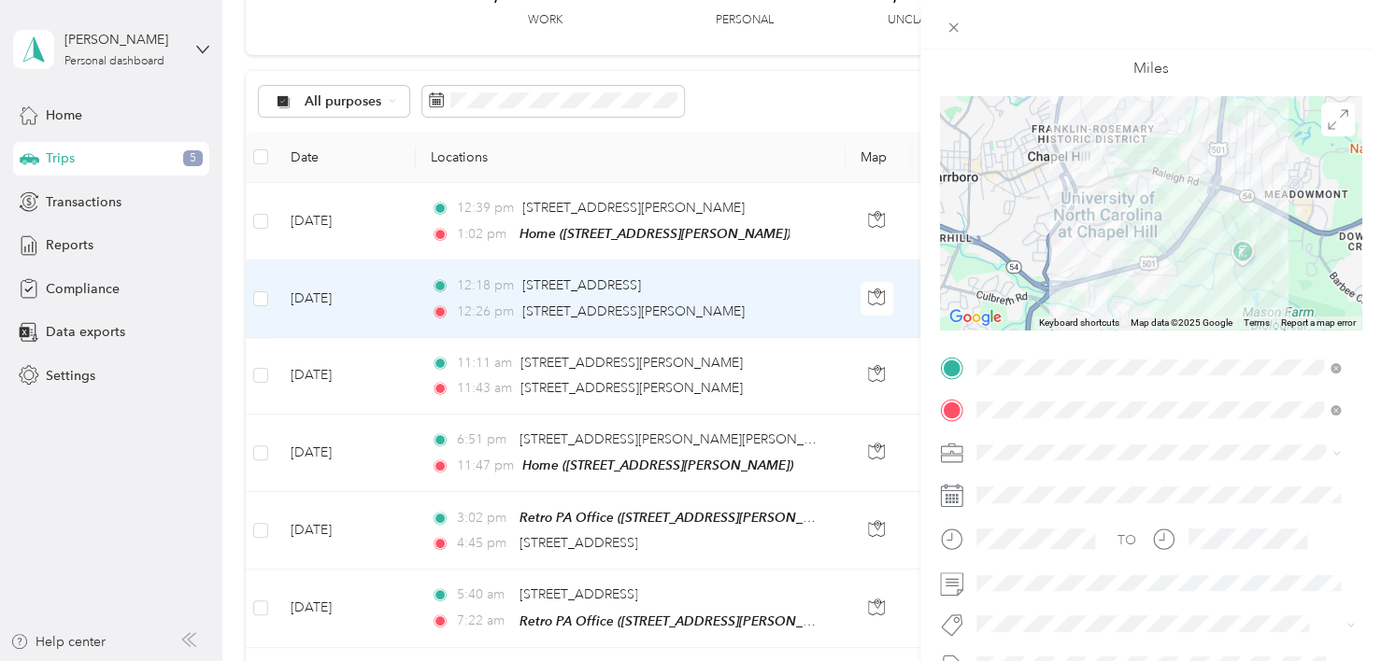
click at [1036, 483] on span "Retroenvironmental" at bounding box center [1041, 485] width 116 height 16
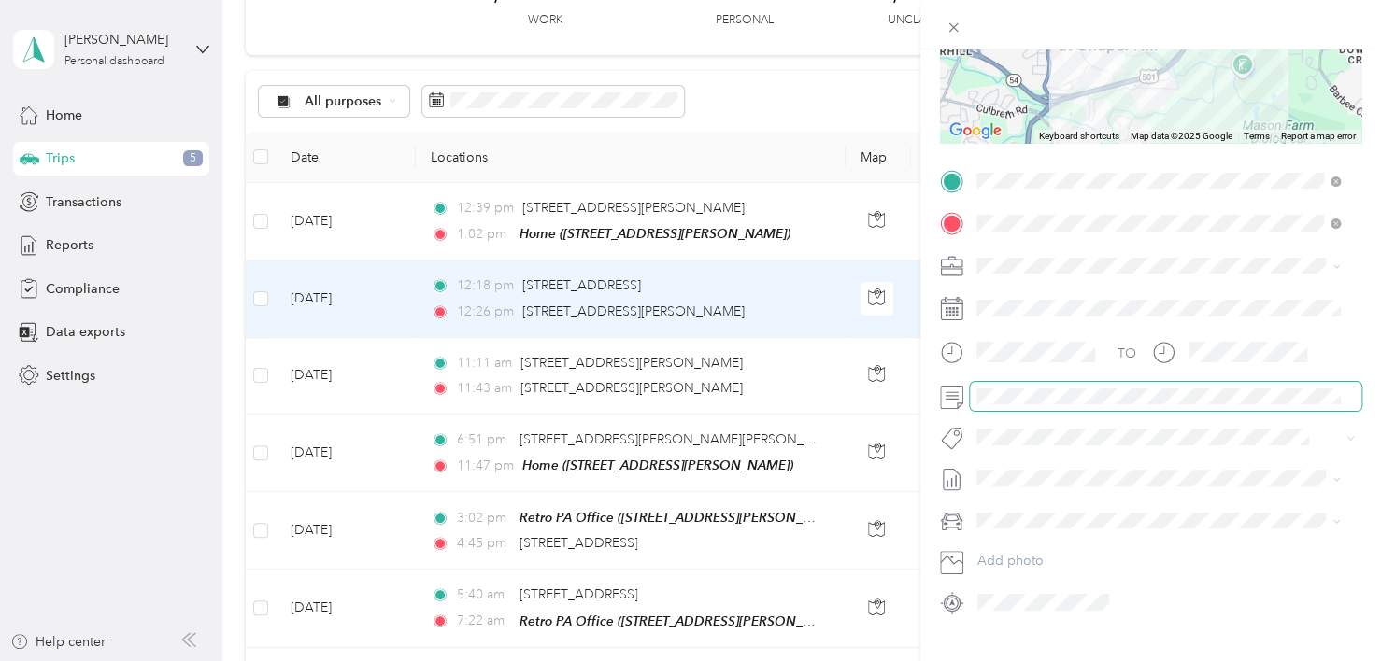
scroll to position [0, 0]
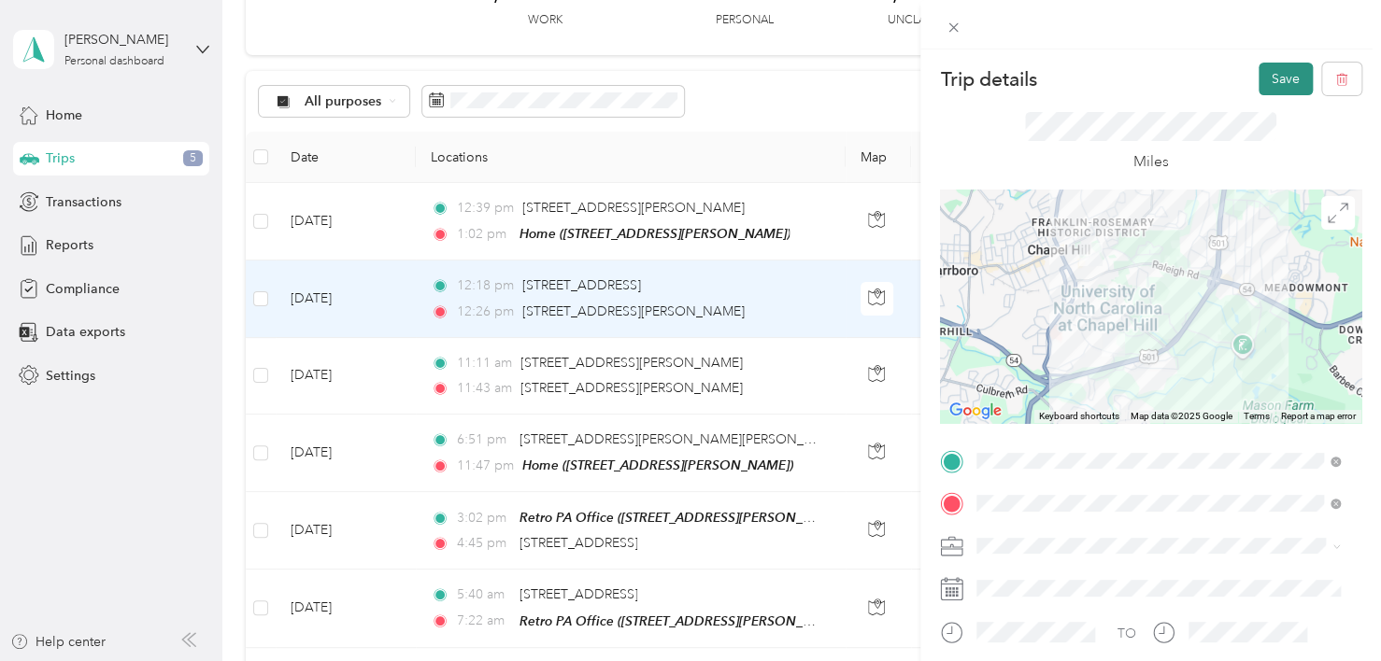
click at [1258, 81] on button "Save" at bounding box center [1285, 79] width 54 height 33
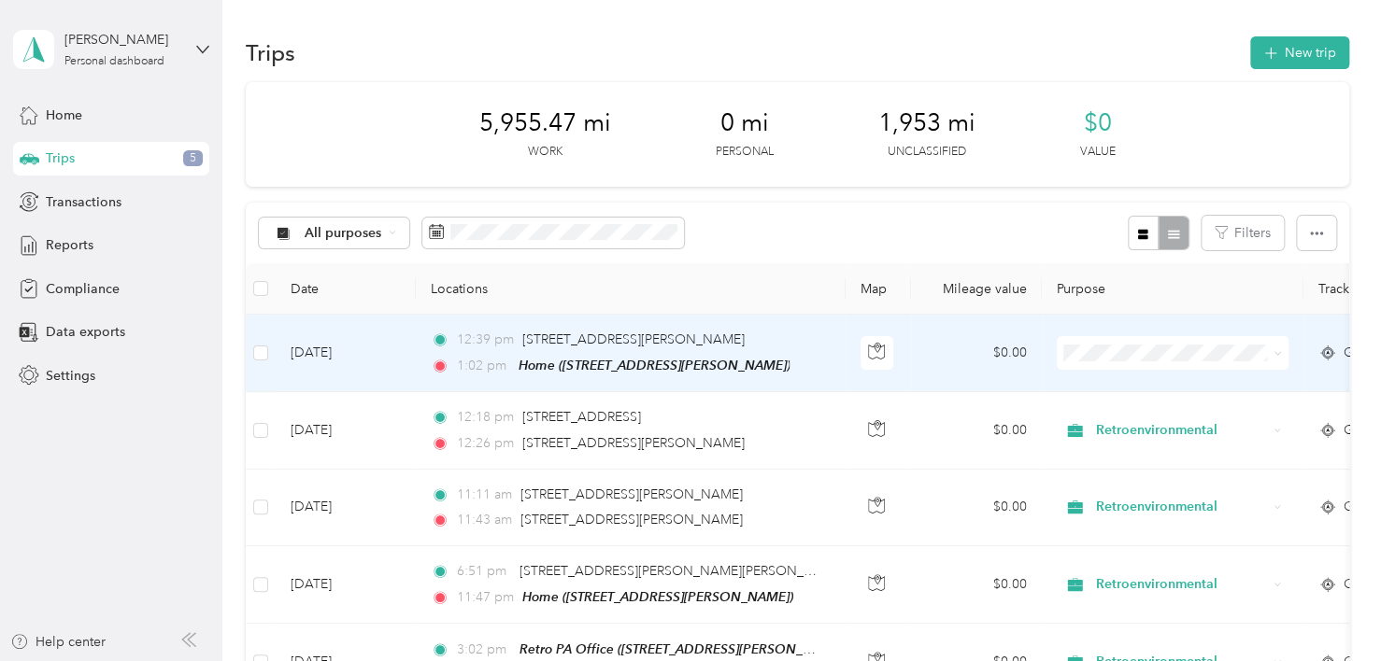
click at [930, 350] on td "$0.00" at bounding box center [976, 354] width 131 height 78
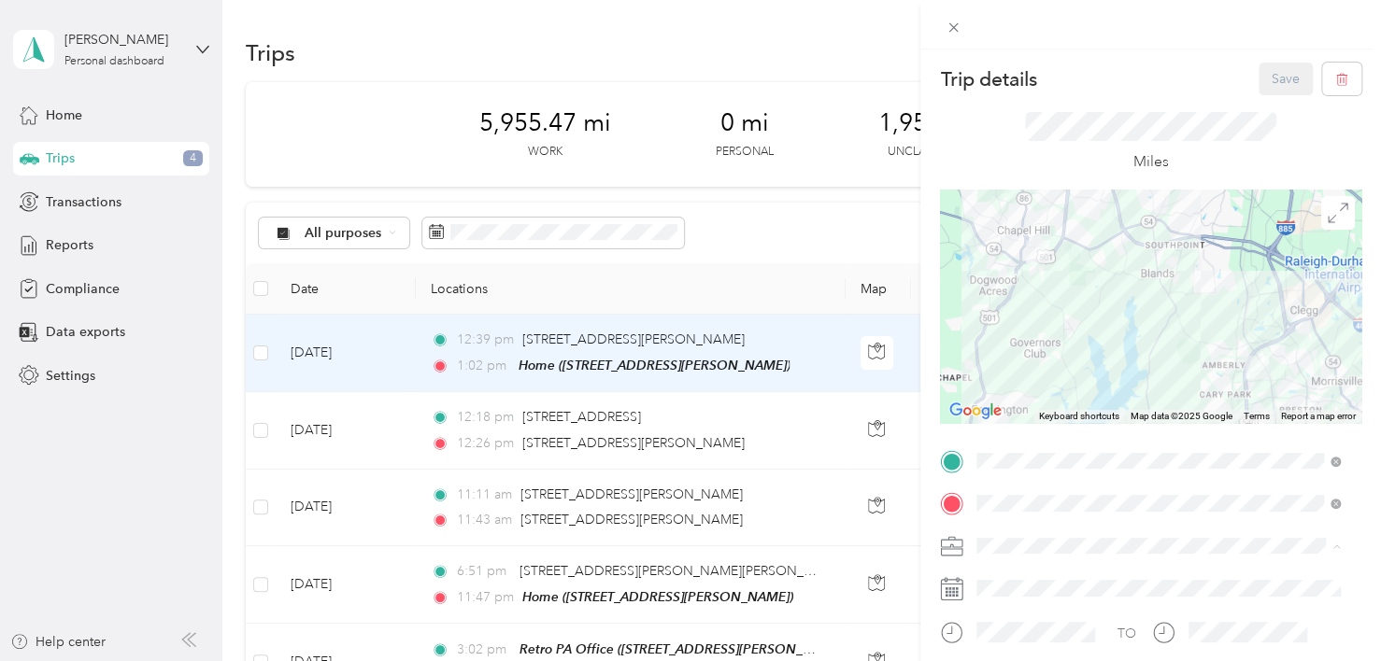
click at [1007, 576] on span "Retroenvironmental" at bounding box center [1041, 579] width 116 height 16
drag, startPoint x: 1289, startPoint y: 64, endPoint x: 1269, endPoint y: 73, distance: 22.6
click at [1269, 73] on button "Save" at bounding box center [1285, 79] width 54 height 33
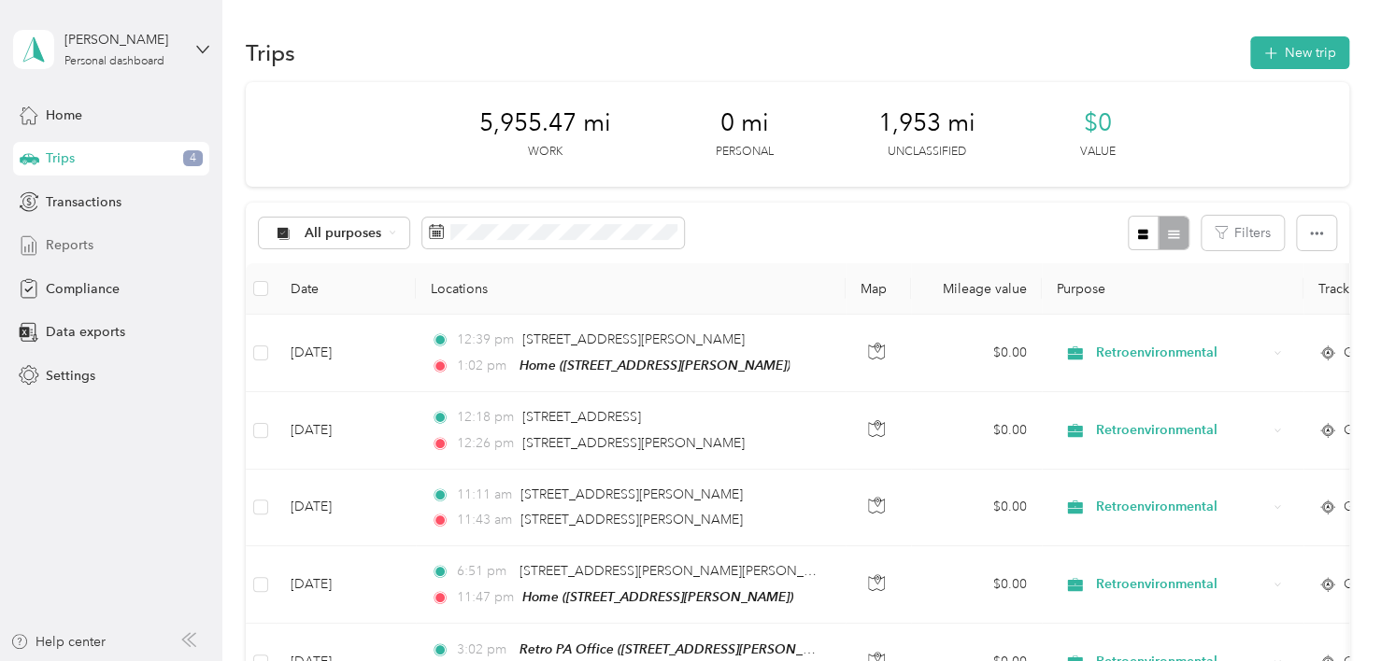
click at [83, 241] on span "Reports" at bounding box center [70, 245] width 48 height 20
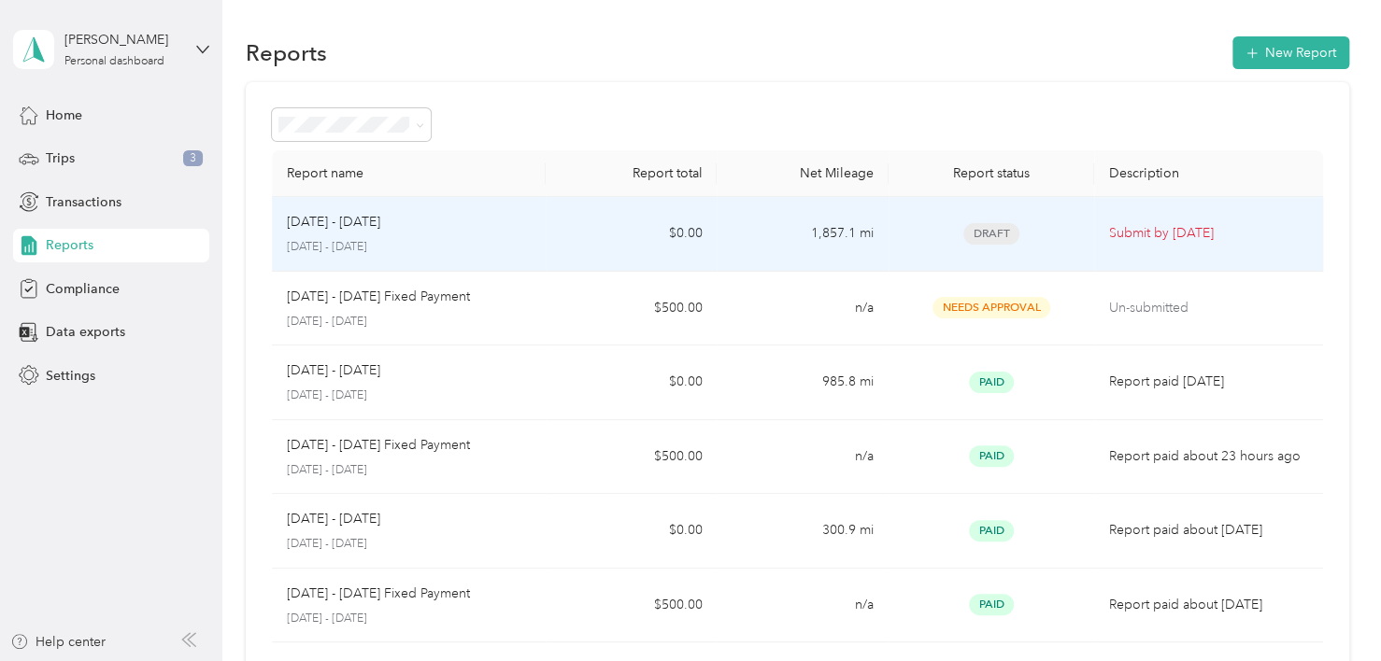
click at [420, 227] on div "[DATE] - [DATE]" at bounding box center [409, 222] width 244 height 21
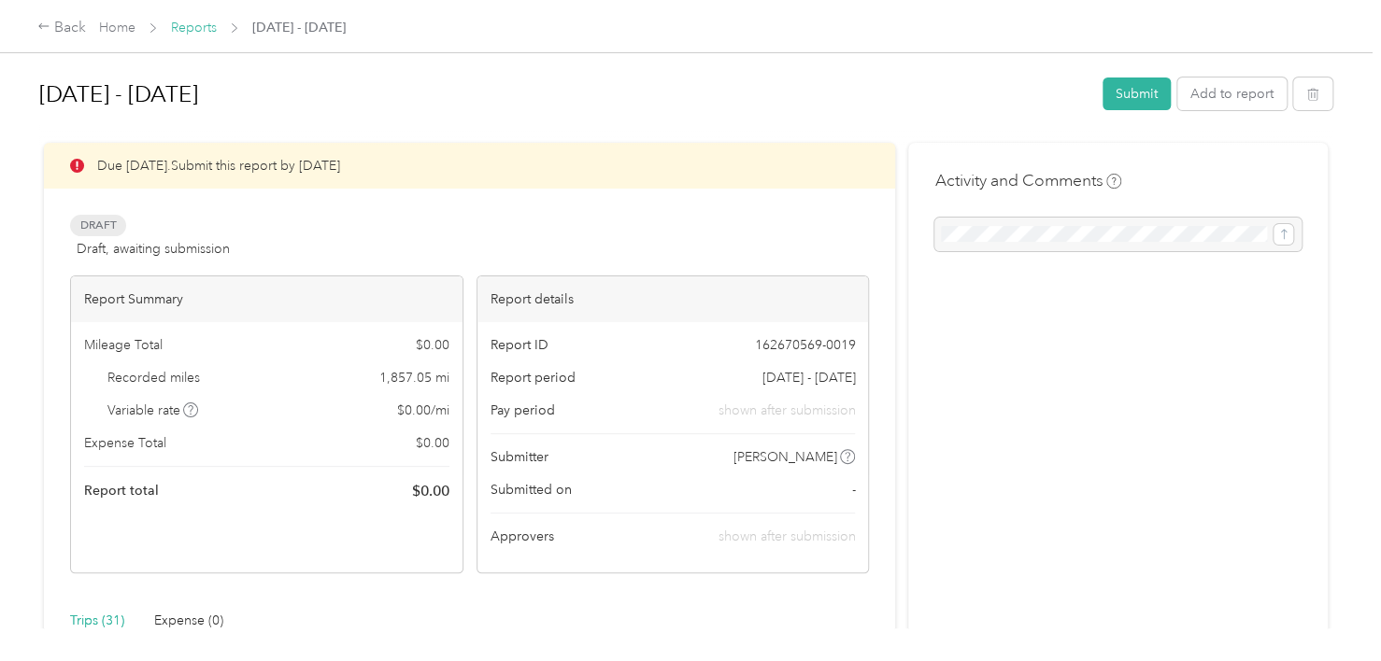
click at [180, 27] on link "Reports" at bounding box center [194, 28] width 46 height 16
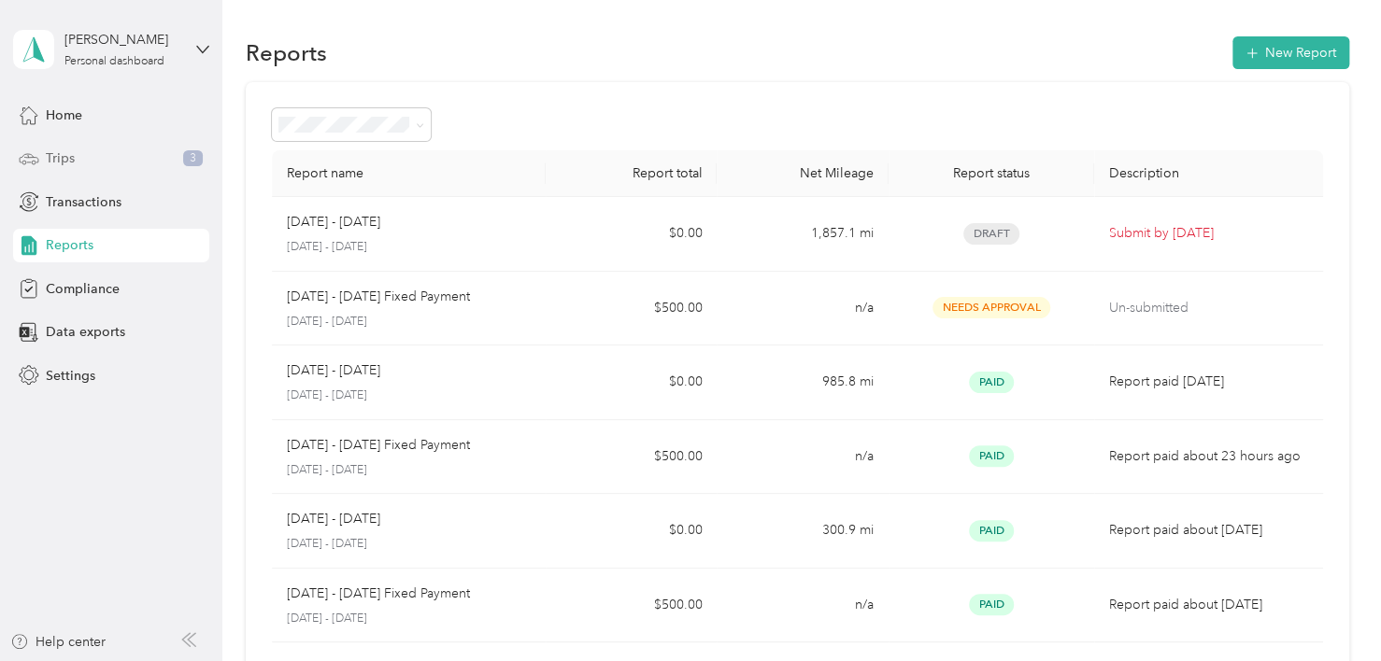
click at [59, 155] on span "Trips" at bounding box center [60, 159] width 29 height 20
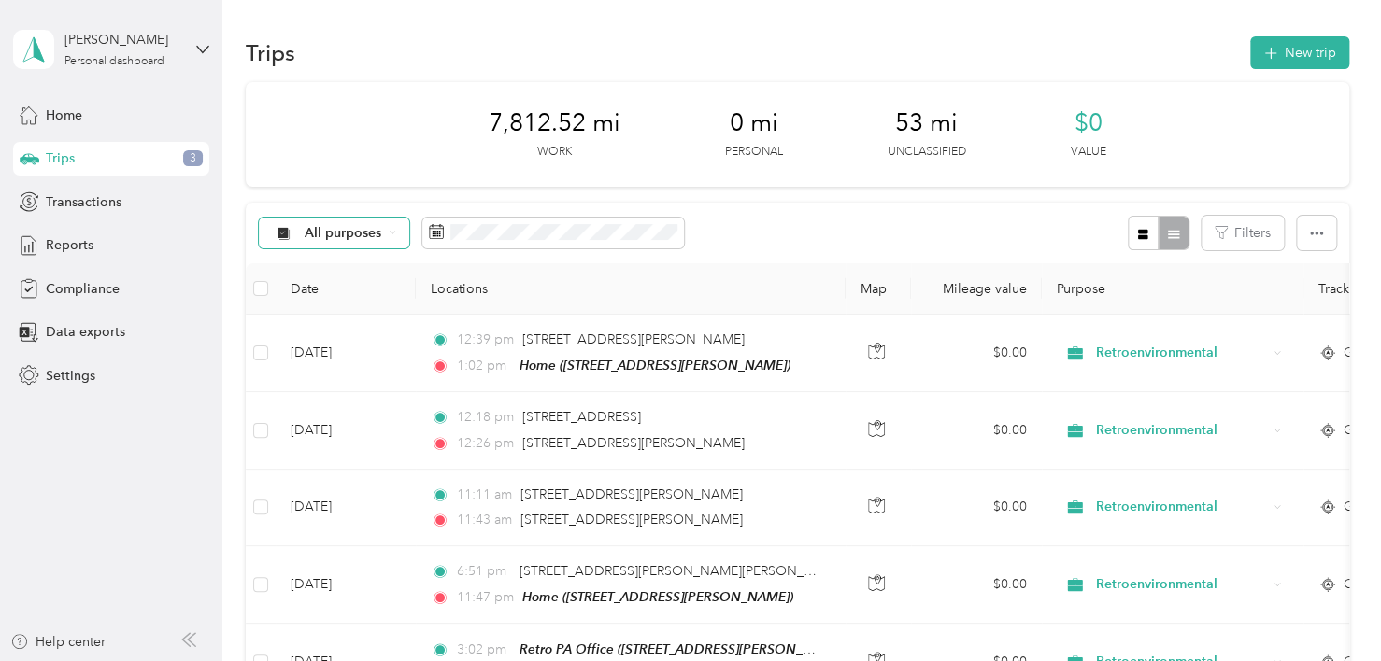
click at [390, 229] on icon at bounding box center [392, 232] width 7 height 7
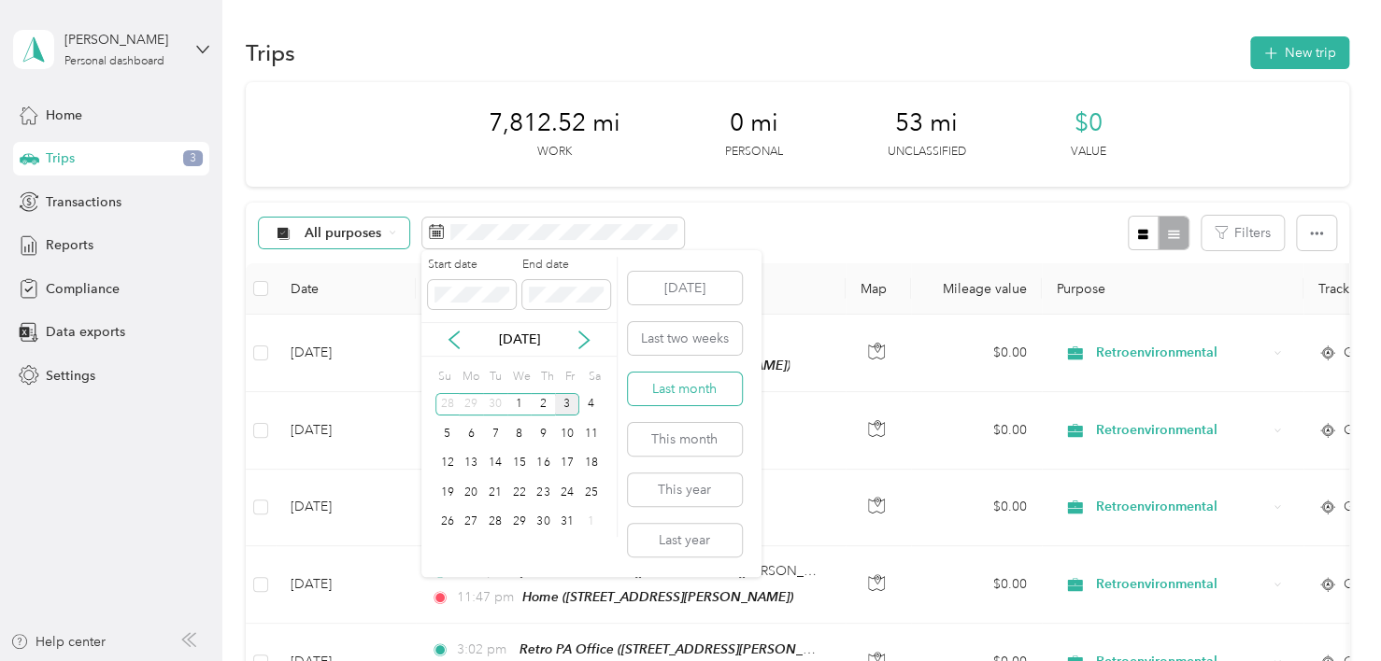
click at [689, 396] on button "Last month" at bounding box center [685, 389] width 114 height 33
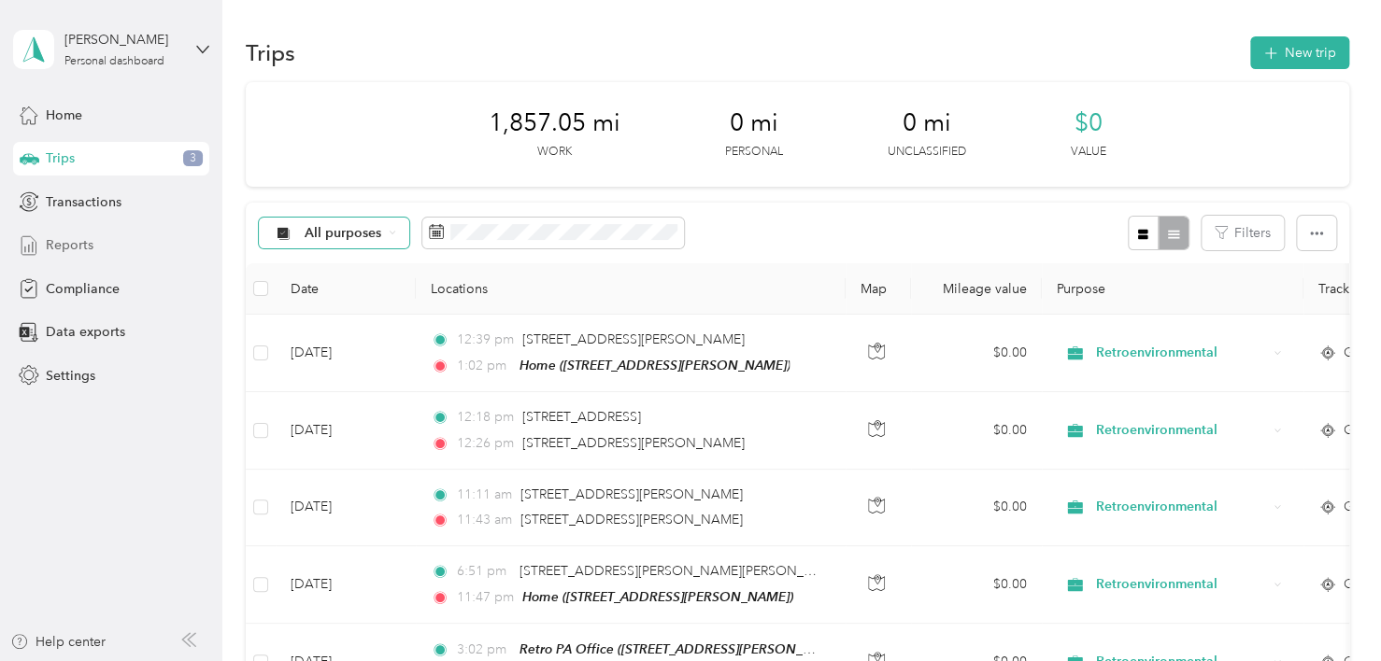
click at [68, 239] on span "Reports" at bounding box center [70, 245] width 48 height 20
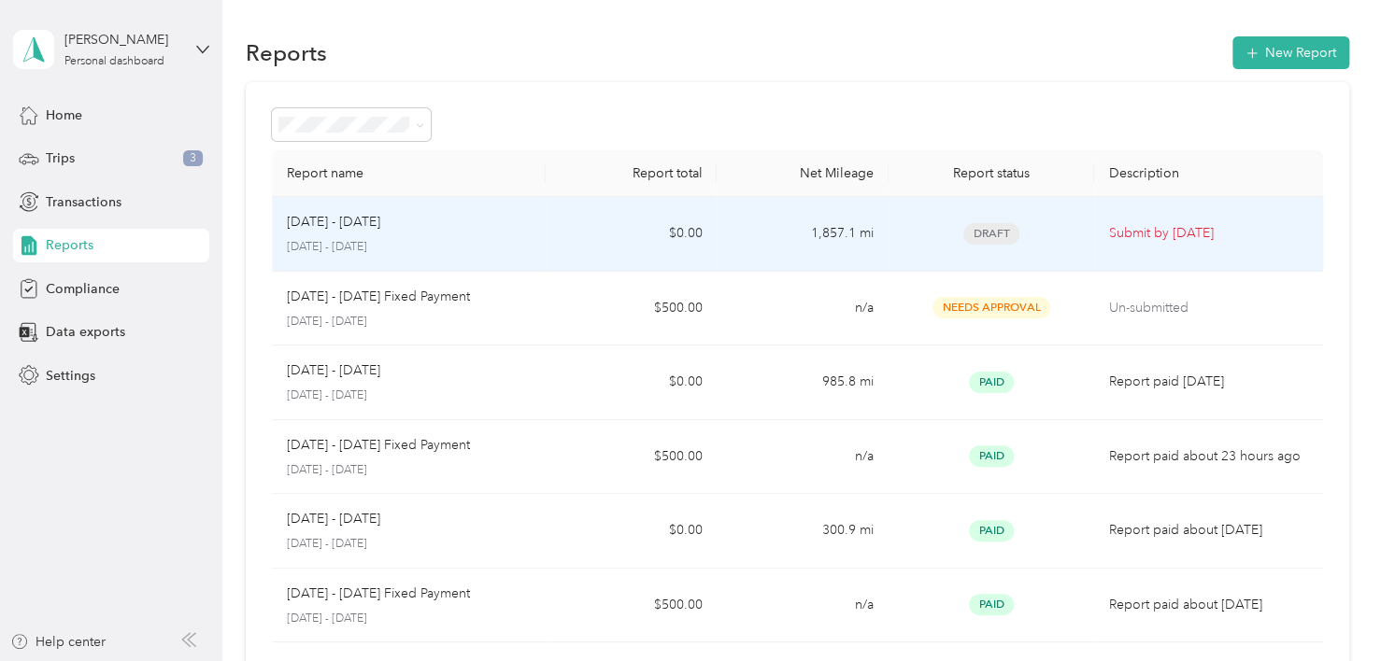
click at [392, 239] on p "[DATE] - [DATE]" at bounding box center [409, 247] width 244 height 17
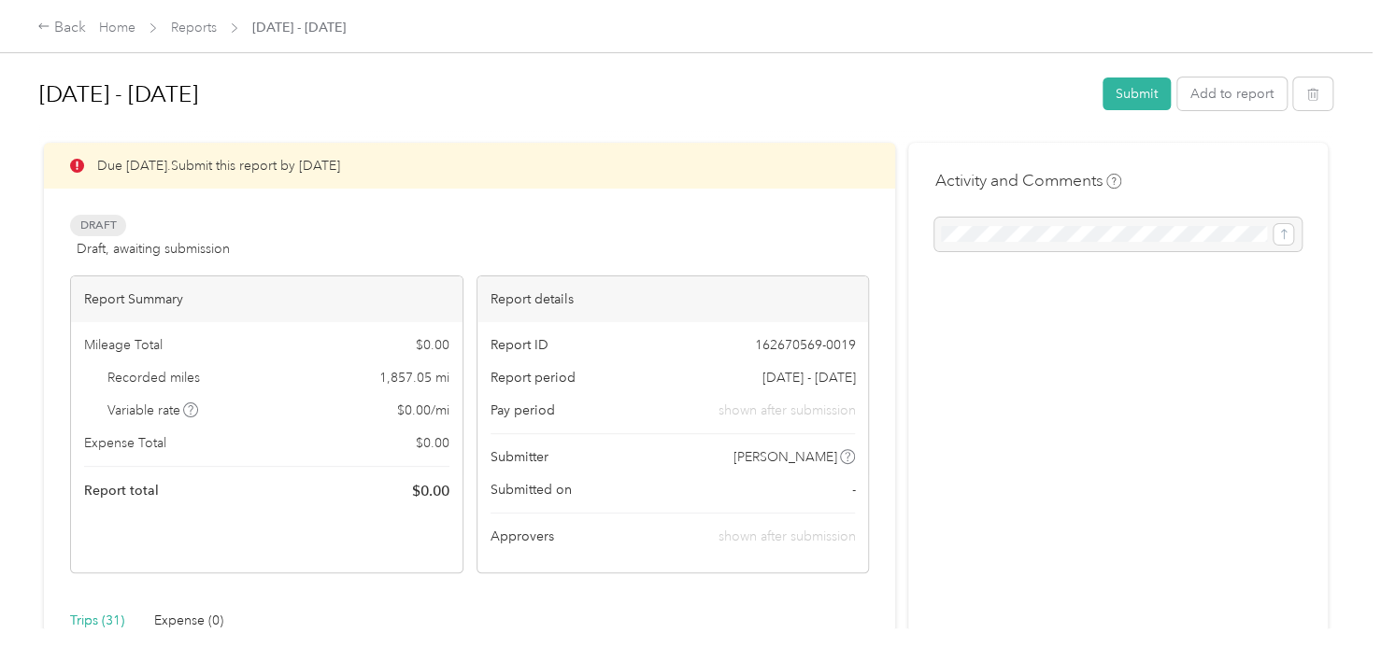
click at [978, 228] on div at bounding box center [1117, 235] width 367 height 34
click at [1124, 92] on button "Submit" at bounding box center [1136, 94] width 68 height 33
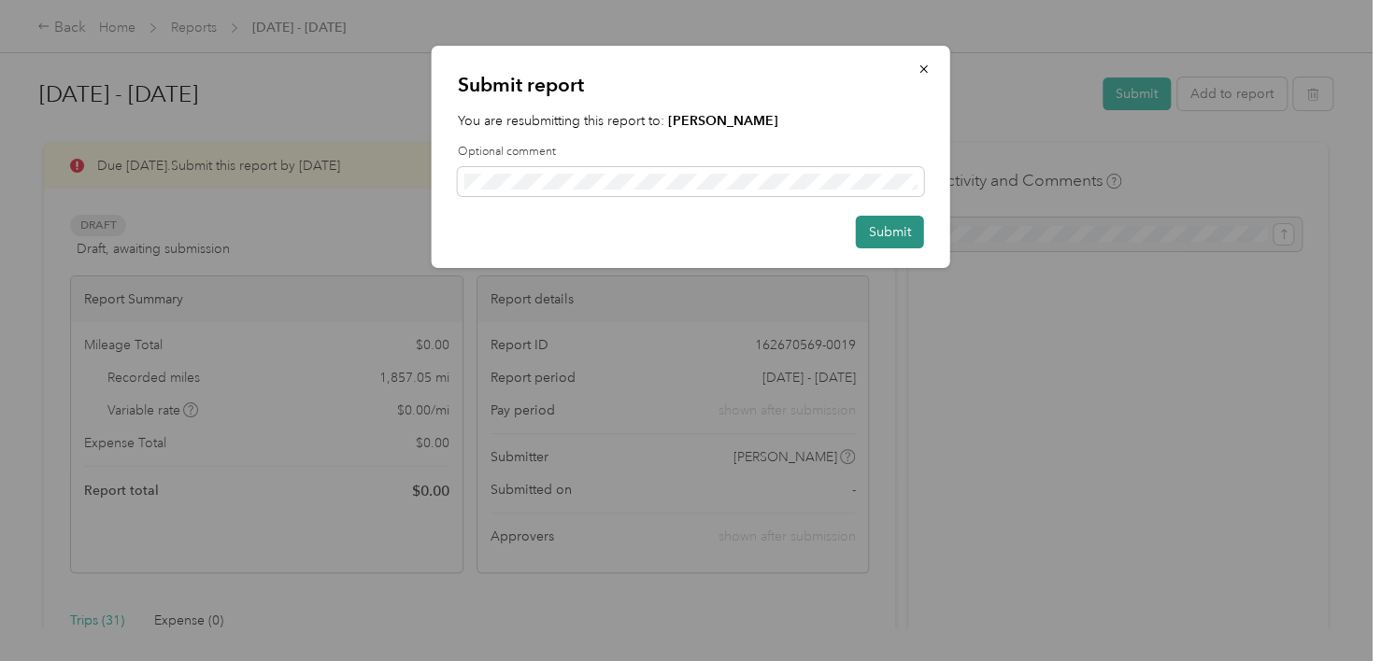
drag, startPoint x: 891, startPoint y: 232, endPoint x: 904, endPoint y: 232, distance: 13.1
click at [904, 232] on button "Submit" at bounding box center [890, 232] width 68 height 33
